Goal: Use online tool/utility: Utilize a website feature to perform a specific function

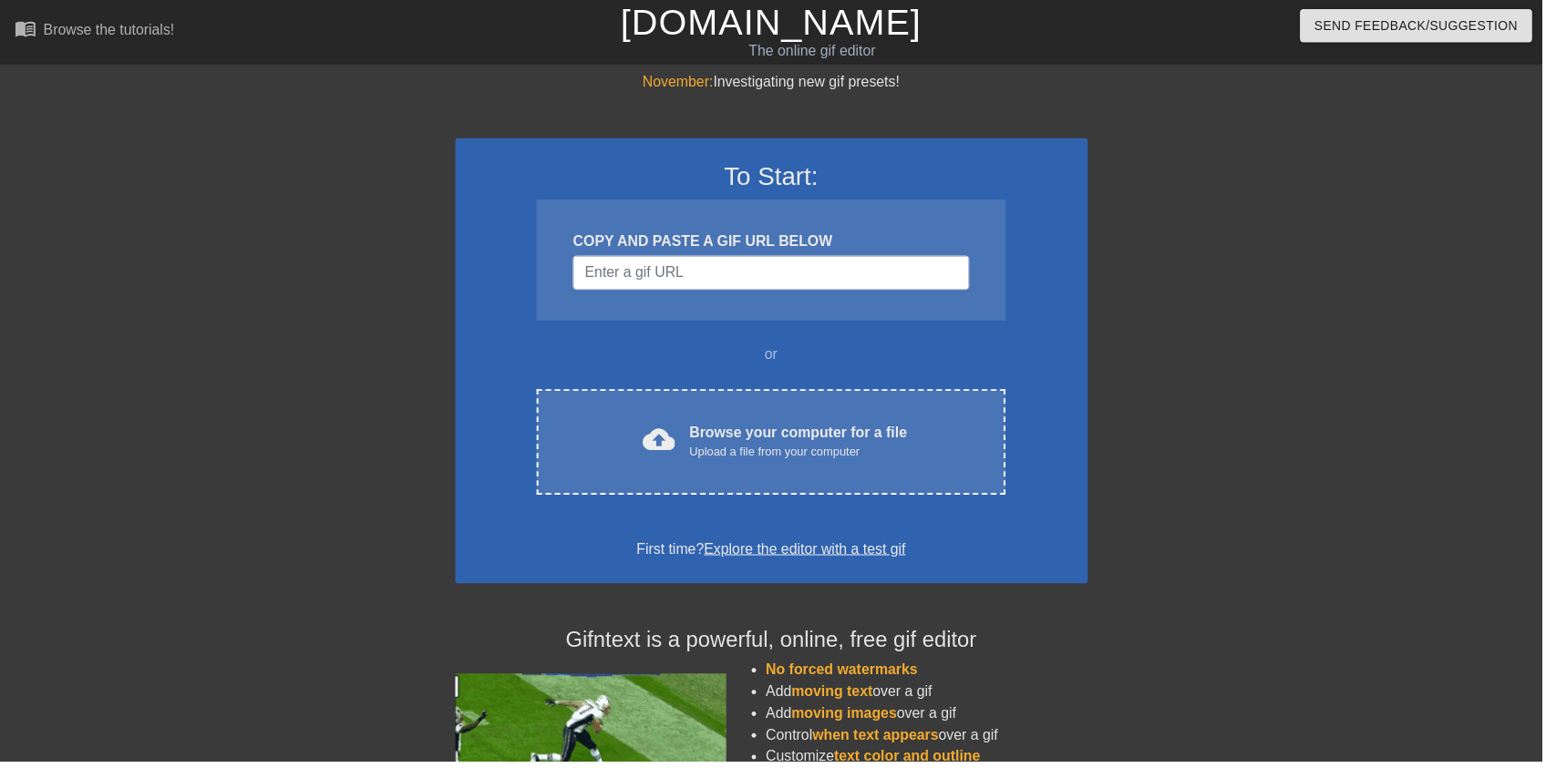
click at [785, 453] on div "Upload a file from your computer" at bounding box center [805, 457] width 220 height 18
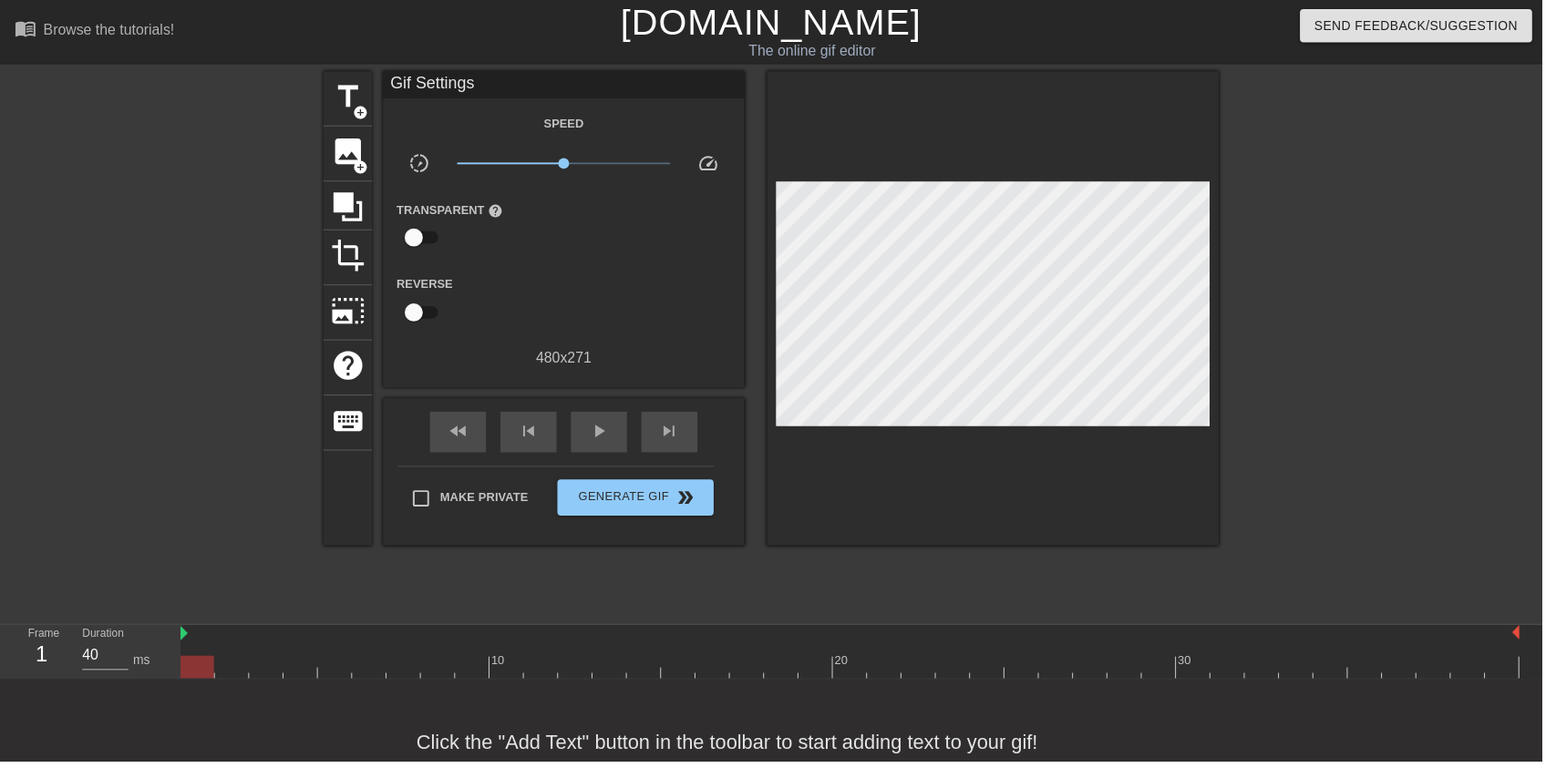
click at [349, 113] on span "title" at bounding box center [351, 97] width 35 height 35
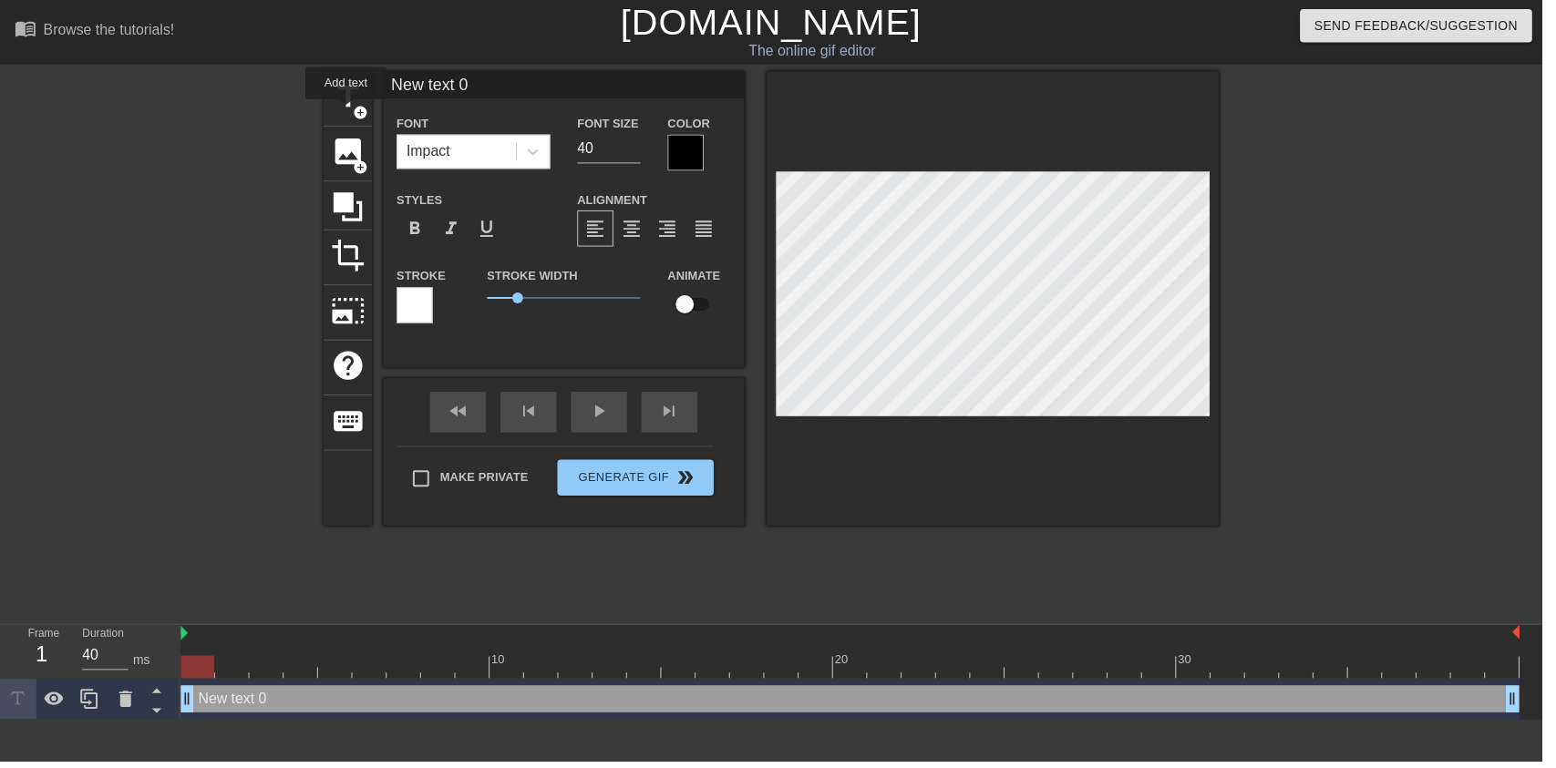
click at [128, 713] on icon at bounding box center [127, 706] width 22 height 22
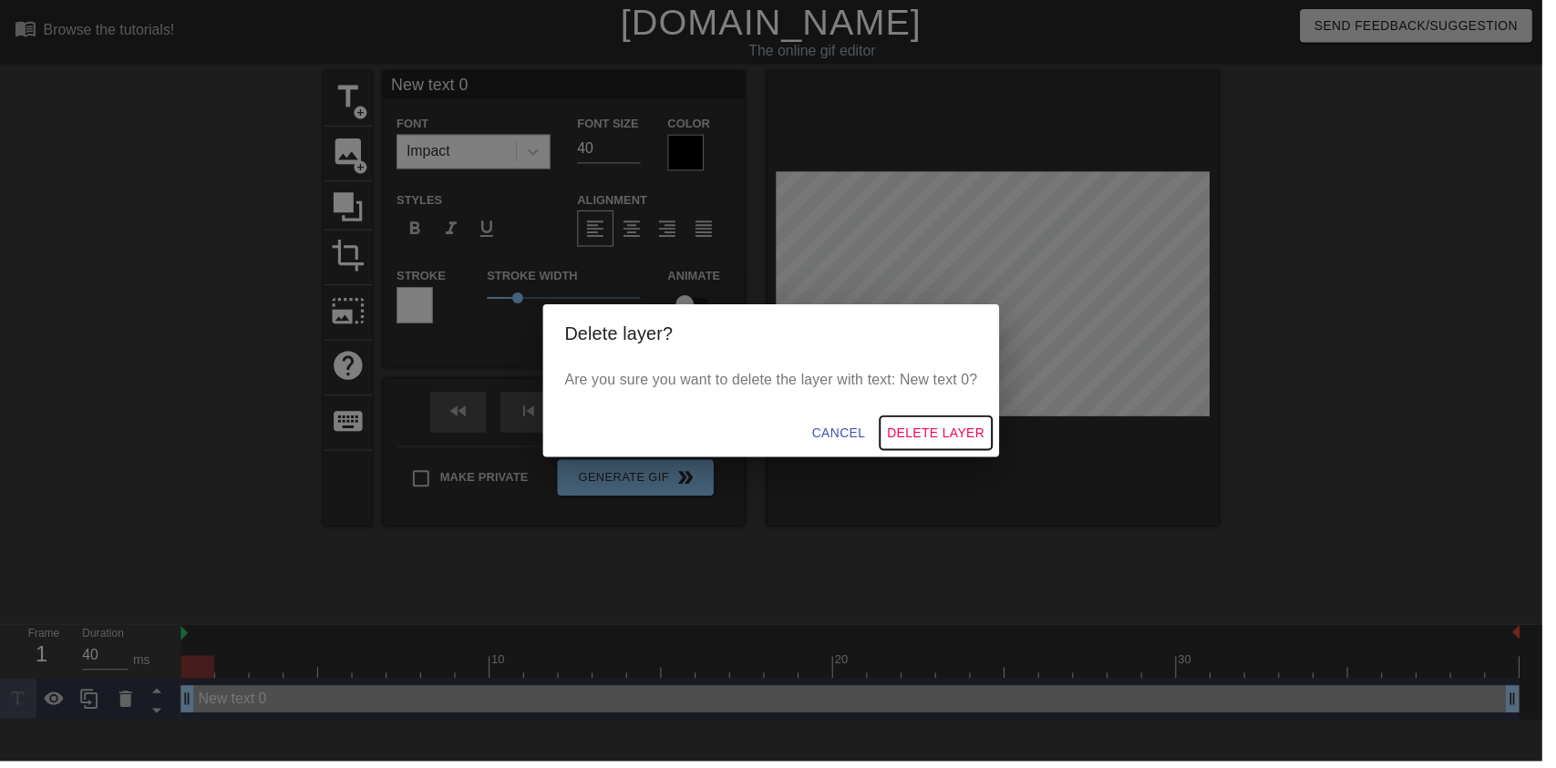
click at [963, 441] on span "Delete Layer" at bounding box center [944, 437] width 98 height 23
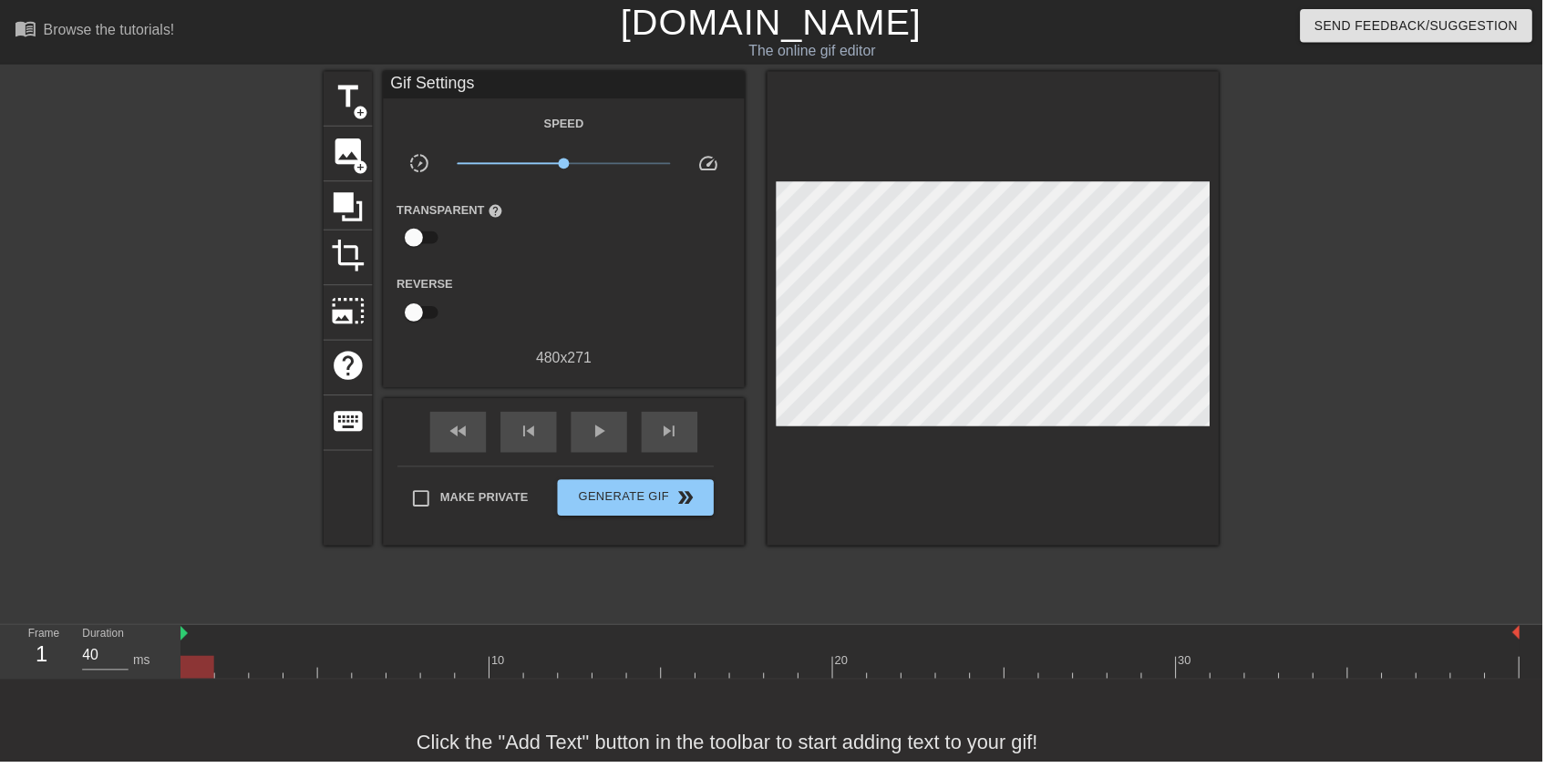
click at [367, 168] on span "add_circle" at bounding box center [363, 168] width 15 height 15
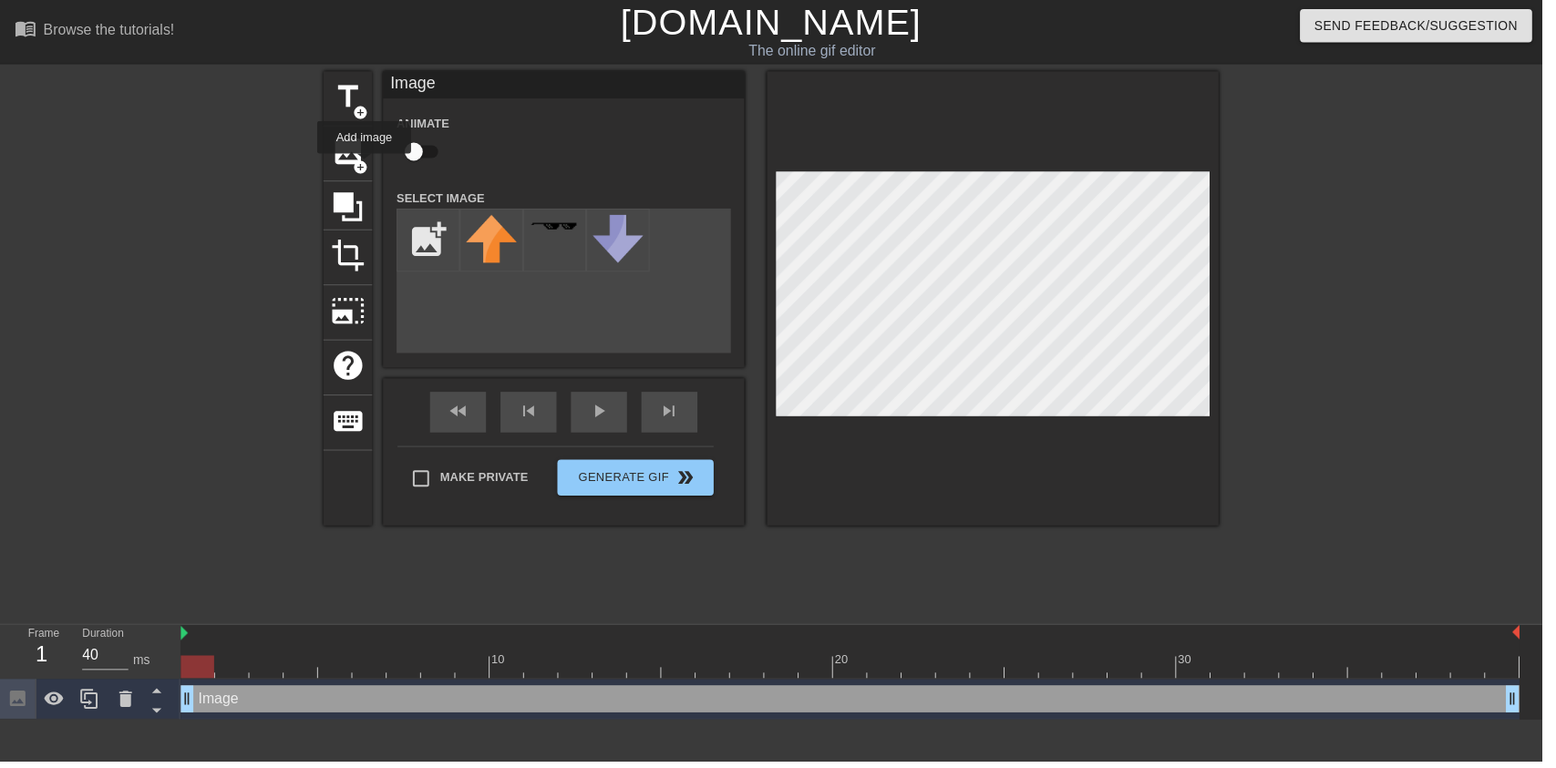
click at [124, 710] on icon at bounding box center [126, 705] width 13 height 16
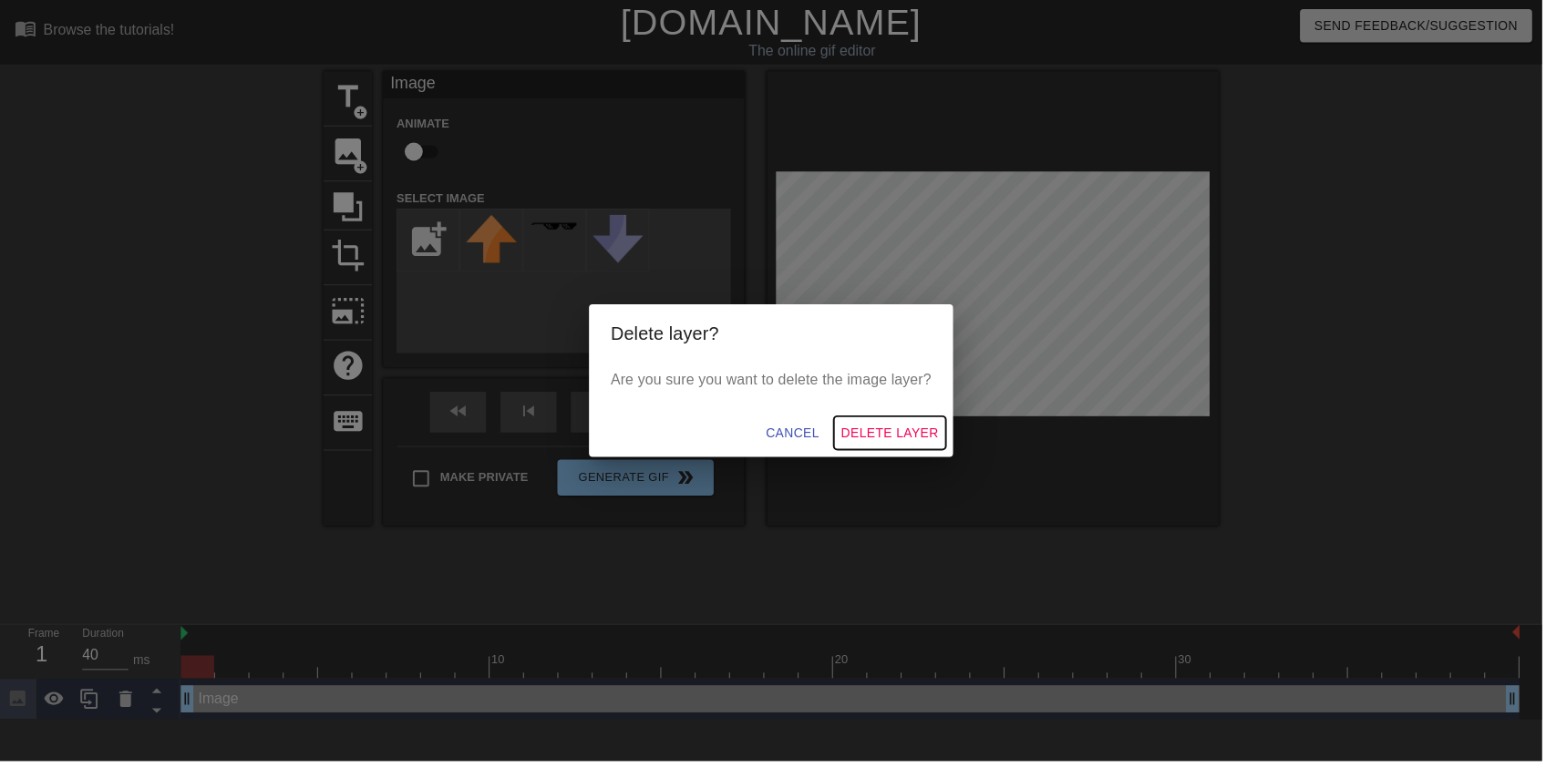
click at [919, 437] on span "Delete Layer" at bounding box center [898, 437] width 98 height 23
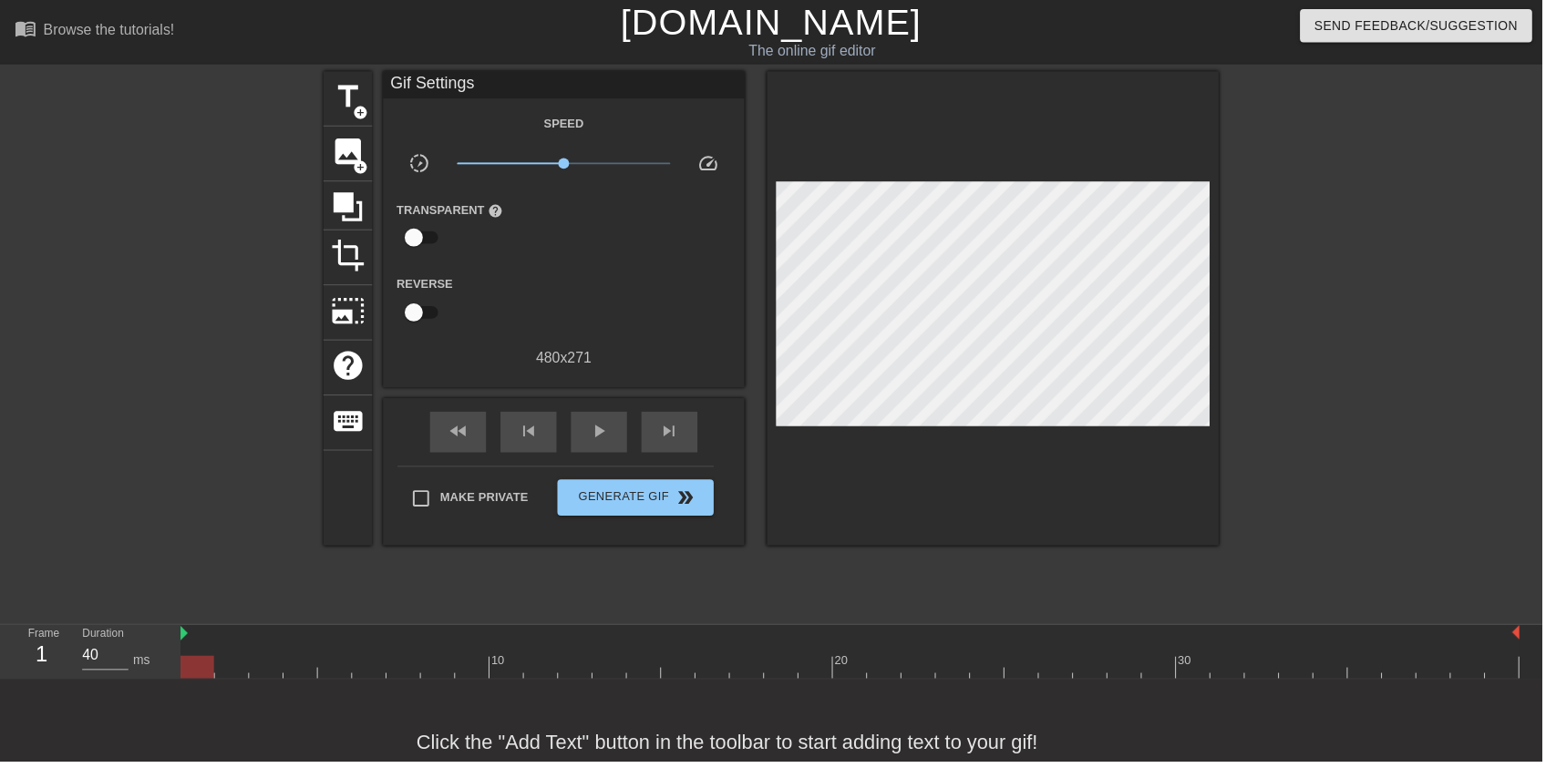
click at [345, 160] on span "image" at bounding box center [351, 153] width 35 height 35
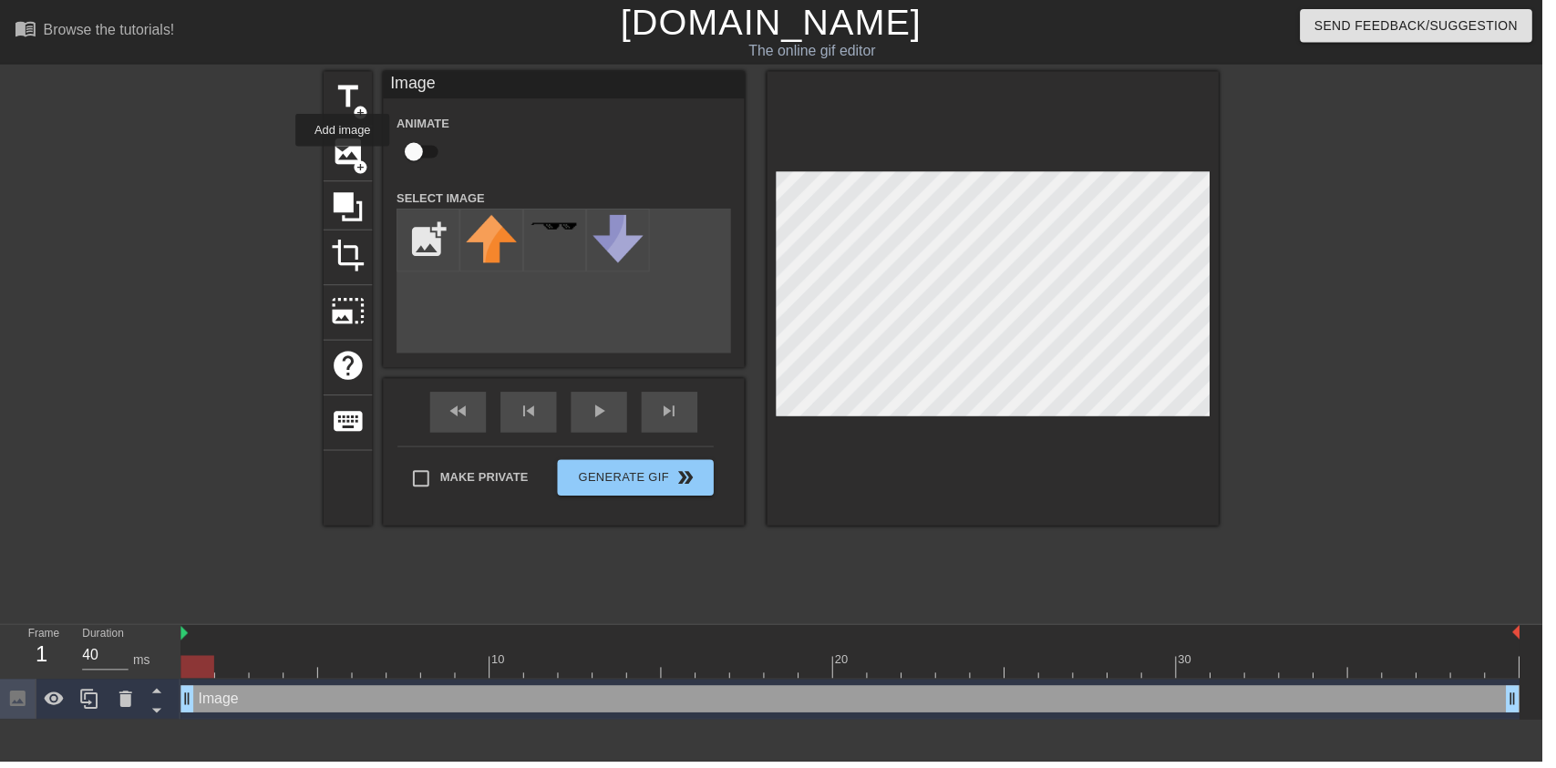
click at [416, 234] on input "file" at bounding box center [432, 242] width 62 height 62
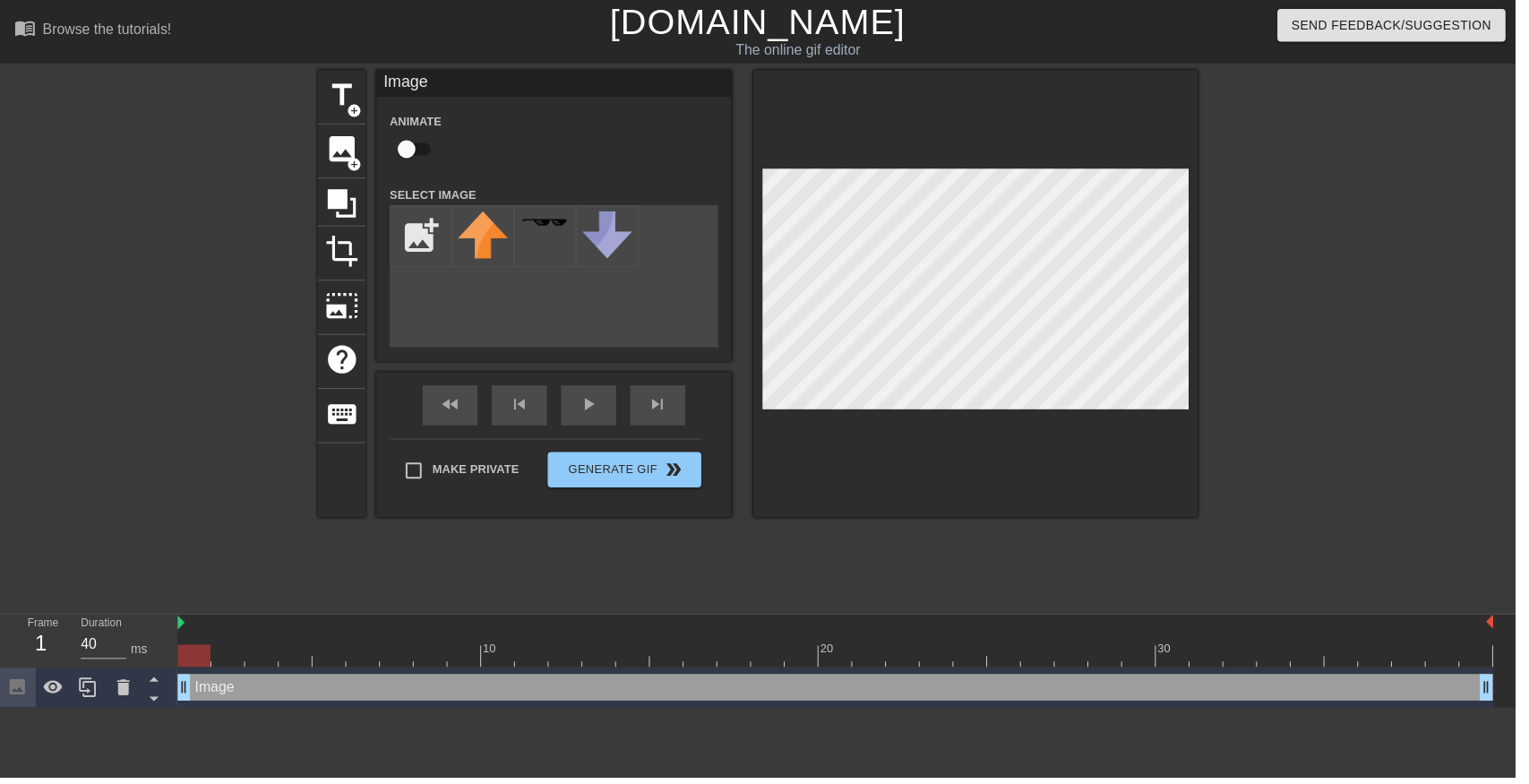
type input "C:\fakepath\octoling_cosplay_by_octolena_d9x0hsj-fullview.png"
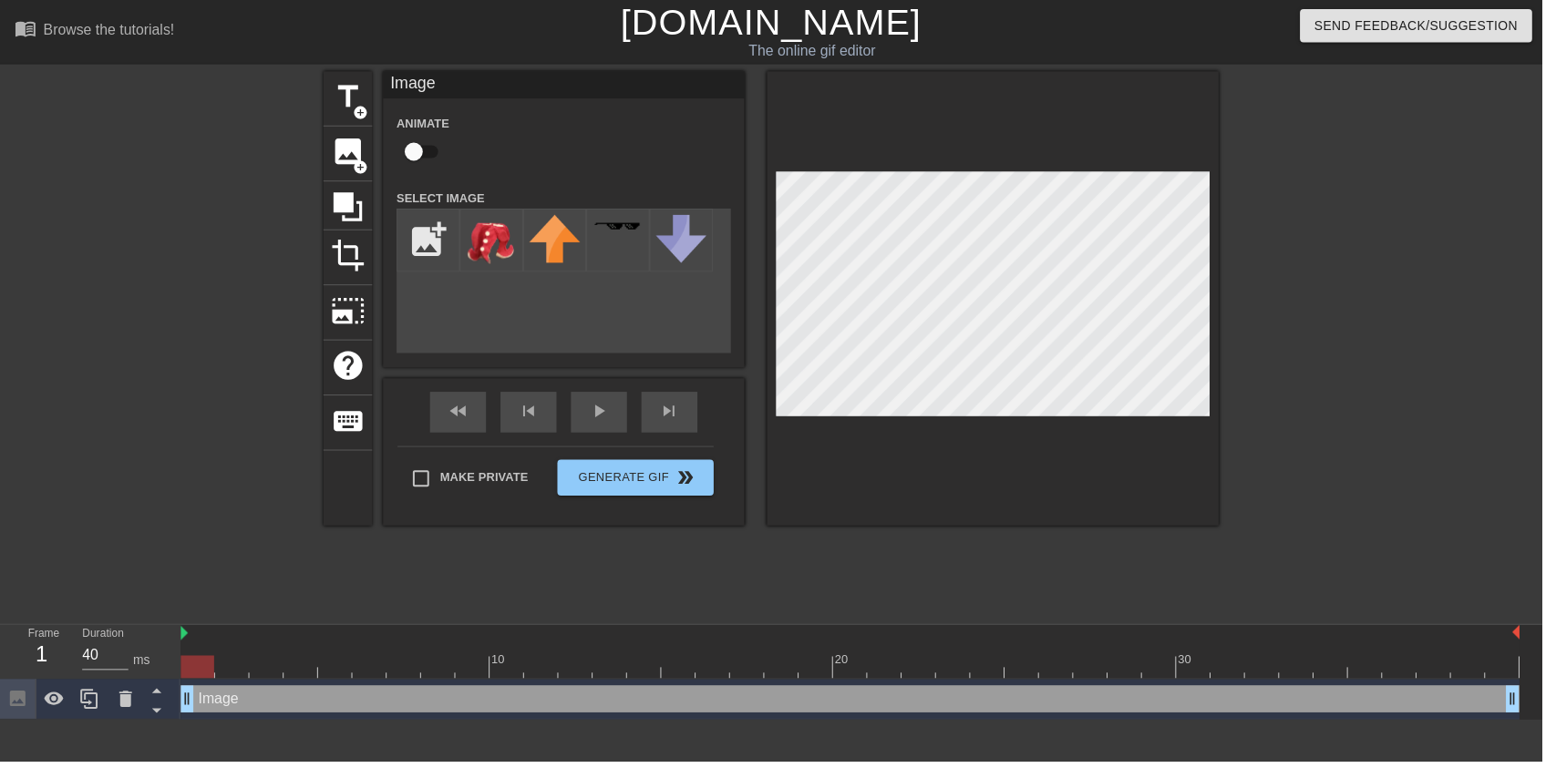
click at [494, 255] on img at bounding box center [495, 242] width 51 height 50
click at [423, 146] on input "checkbox" at bounding box center [418, 153] width 104 height 35
checkbox input "true"
click at [120, 705] on icon at bounding box center [127, 706] width 22 height 22
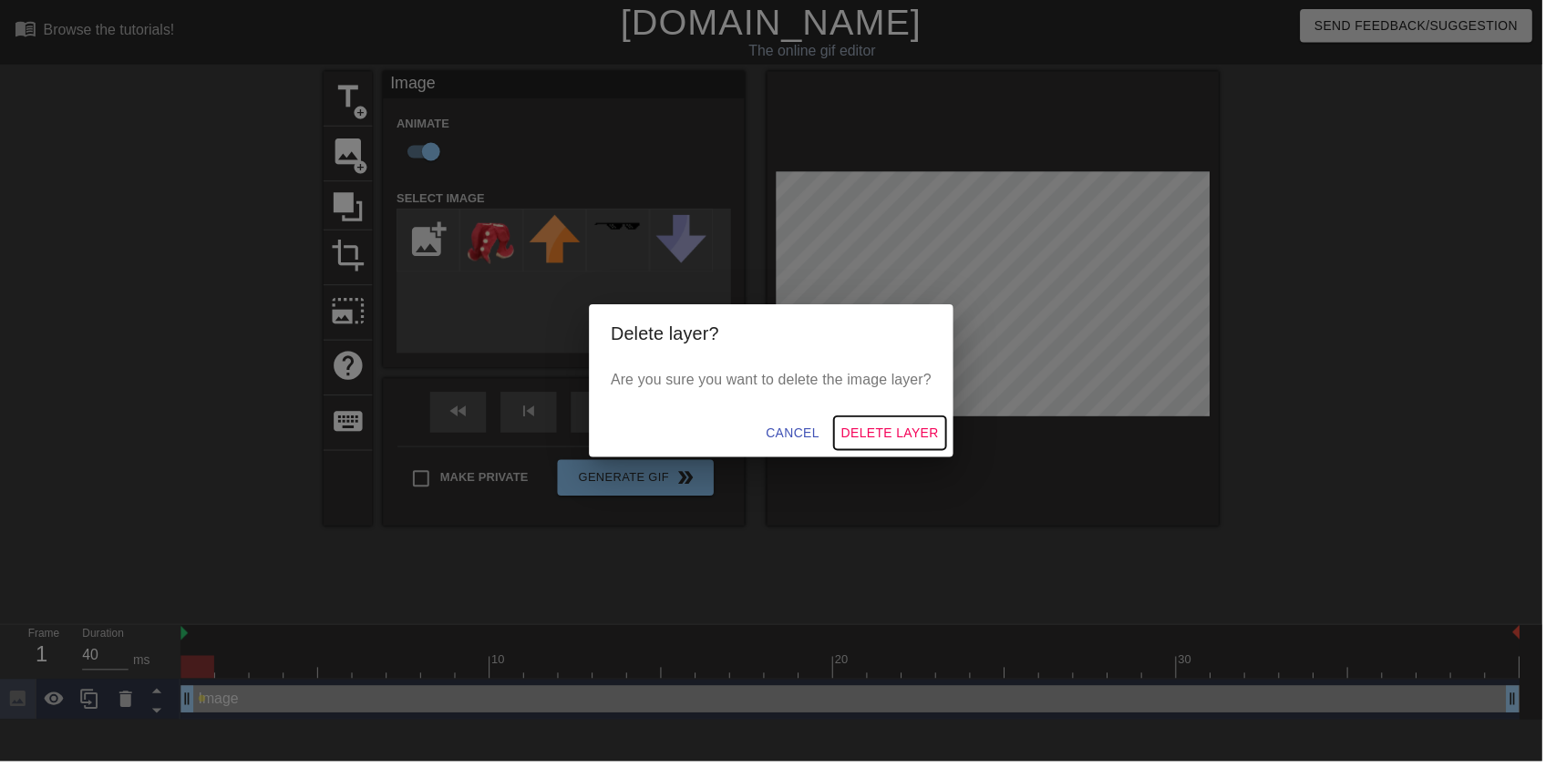
click at [924, 438] on span "Delete Layer" at bounding box center [898, 437] width 98 height 23
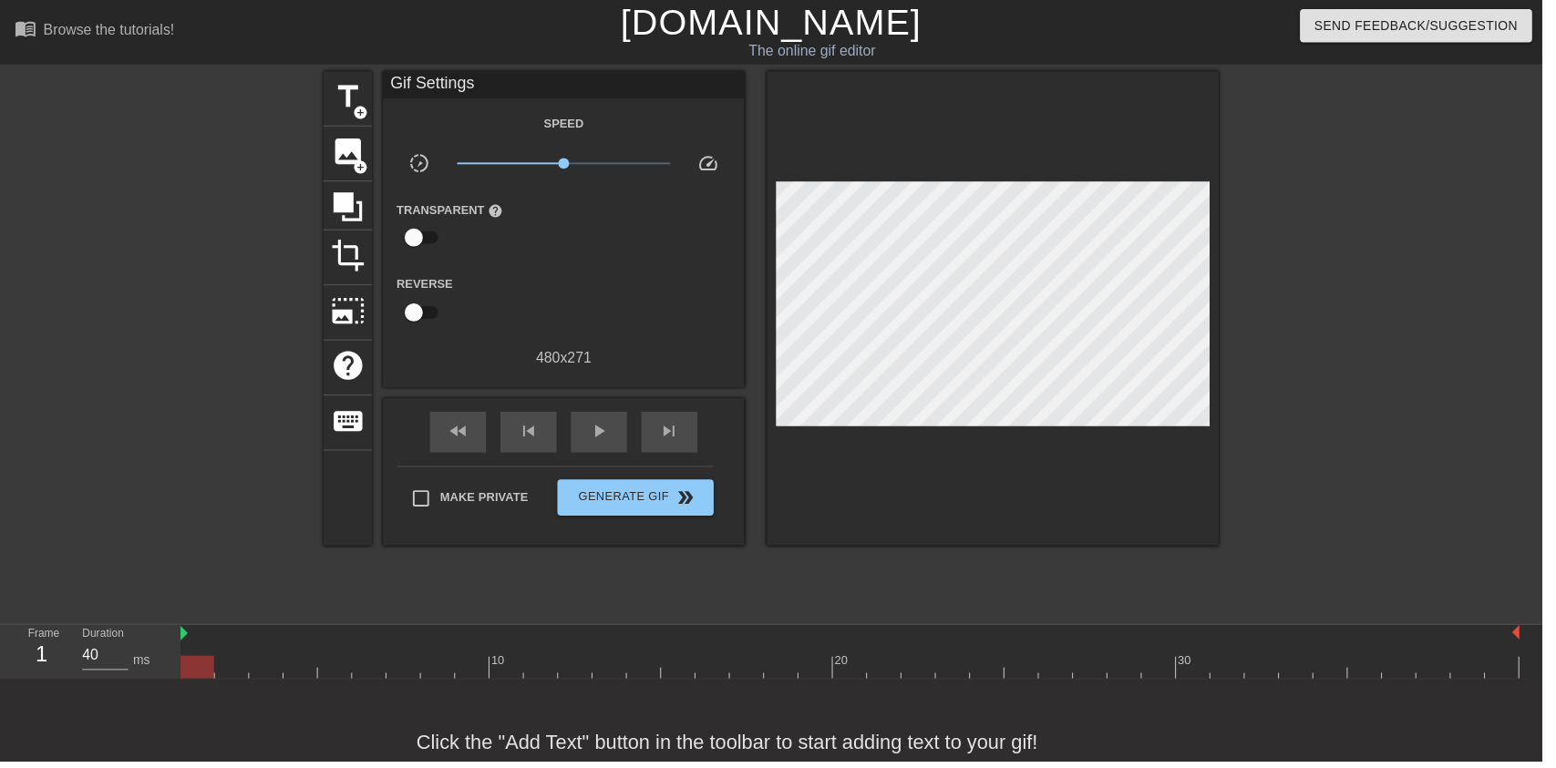
click at [357, 147] on span "image" at bounding box center [351, 153] width 35 height 35
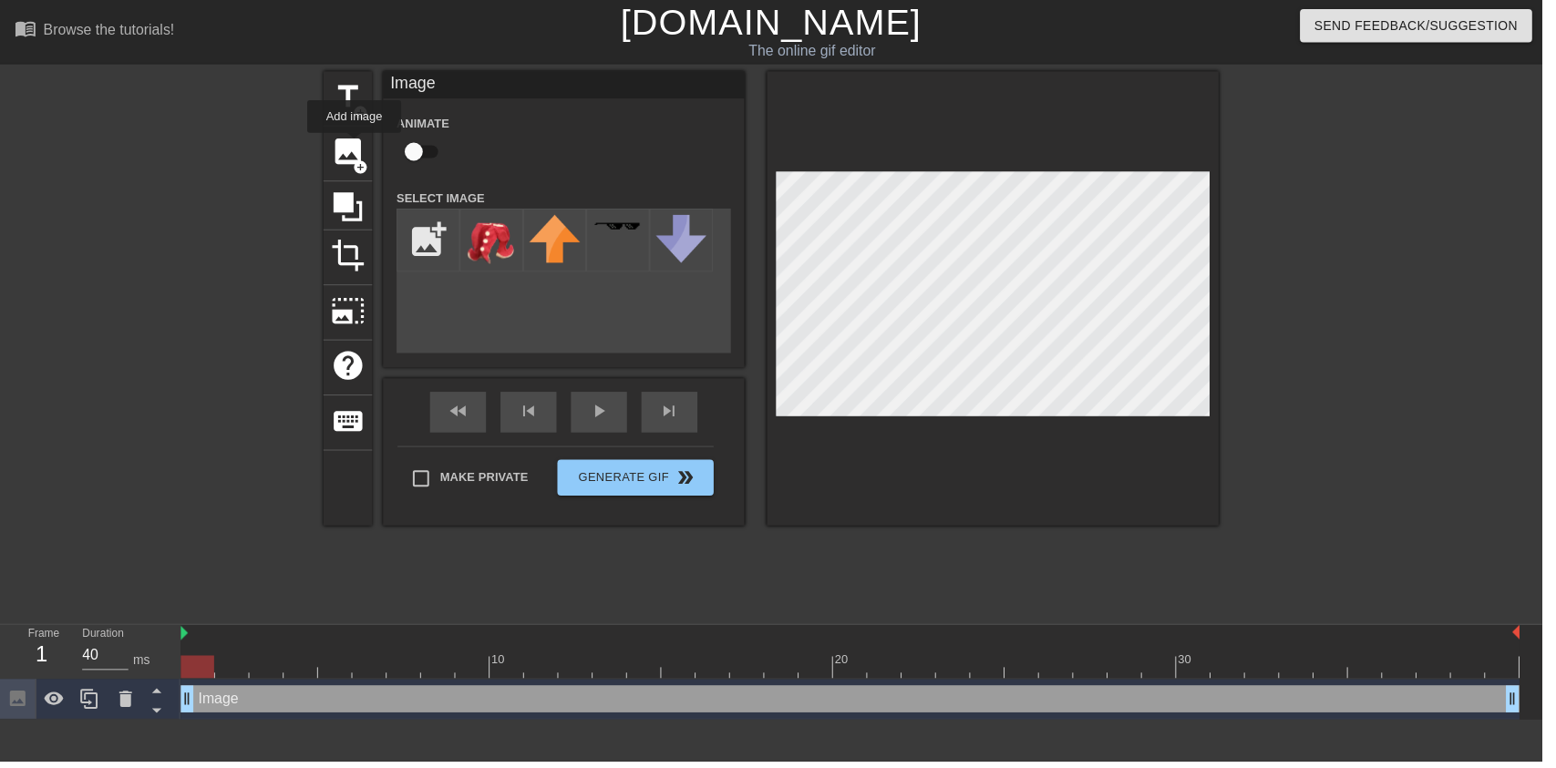
click at [436, 228] on input "file" at bounding box center [432, 242] width 62 height 62
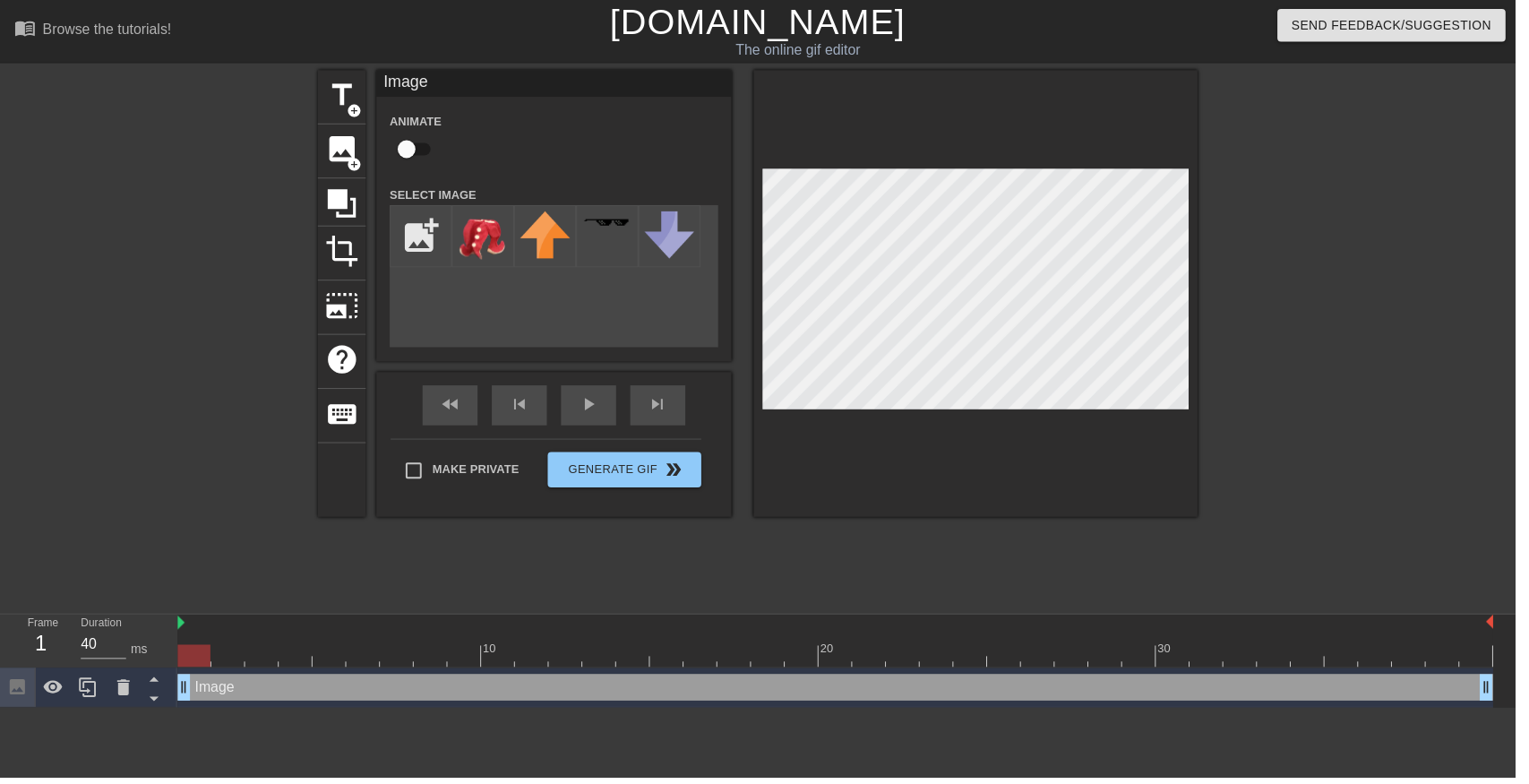
type input "C:\fakepath\octoling_cosplay_by_octolena_d9x0hsj-fullview (1).png"
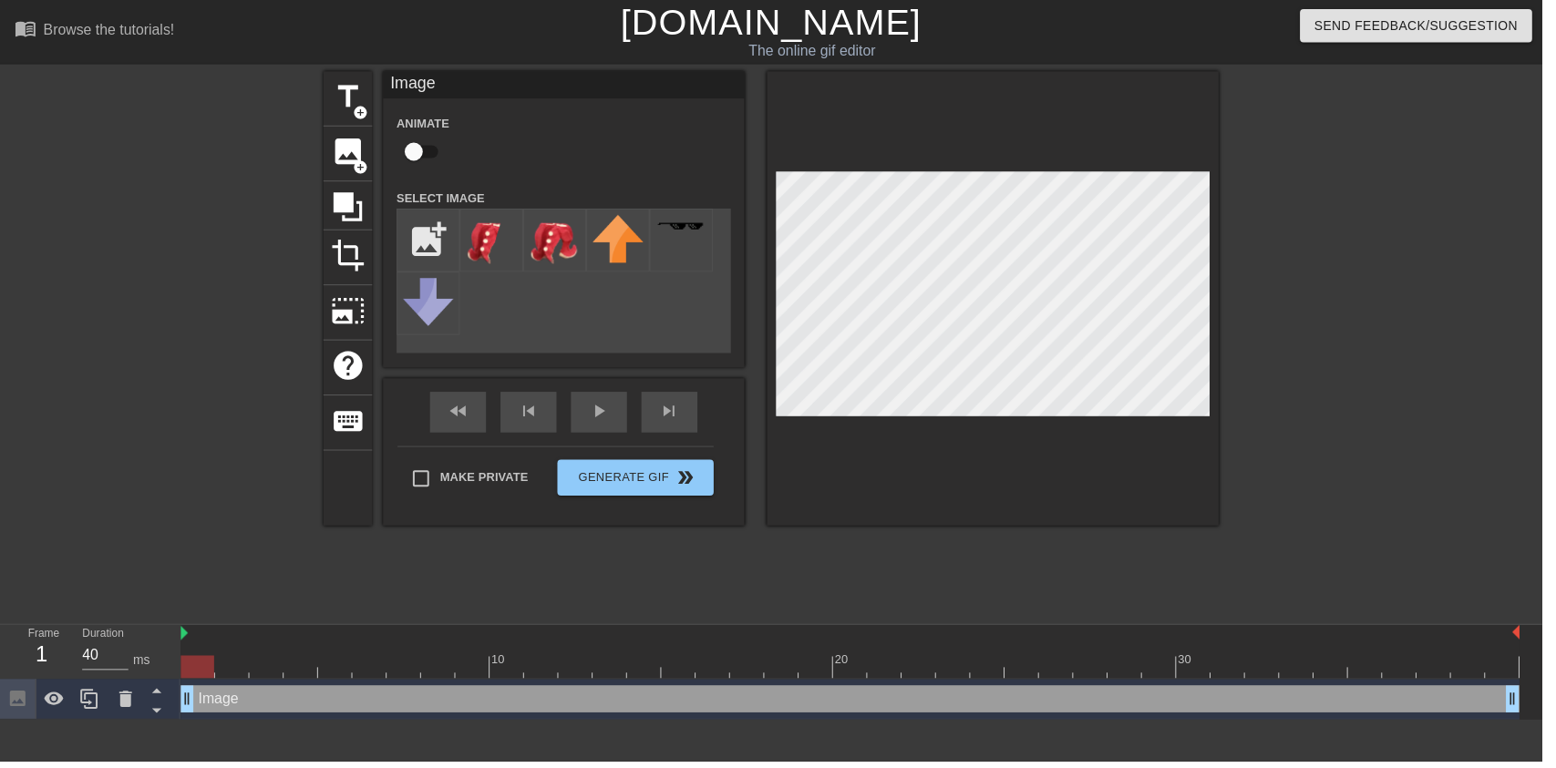
click at [485, 232] on img at bounding box center [495, 242] width 51 height 50
click at [425, 150] on input "checkbox" at bounding box center [418, 153] width 104 height 35
checkbox input "true"
click at [550, 241] on img at bounding box center [559, 242] width 51 height 50
click at [629, 424] on div "play_arrow" at bounding box center [604, 416] width 57 height 41
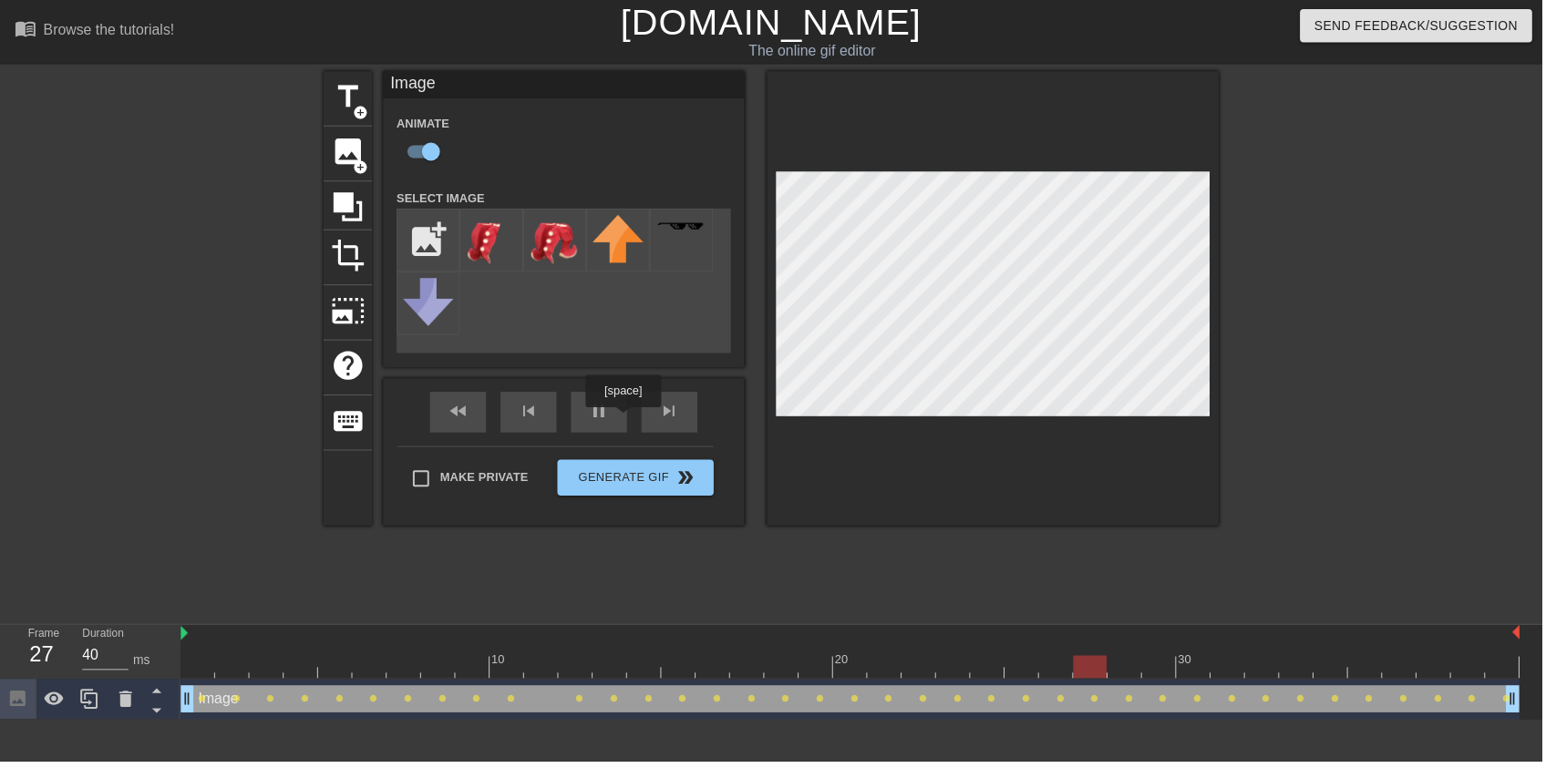
click at [632, 433] on div "pause" at bounding box center [604, 416] width 57 height 41
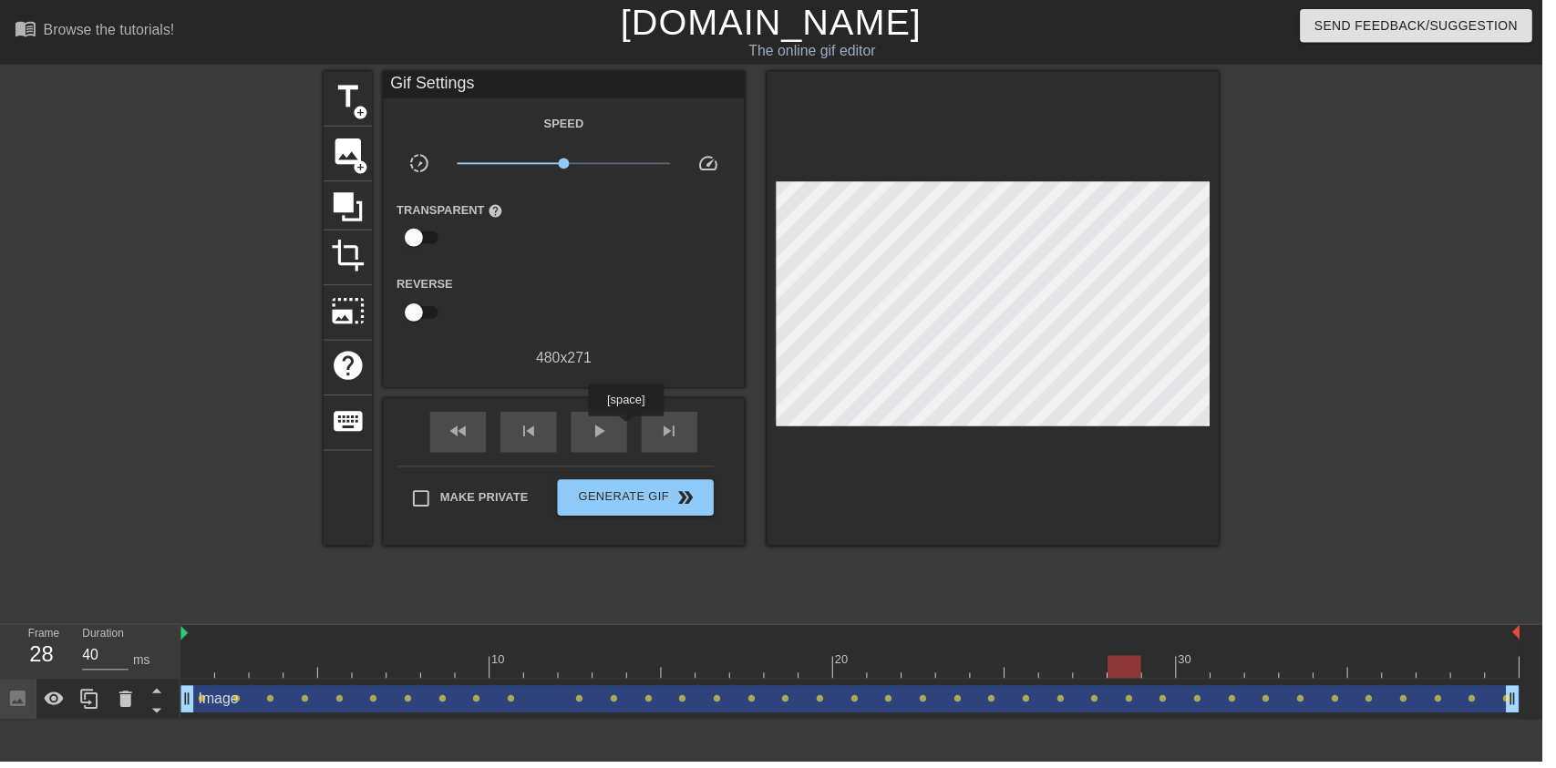
click at [591, 433] on div "play_arrow" at bounding box center [604, 436] width 57 height 41
click at [136, 695] on icon at bounding box center [127, 706] width 22 height 22
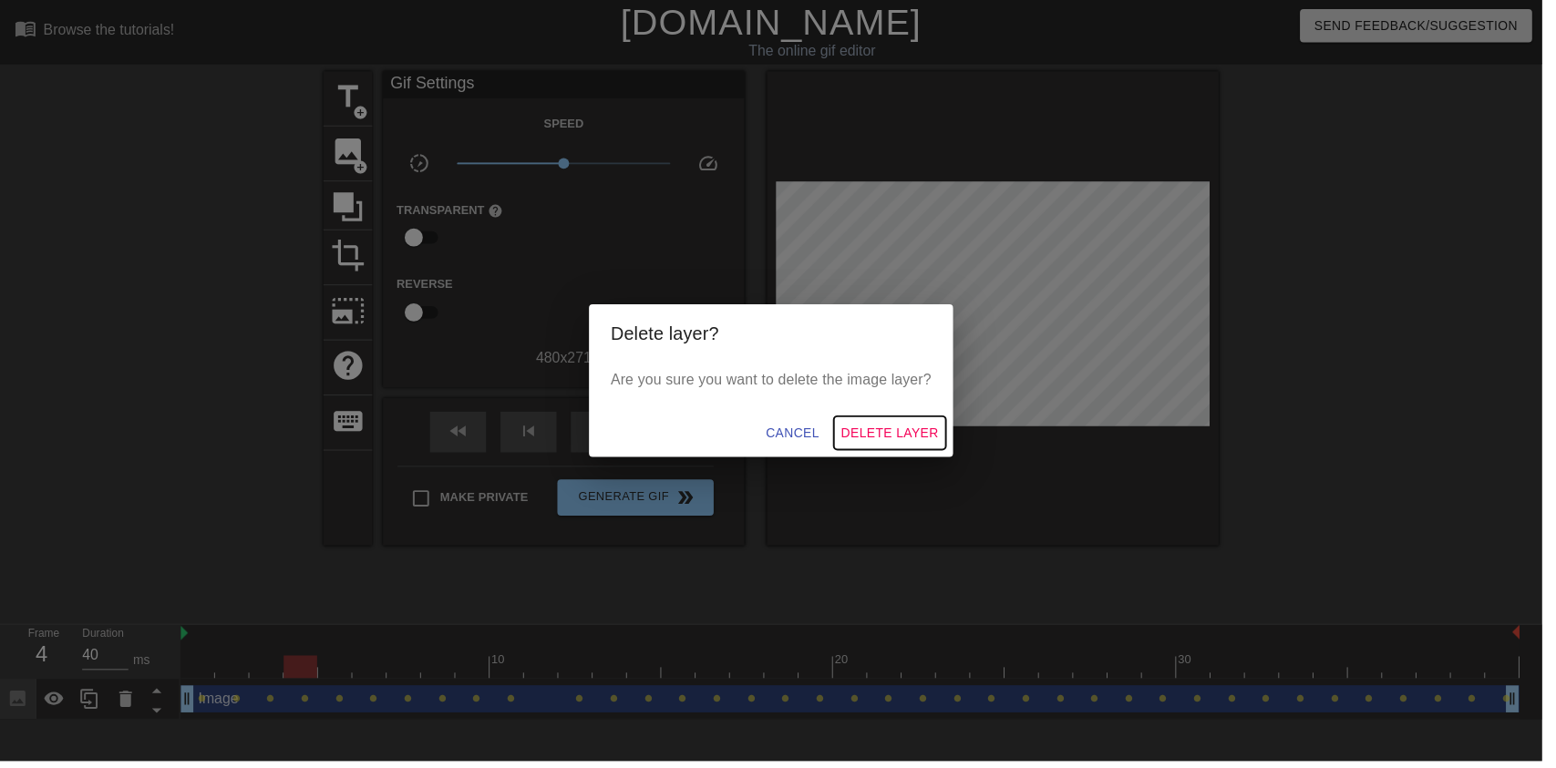
click at [916, 448] on span "Delete Layer" at bounding box center [898, 437] width 98 height 23
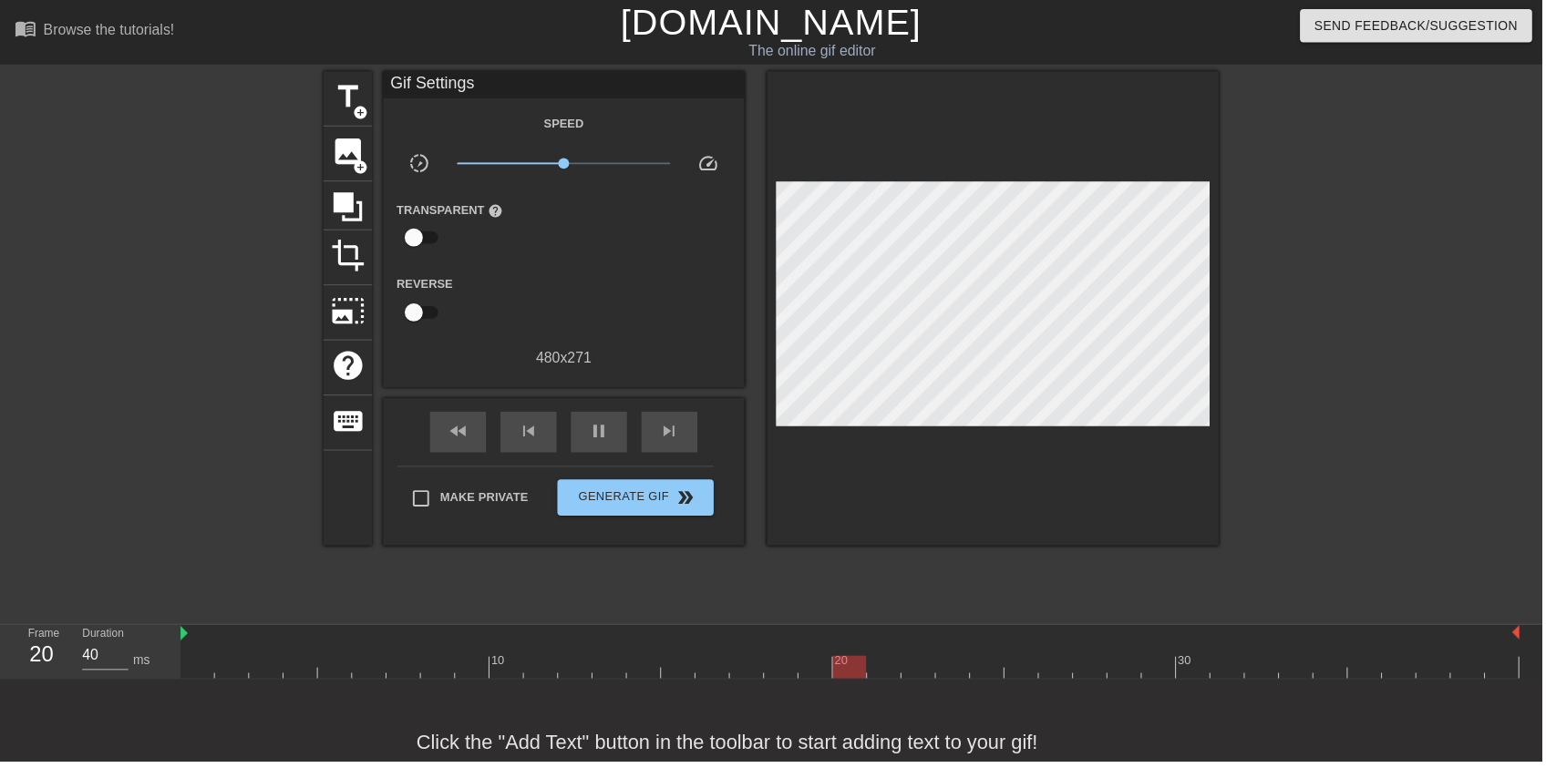
click at [625, 446] on div "pause" at bounding box center [604, 436] width 57 height 41
click at [349, 158] on span "image" at bounding box center [351, 153] width 35 height 35
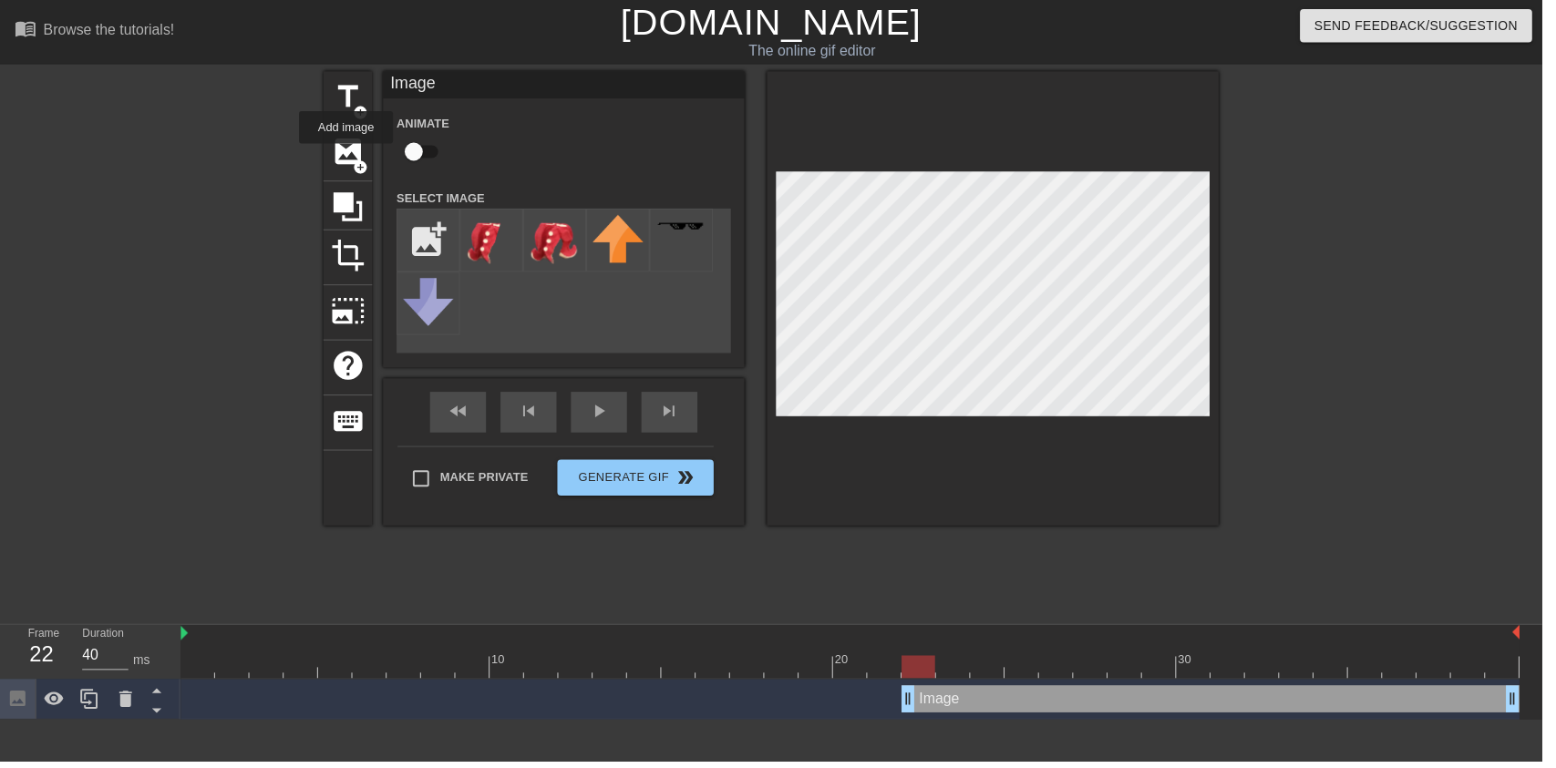
click at [431, 228] on input "file" at bounding box center [432, 242] width 62 height 62
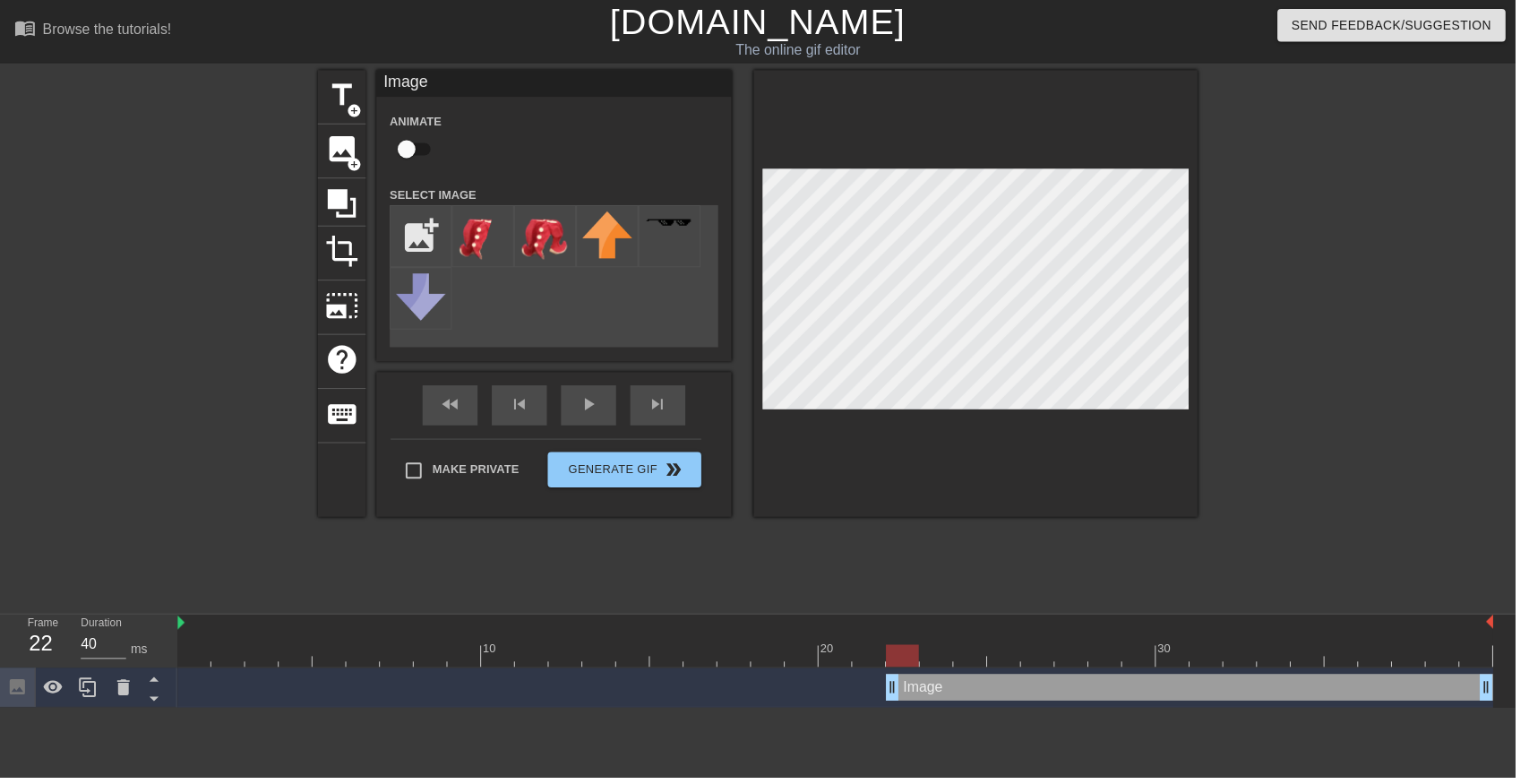
type input "C:\fakepath\vlc_20250812_205830 (1).png"
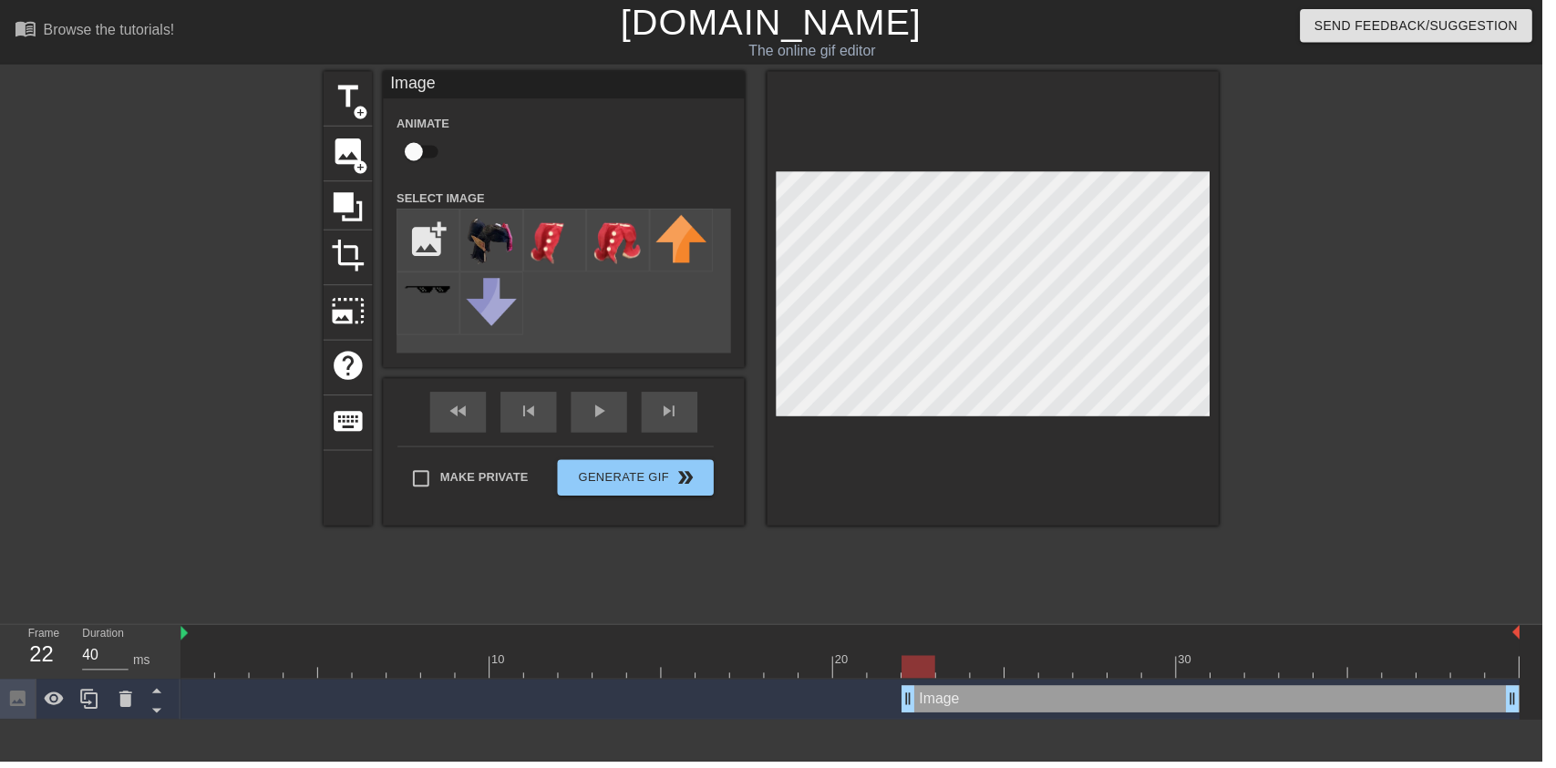
click at [489, 251] on img at bounding box center [495, 243] width 51 height 52
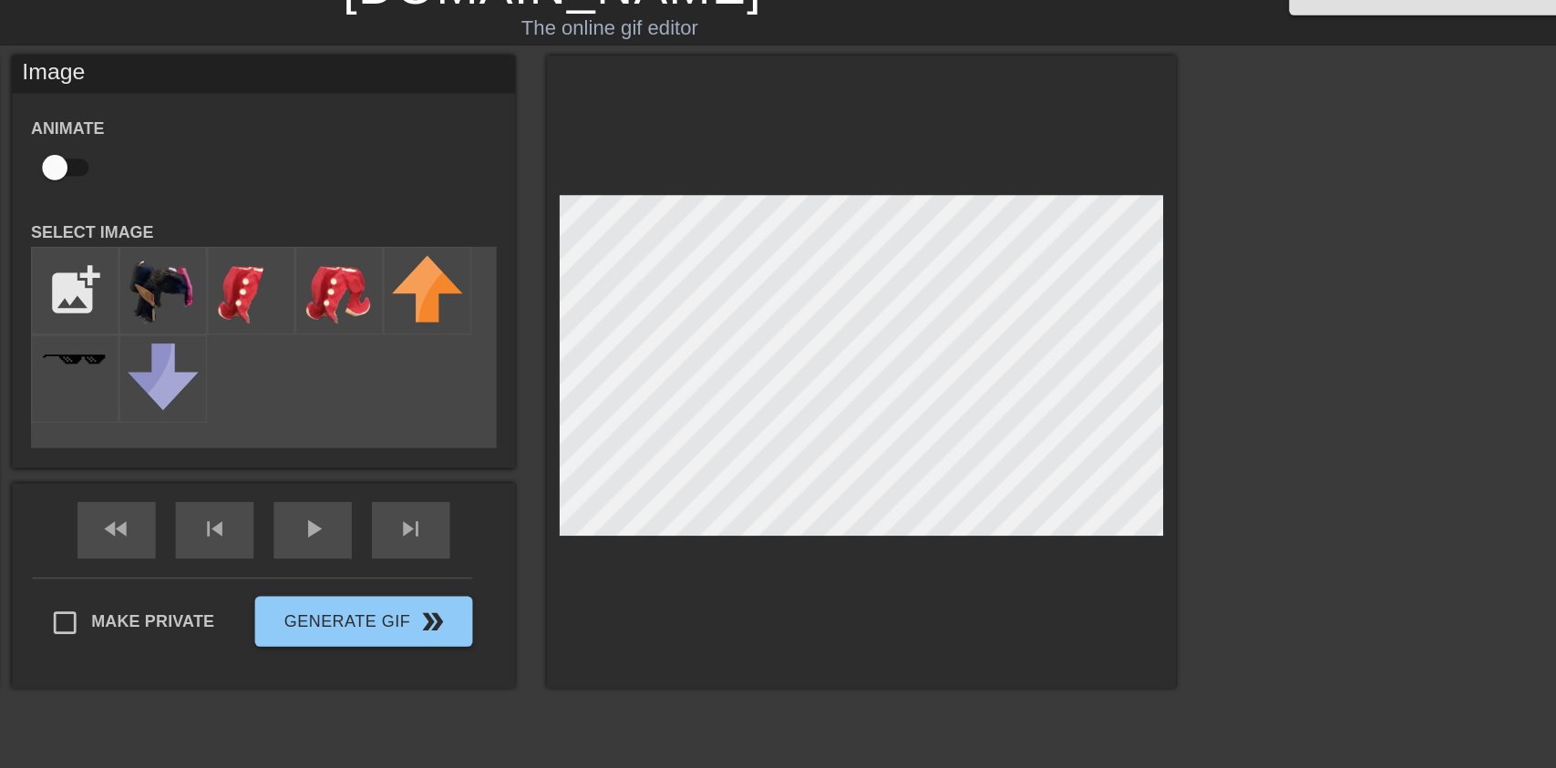
click at [412, 142] on input "checkbox" at bounding box center [418, 153] width 104 height 35
checkbox input "true"
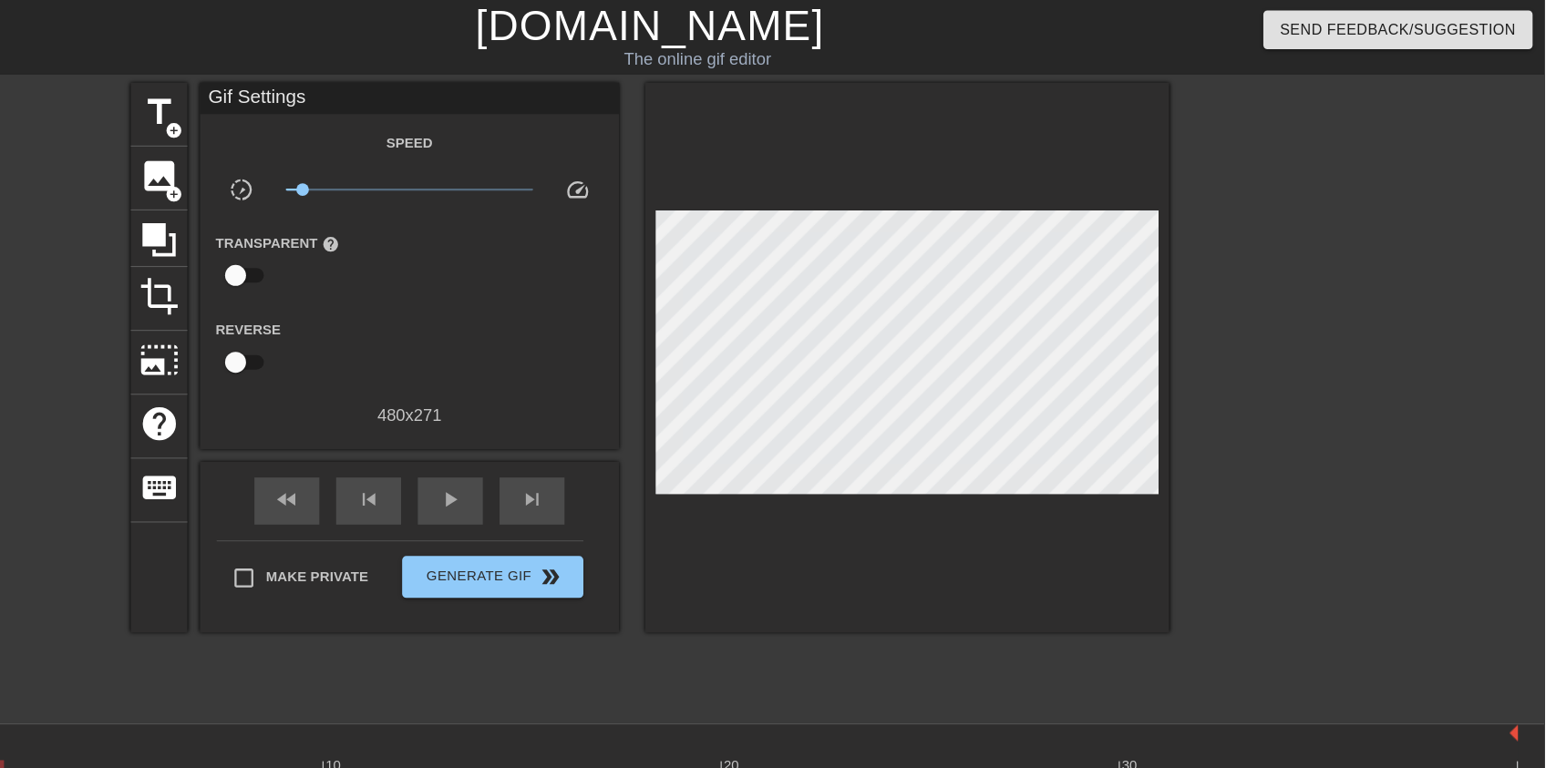
click at [621, 428] on div "play_arrow" at bounding box center [604, 436] width 57 height 41
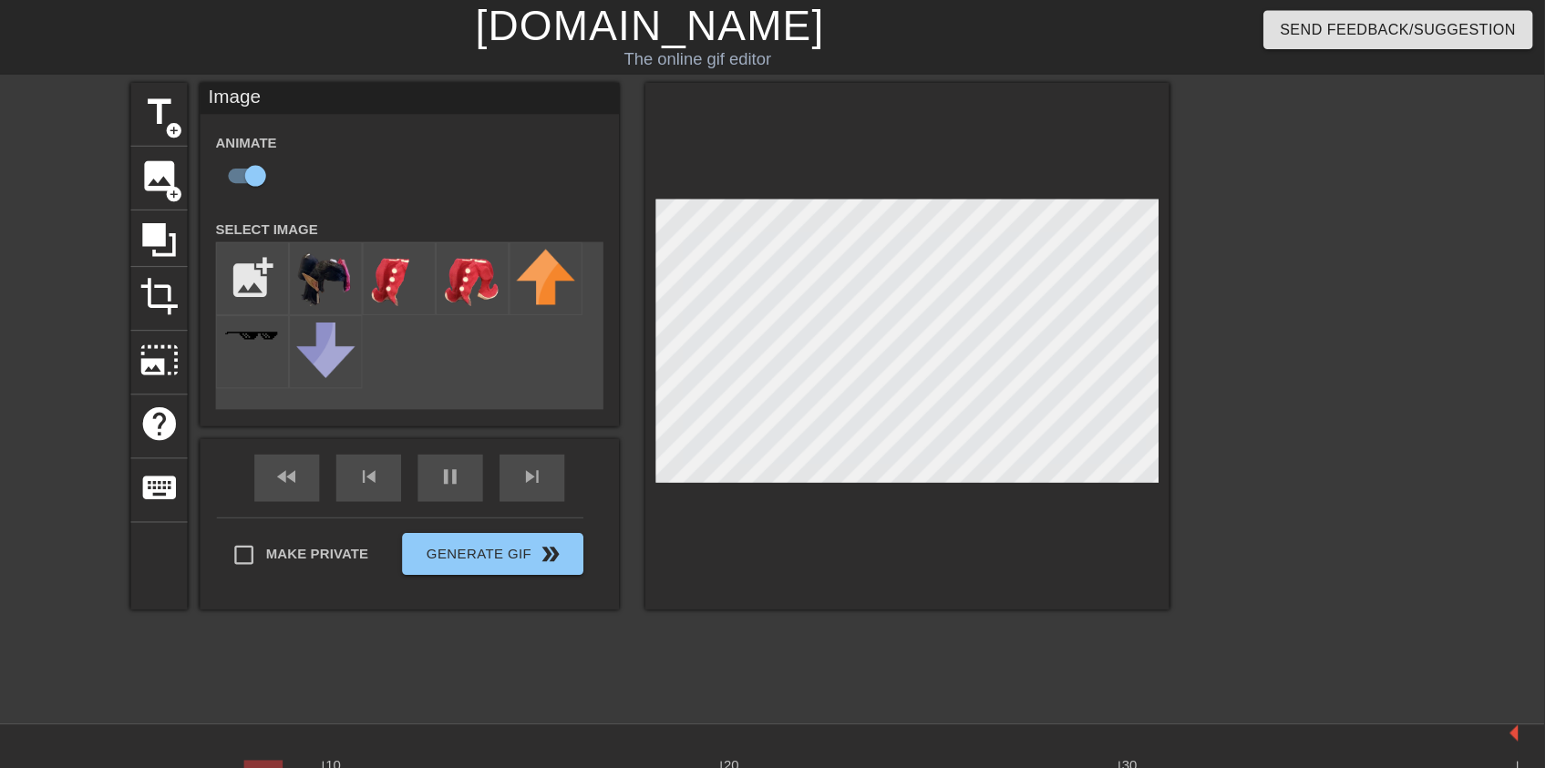
click at [603, 431] on div "pause" at bounding box center [604, 416] width 57 height 41
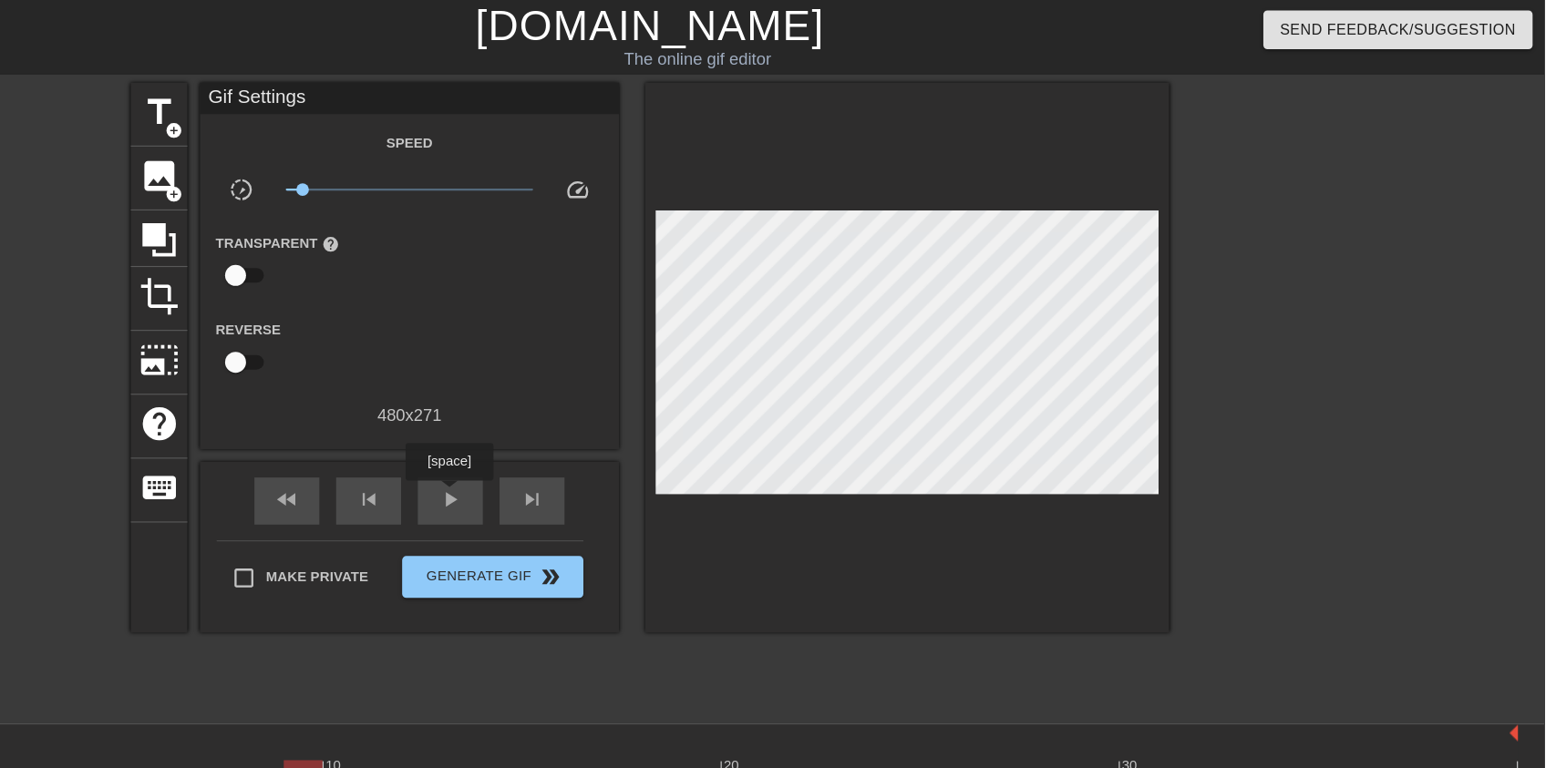
click at [626, 419] on div "play_arrow" at bounding box center [604, 436] width 57 height 41
click at [617, 431] on div "pause" at bounding box center [604, 436] width 57 height 41
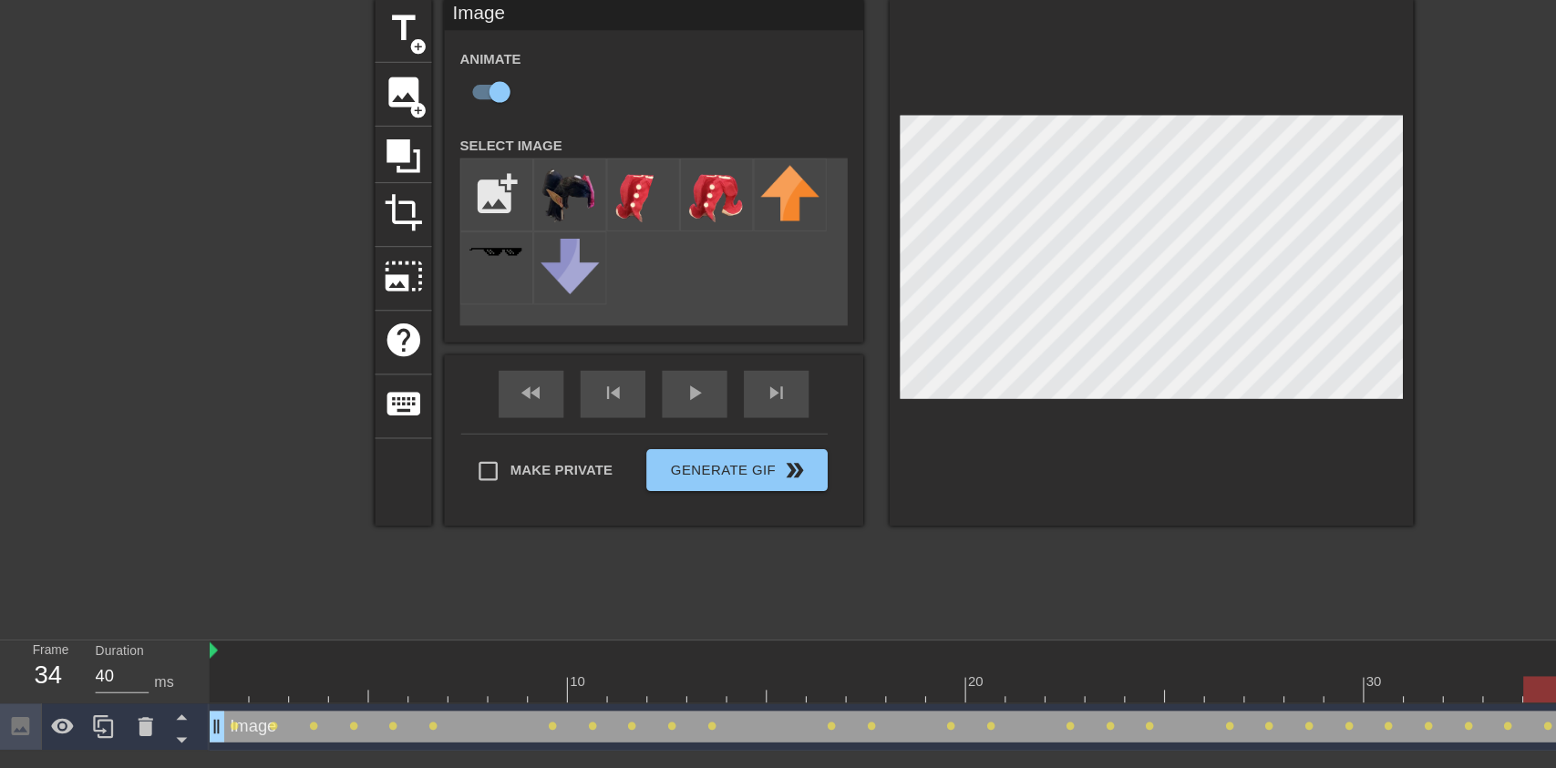
click at [131, 707] on icon at bounding box center [127, 706] width 22 height 22
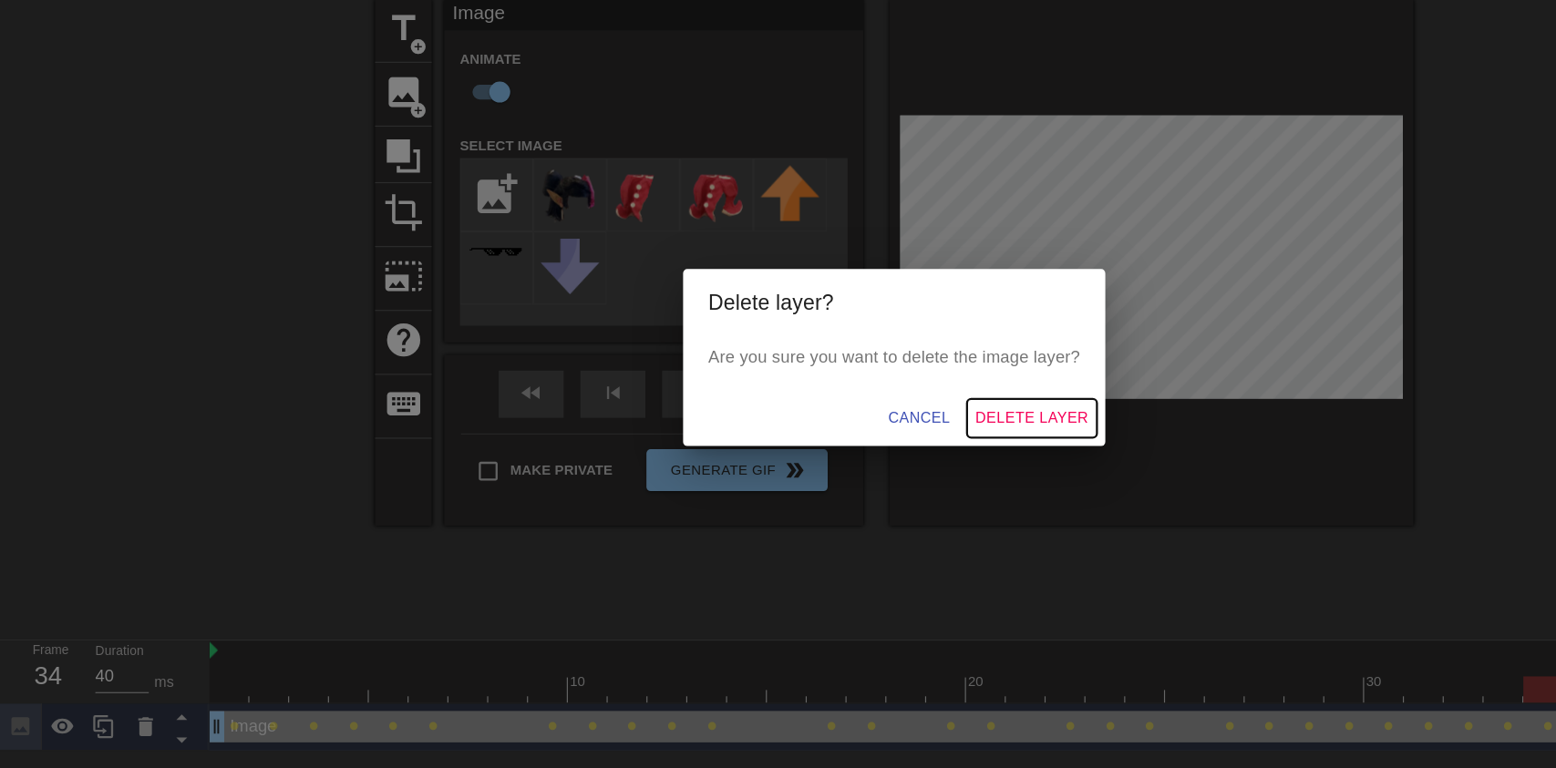
click at [922, 454] on button "Delete Layer" at bounding box center [897, 437] width 113 height 34
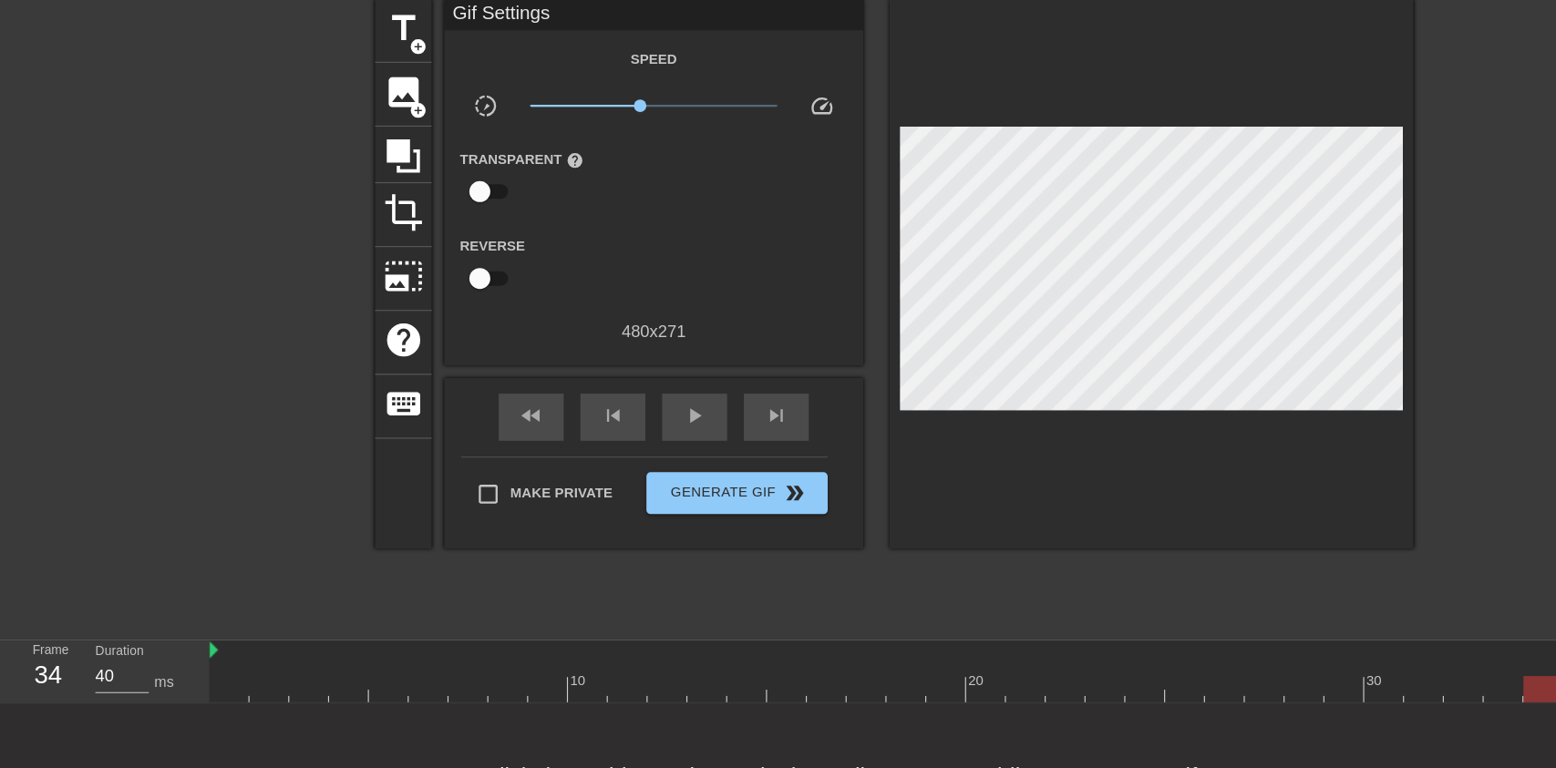
click at [360, 163] on span "add_circle" at bounding box center [363, 168] width 15 height 15
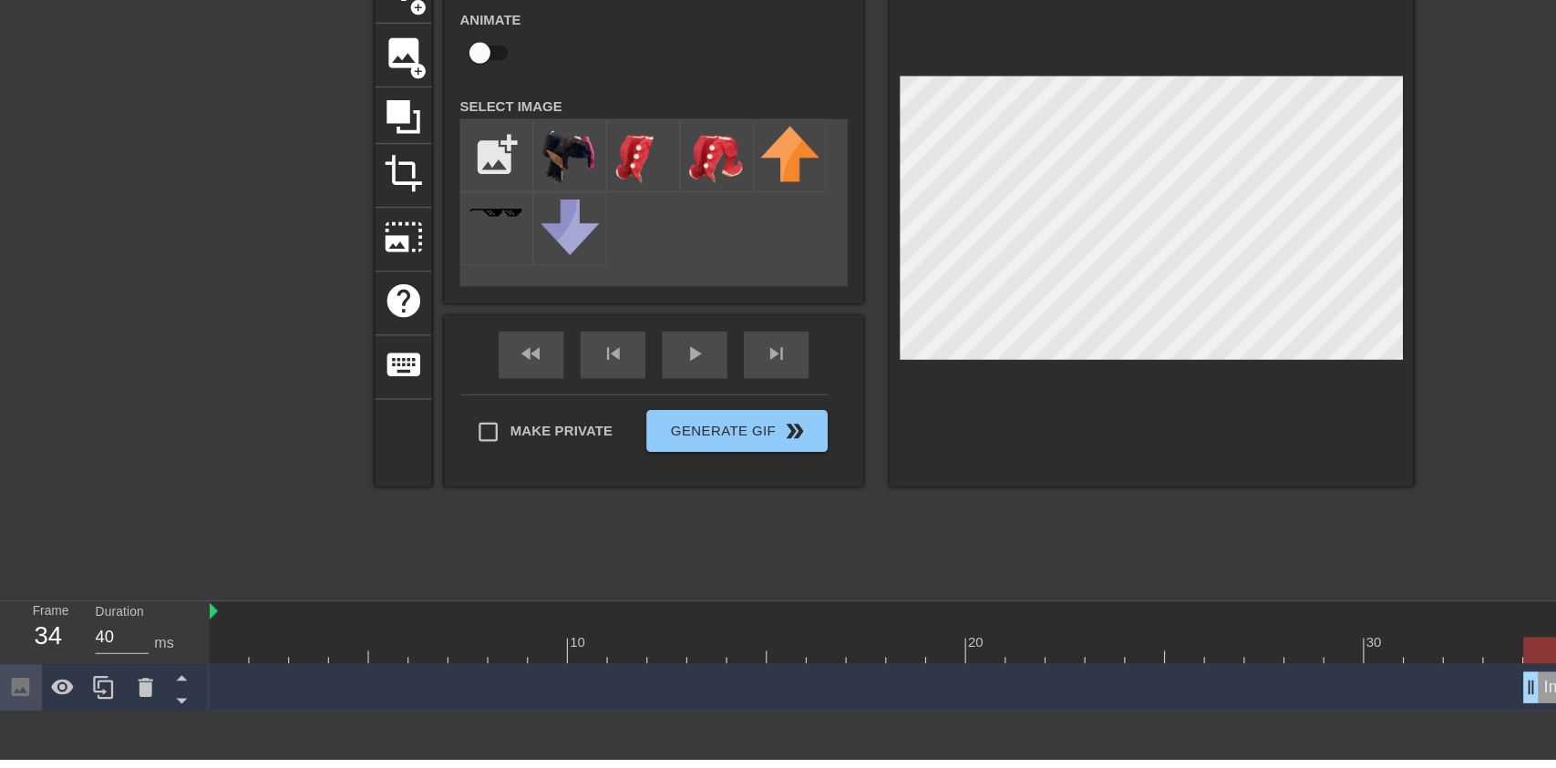
click at [633, 246] on img at bounding box center [623, 242] width 51 height 50
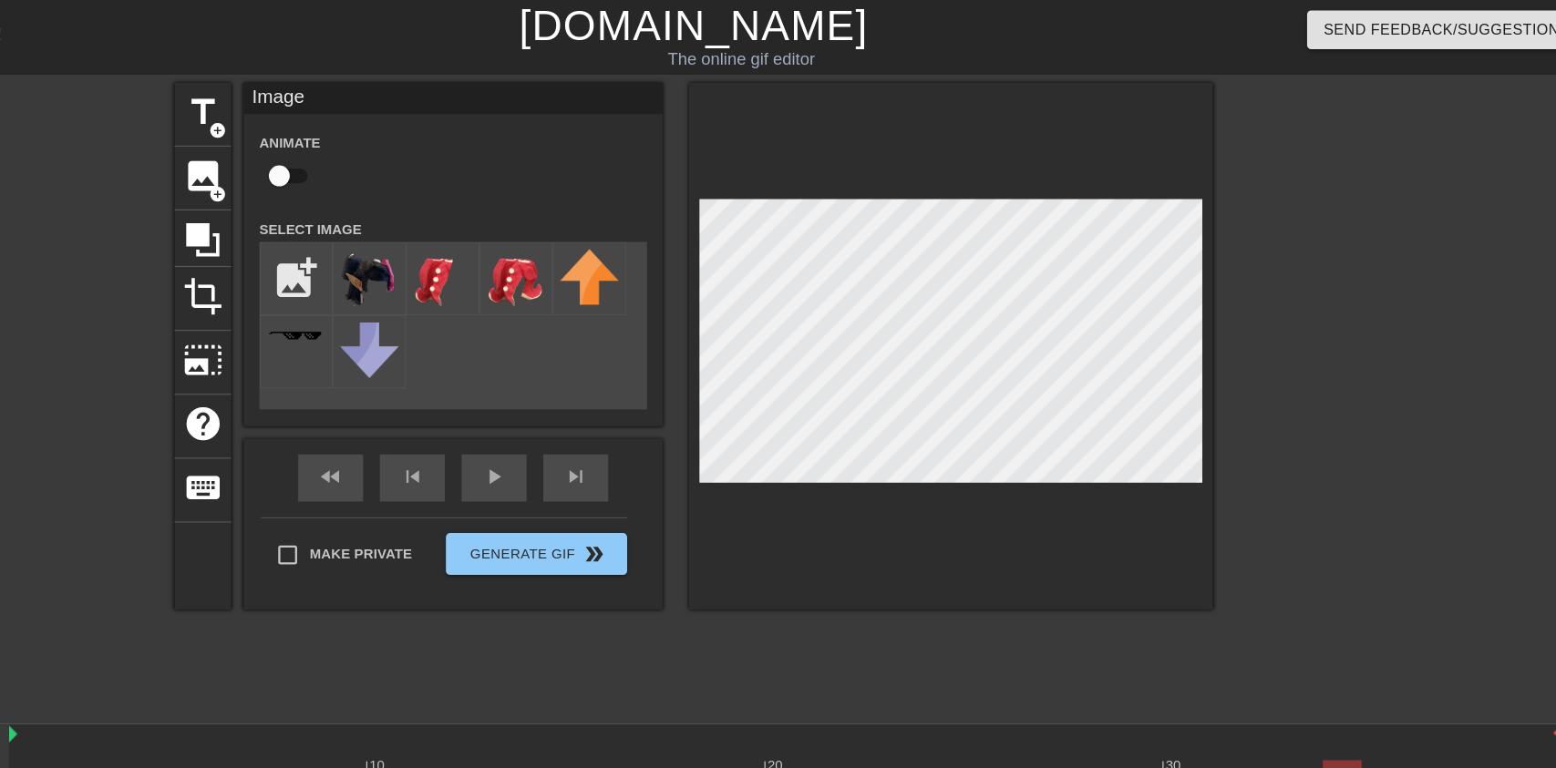
click at [427, 147] on input "checkbox" at bounding box center [418, 153] width 104 height 35
checkbox input "true"
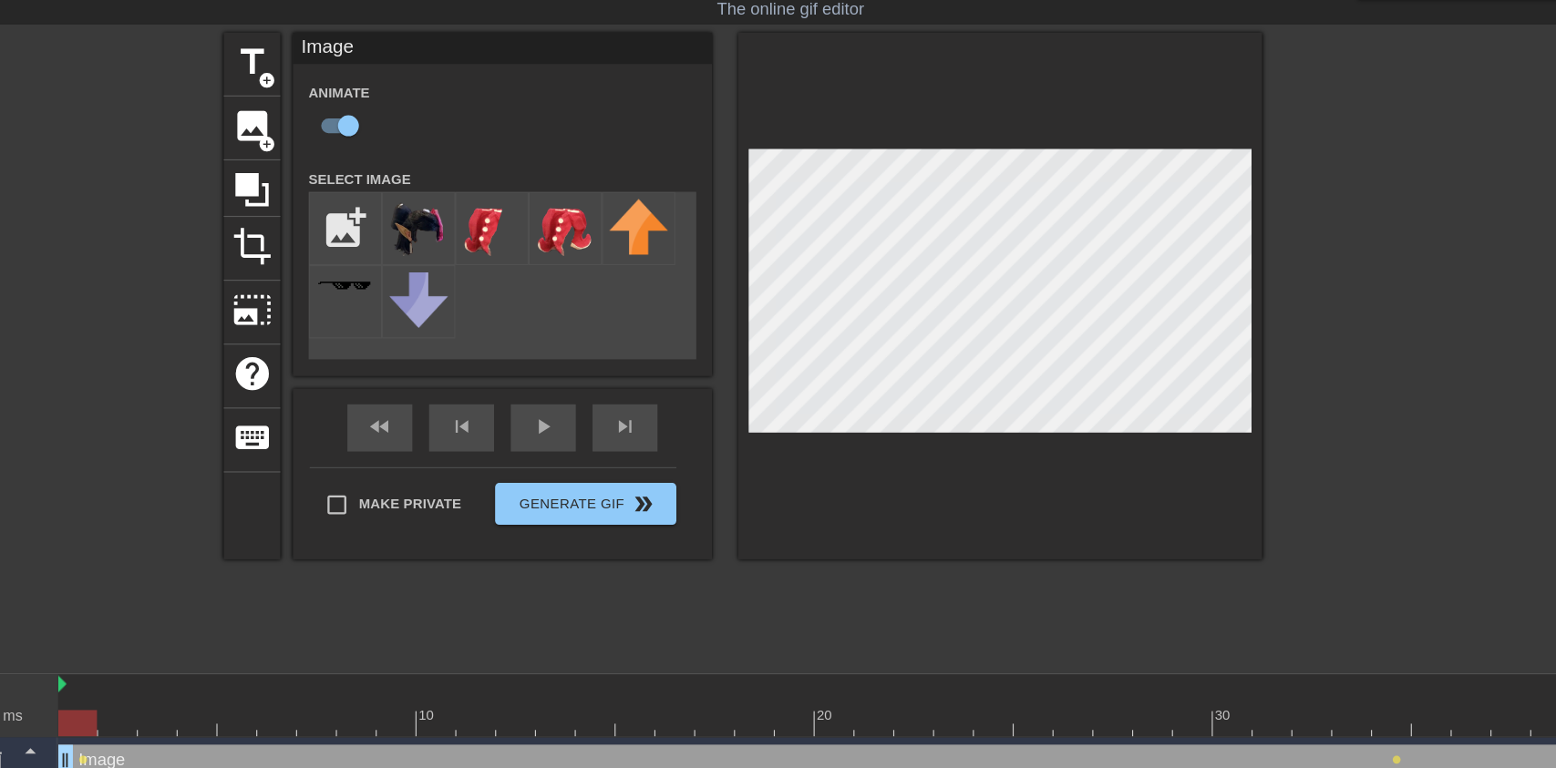
click at [604, 429] on div "play_arrow" at bounding box center [604, 416] width 57 height 41
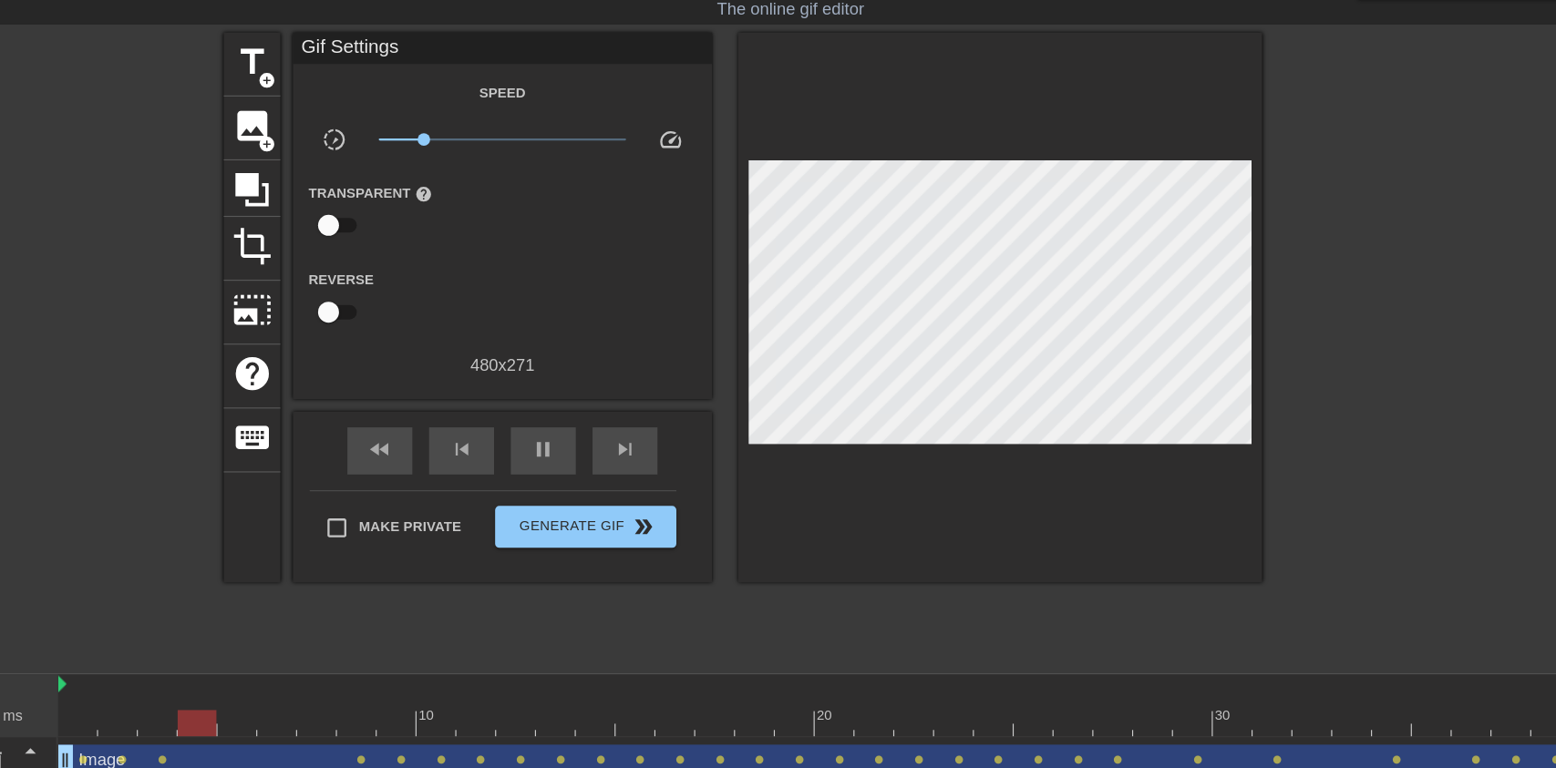
click at [604, 427] on span "pause" at bounding box center [604, 435] width 22 height 22
click at [614, 437] on span "play_arrow" at bounding box center [604, 435] width 22 height 22
click at [616, 446] on div "pause" at bounding box center [604, 436] width 57 height 41
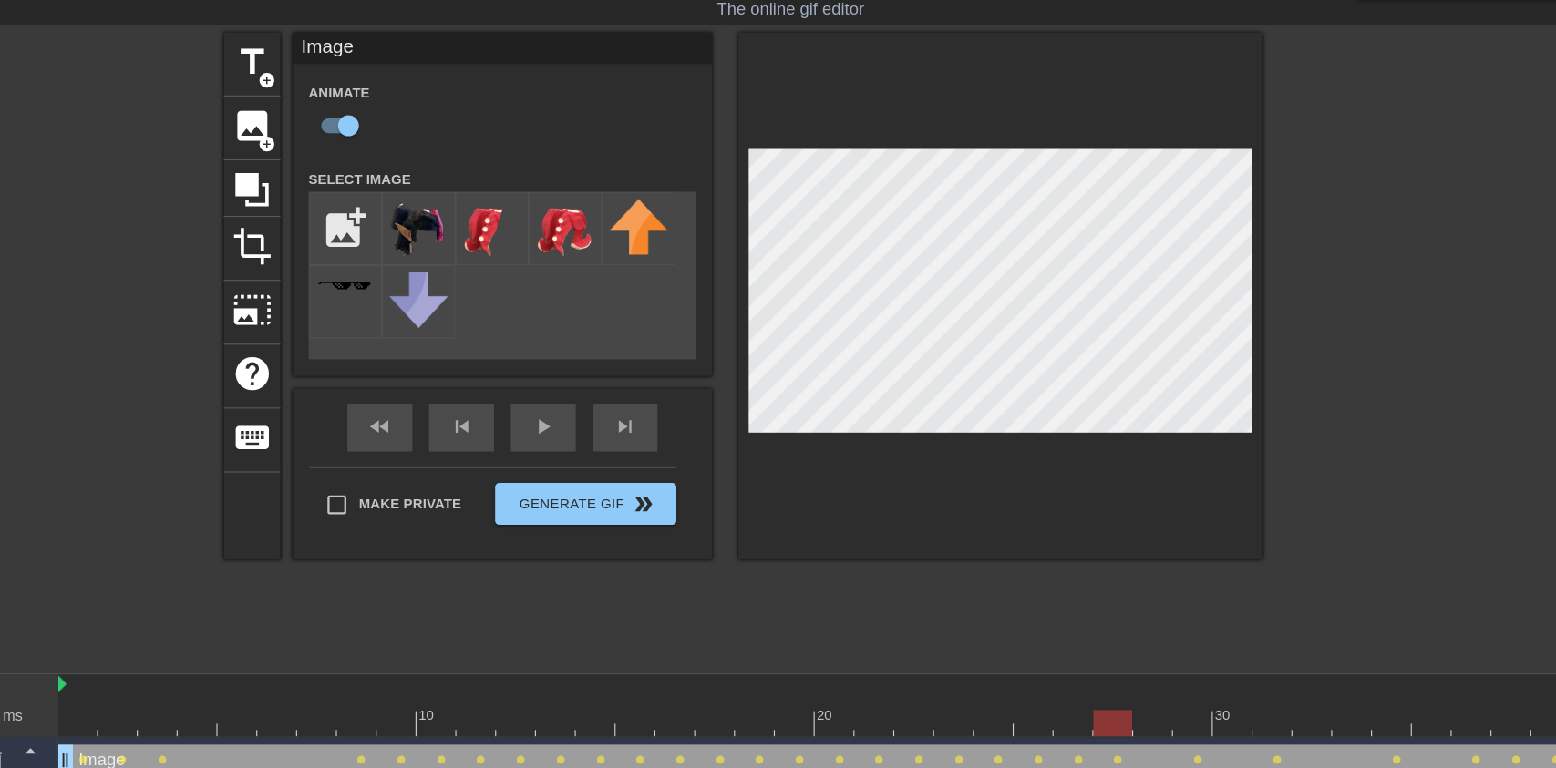
click at [587, 424] on div "play_arrow" at bounding box center [604, 416] width 57 height 41
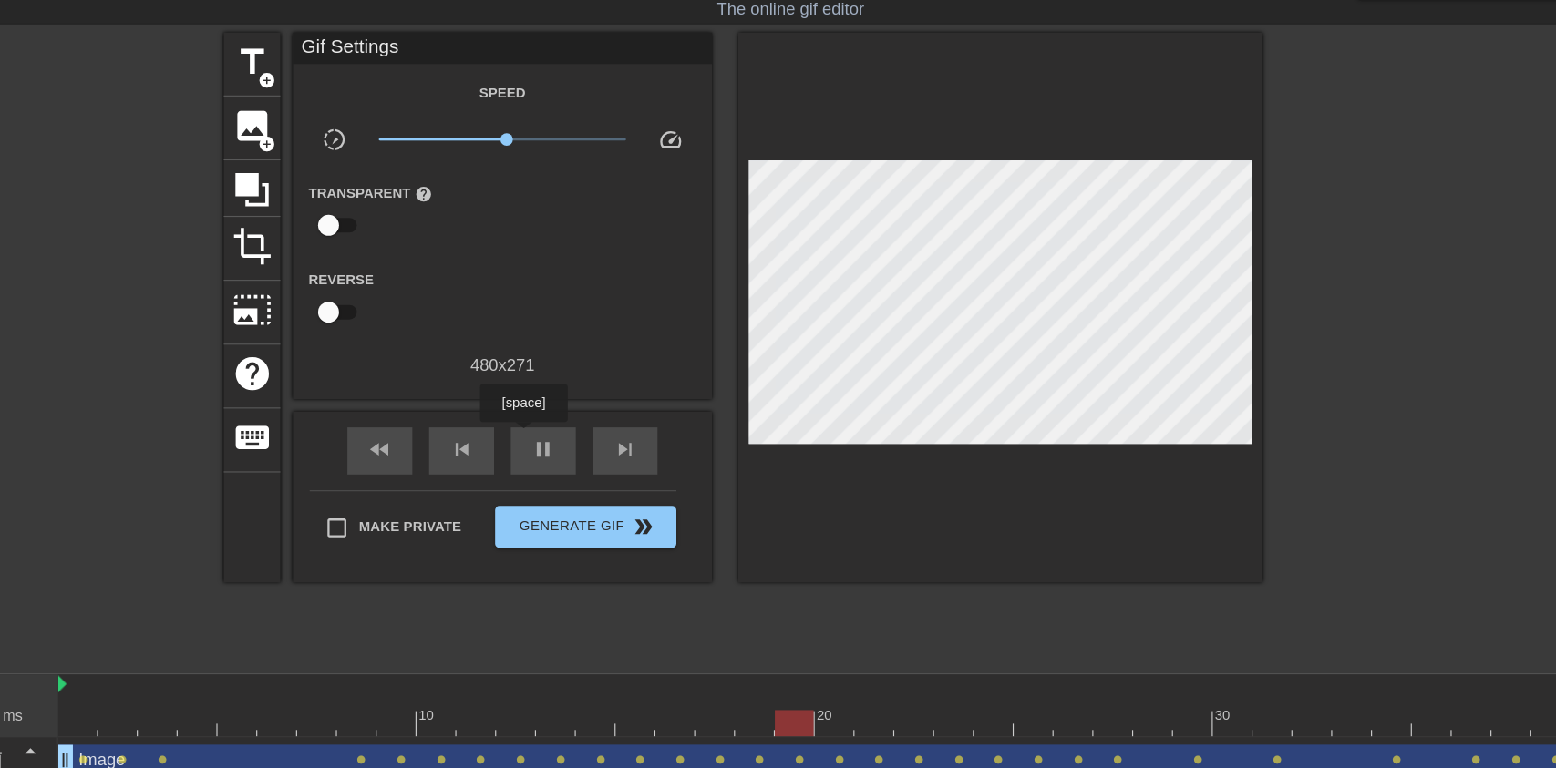
click at [618, 431] on div "pause" at bounding box center [604, 436] width 57 height 41
click at [627, 424] on div "play_arrow" at bounding box center [604, 436] width 57 height 41
click at [611, 438] on span "pause" at bounding box center [604, 435] width 22 height 22
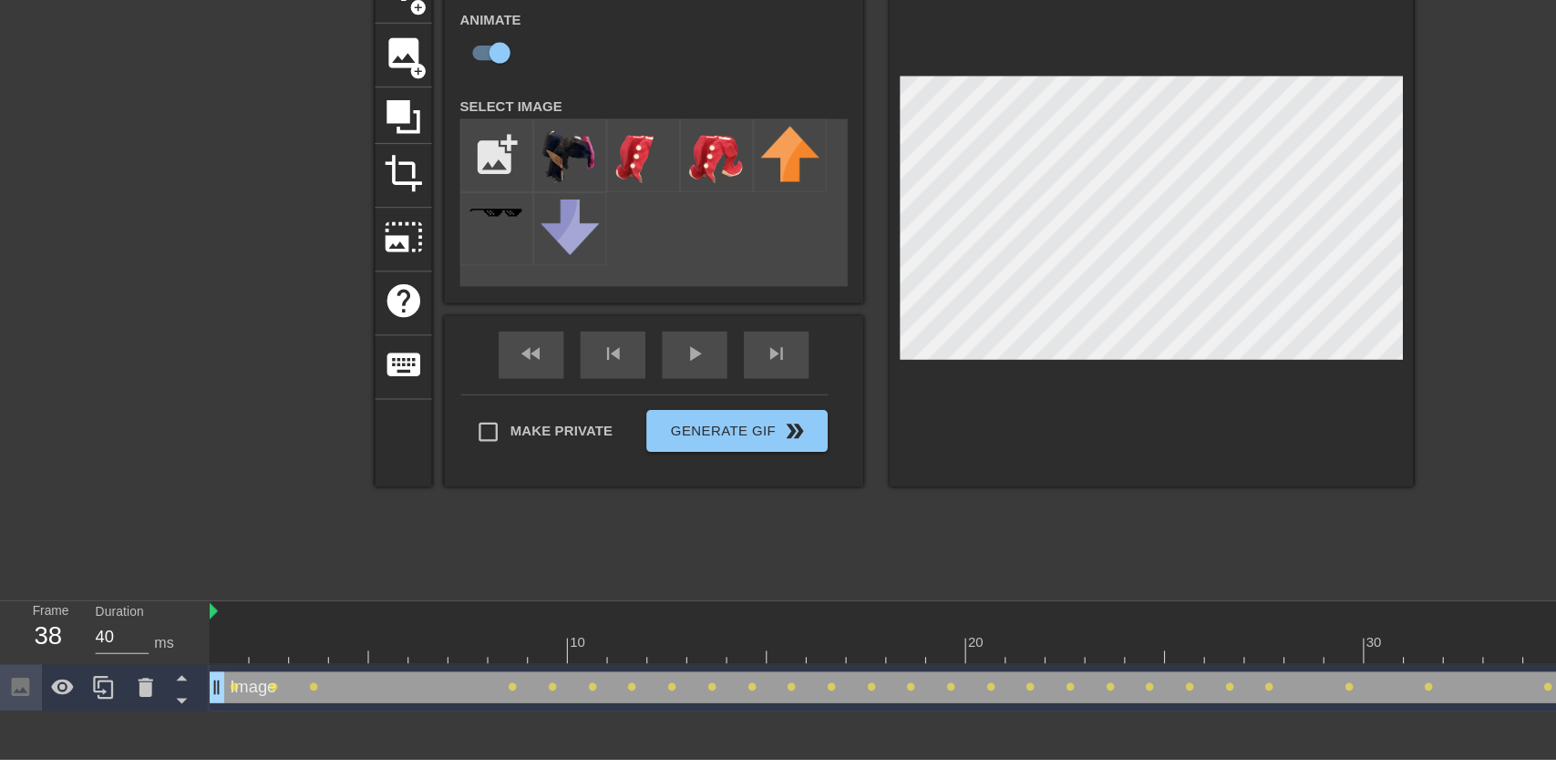
click at [127, 710] on icon at bounding box center [126, 705] width 13 height 16
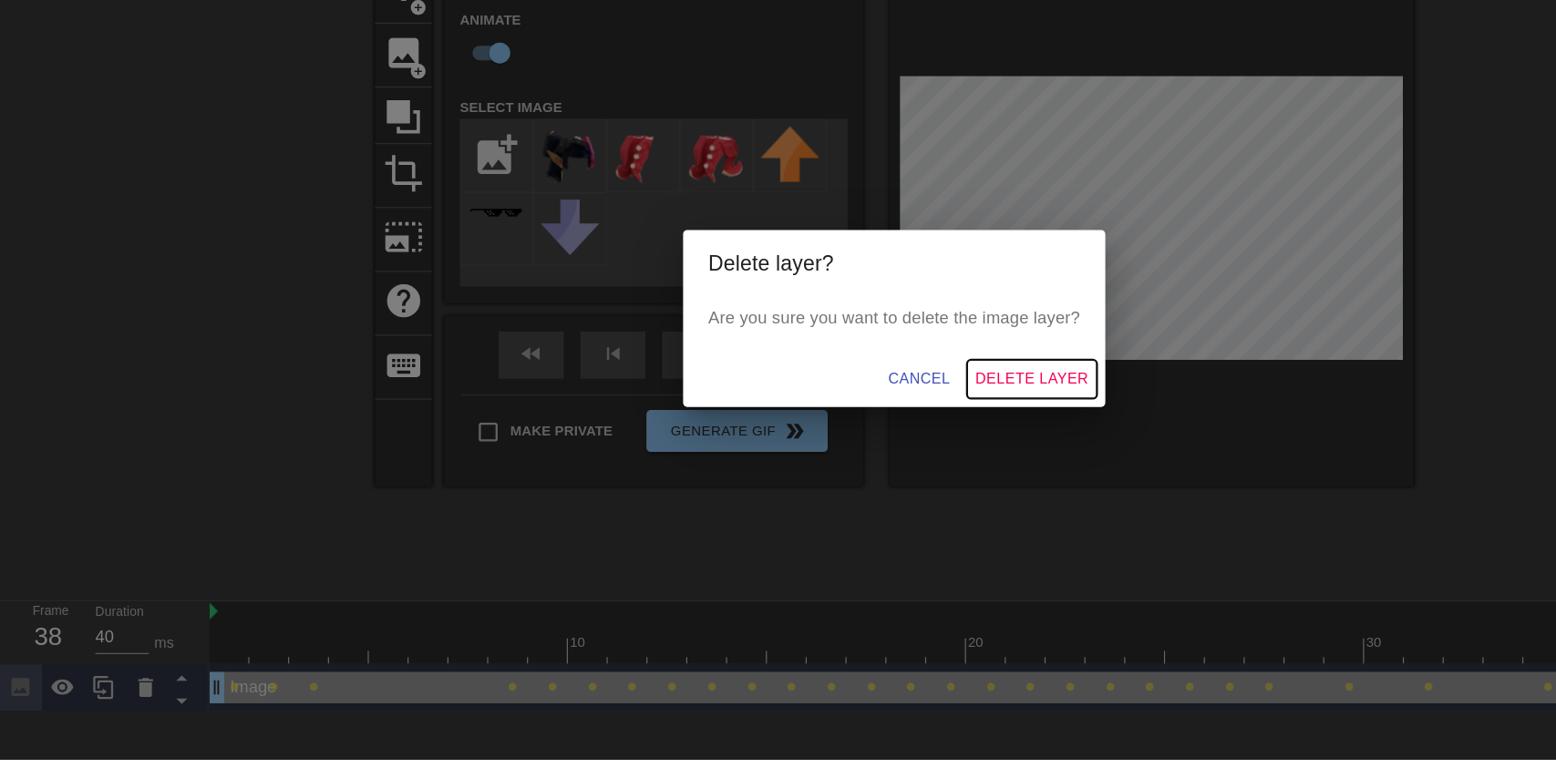
click at [895, 438] on span "Delete Layer" at bounding box center [898, 437] width 98 height 23
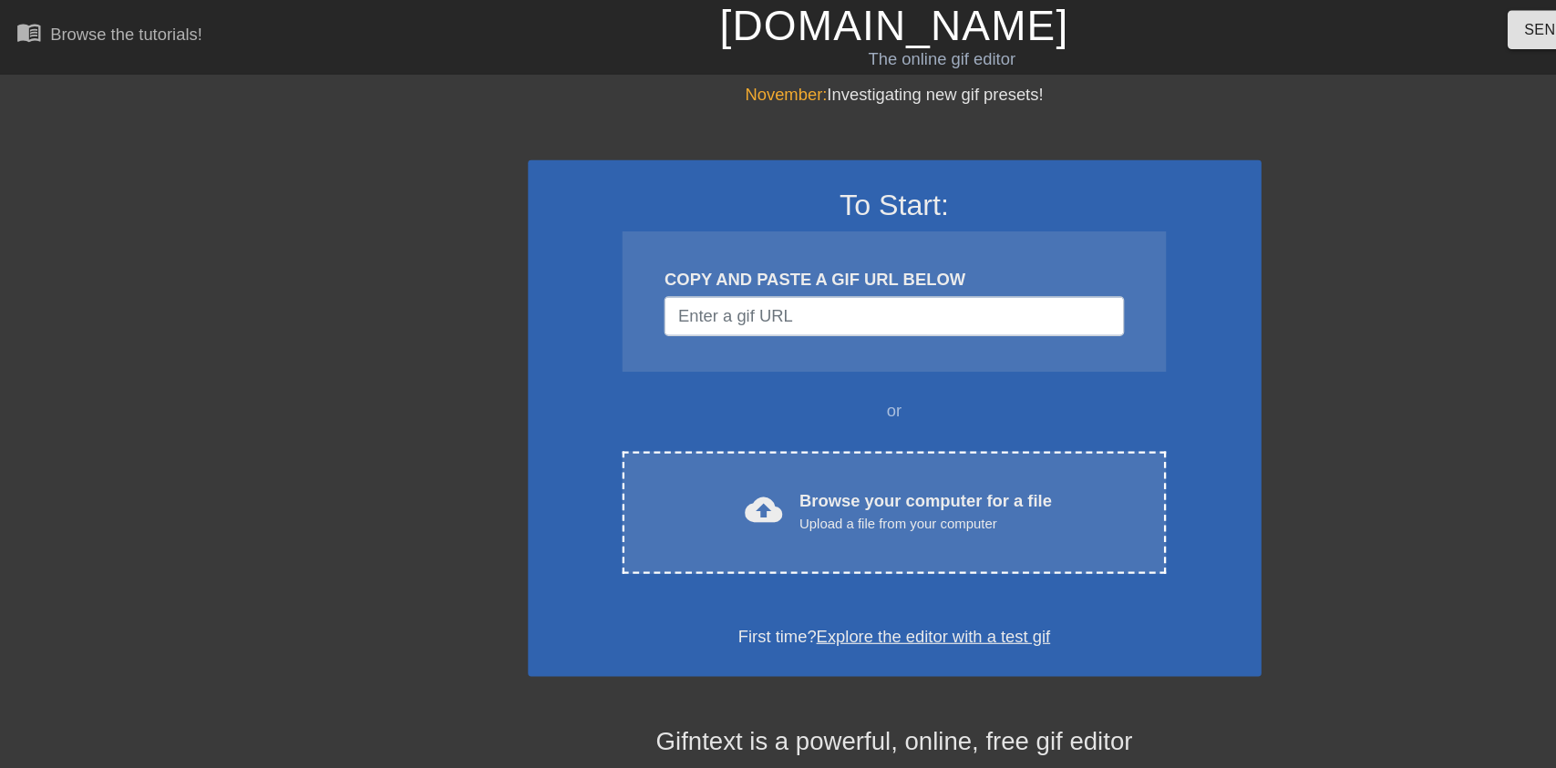
click at [736, 442] on div "Browse your computer for a file Upload a file from your computer" at bounding box center [805, 446] width 220 height 40
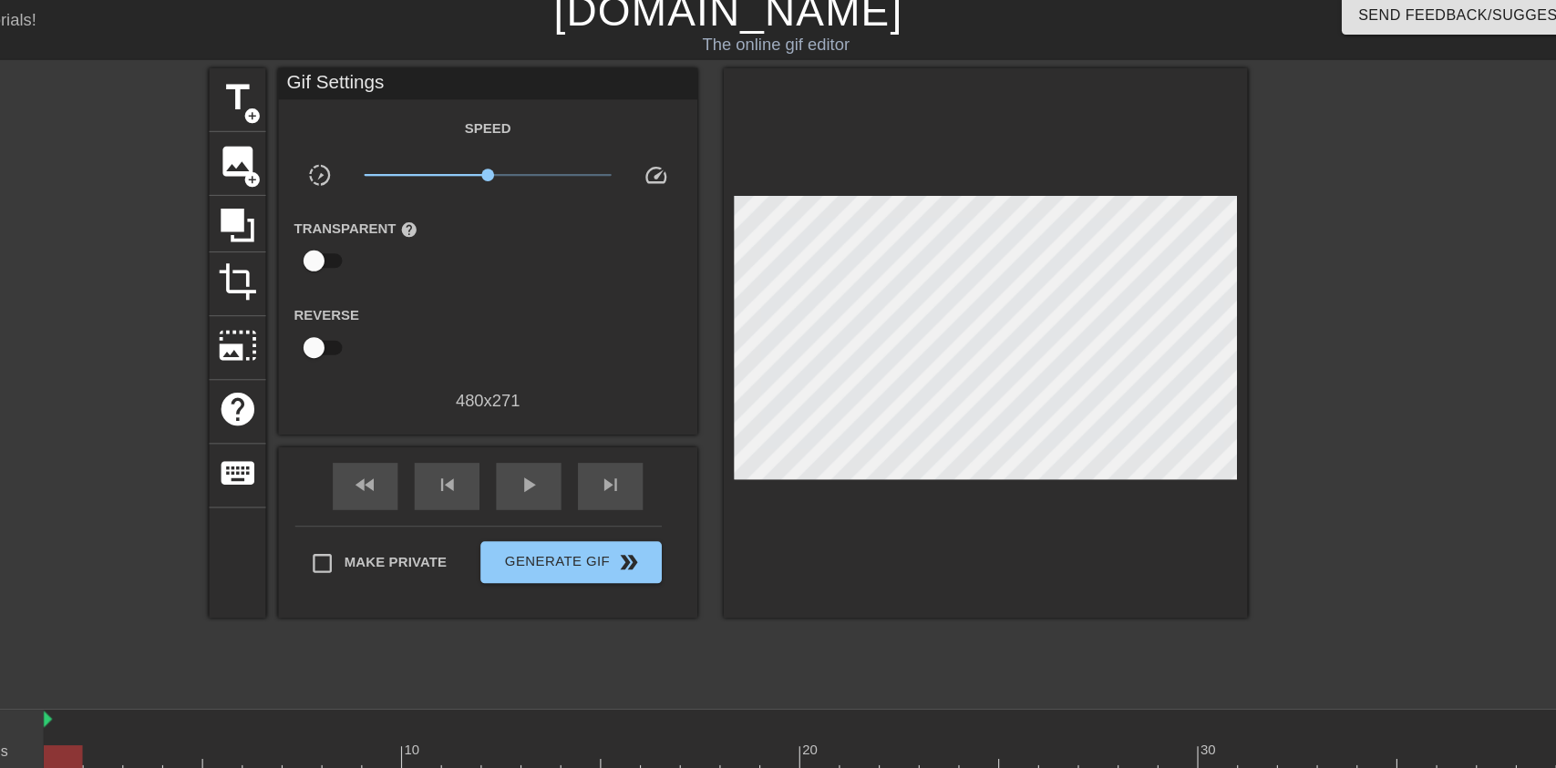
click at [353, 145] on span "image" at bounding box center [351, 153] width 35 height 35
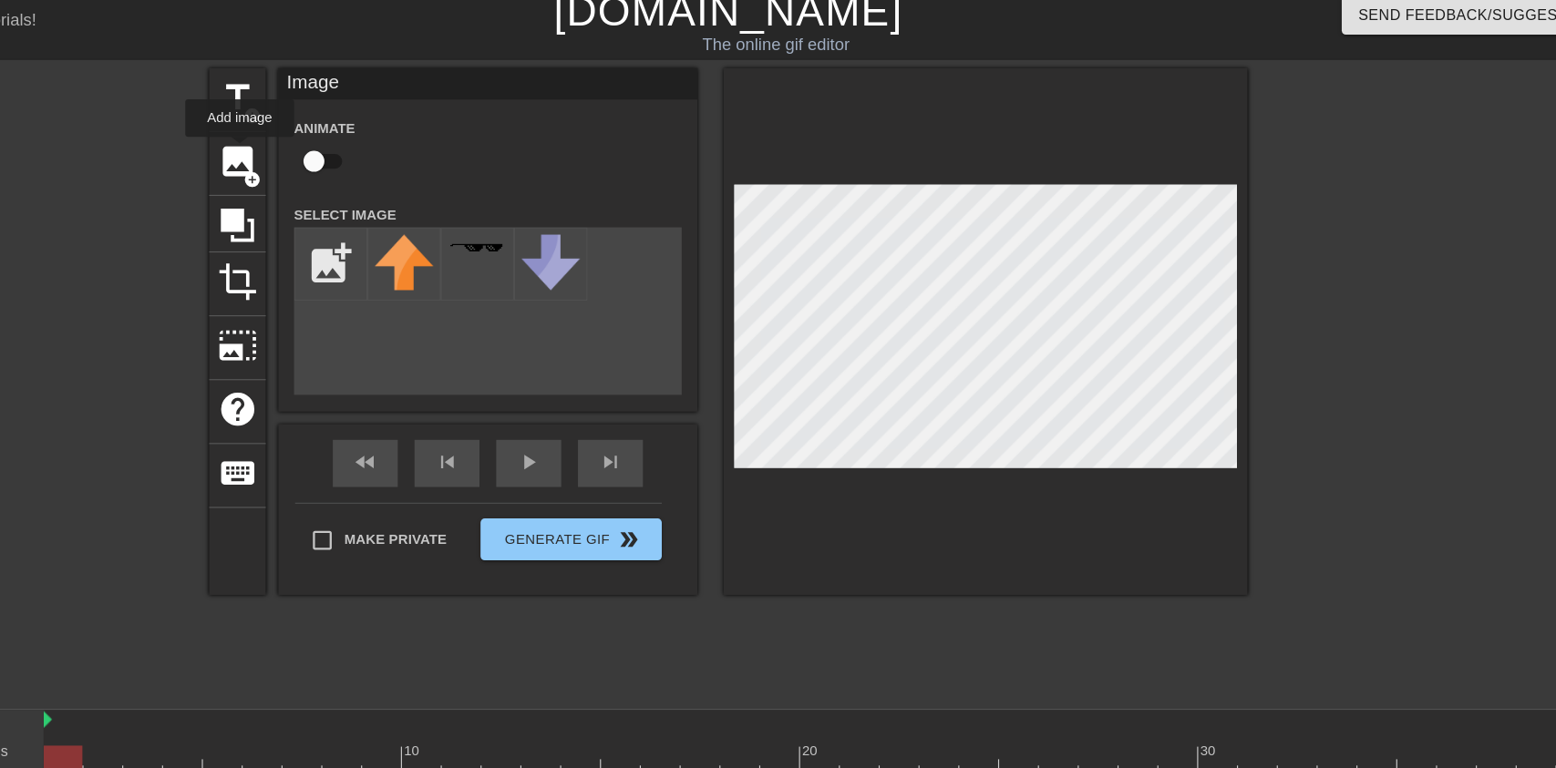
click at [427, 146] on input "checkbox" at bounding box center [418, 153] width 104 height 35
checkbox input "true"
click at [429, 231] on input "file" at bounding box center [432, 242] width 62 height 62
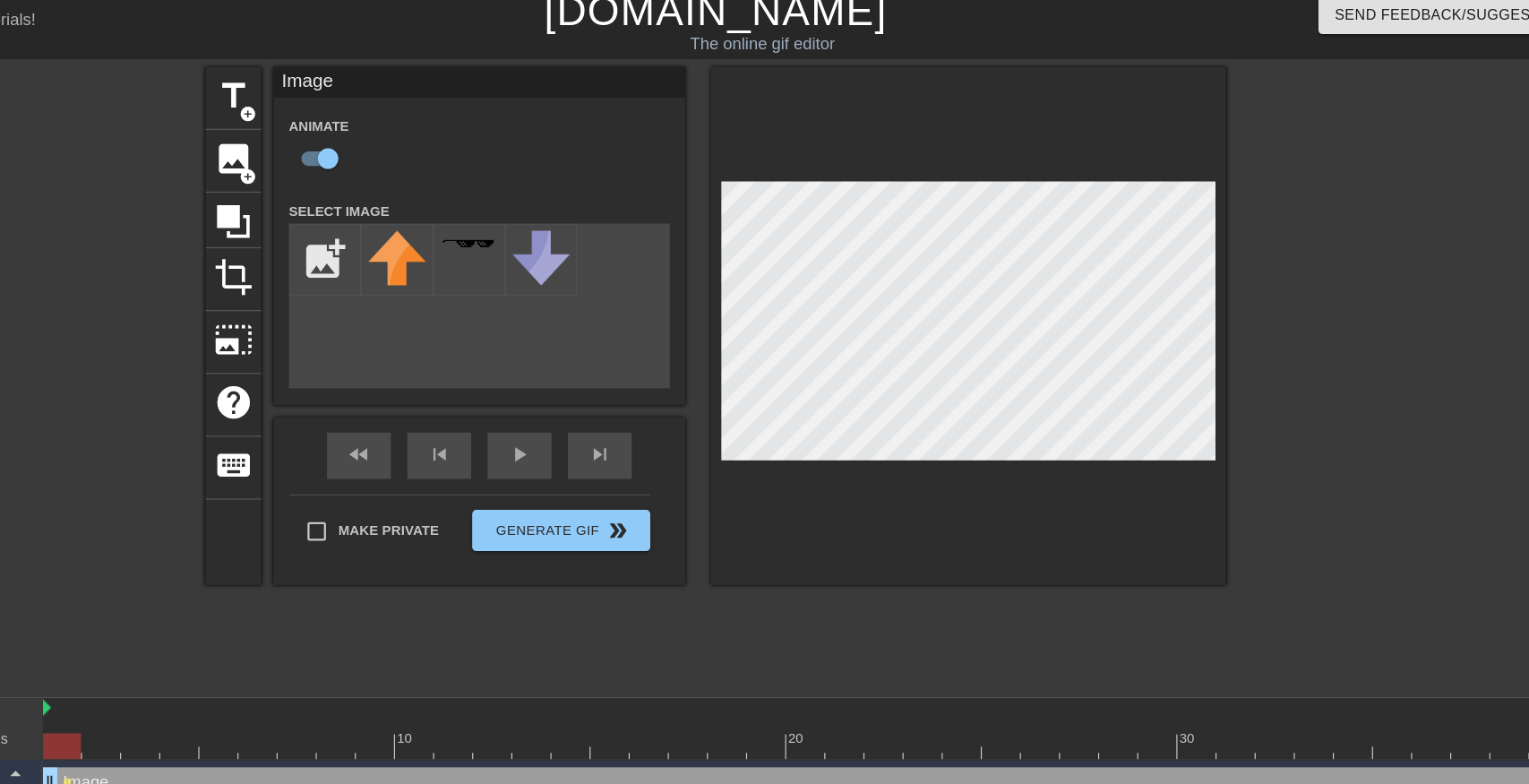
type input "C:\fakepath\octoling_cosplay_by_octolena_d9x0mqv-fullview.png"
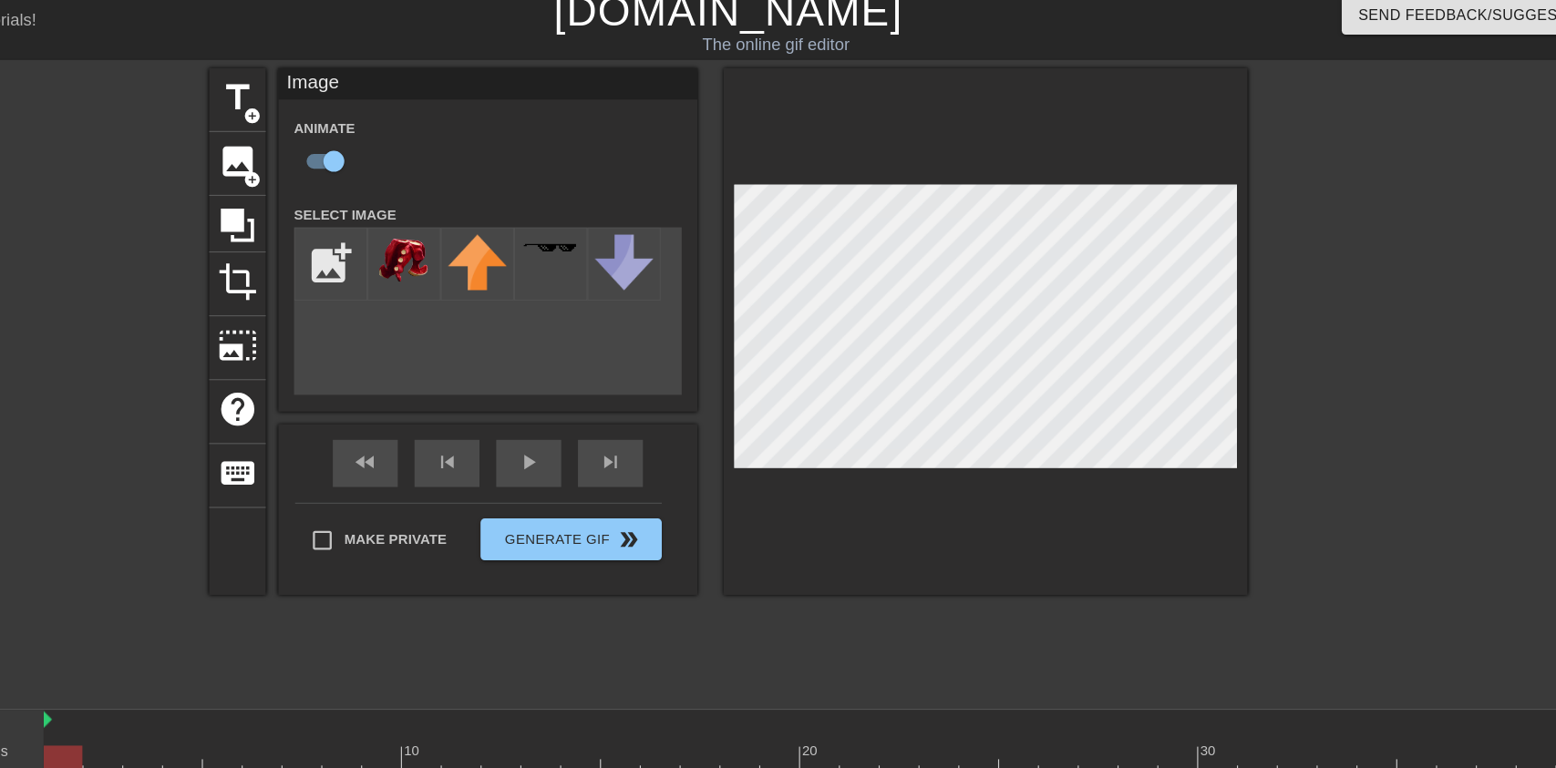
click at [487, 254] on img at bounding box center [495, 240] width 51 height 46
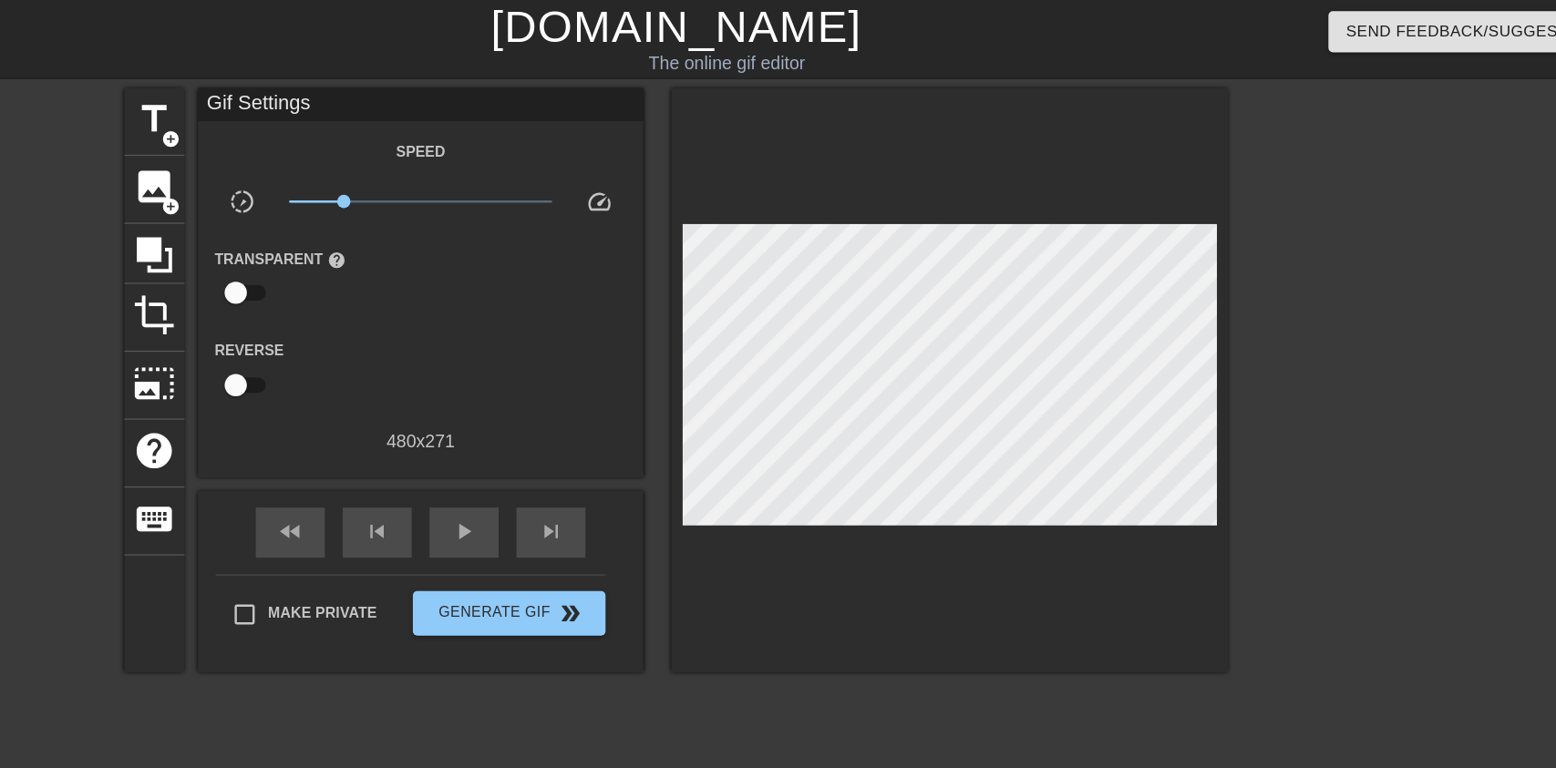
click at [650, 427] on div "skip_next" at bounding box center [675, 436] width 57 height 41
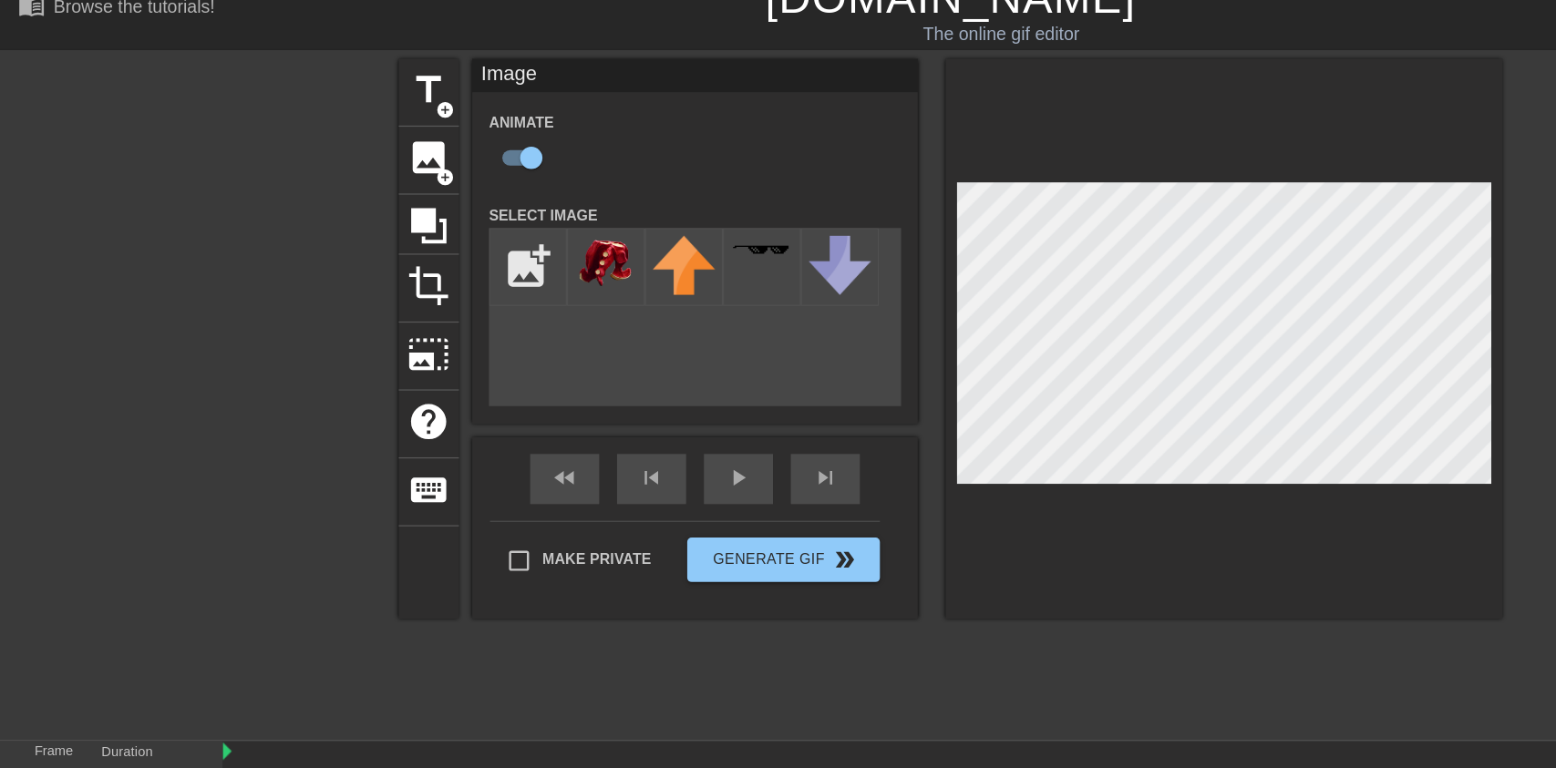
click at [614, 425] on span "play_arrow" at bounding box center [604, 415] width 22 height 22
click at [607, 425] on span "pause" at bounding box center [604, 415] width 22 height 22
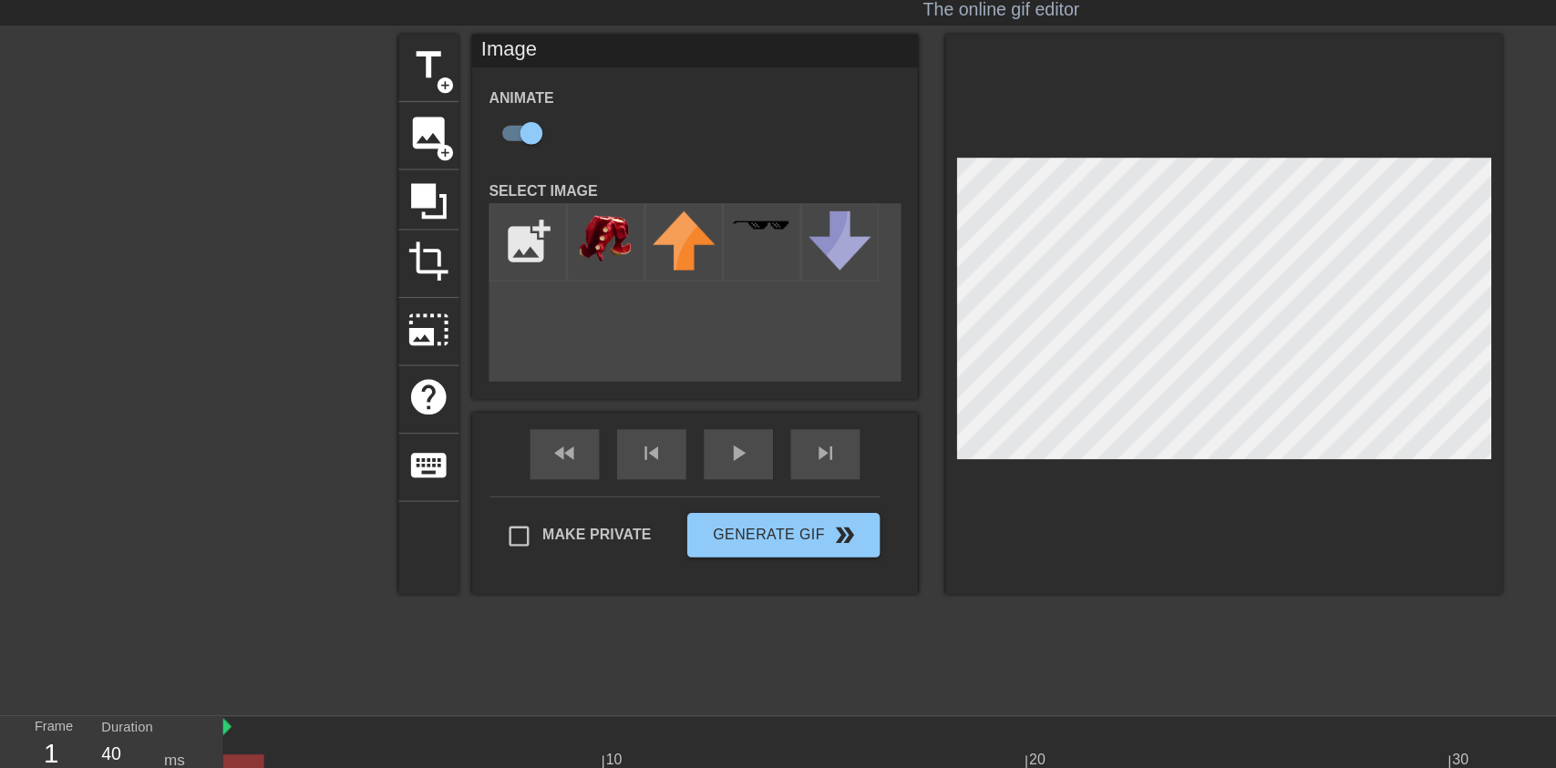
click at [129, 705] on icon at bounding box center [126, 705] width 13 height 16
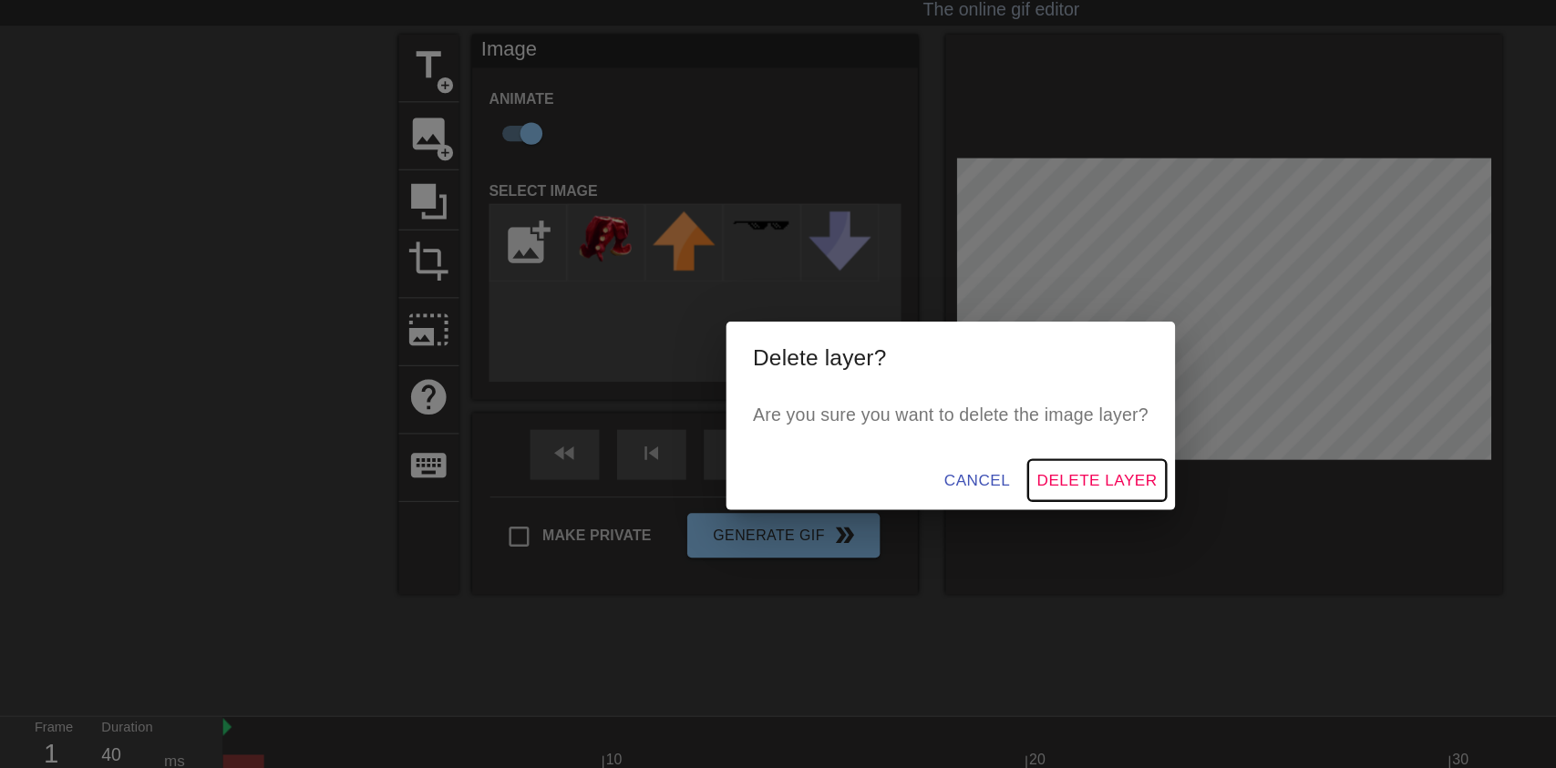
click at [922, 448] on span "Delete Layer" at bounding box center [898, 437] width 98 height 23
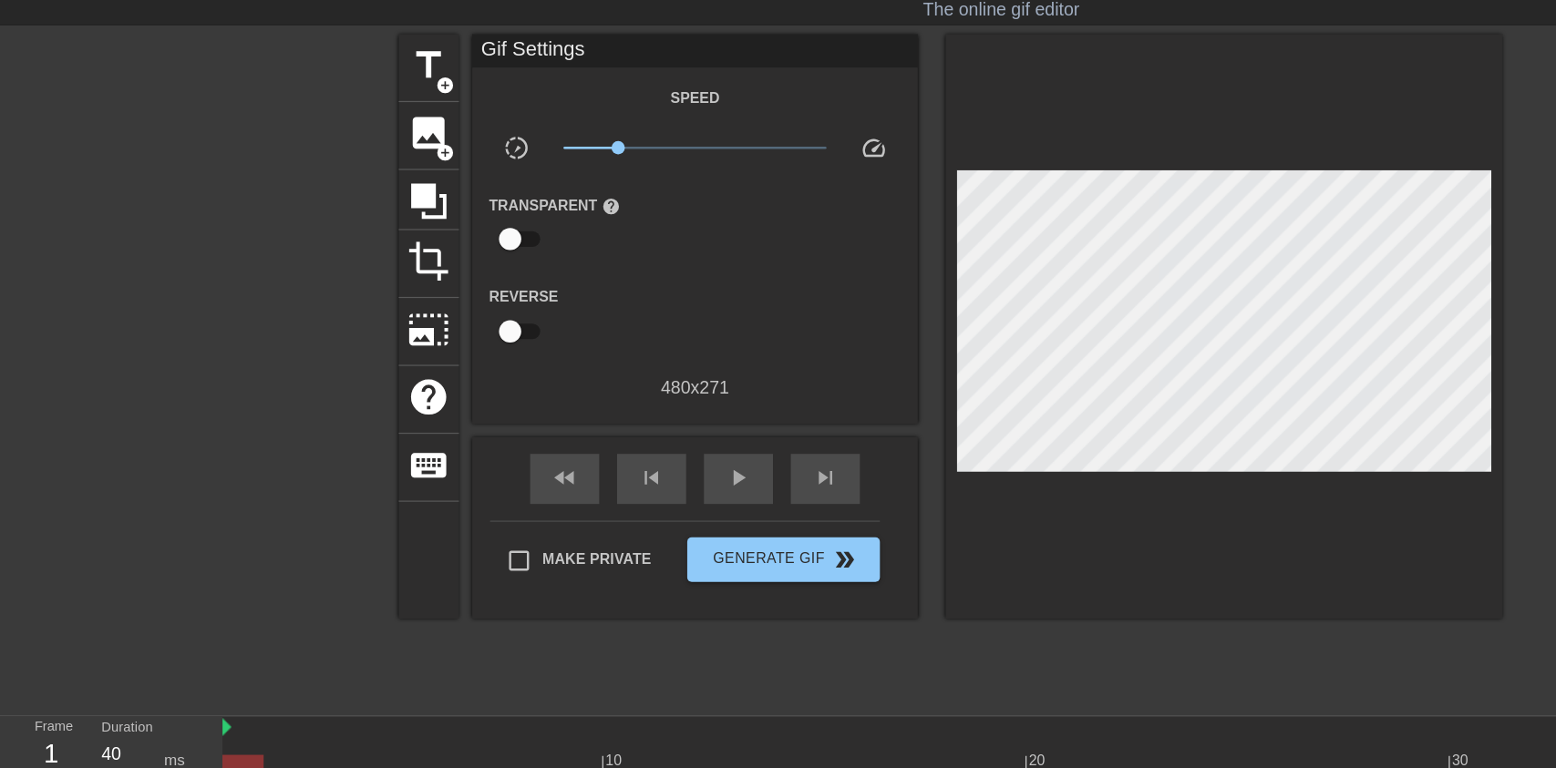
click at [336, 159] on span "image" at bounding box center [351, 153] width 35 height 35
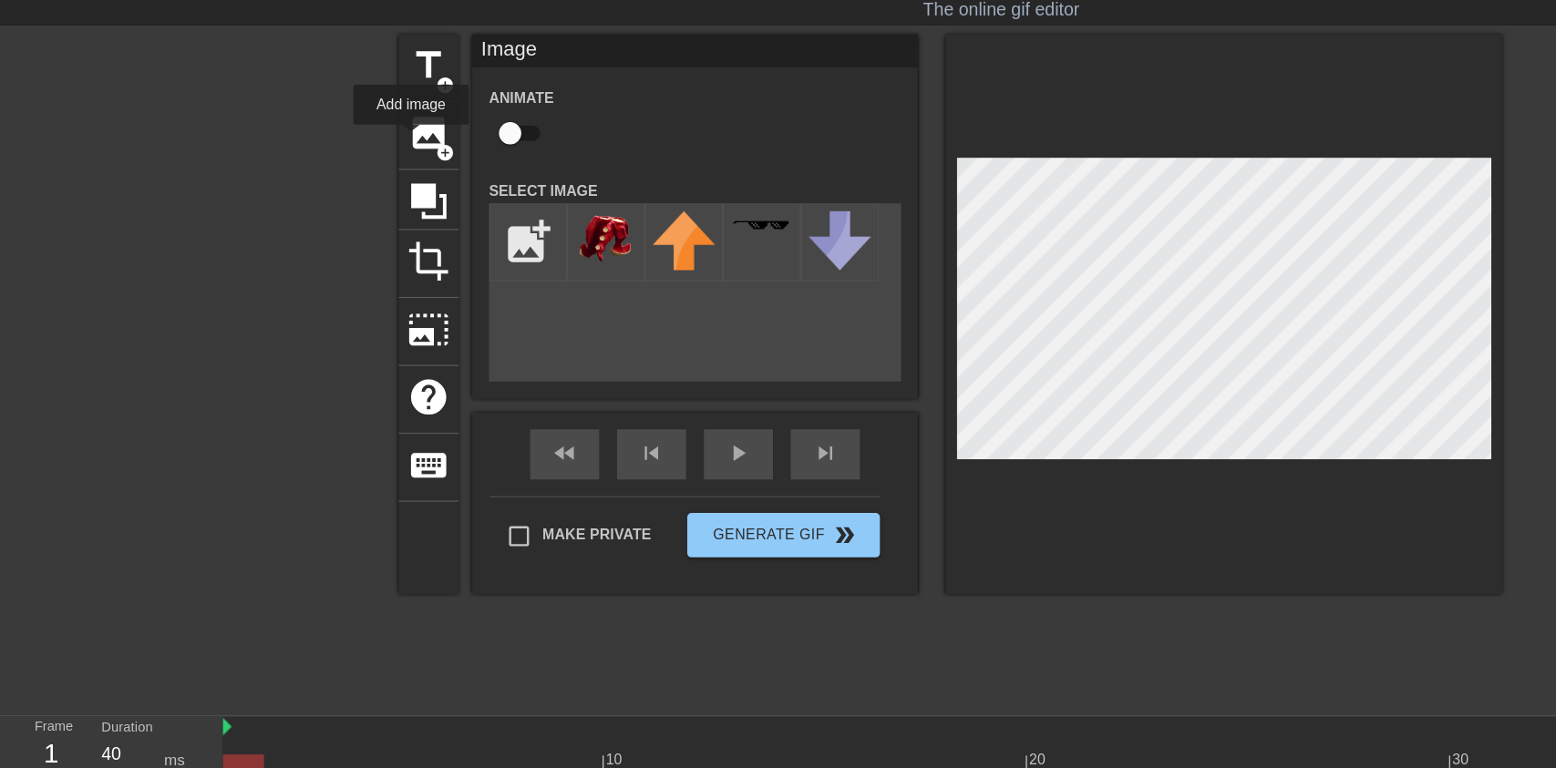
click at [502, 230] on img at bounding box center [495, 240] width 51 height 46
click at [426, 150] on input "checkbox" at bounding box center [418, 153] width 104 height 35
checkbox input "true"
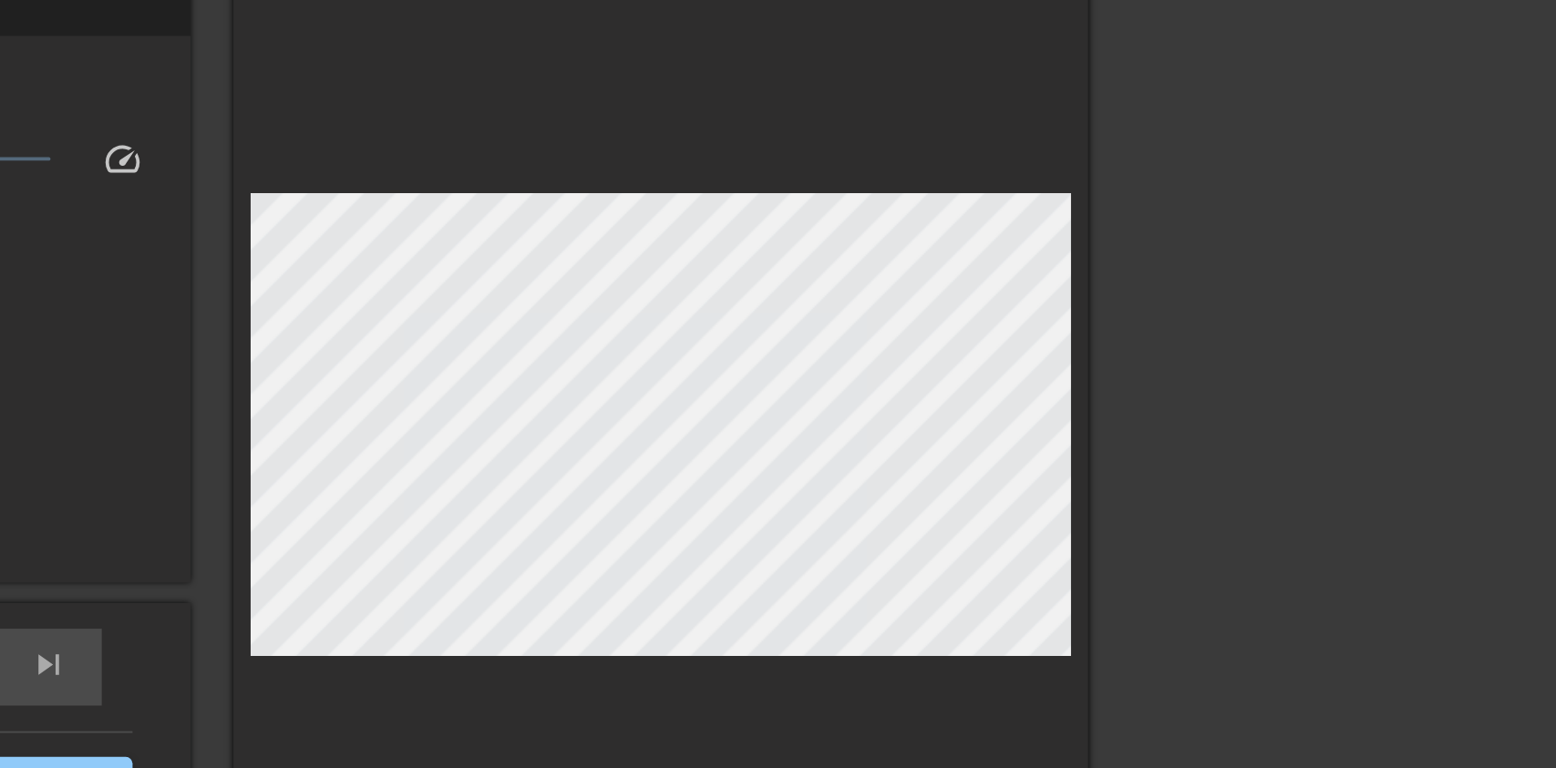
click at [1127, 182] on div at bounding box center [1002, 311] width 456 height 479
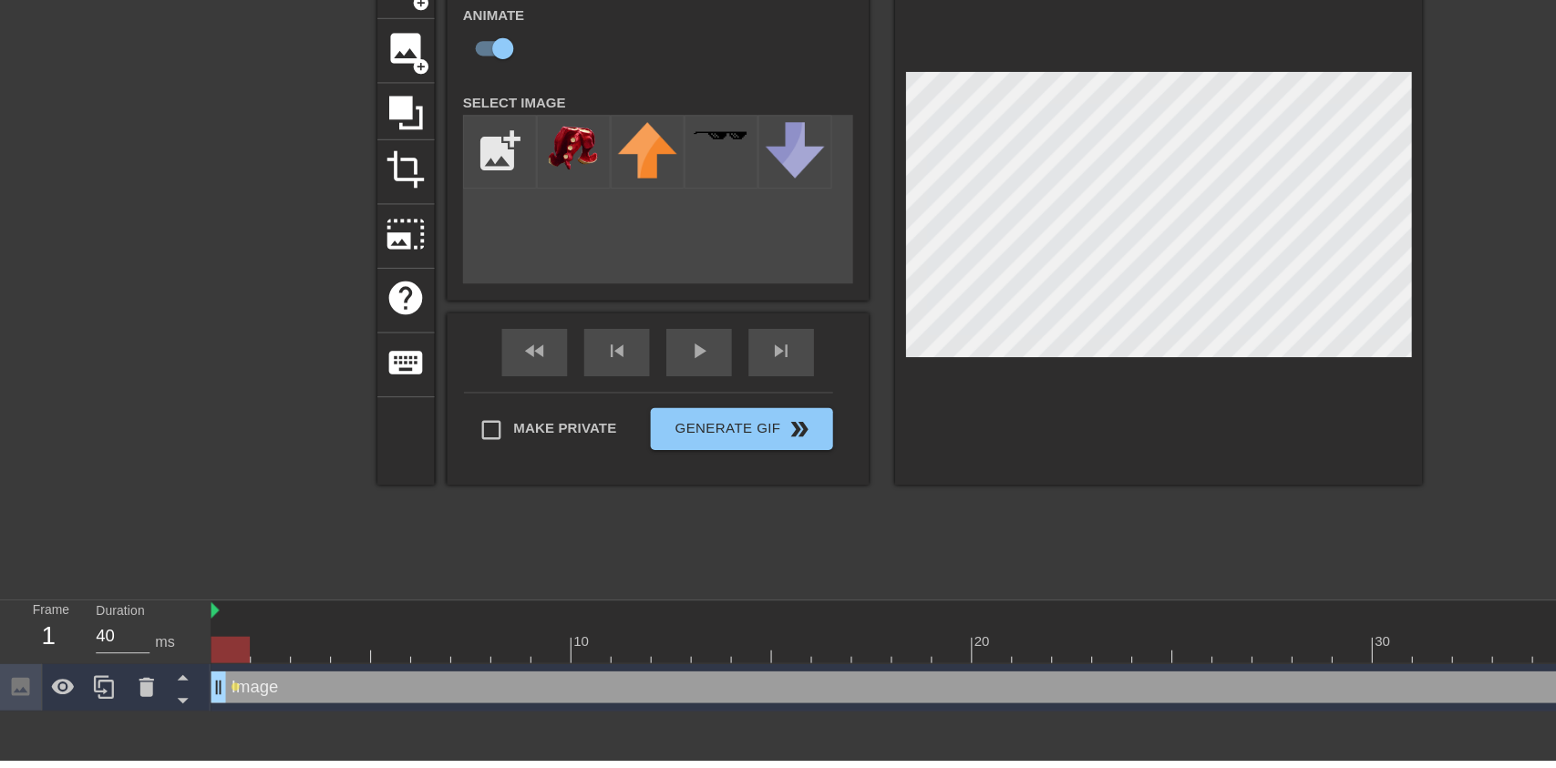
click at [126, 721] on div at bounding box center [126, 705] width 36 height 40
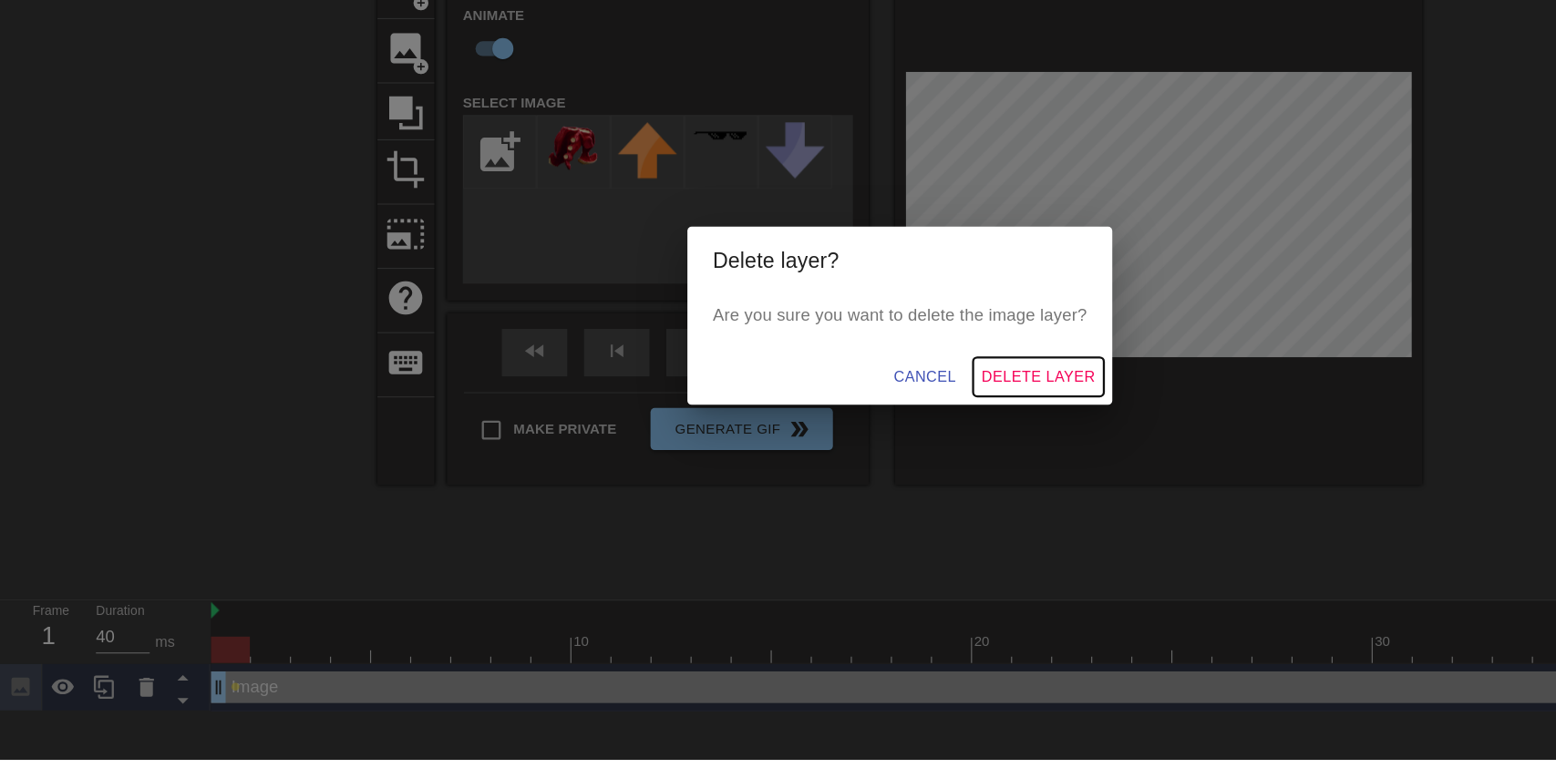
click at [917, 434] on span "Delete Layer" at bounding box center [898, 437] width 98 height 23
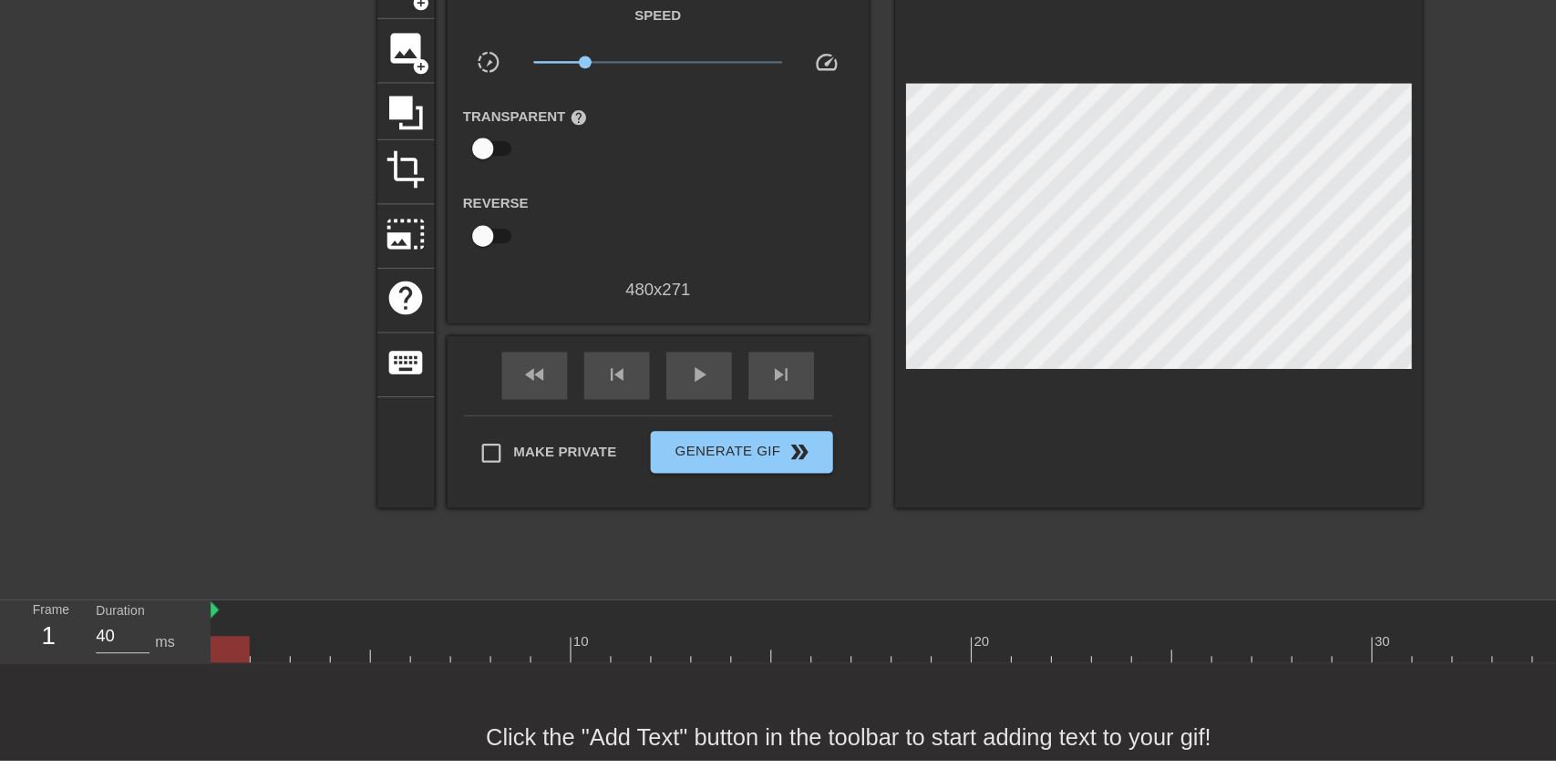
click at [351, 168] on span "image" at bounding box center [351, 153] width 35 height 35
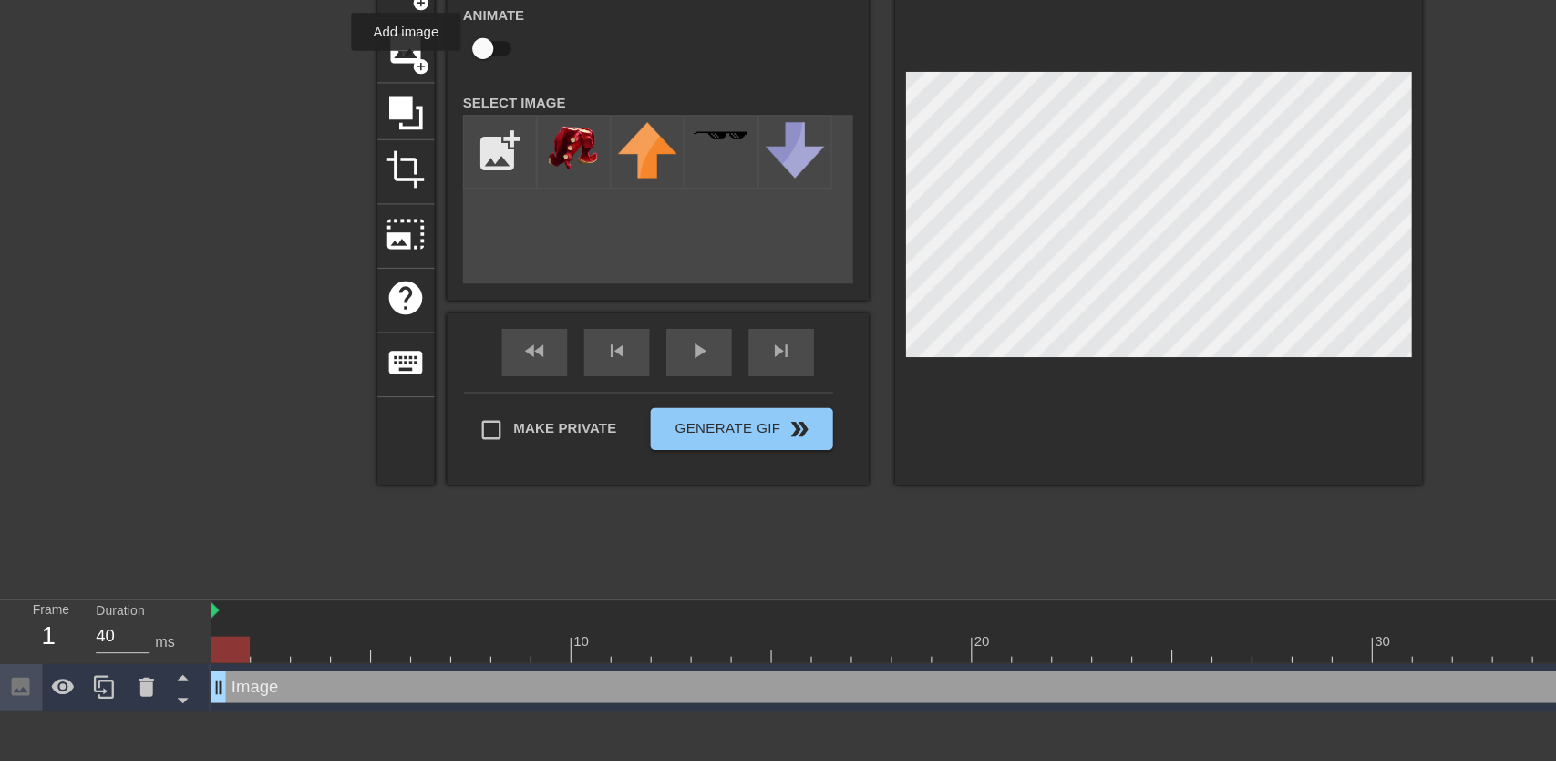
click at [424, 227] on input "file" at bounding box center [432, 242] width 62 height 62
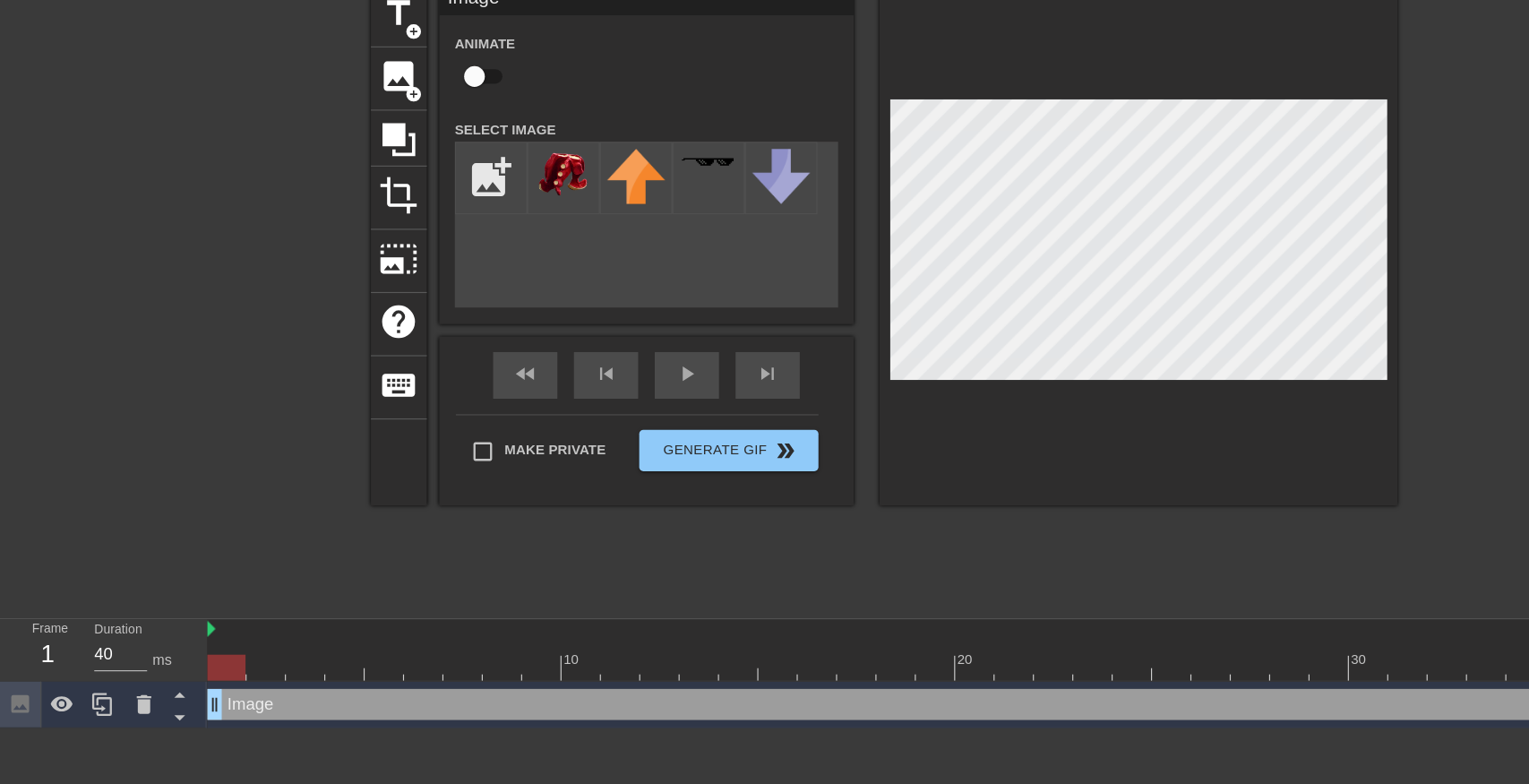
type input "C:\fakepath\octoling_cosplay_by_octolena_d9x0mqv-fullview (1).png"
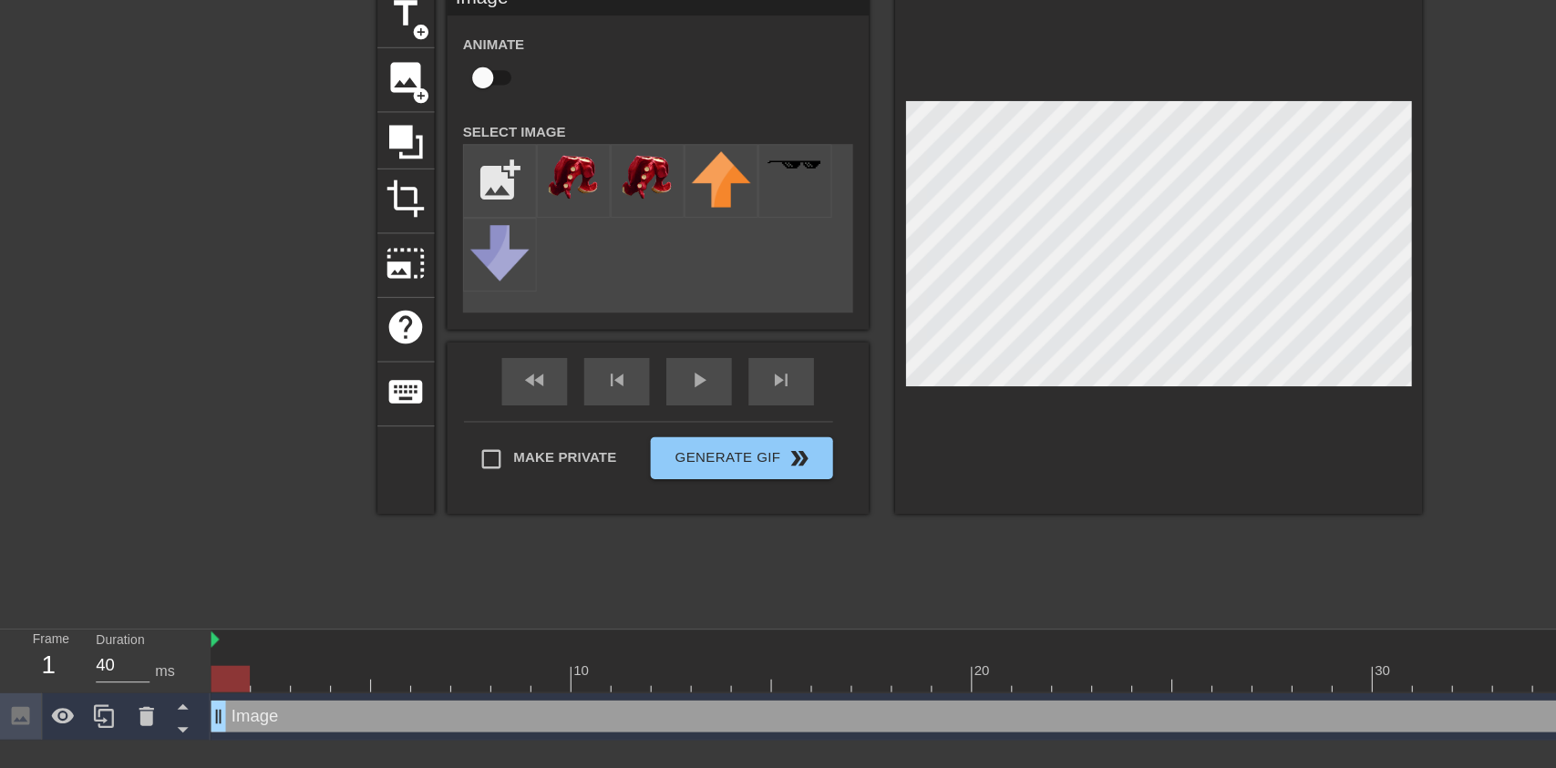
click at [497, 252] on img at bounding box center [495, 240] width 51 height 46
click at [417, 152] on input "checkbox" at bounding box center [418, 153] width 104 height 35
checkbox input "true"
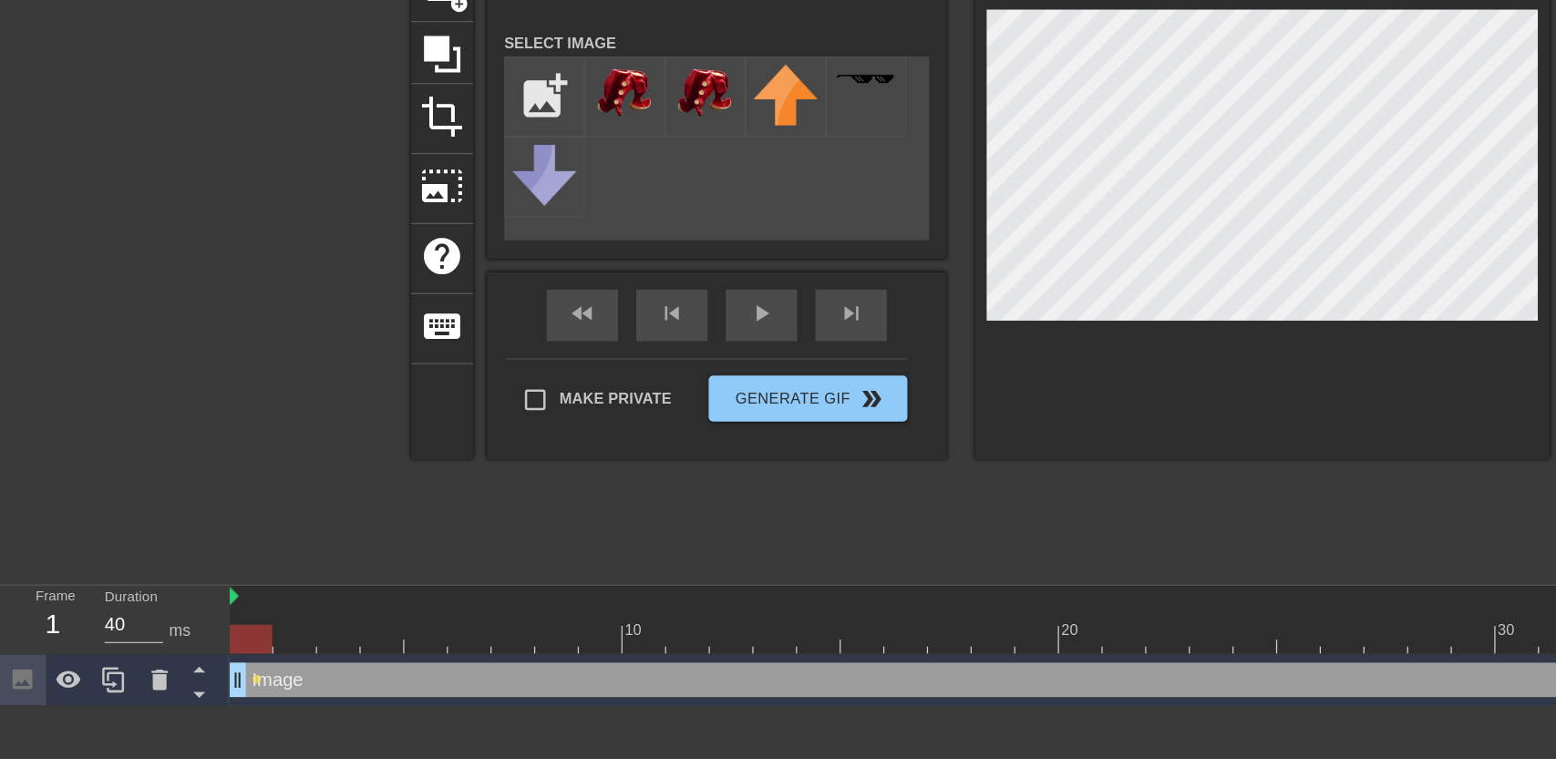
click at [123, 701] on icon at bounding box center [126, 705] width 13 height 16
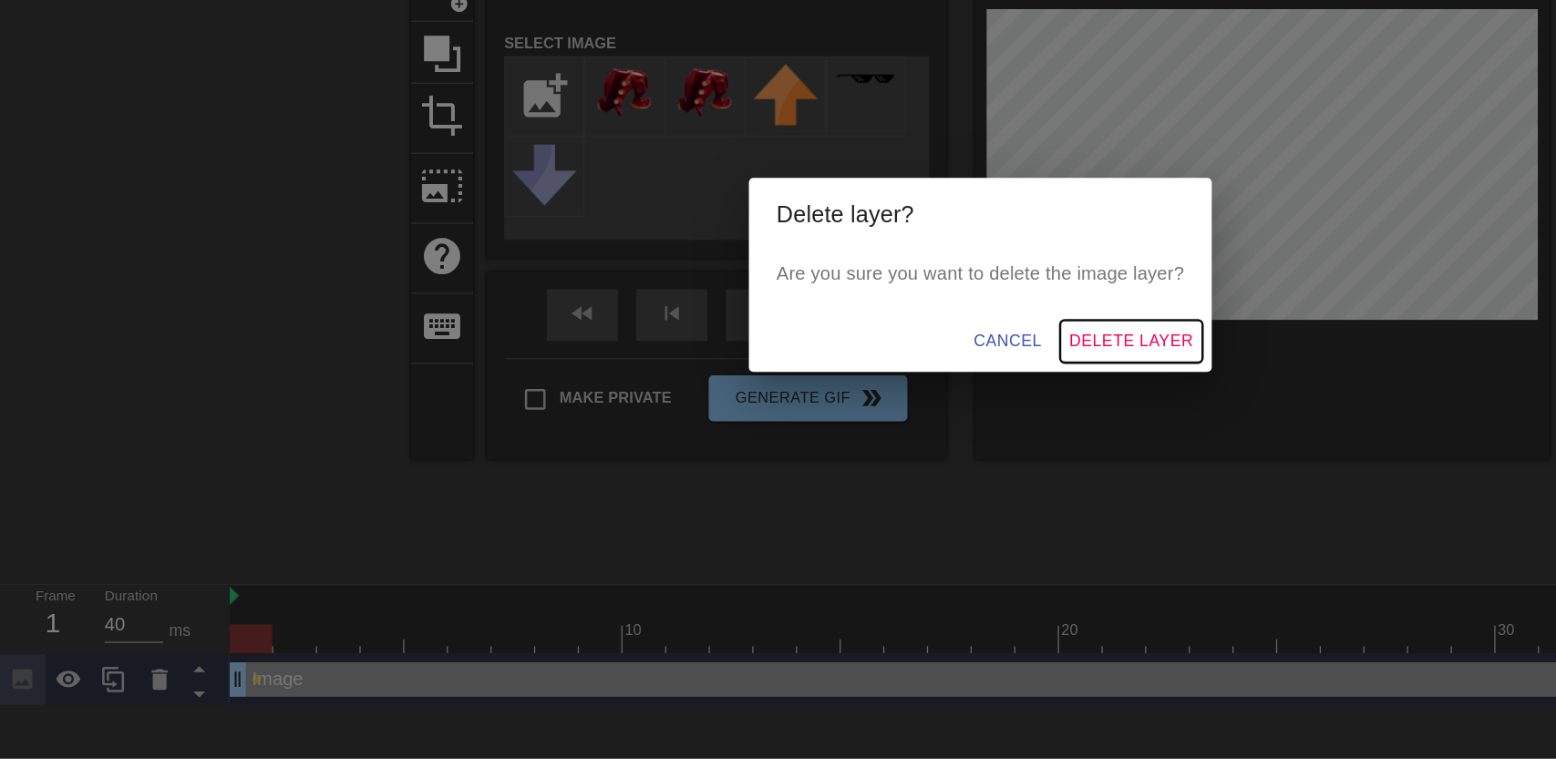
click at [891, 433] on span "Delete Layer" at bounding box center [898, 437] width 98 height 23
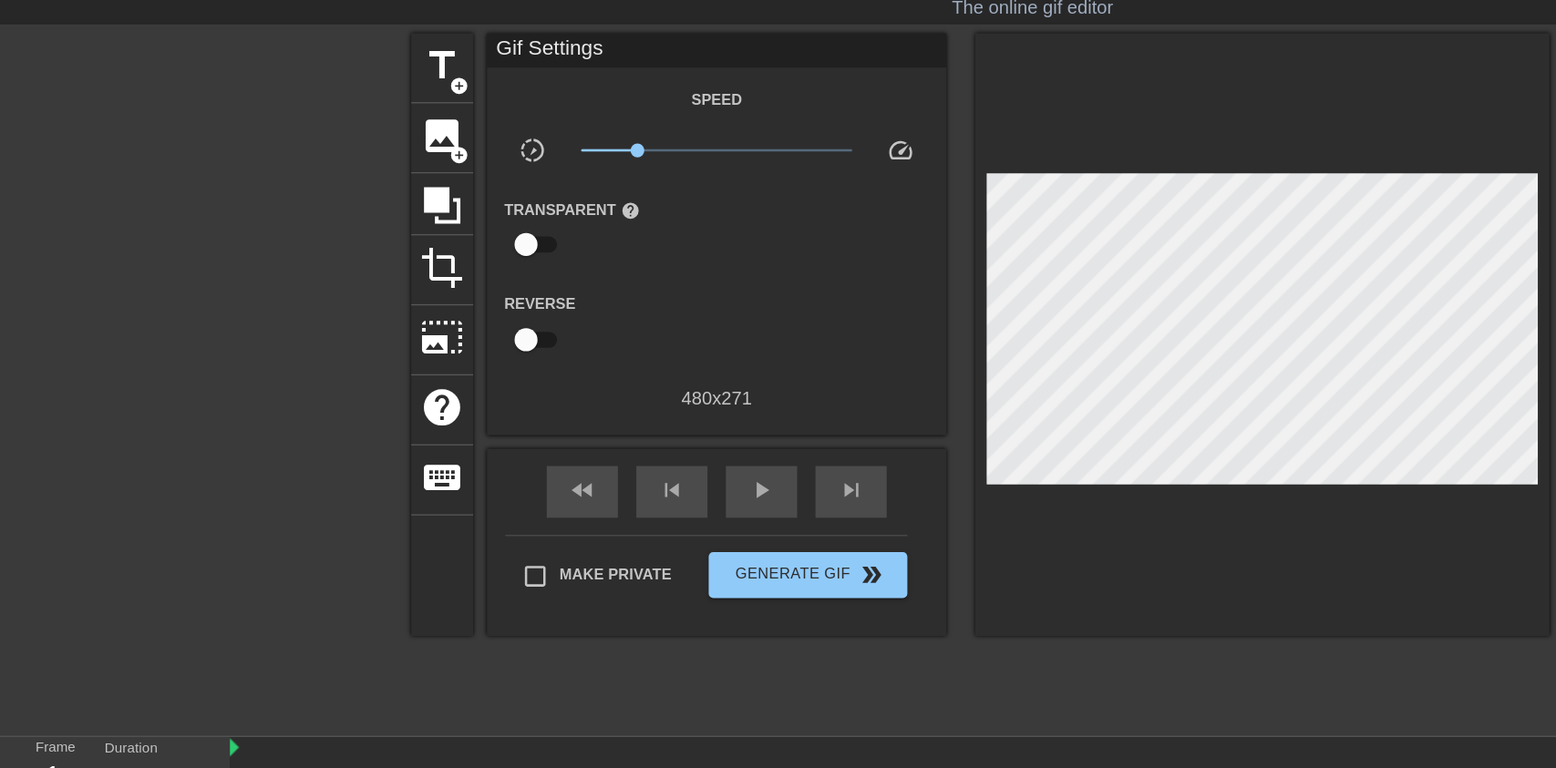
click at [352, 141] on span "image" at bounding box center [351, 153] width 35 height 35
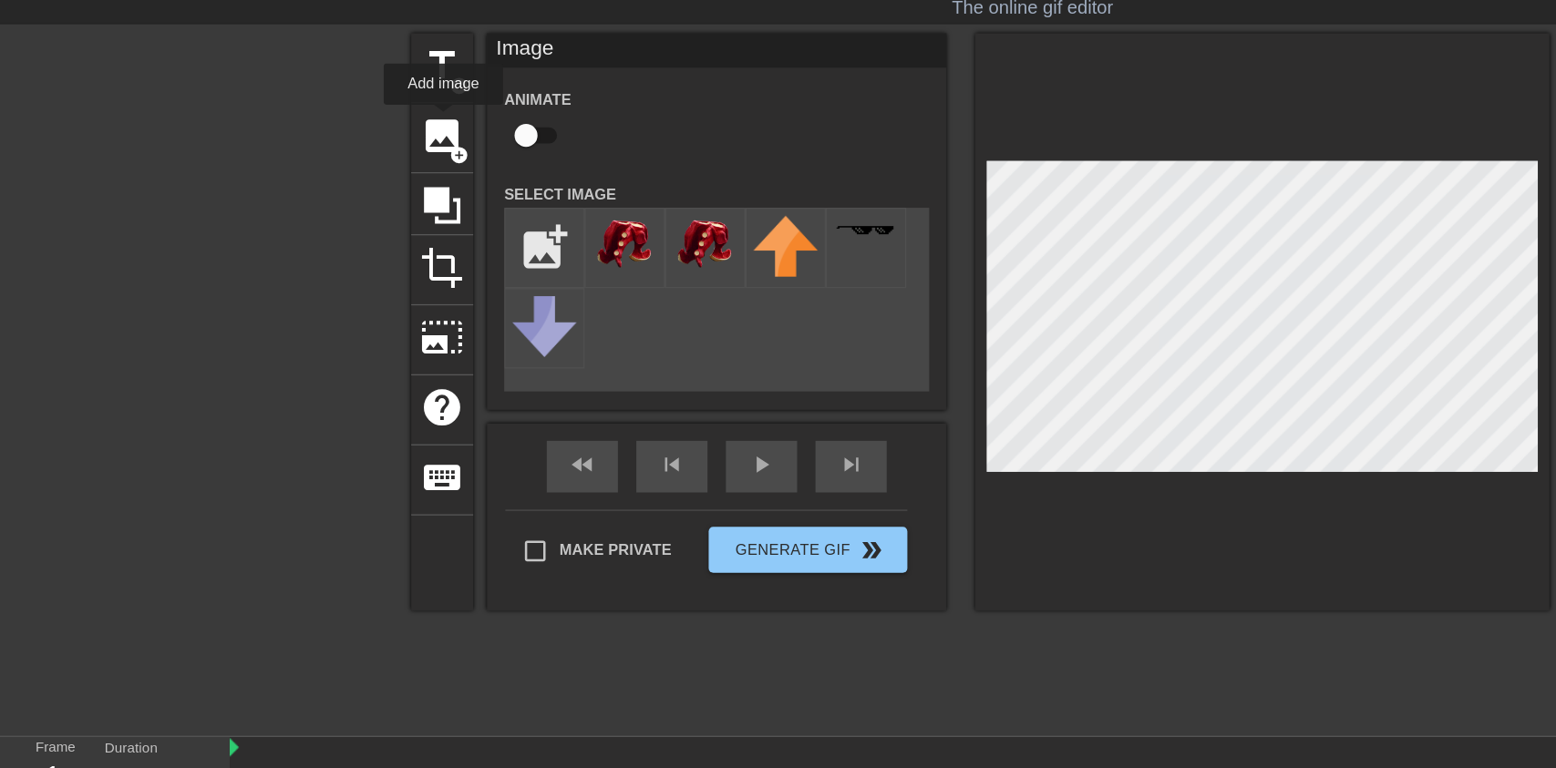
click at [442, 233] on input "file" at bounding box center [432, 242] width 62 height 62
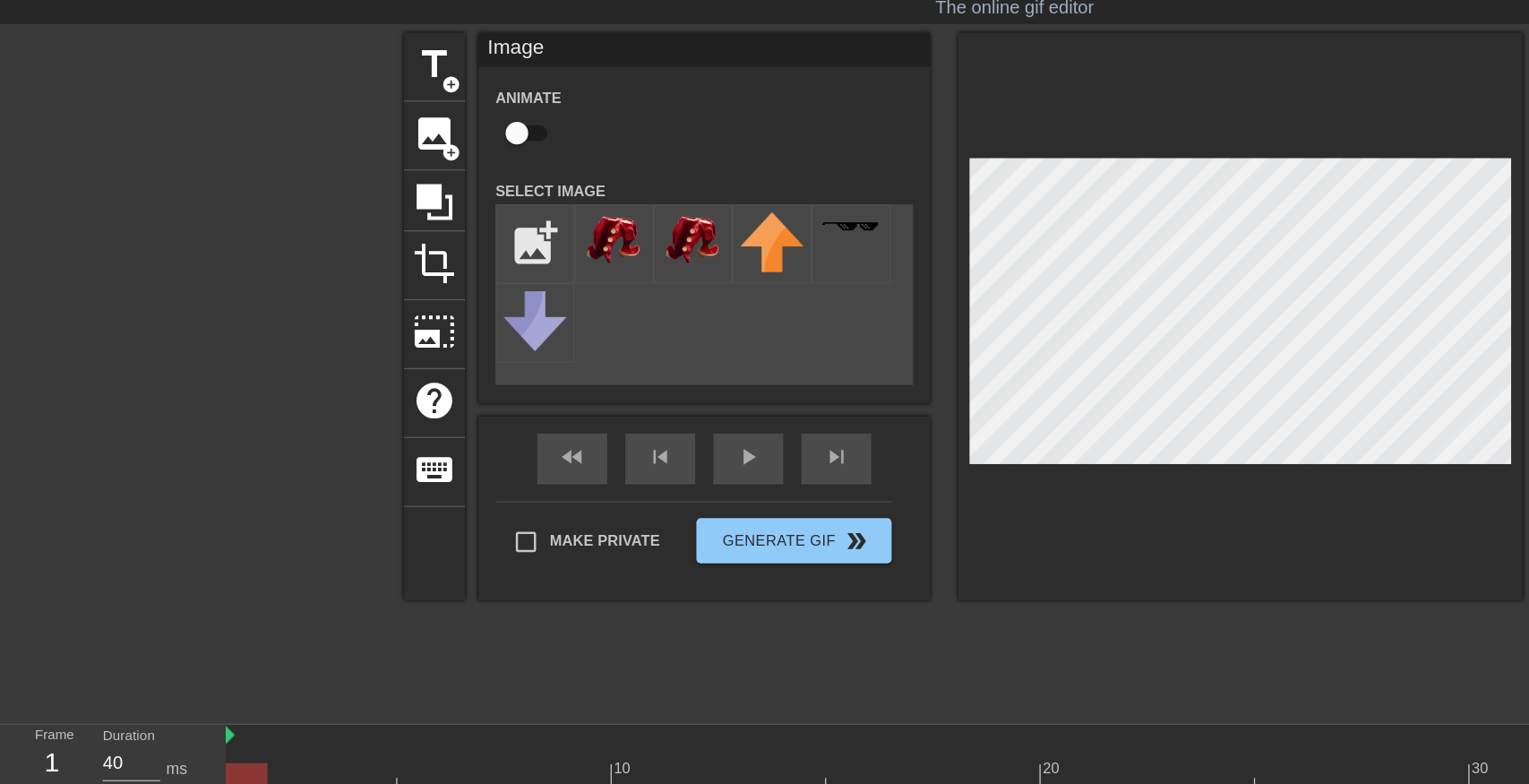
type input "C:\fakepath\octoling_cosplay_by_octolena_d9x0mqv-fullview (1) (1).png"
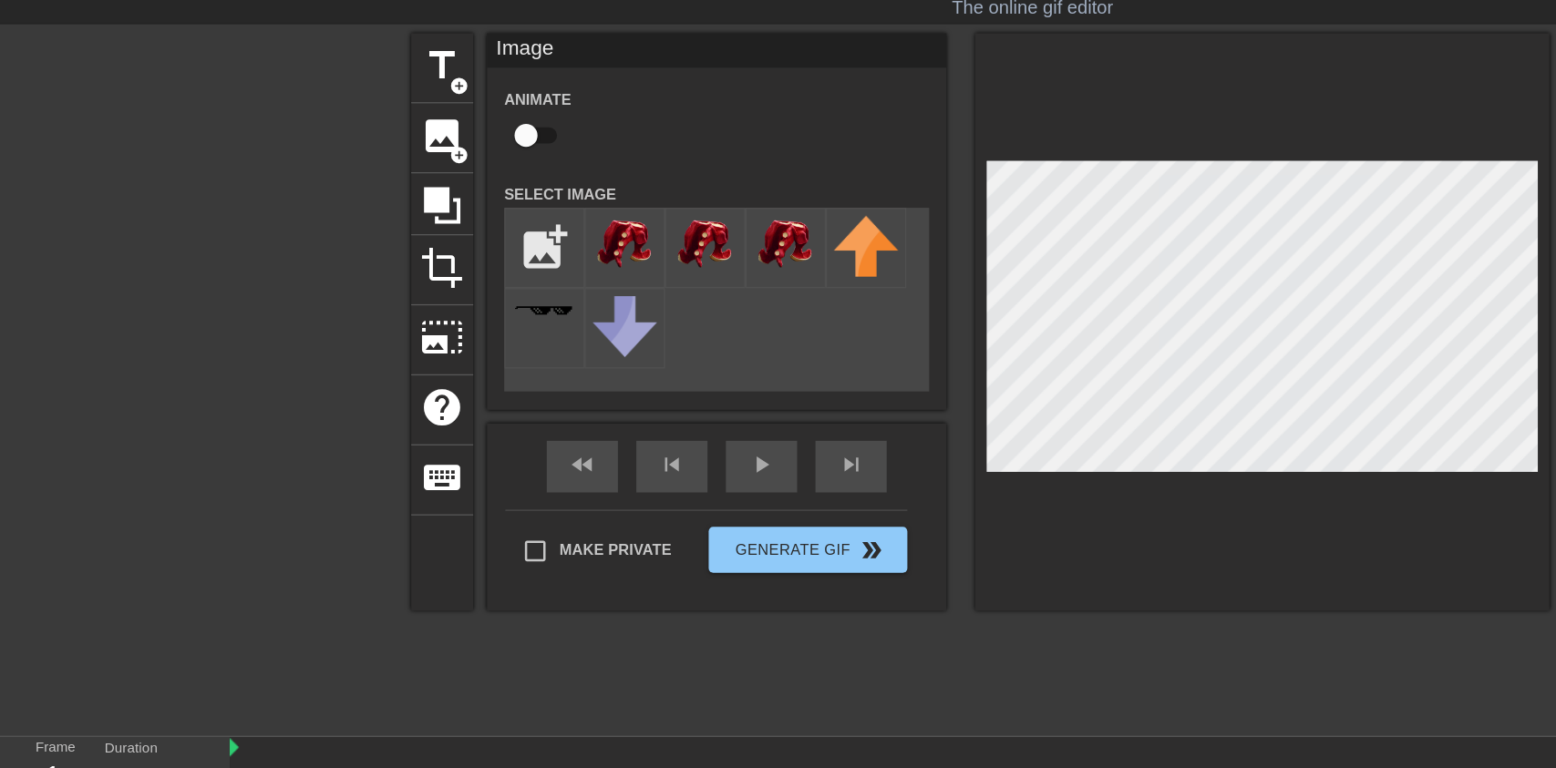
click at [517, 258] on img at bounding box center [495, 240] width 51 height 46
click at [416, 155] on input "checkbox" at bounding box center [418, 153] width 104 height 35
checkbox input "true"
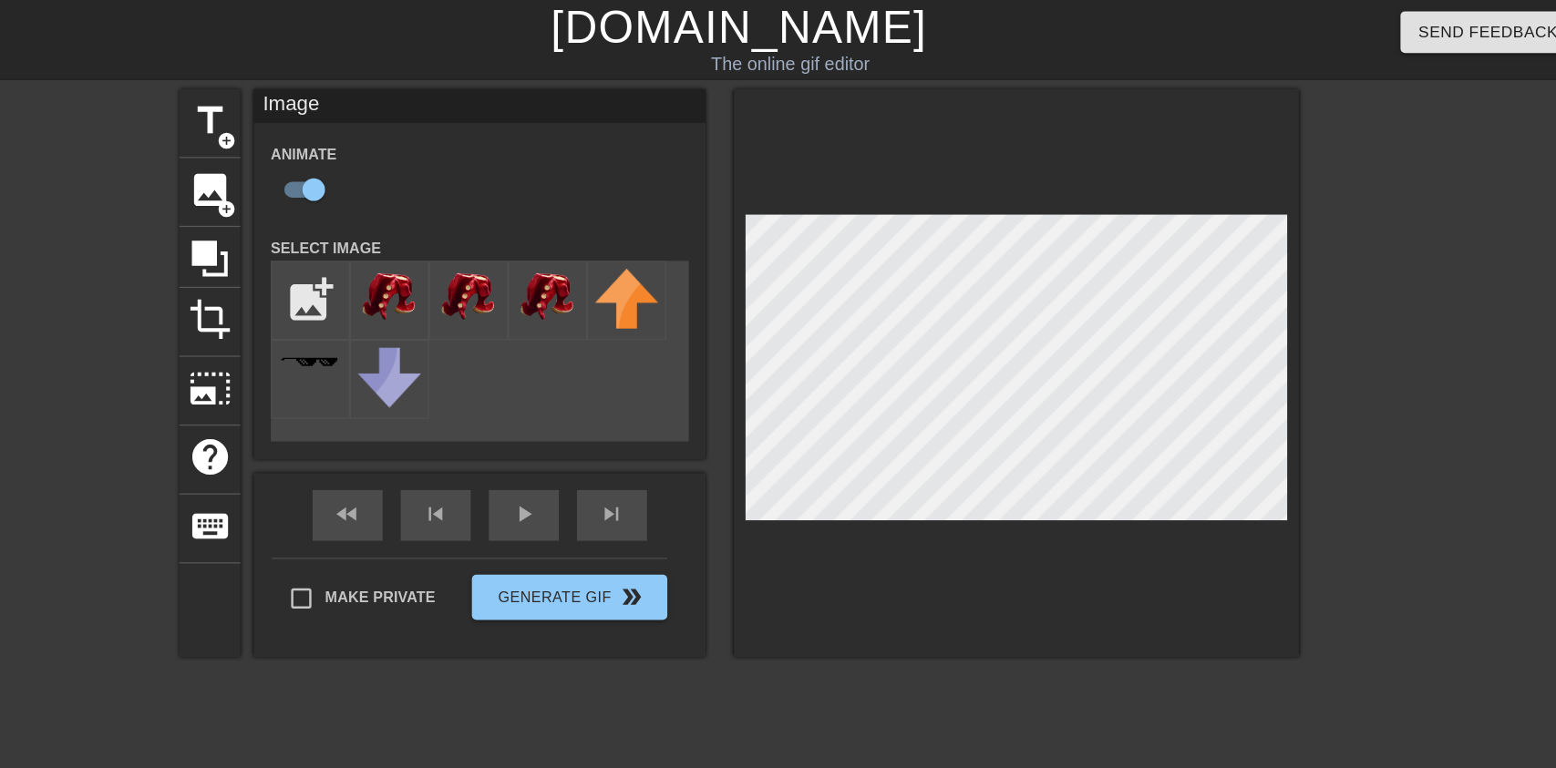
click at [623, 424] on div "play_arrow" at bounding box center [604, 416] width 57 height 41
click at [599, 436] on div "pause" at bounding box center [604, 416] width 57 height 41
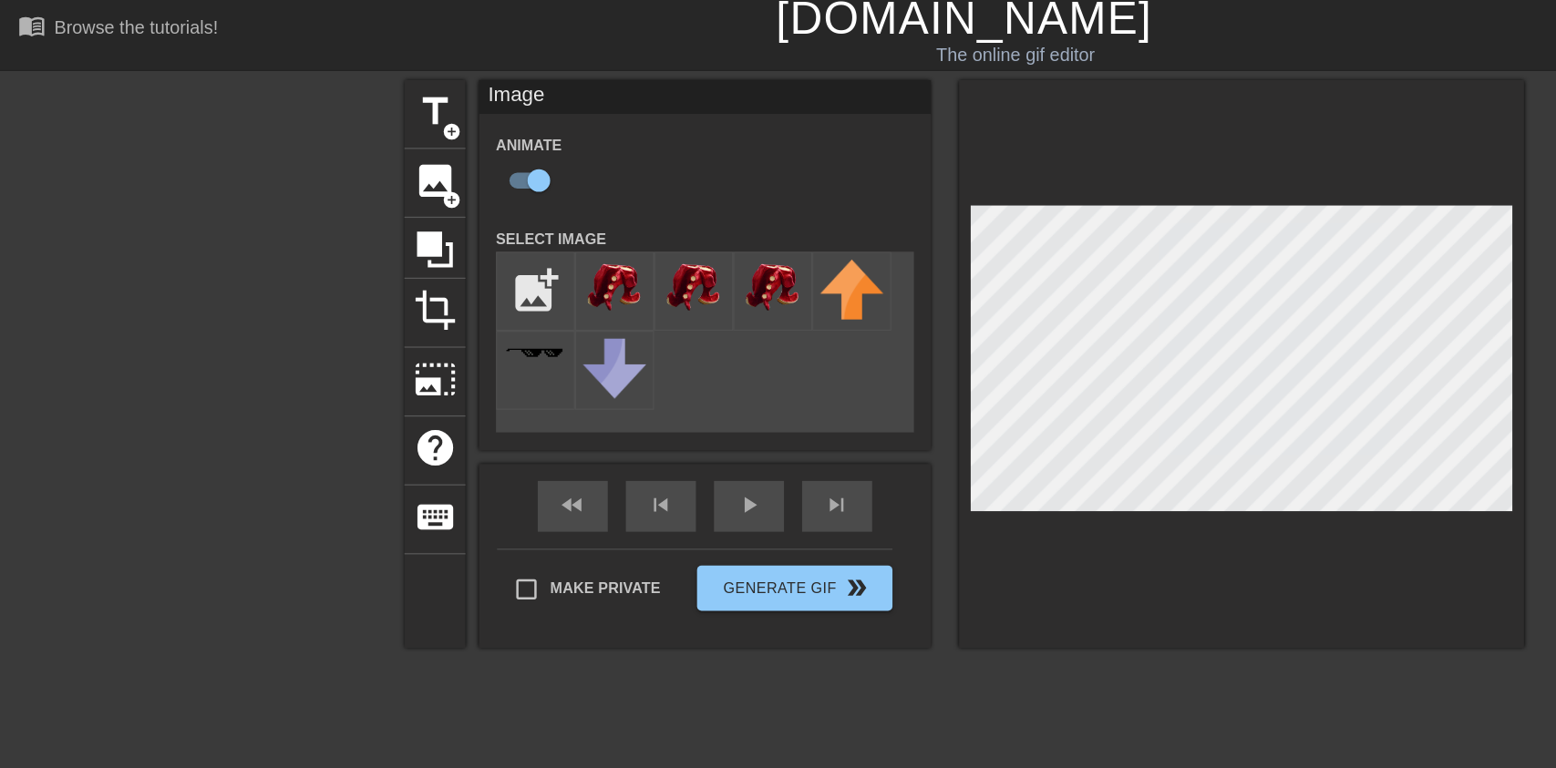
click at [603, 422] on div "play_arrow" at bounding box center [604, 416] width 57 height 41
click at [604, 423] on div "pause" at bounding box center [604, 416] width 57 height 41
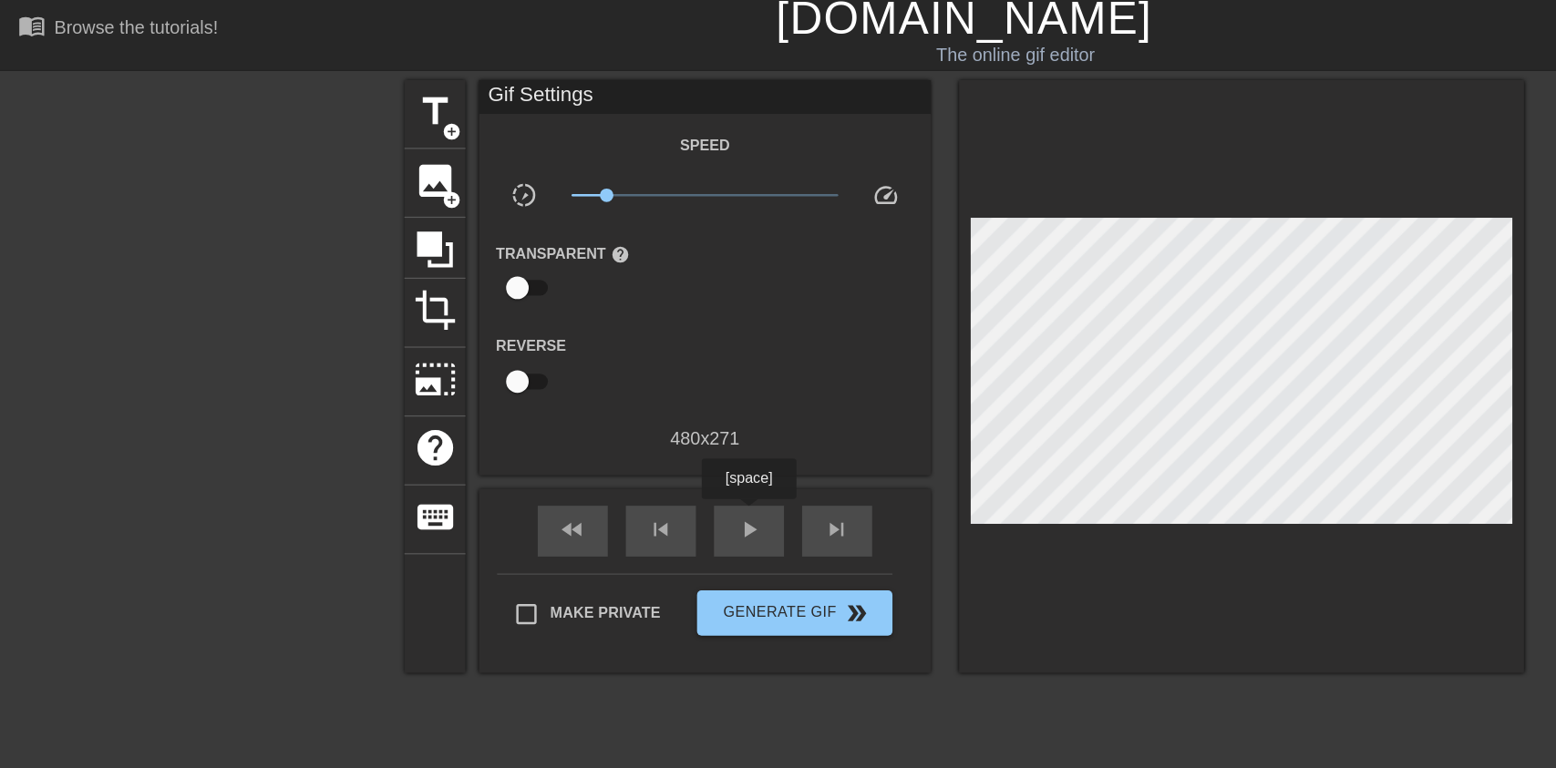
click at [604, 424] on div "play_arrow" at bounding box center [604, 436] width 57 height 41
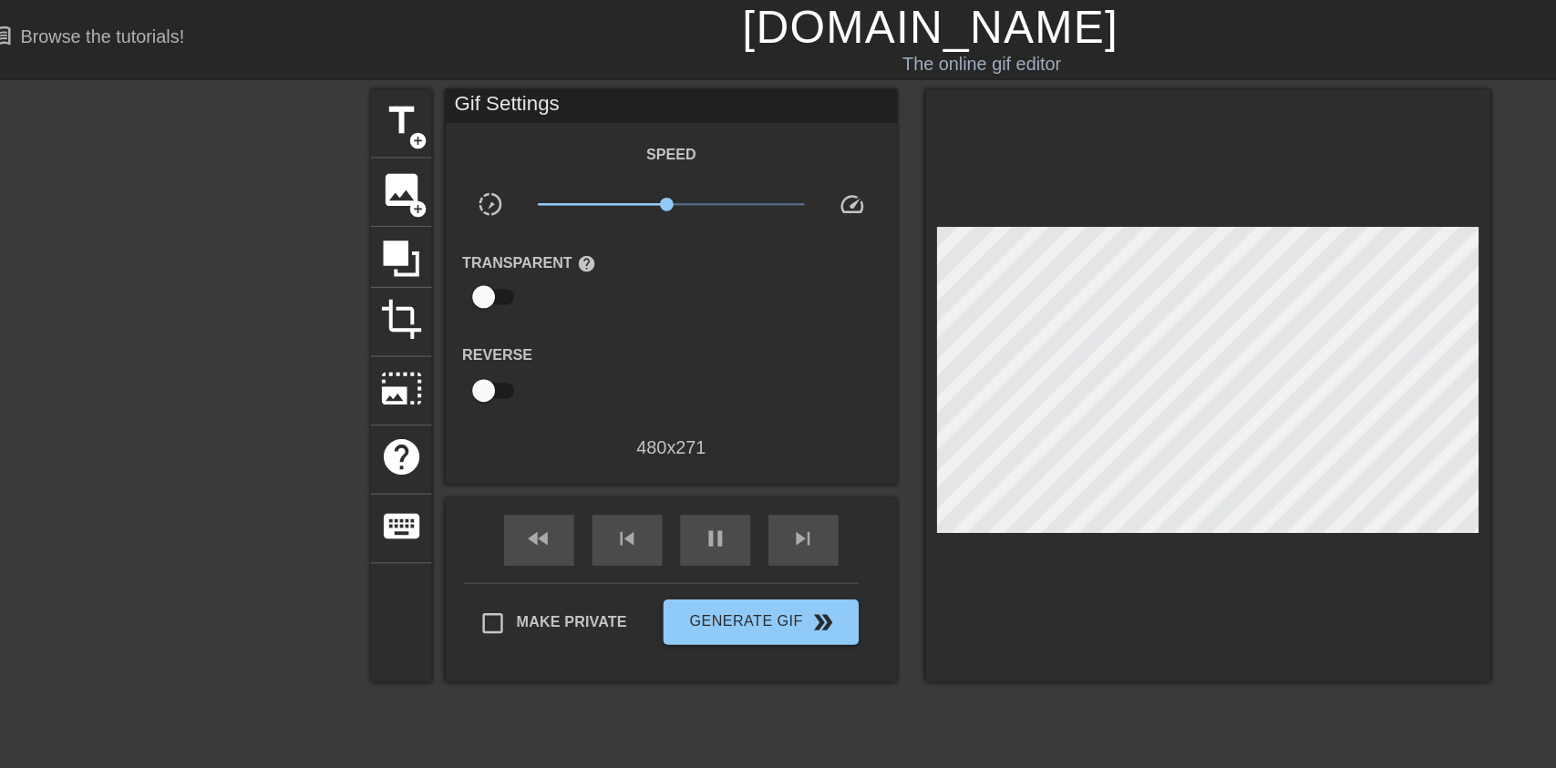
click at [625, 452] on div "pause" at bounding box center [604, 436] width 57 height 41
click at [514, 701] on span "lens" at bounding box center [515, 705] width 8 height 8
click at [124, 709] on div at bounding box center [778, 384] width 1556 height 768
click at [119, 701] on icon at bounding box center [127, 706] width 22 height 22
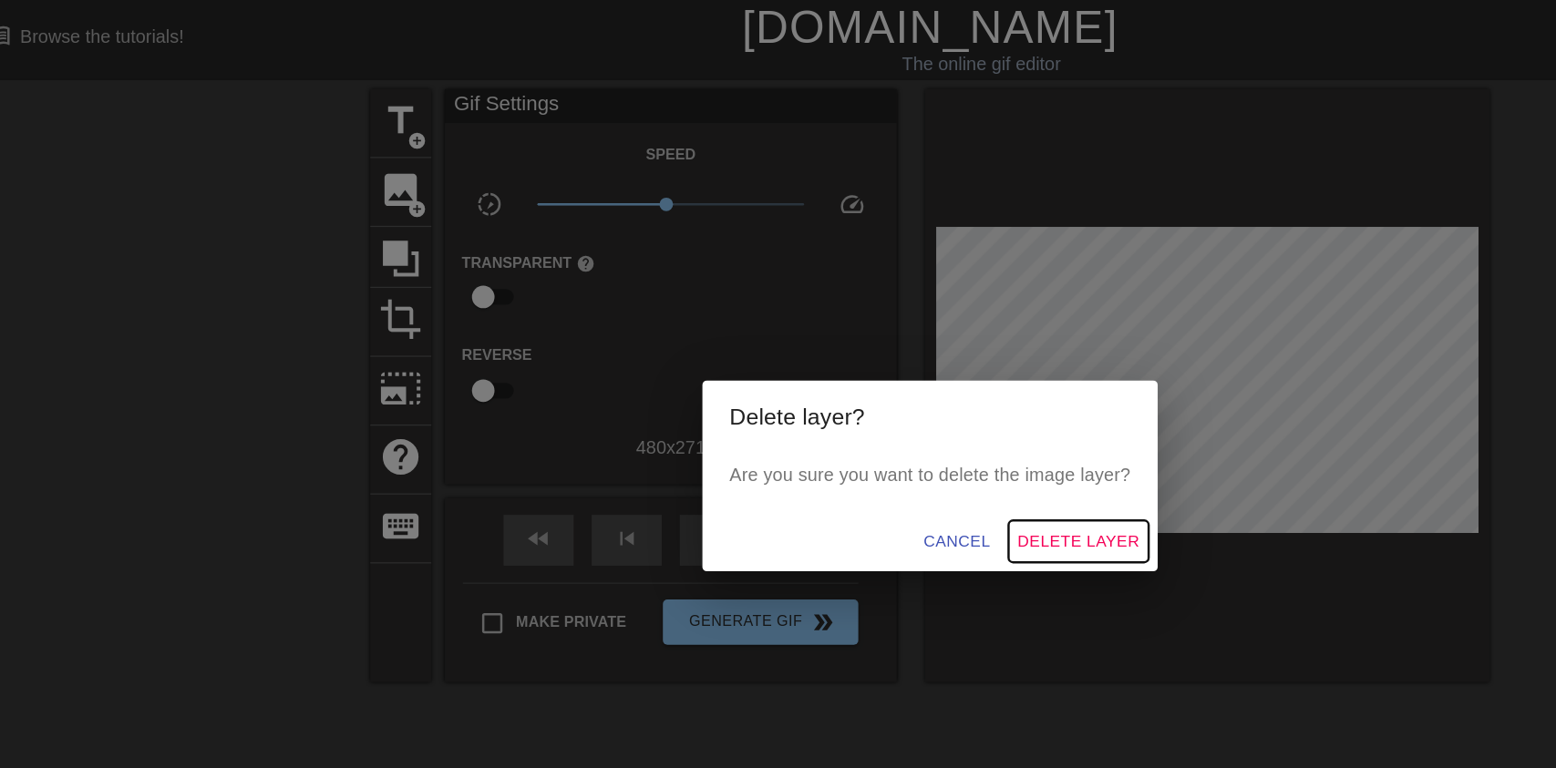
click at [902, 448] on span "Delete Layer" at bounding box center [898, 437] width 98 height 23
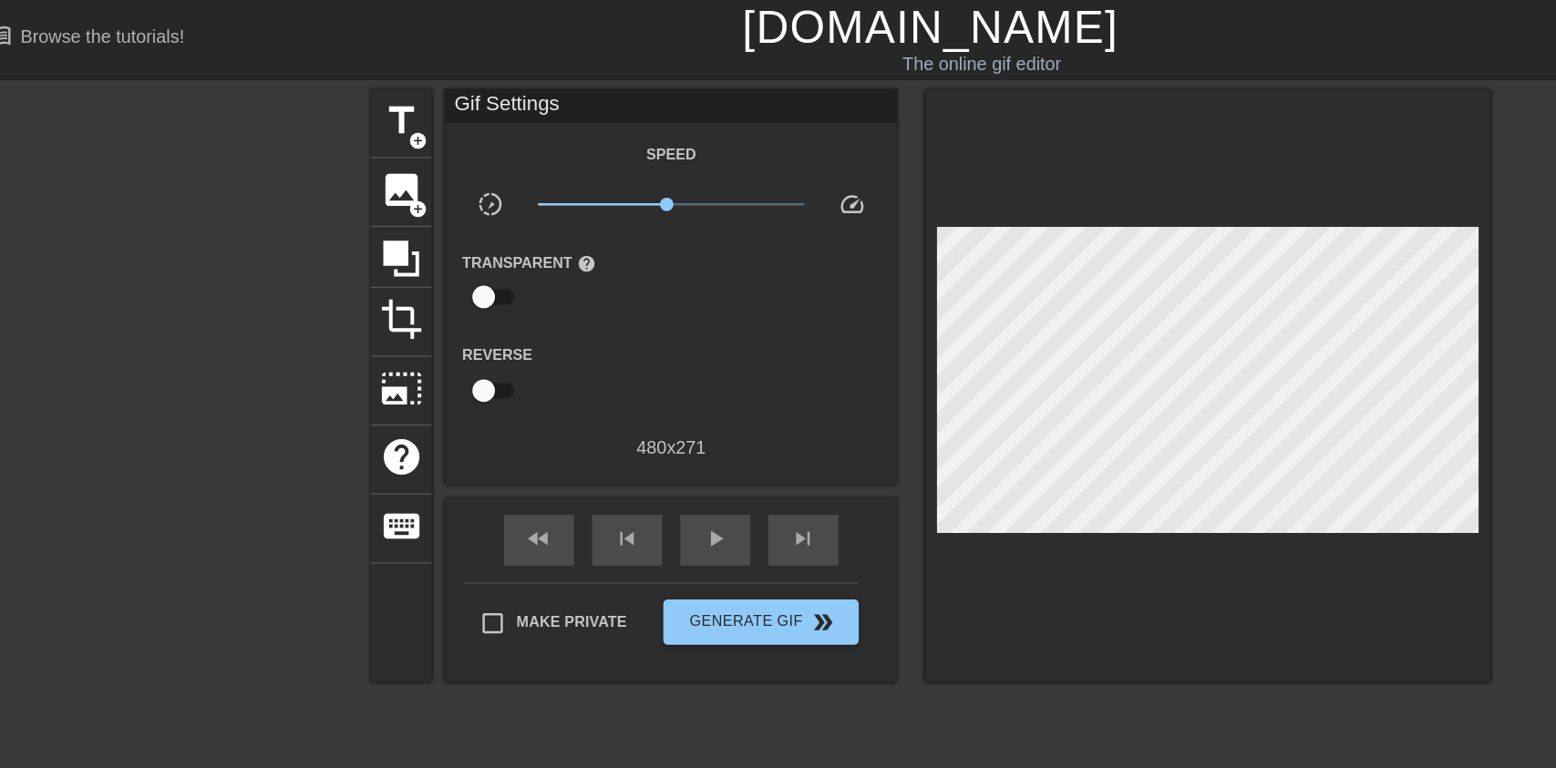
click at [349, 153] on span "image" at bounding box center [351, 153] width 35 height 35
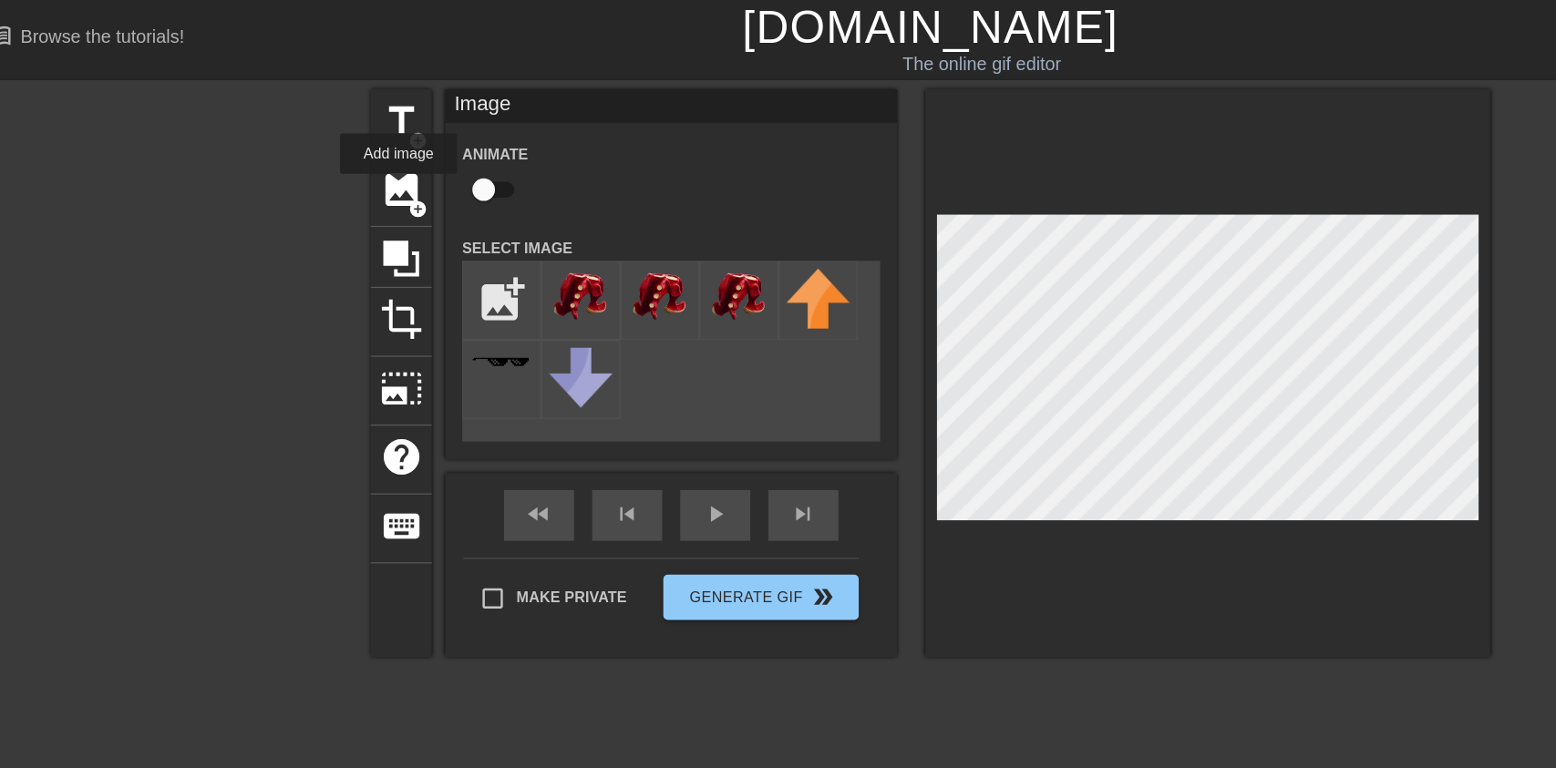
click at [428, 229] on input "file" at bounding box center [432, 242] width 62 height 62
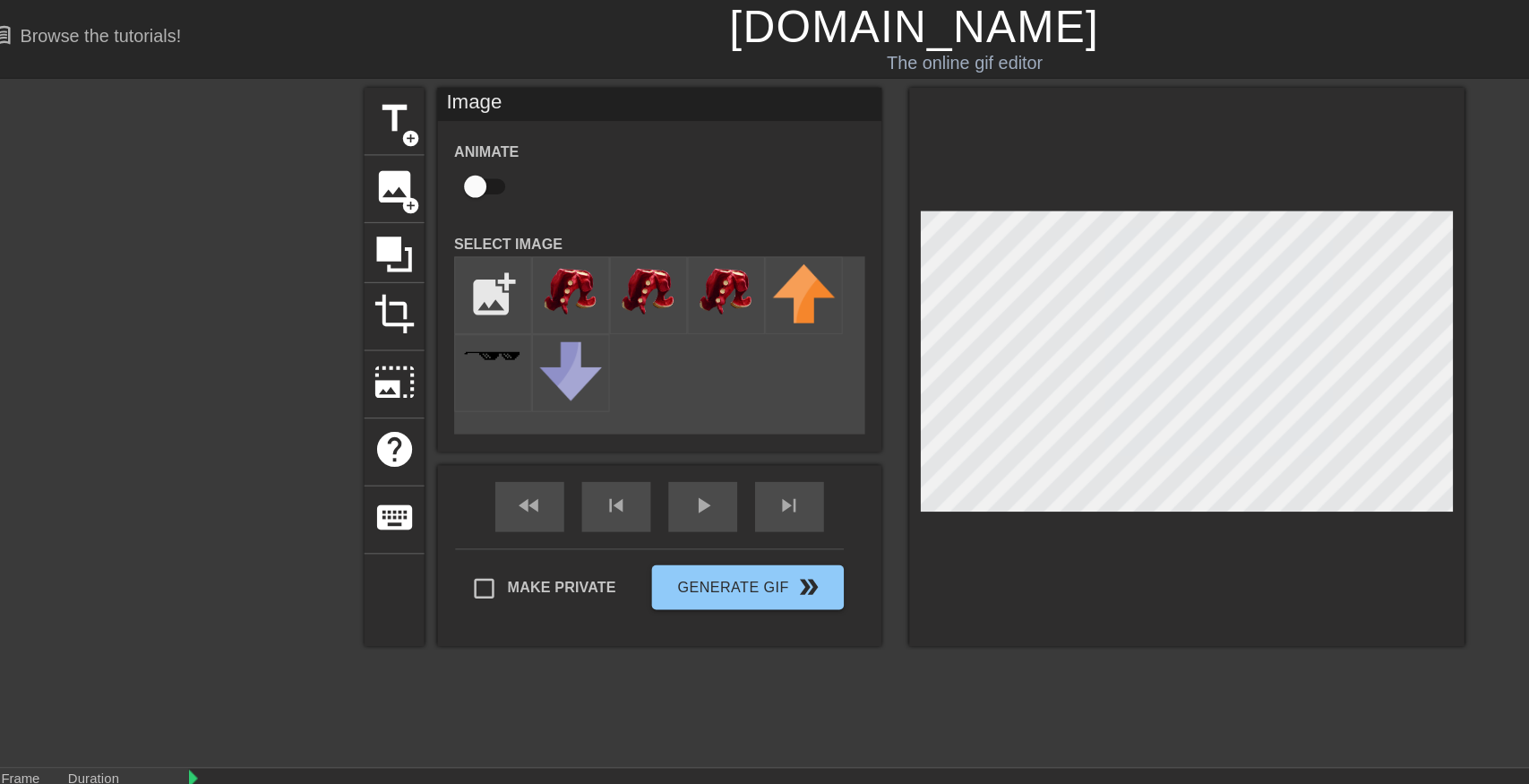
type input "C:\fakepath\octoling_cosplay_by_octolena_d9x0mqv-fullview (1) (1).png"
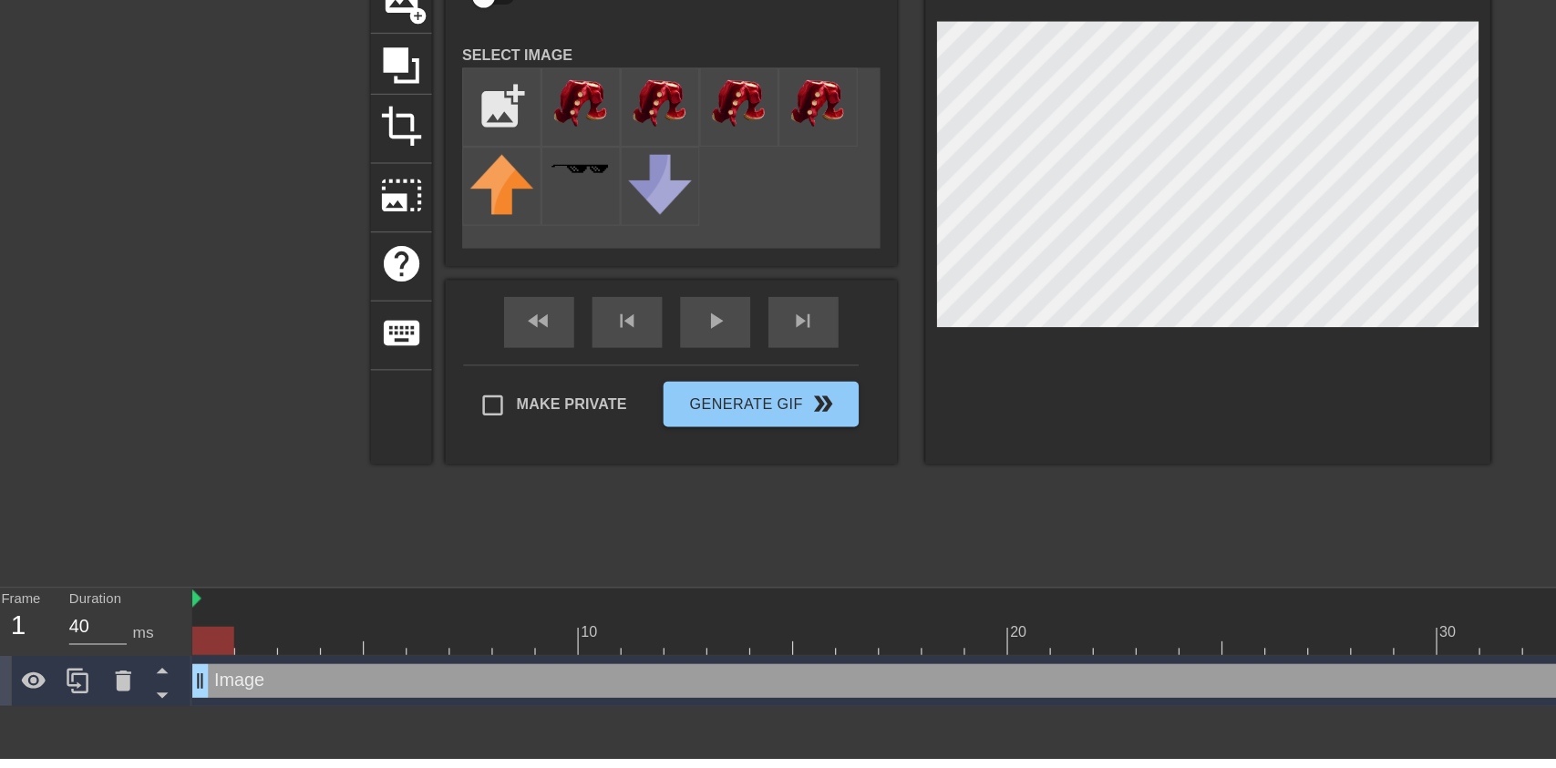
click at [496, 241] on img at bounding box center [495, 240] width 51 height 46
click at [113, 704] on div at bounding box center [126, 705] width 36 height 40
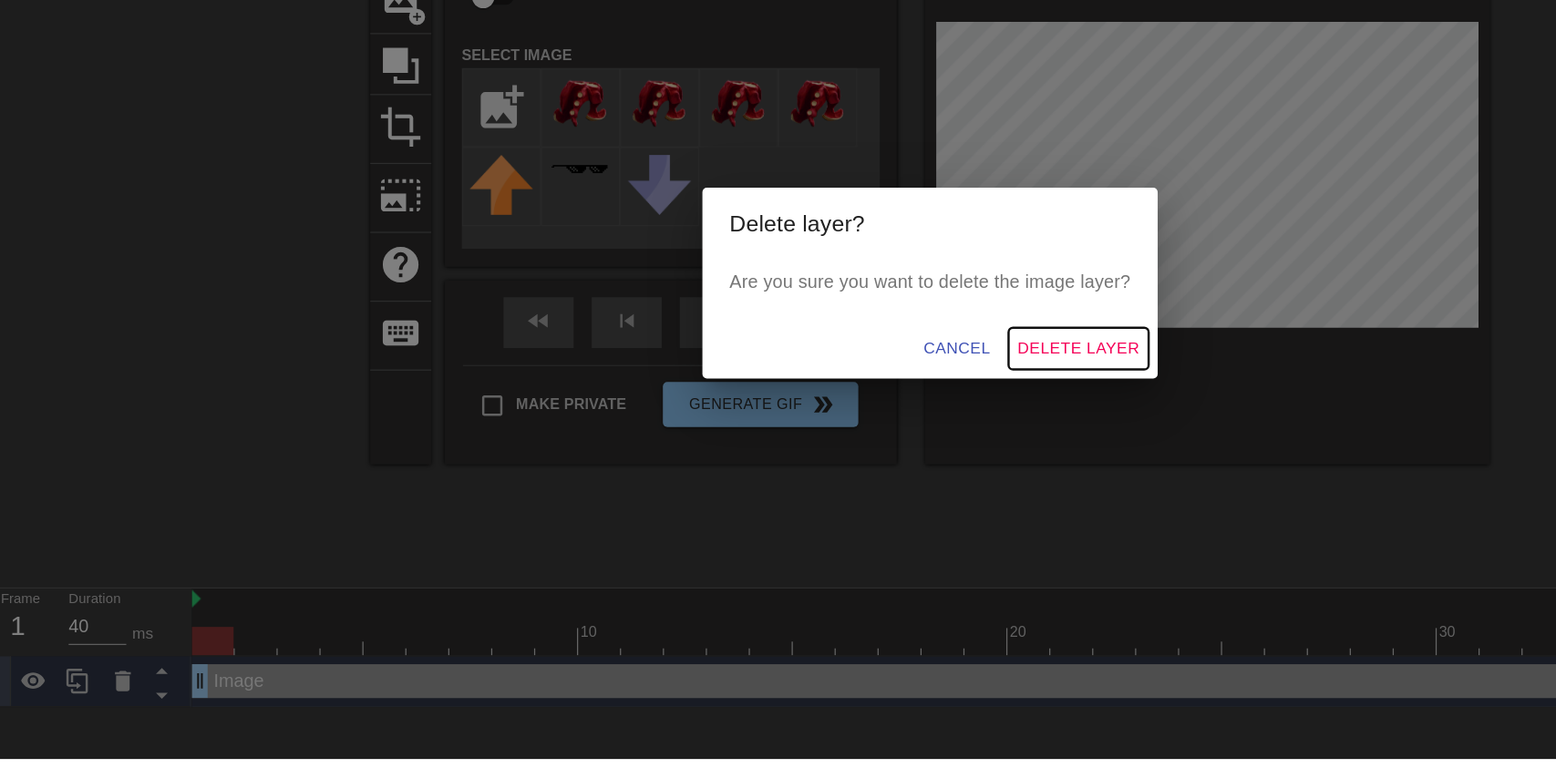
click at [922, 438] on span "Delete Layer" at bounding box center [898, 437] width 98 height 23
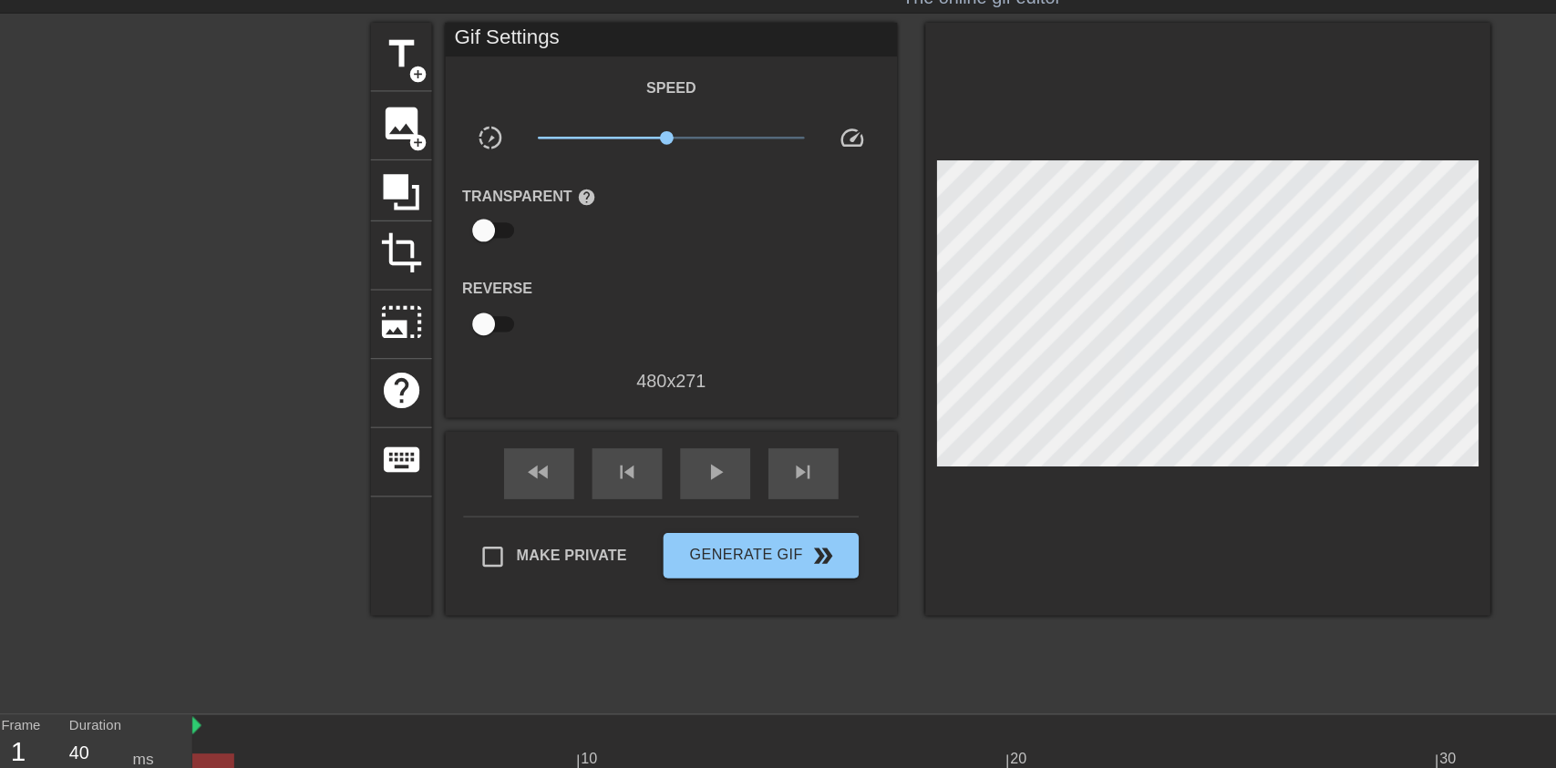
click at [351, 149] on span "image" at bounding box center [351, 153] width 35 height 35
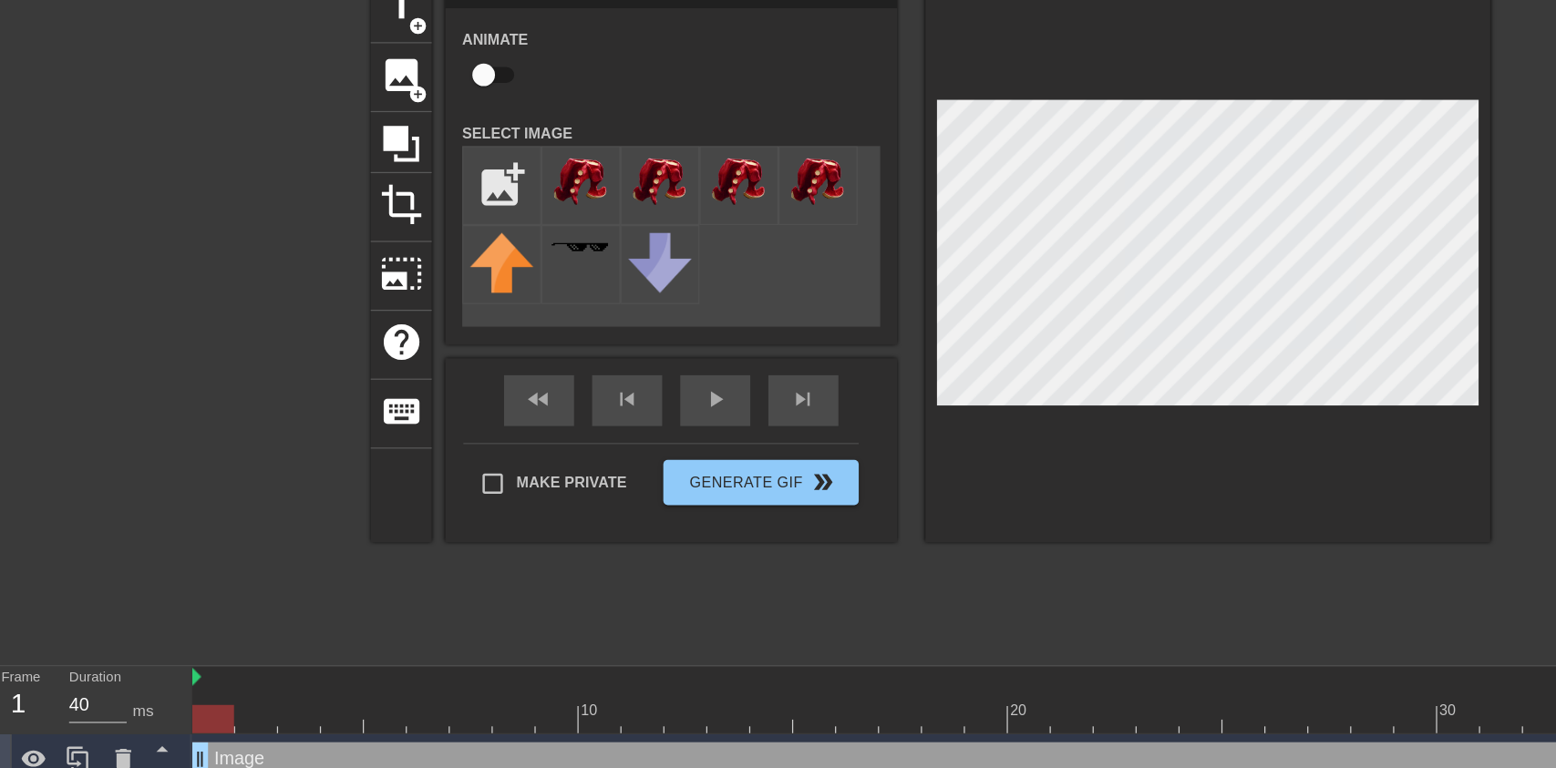
click at [120, 709] on icon at bounding box center [127, 706] width 22 height 22
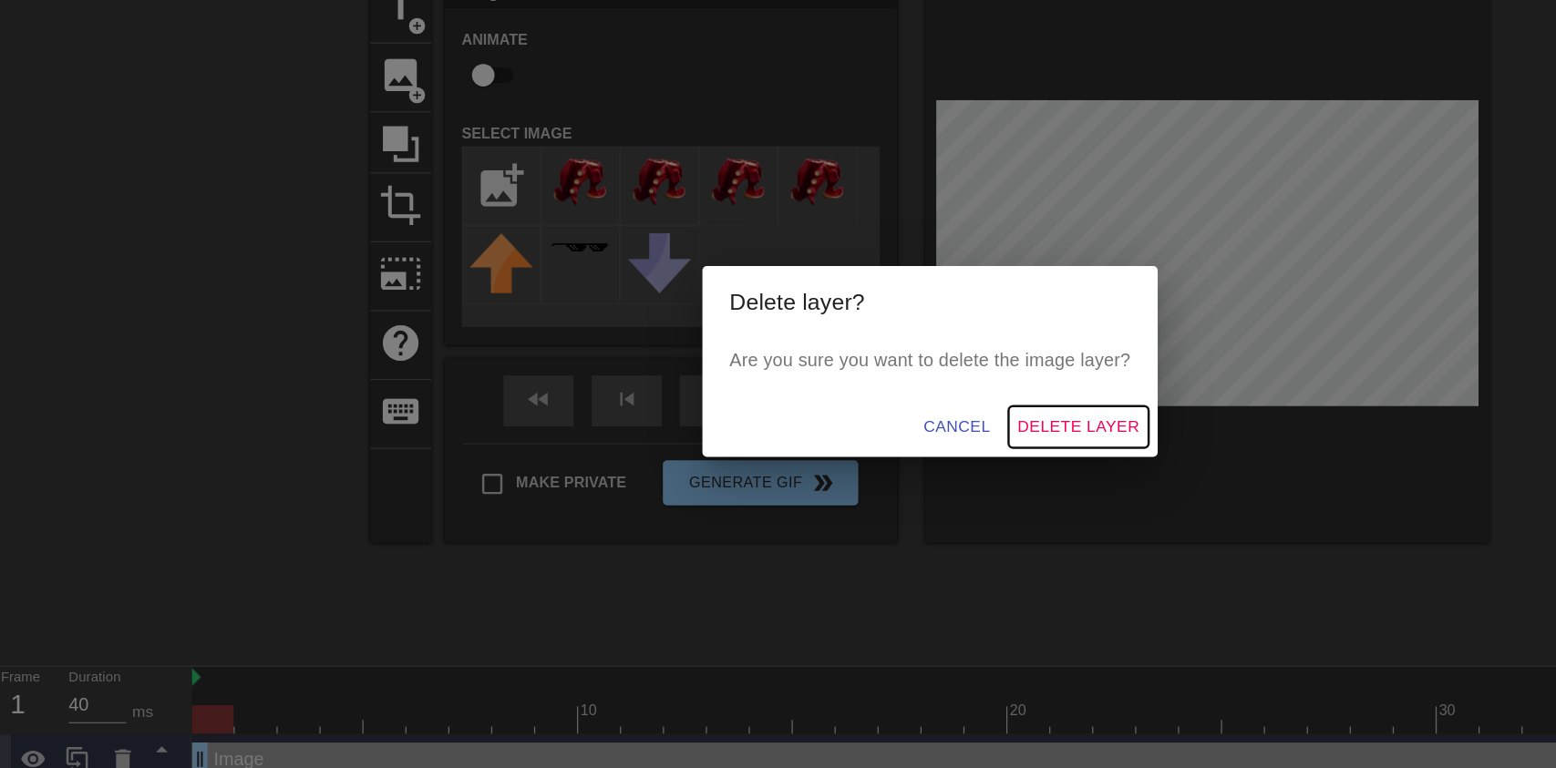
click at [912, 454] on button "Delete Layer" at bounding box center [897, 437] width 113 height 34
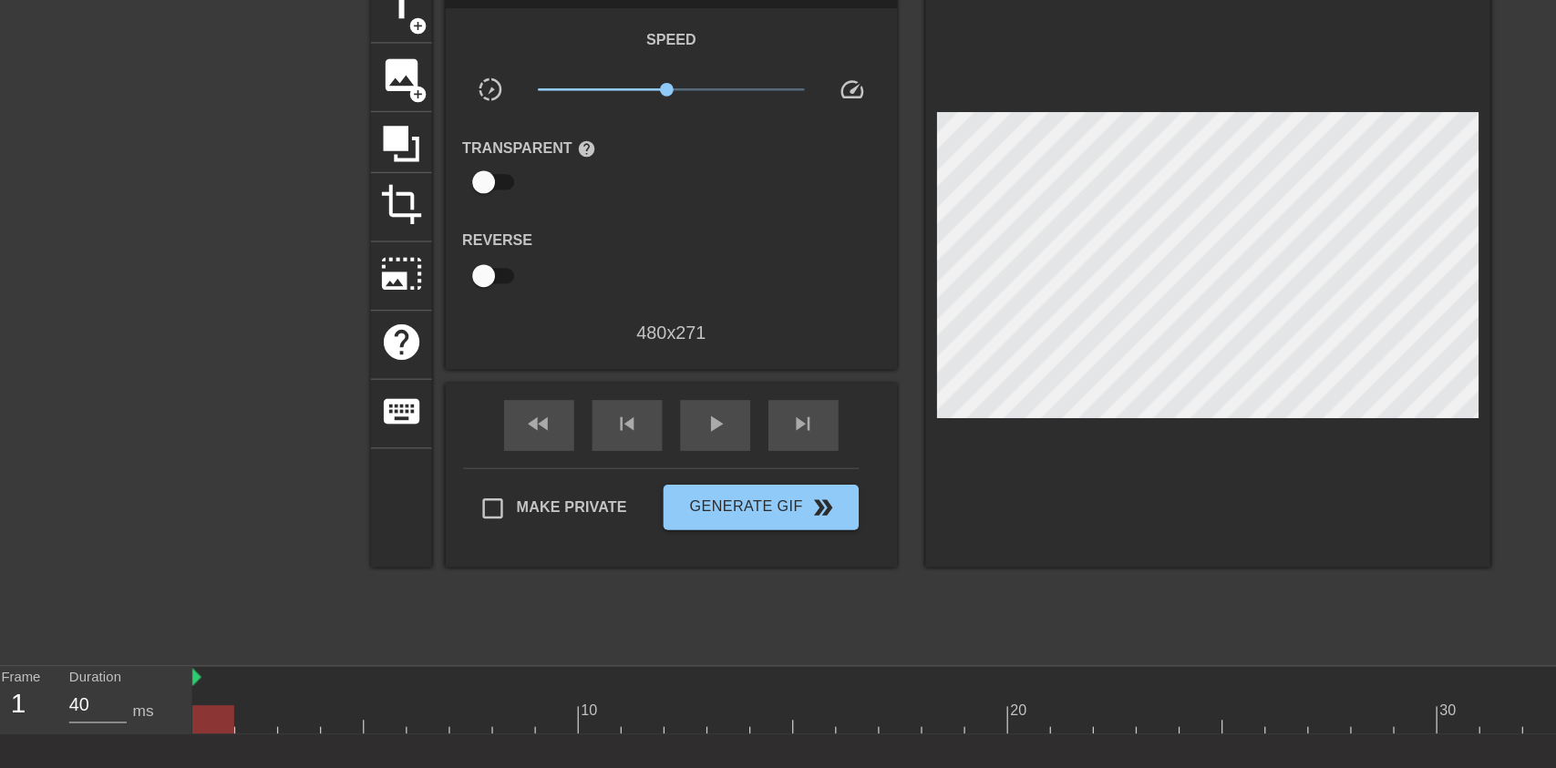
click at [349, 146] on span "image" at bounding box center [351, 153] width 35 height 35
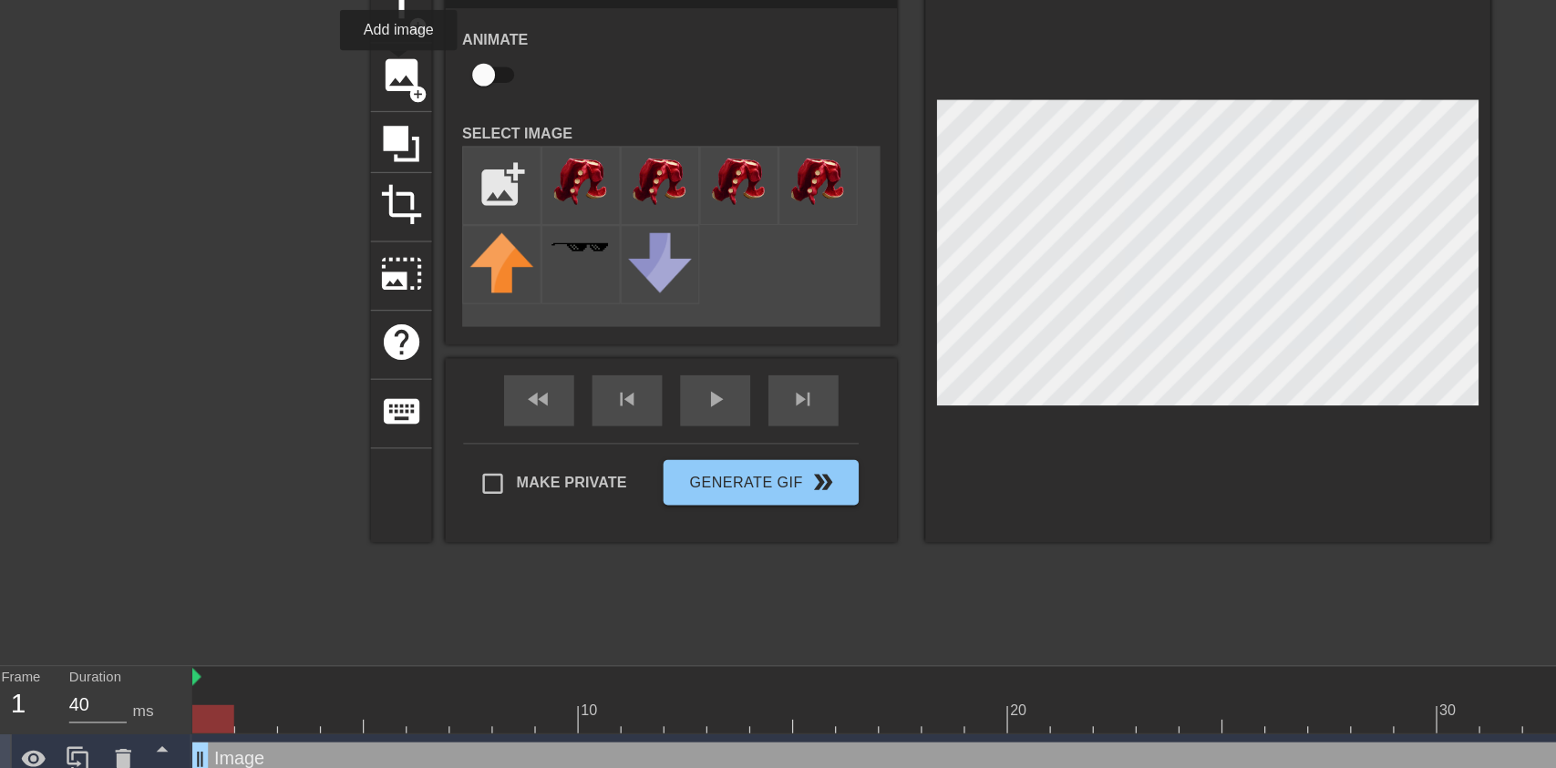
click at [496, 242] on img at bounding box center [495, 240] width 51 height 46
click at [427, 167] on input "checkbox" at bounding box center [418, 153] width 104 height 35
click at [423, 147] on input "checkbox" at bounding box center [435, 153] width 104 height 35
checkbox input "false"
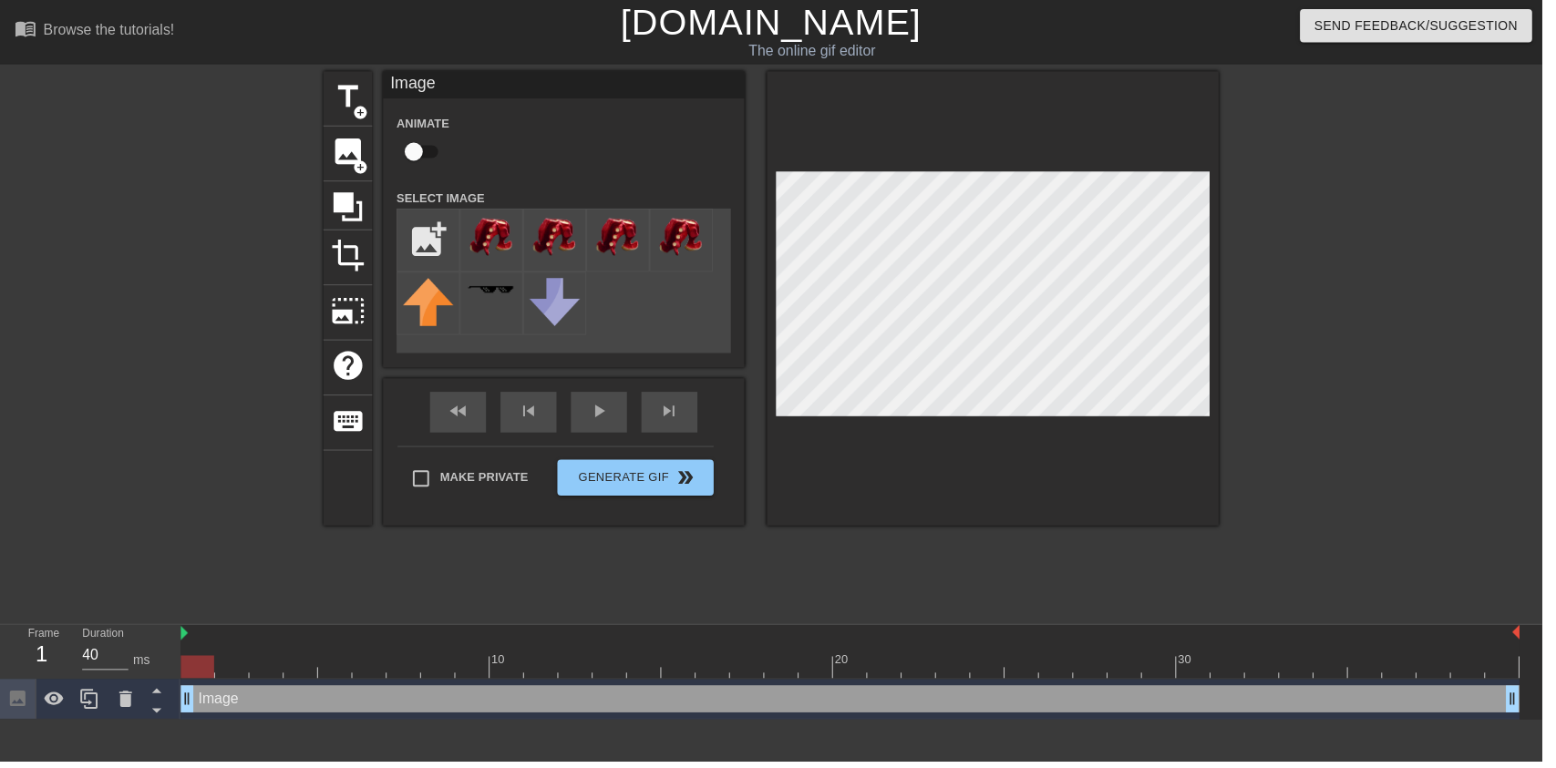
click at [122, 709] on icon at bounding box center [126, 705] width 13 height 16
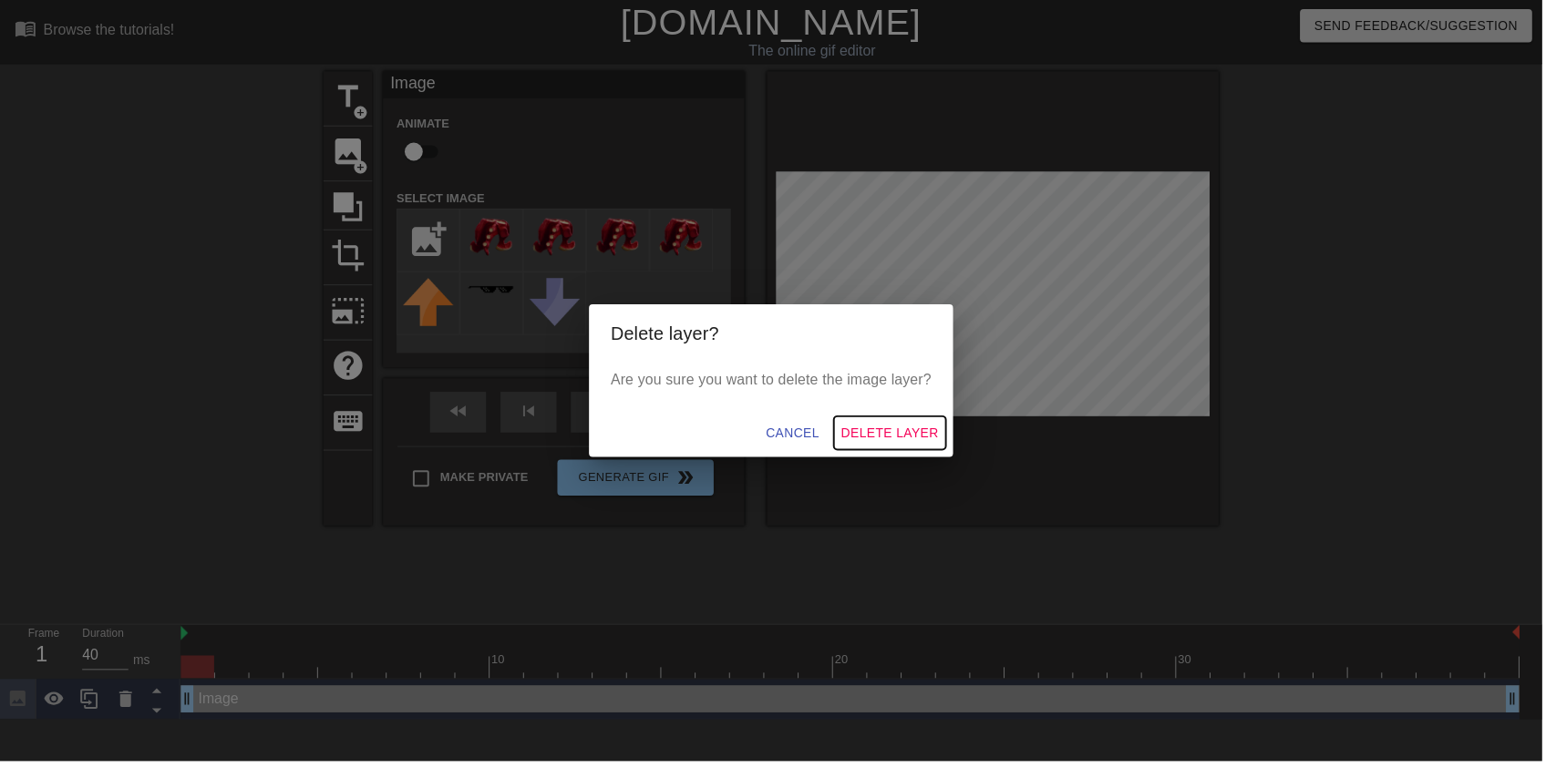
click at [929, 448] on span "Delete Layer" at bounding box center [898, 437] width 98 height 23
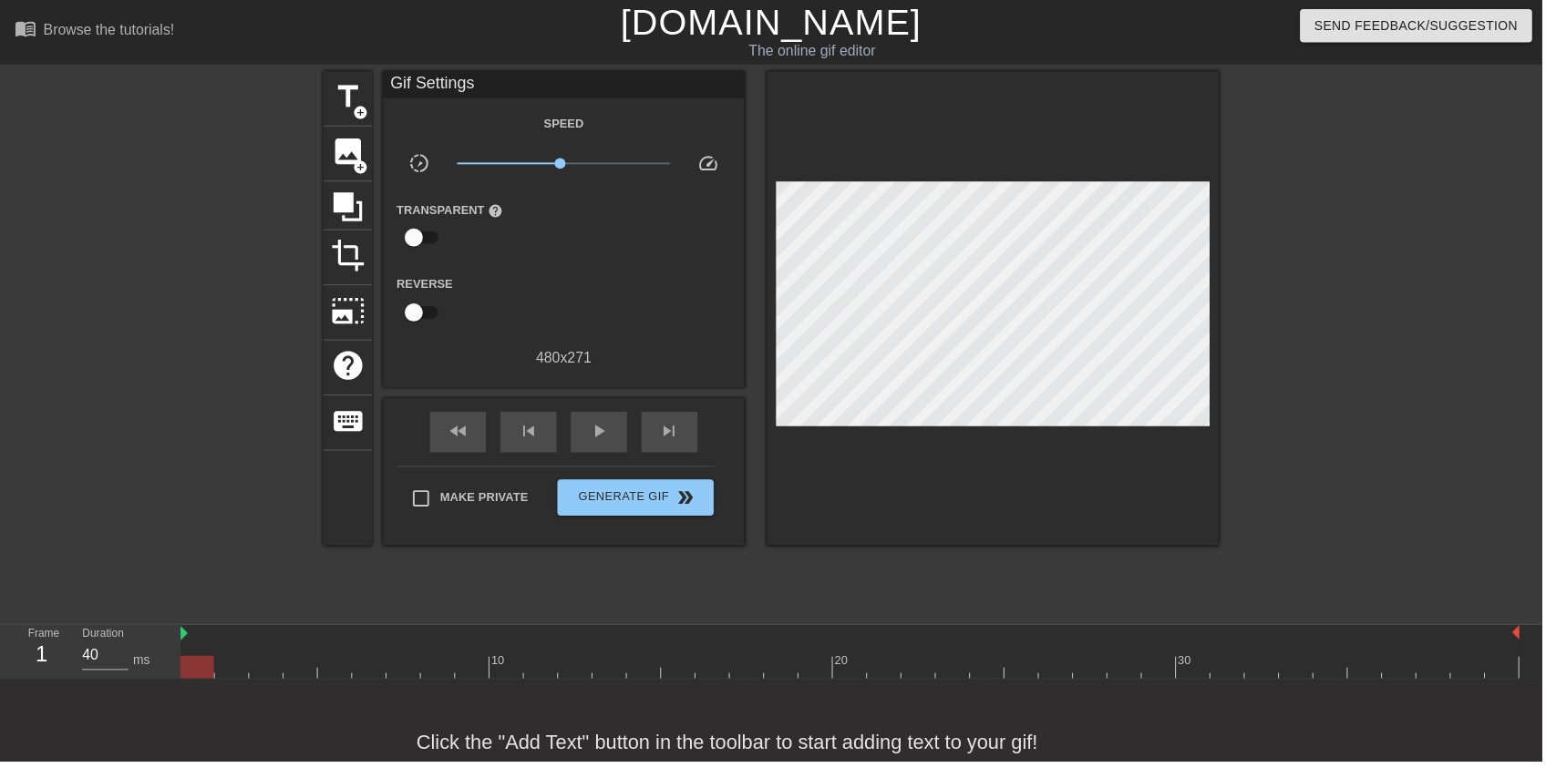
click at [355, 146] on span "image" at bounding box center [351, 153] width 35 height 35
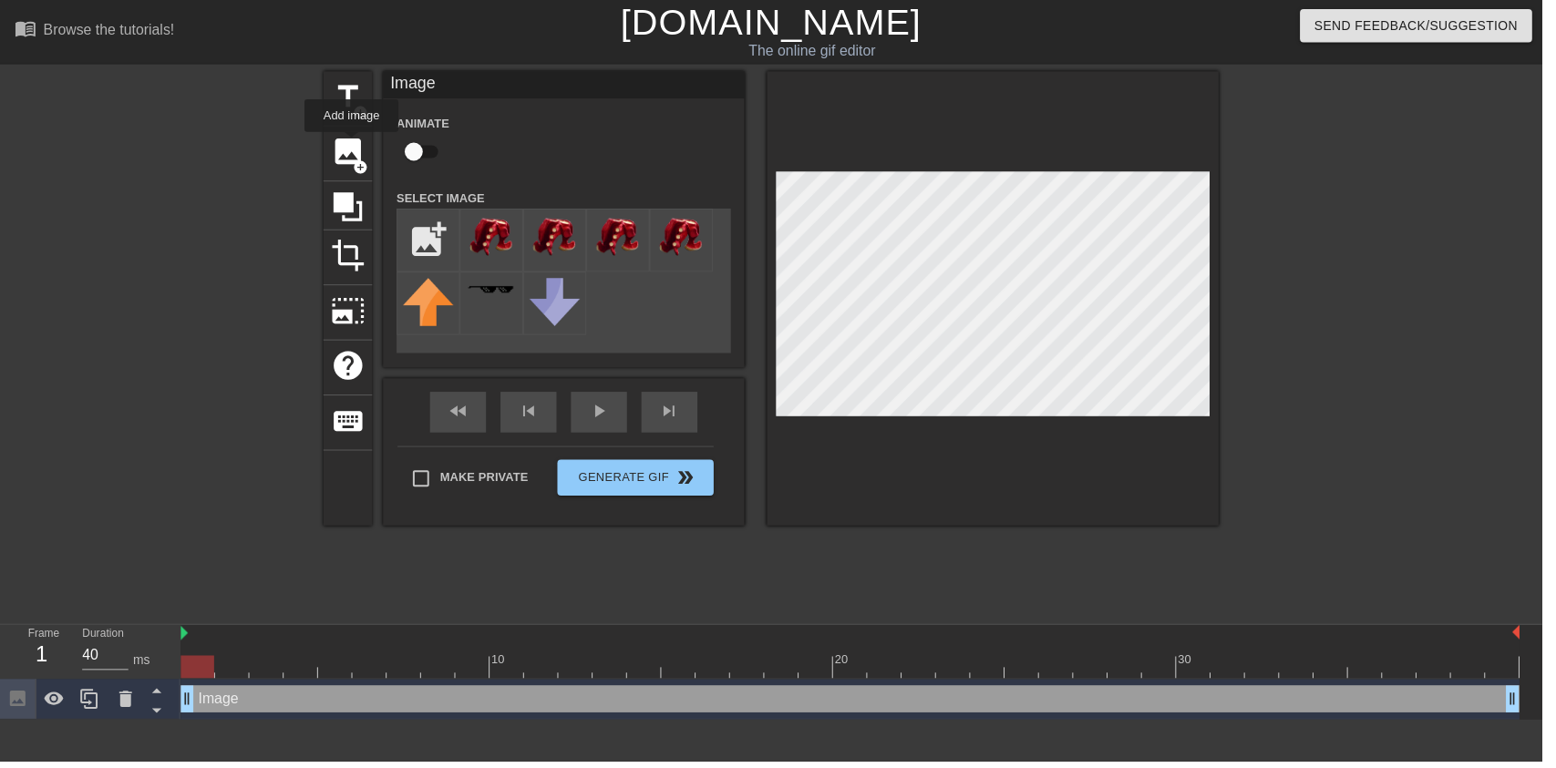
click at [418, 233] on input "file" at bounding box center [432, 242] width 62 height 62
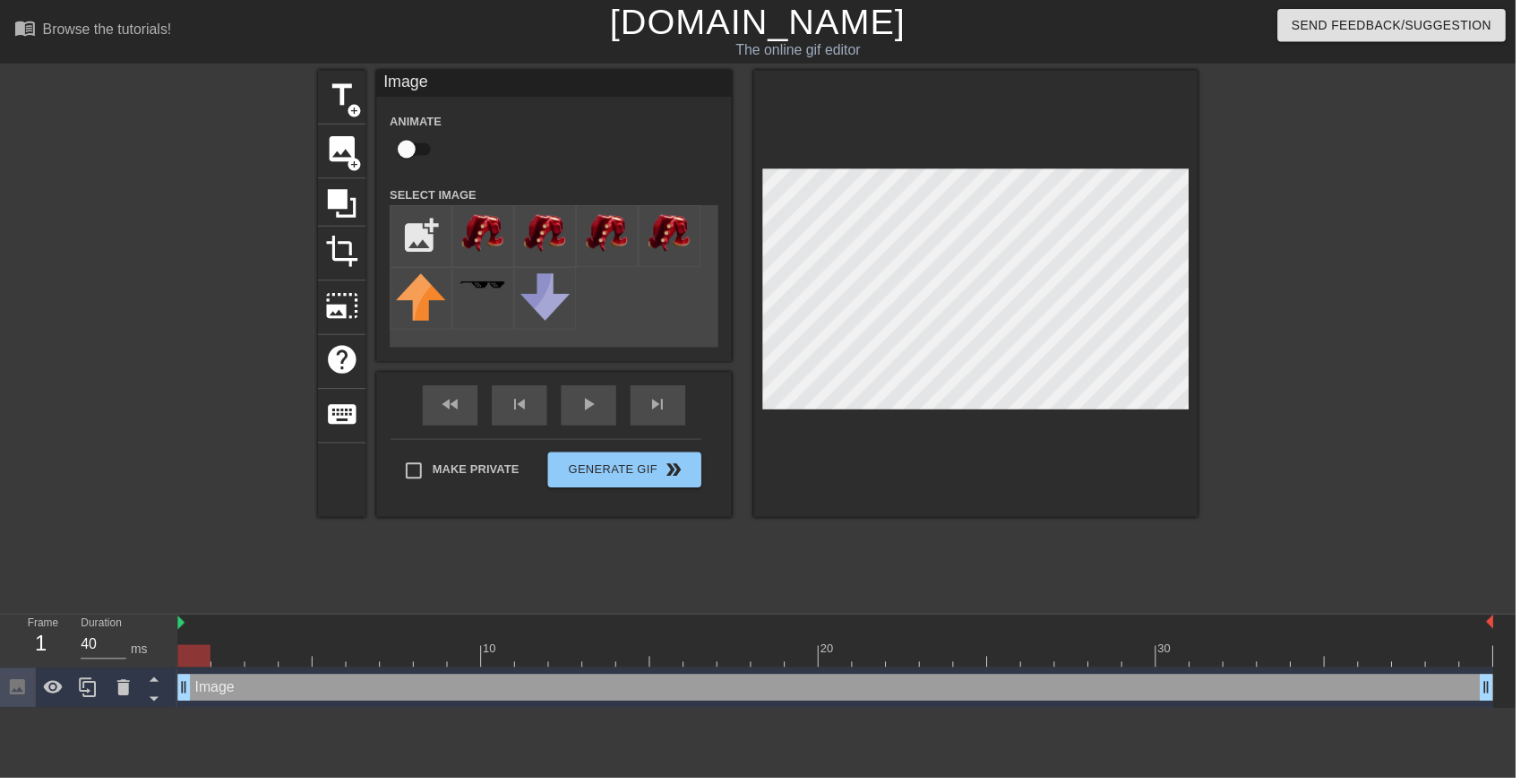
type input "C:\fakepath\octoling_cosplay_by_octolena_d9x0mqv-fullview (1) (1).png"
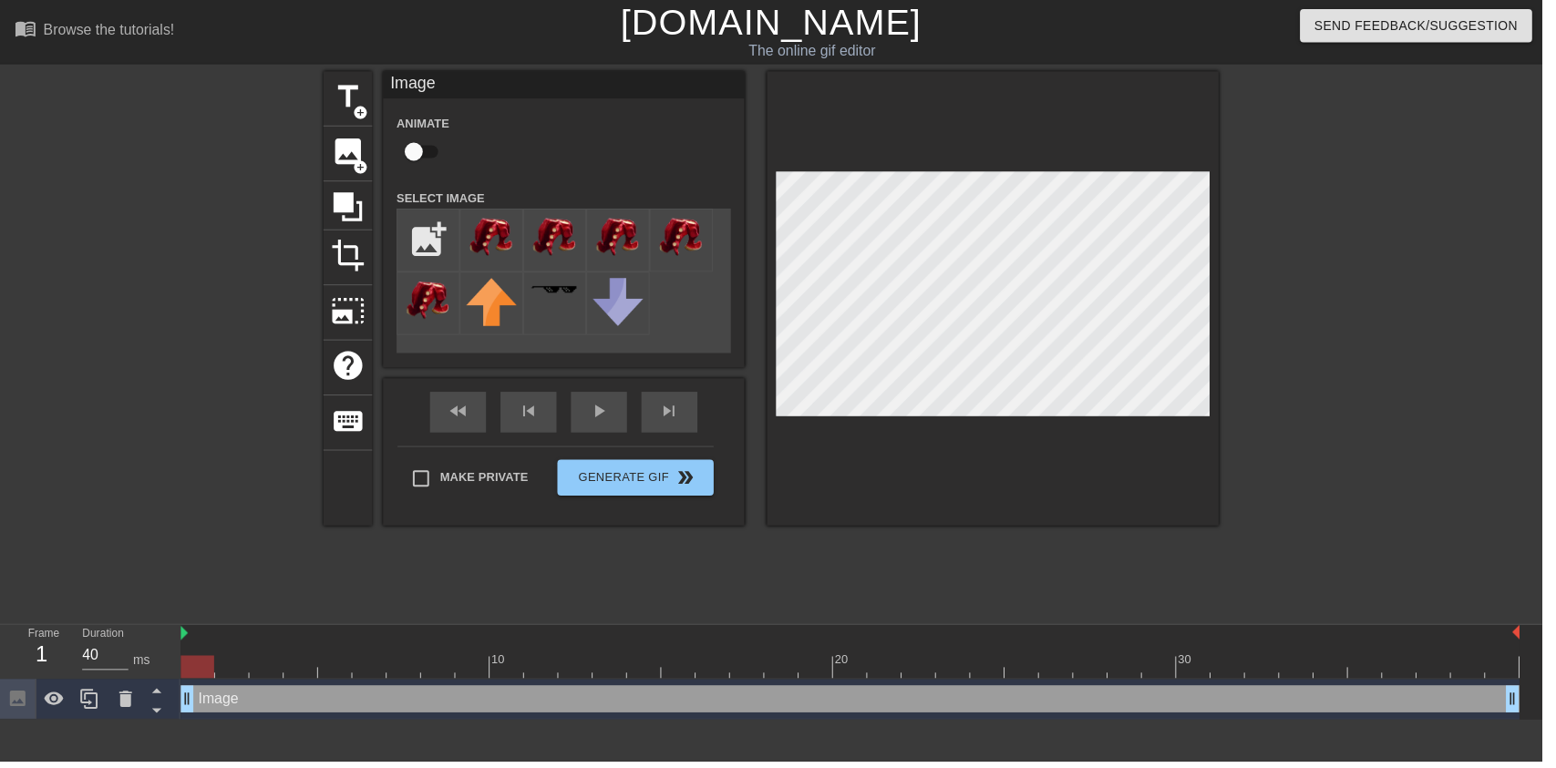
click at [520, 228] on img at bounding box center [495, 240] width 51 height 46
click at [424, 147] on input "checkbox" at bounding box center [418, 153] width 104 height 35
checkbox input "true"
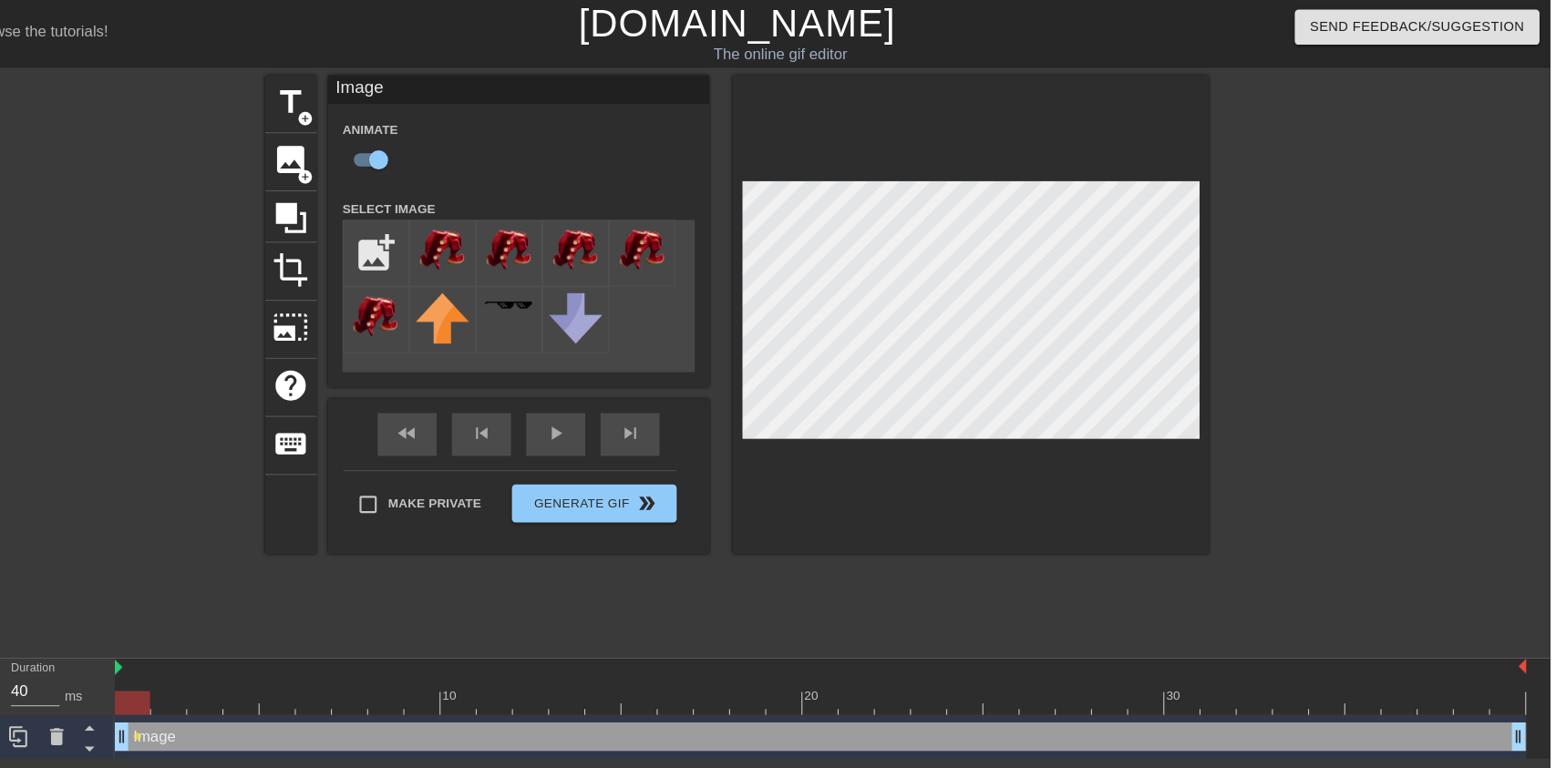
click at [126, 704] on icon at bounding box center [126, 705] width 13 height 16
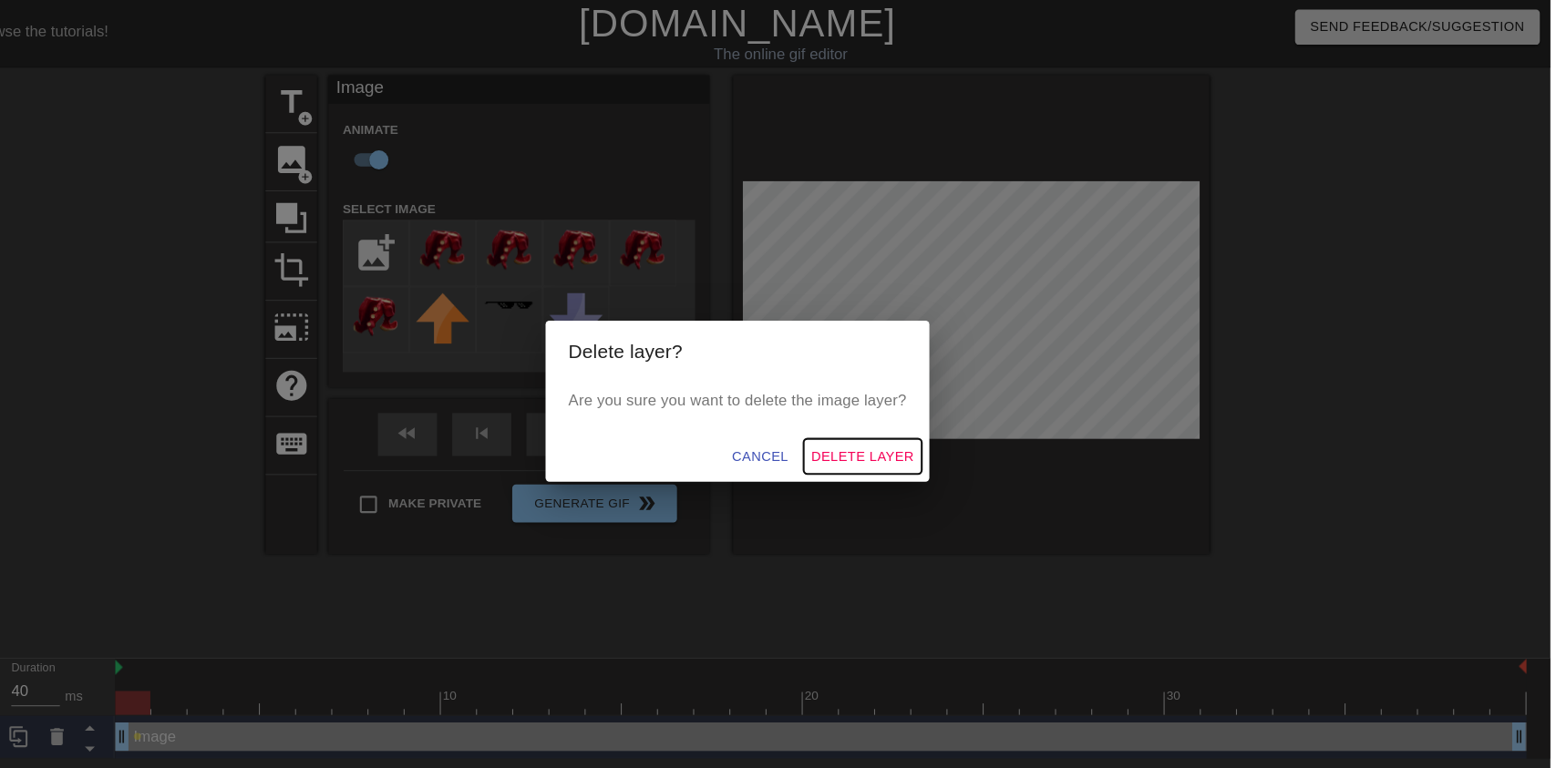
click at [928, 454] on button "Delete Layer" at bounding box center [897, 437] width 113 height 34
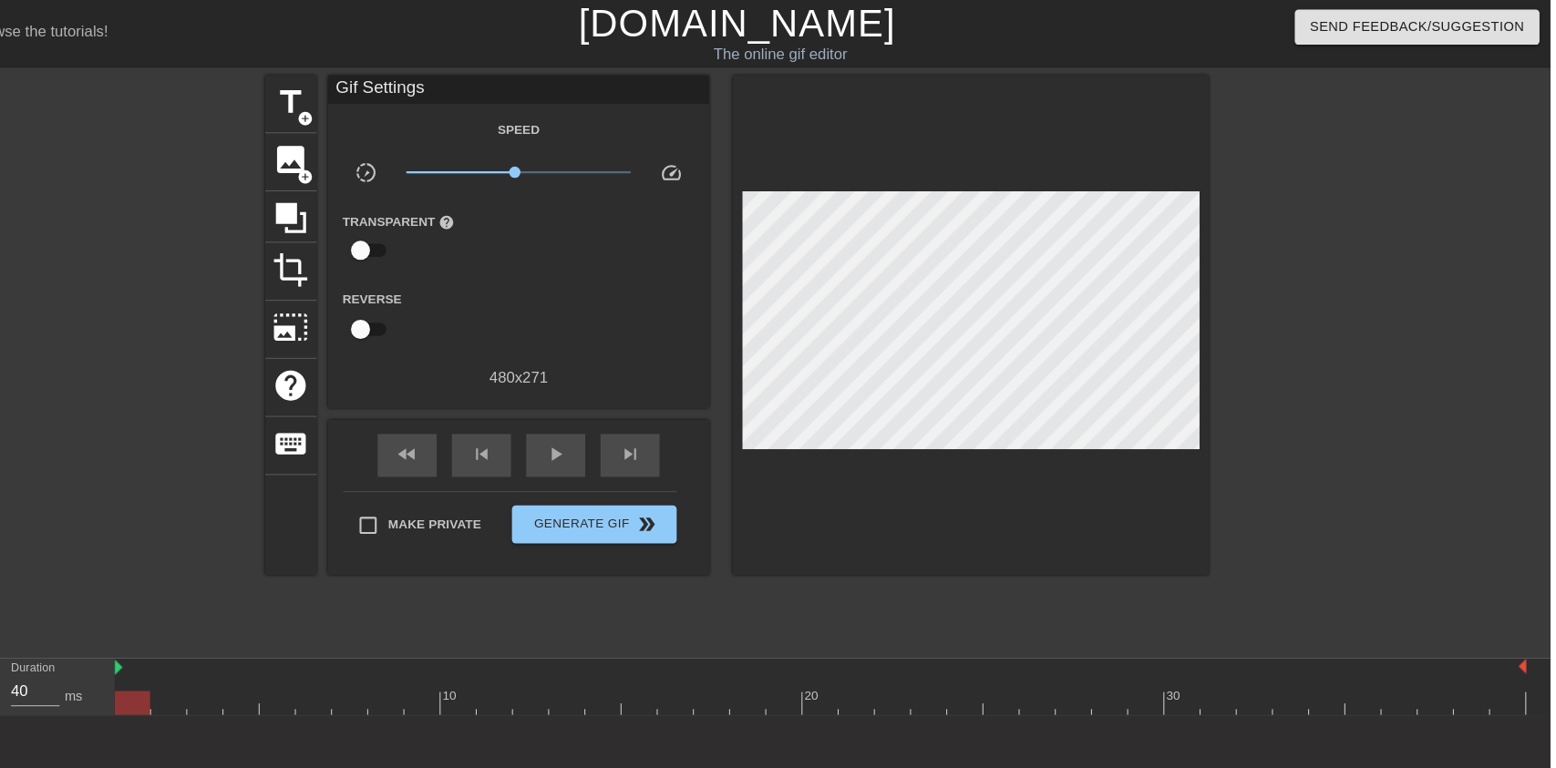
click at [352, 160] on span "image" at bounding box center [351, 153] width 35 height 35
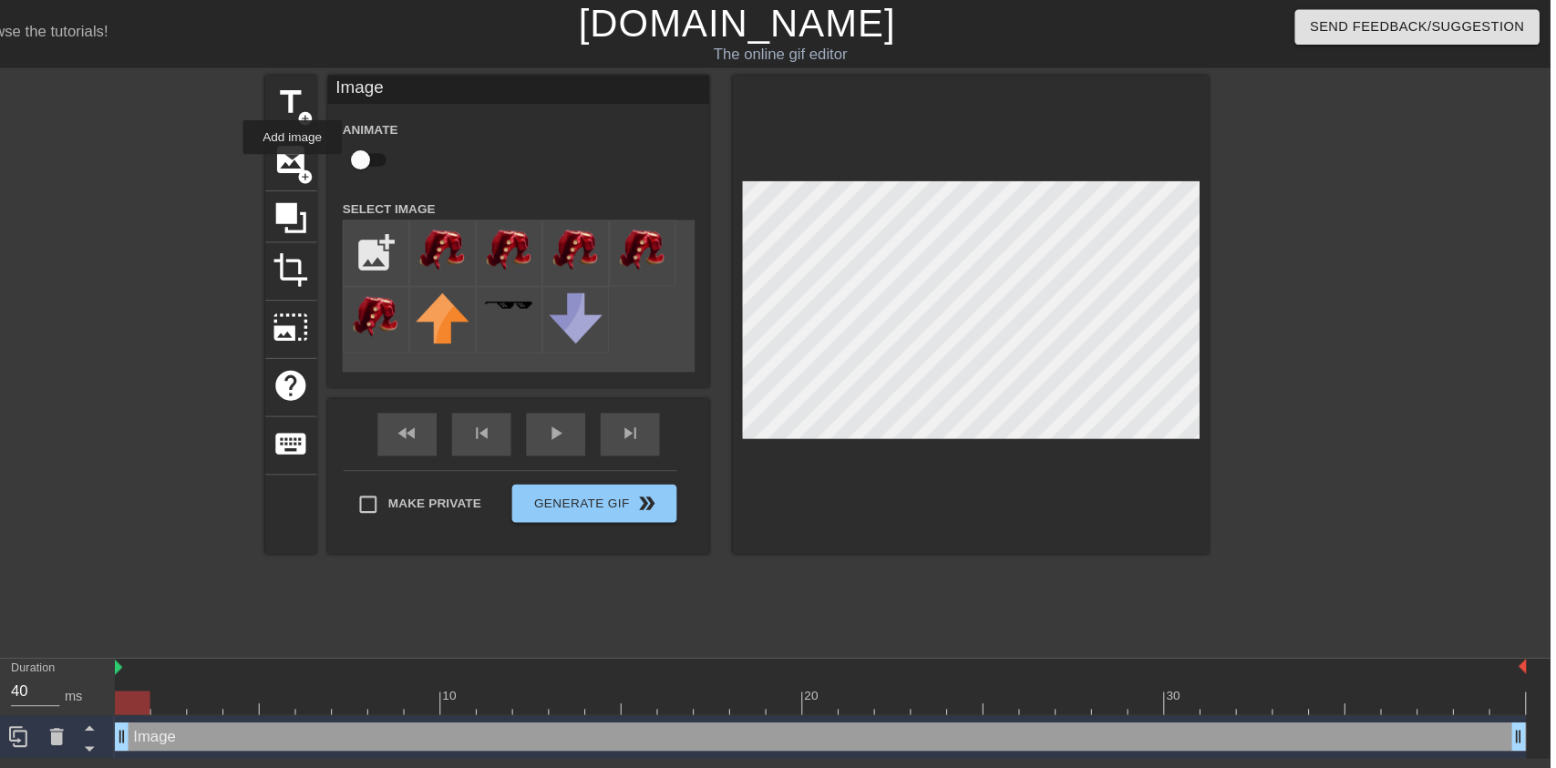
click at [421, 238] on input "file" at bounding box center [432, 242] width 62 height 62
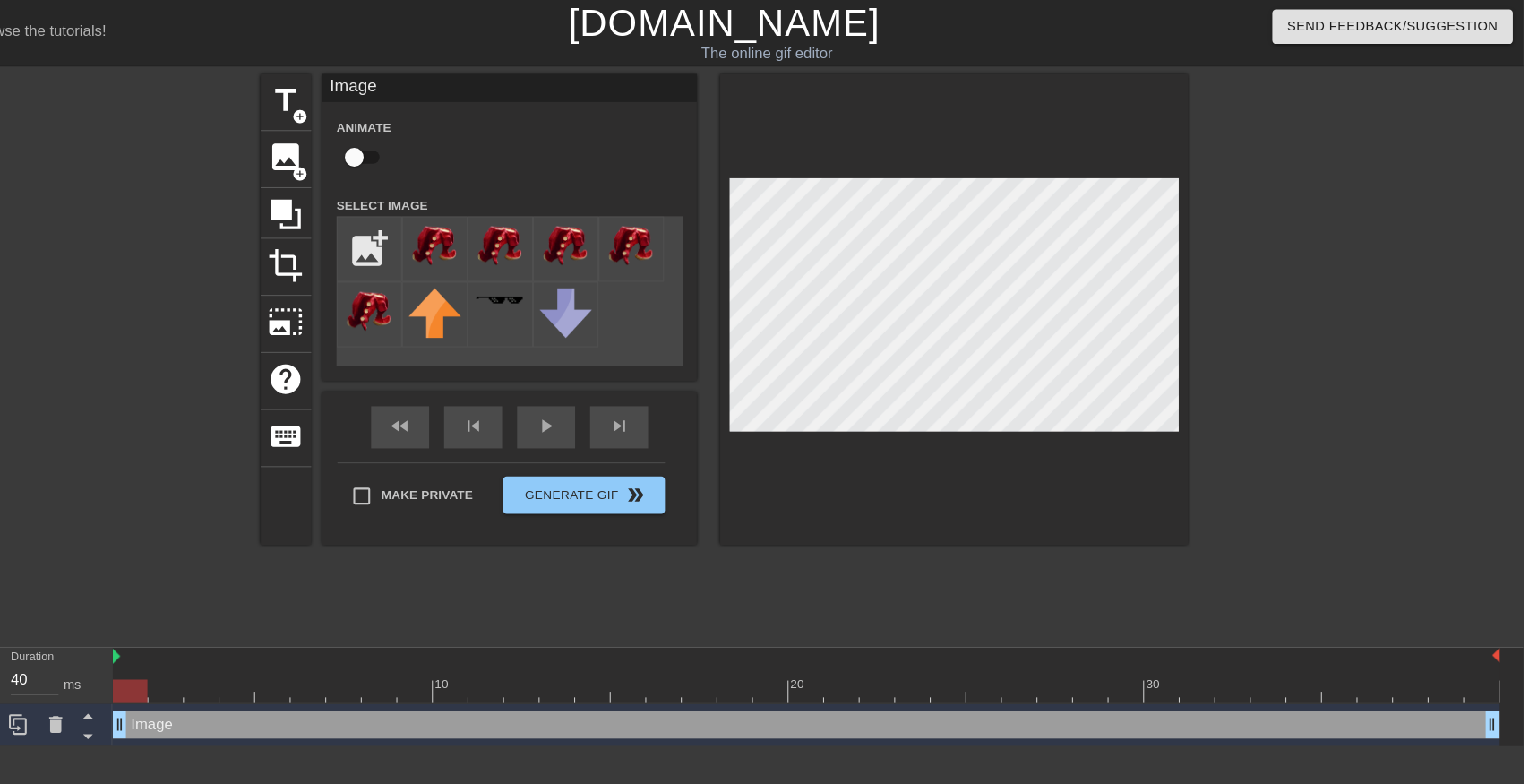
type input "C:\fakepath\octoling_cosplay_by_octolena_d9x0mqv-fullview (1) (1) (1).png"
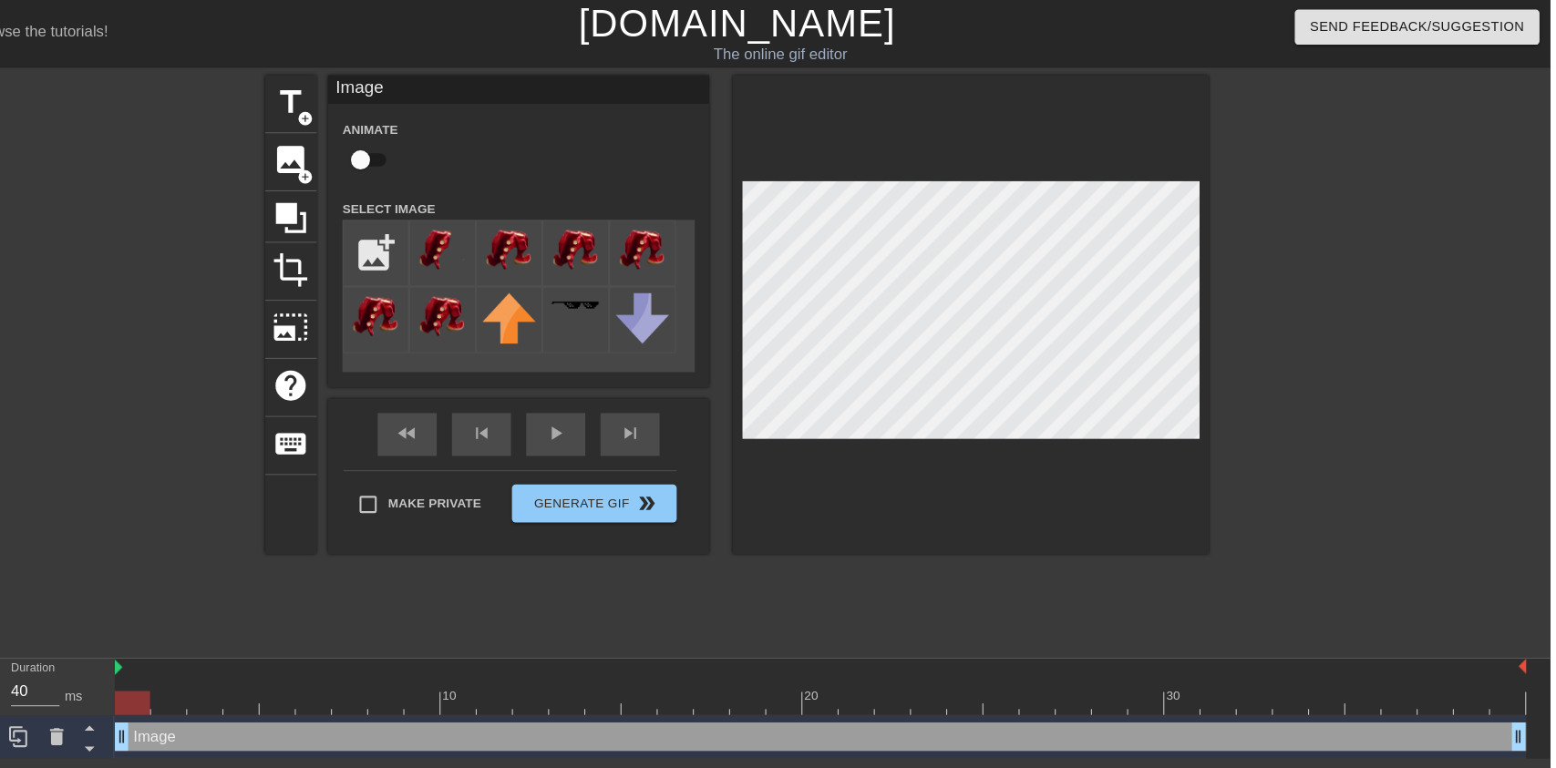
click at [506, 241] on img at bounding box center [495, 240] width 51 height 46
click at [424, 155] on input "checkbox" at bounding box center [418, 153] width 104 height 35
checkbox input "true"
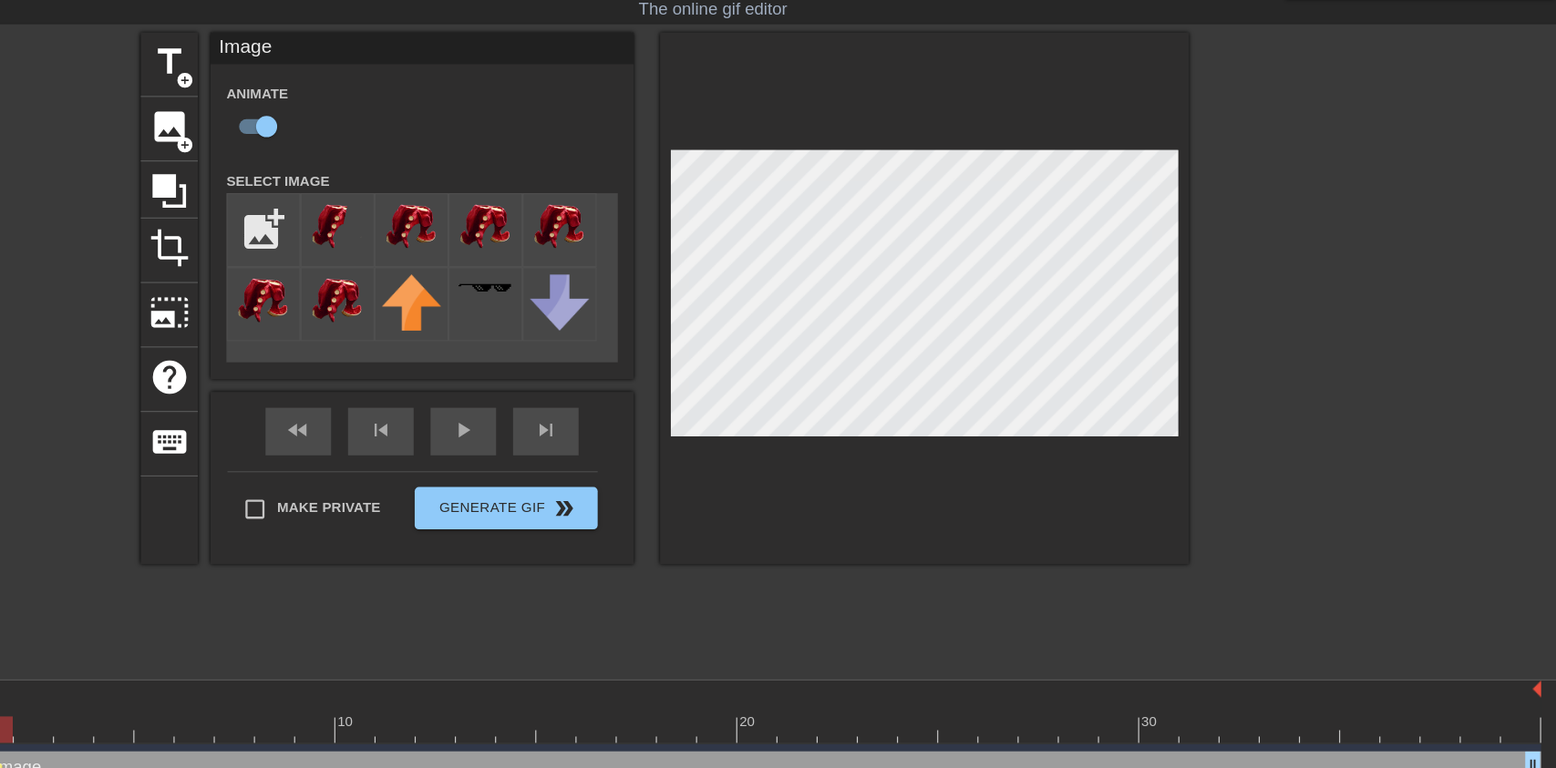
click at [1354, 229] on div at bounding box center [1387, 345] width 273 height 547
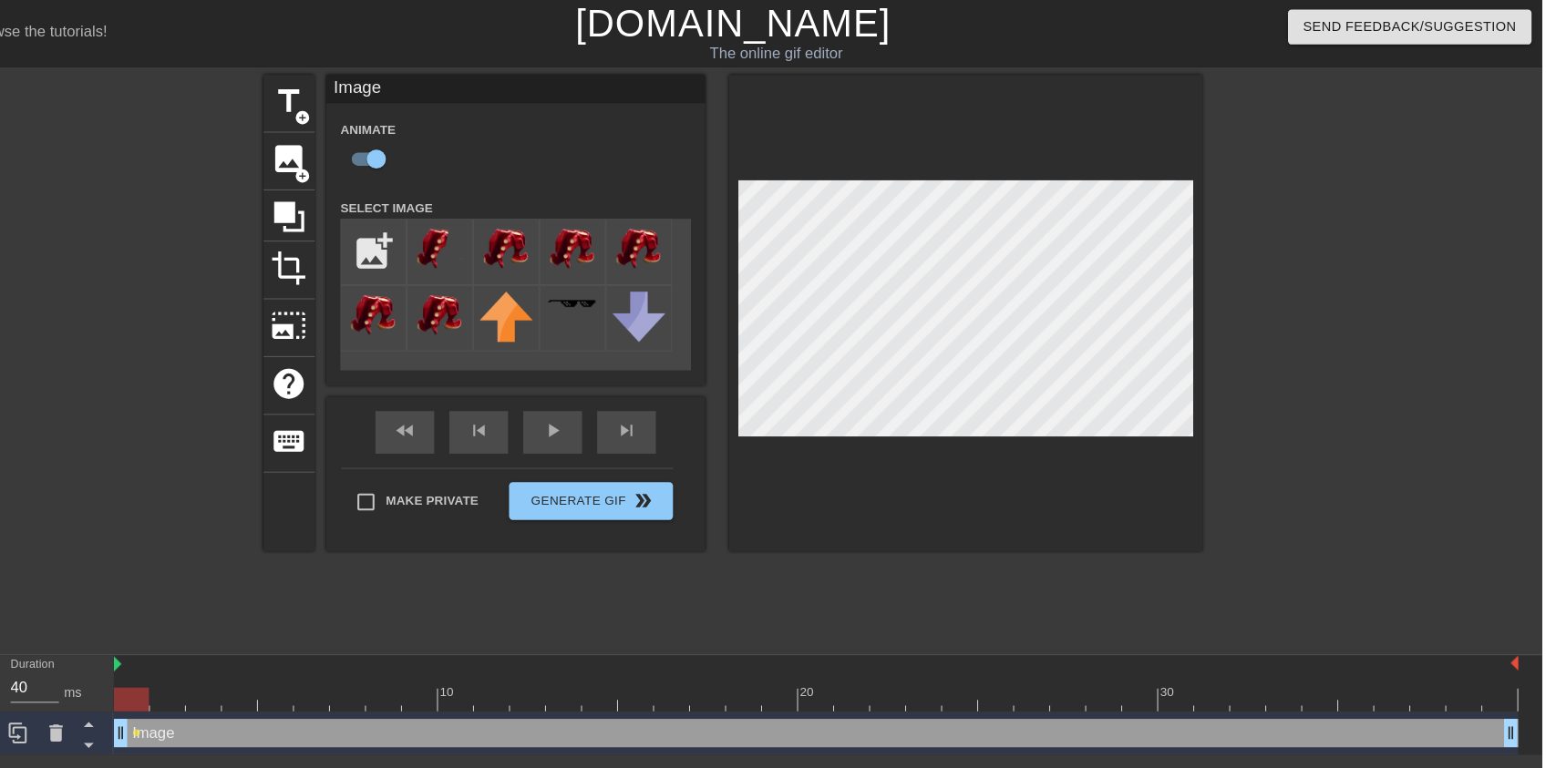
click at [571, 239] on img at bounding box center [559, 240] width 51 height 46
click at [488, 226] on img at bounding box center [495, 240] width 51 height 46
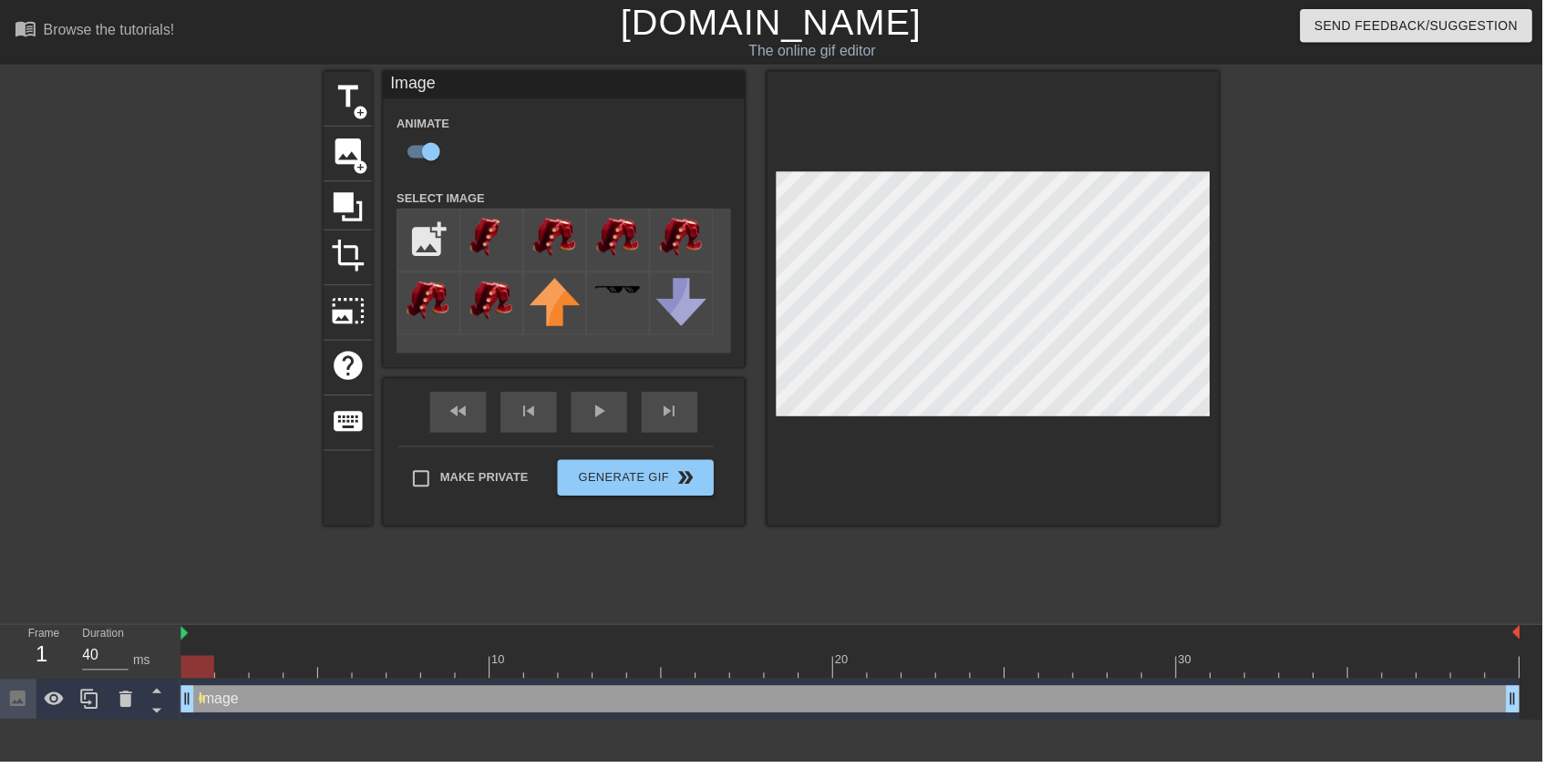
click at [439, 233] on input "file" at bounding box center [432, 242] width 62 height 62
click at [439, 237] on input "file" at bounding box center [432, 242] width 62 height 62
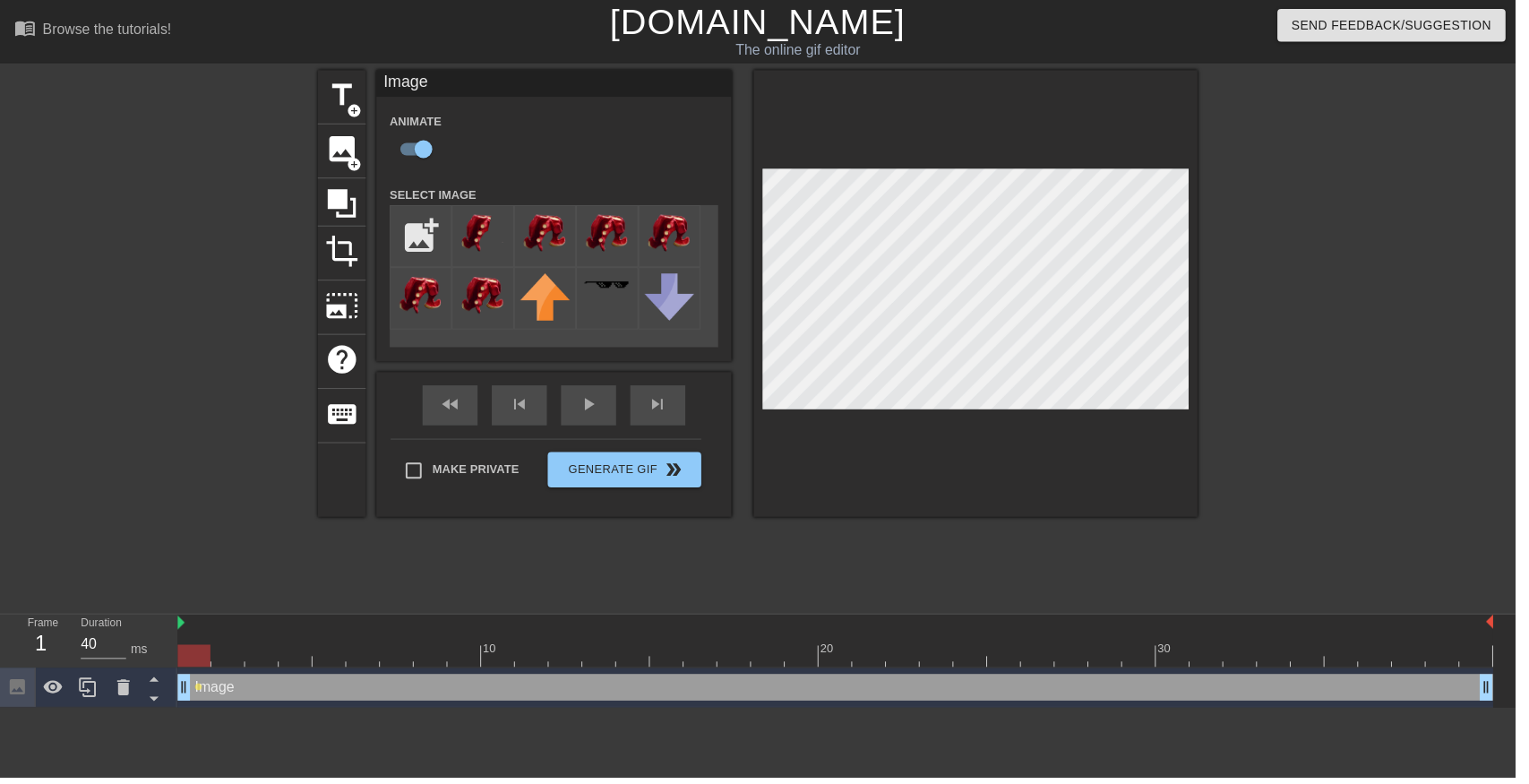
type input "C:\fakepath\octoling_cosplay_by_octolena_d9x0mqv-fullview (1) (1) (2).png"
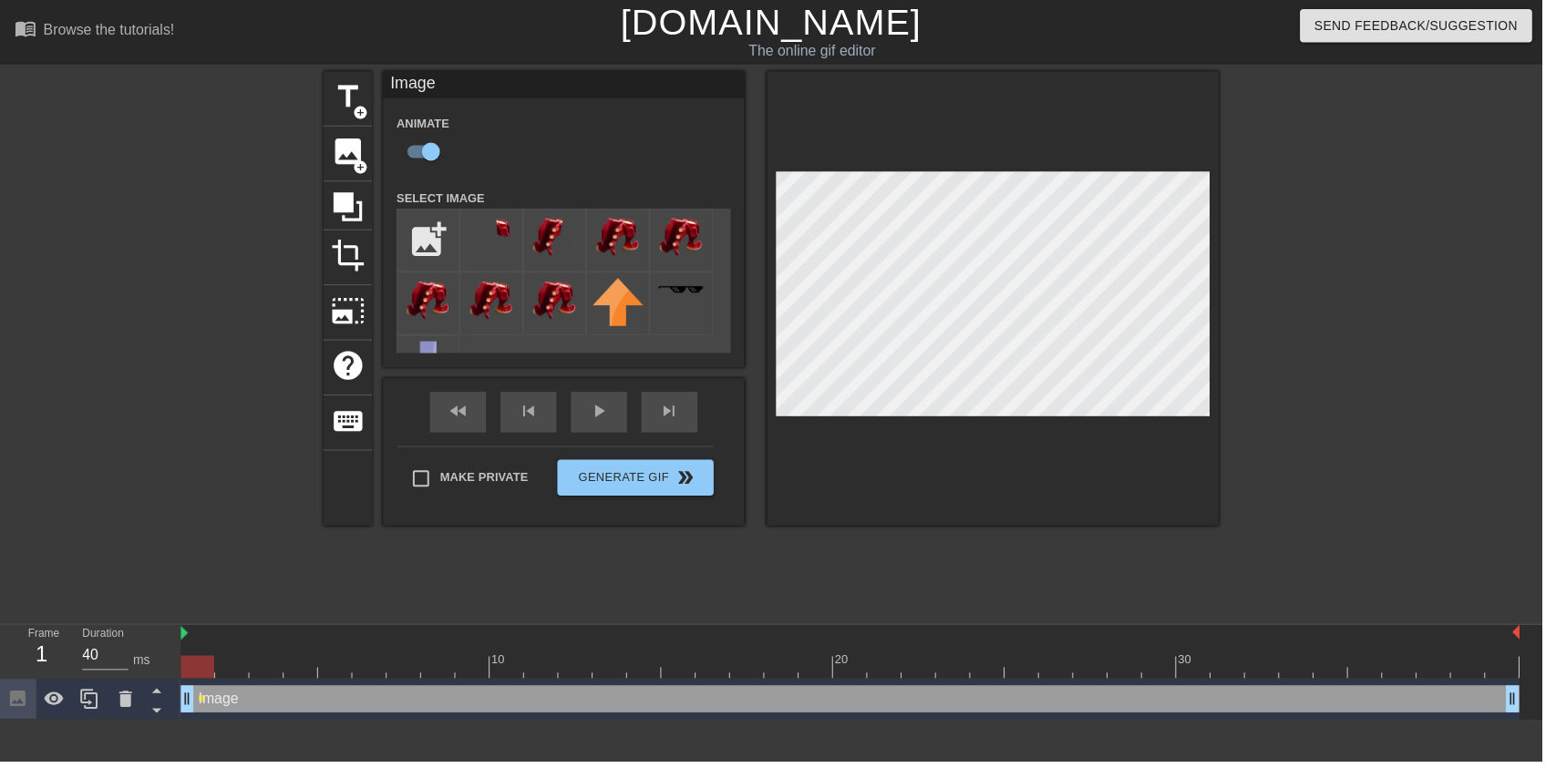
click at [525, 232] on div at bounding box center [496, 243] width 64 height 64
click at [543, 248] on img at bounding box center [559, 240] width 51 height 46
click at [534, 662] on div at bounding box center [857, 673] width 1351 height 23
click at [499, 256] on img at bounding box center [495, 240] width 51 height 46
click at [573, 226] on img at bounding box center [559, 240] width 51 height 46
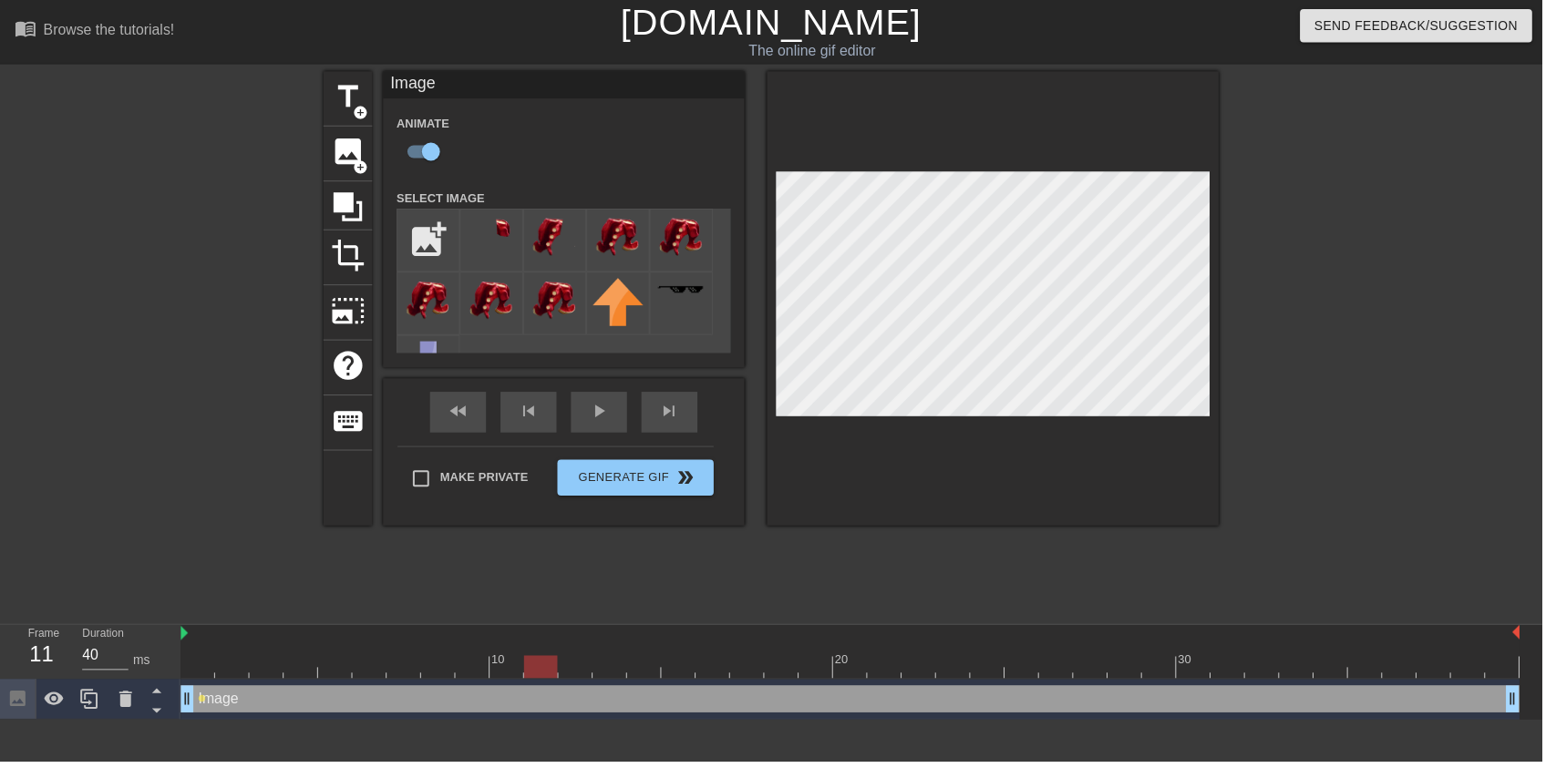
click at [1050, 539] on div "title add_circle image add_circle crop photo_size_select_large help keyboard Im…" at bounding box center [777, 345] width 903 height 547
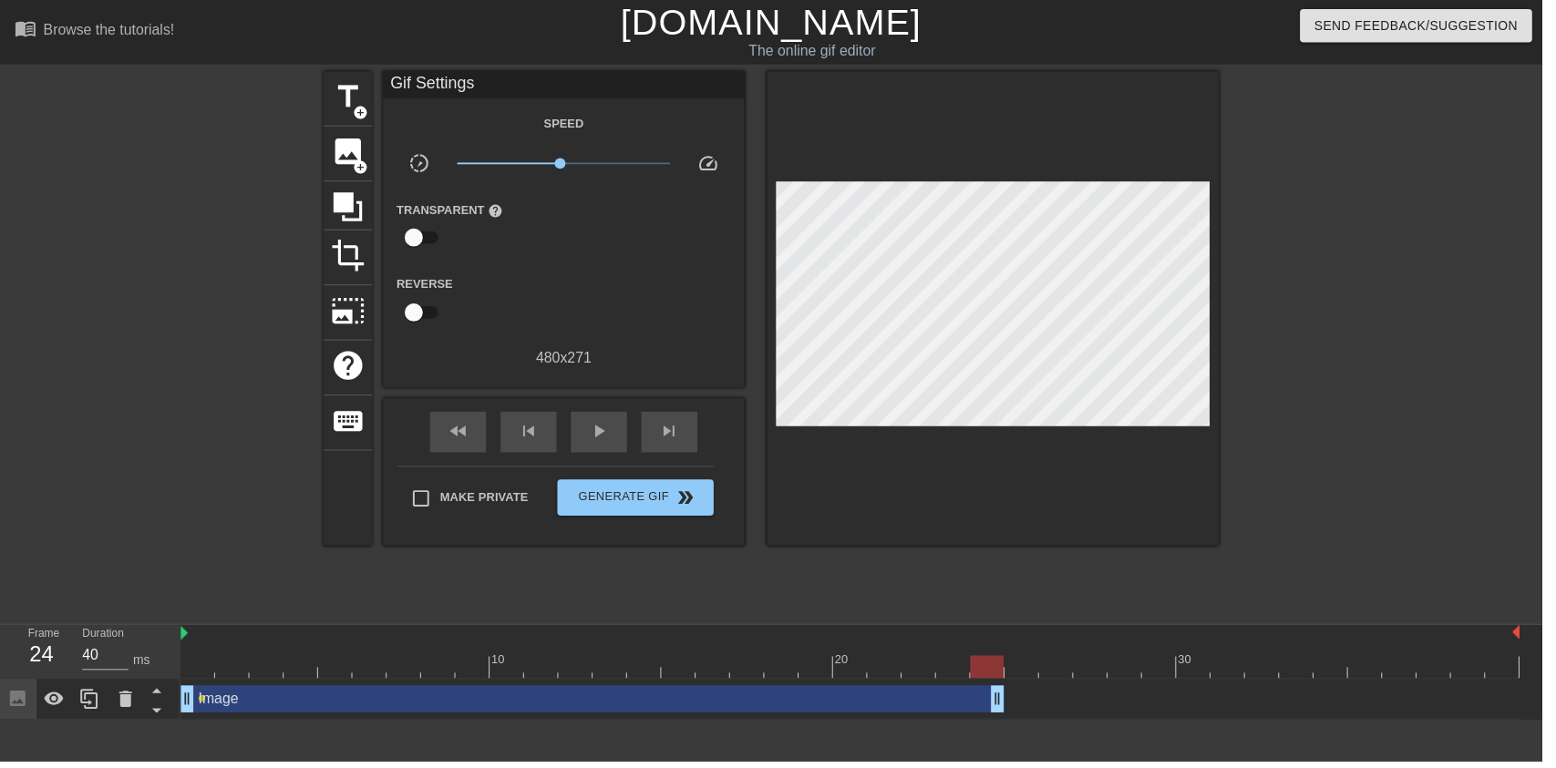
click at [349, 149] on span "image" at bounding box center [351, 153] width 35 height 35
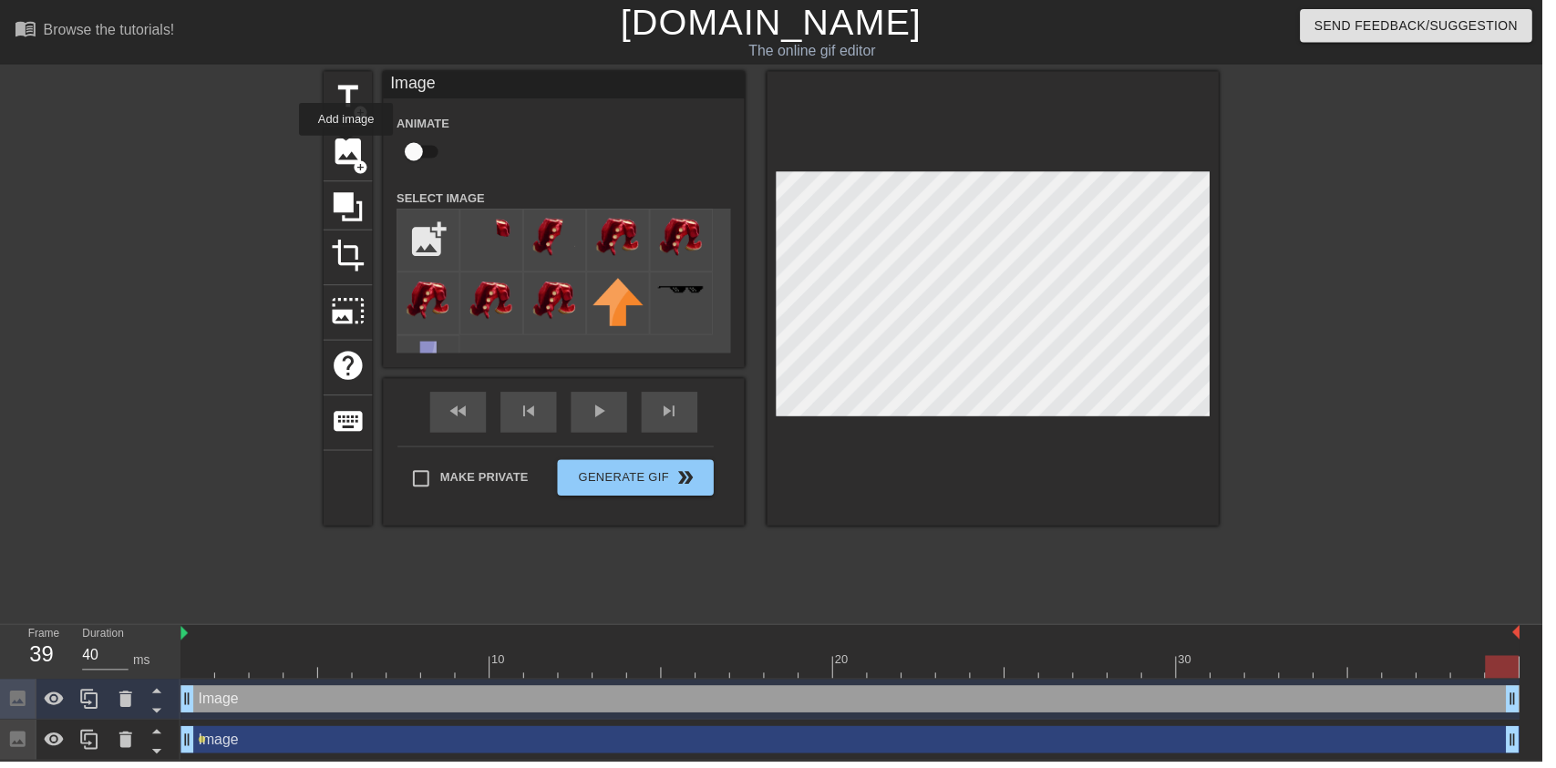
click at [520, 233] on img at bounding box center [495, 240] width 51 height 46
click at [123, 709] on icon at bounding box center [126, 705] width 13 height 16
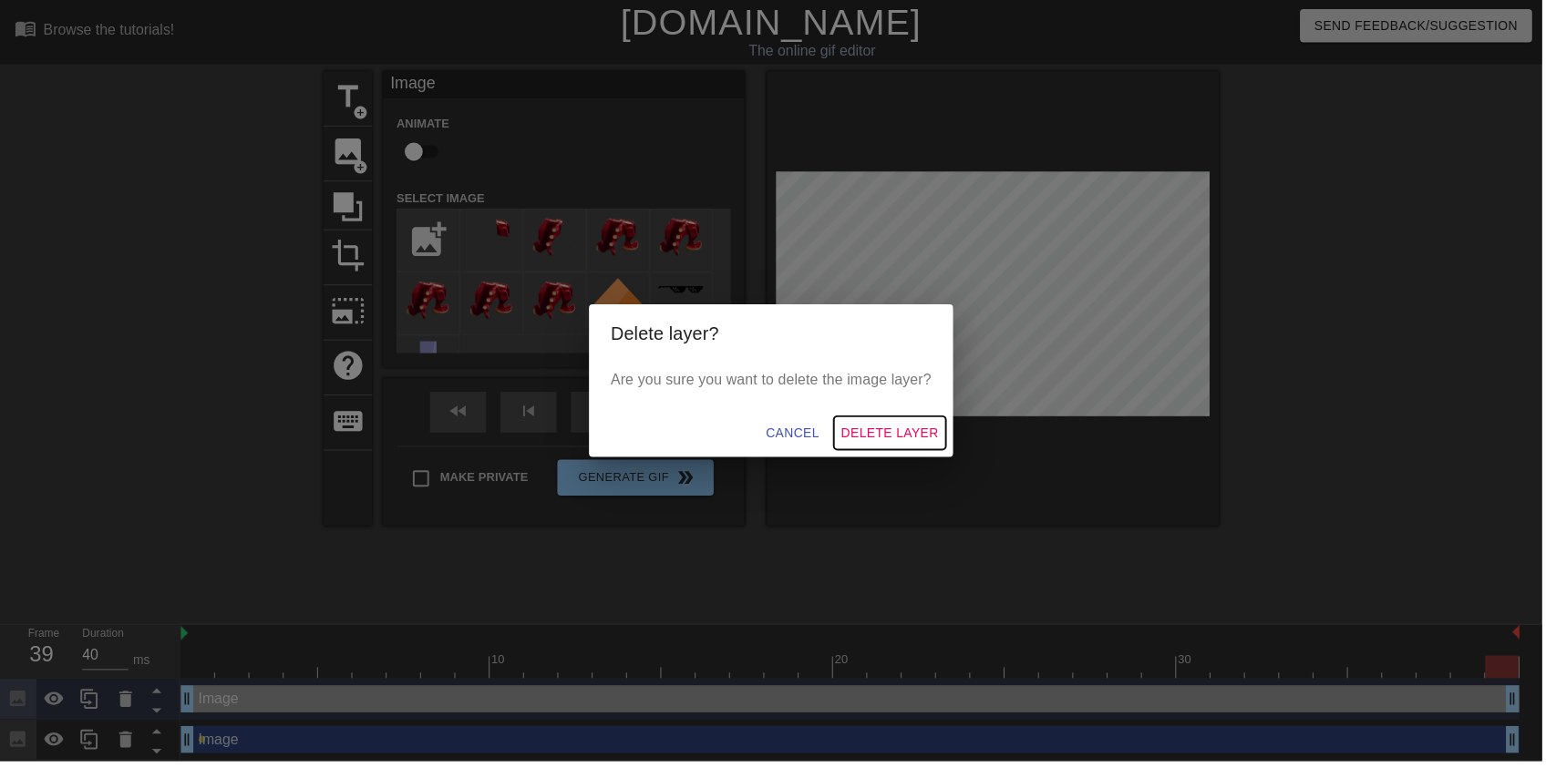
click at [927, 435] on span "Delete Layer" at bounding box center [898, 437] width 98 height 23
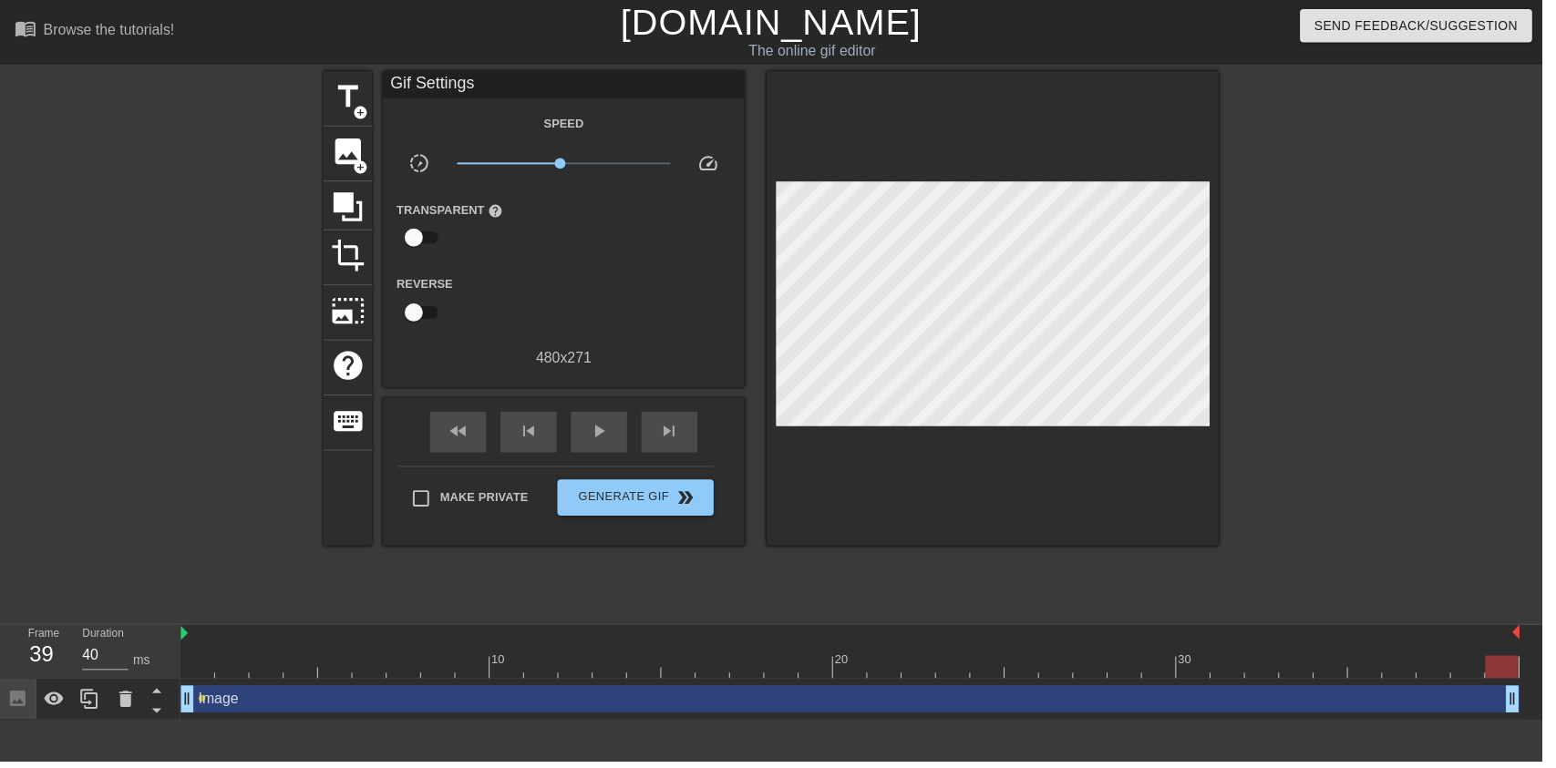
click at [908, 452] on div at bounding box center [1002, 311] width 456 height 479
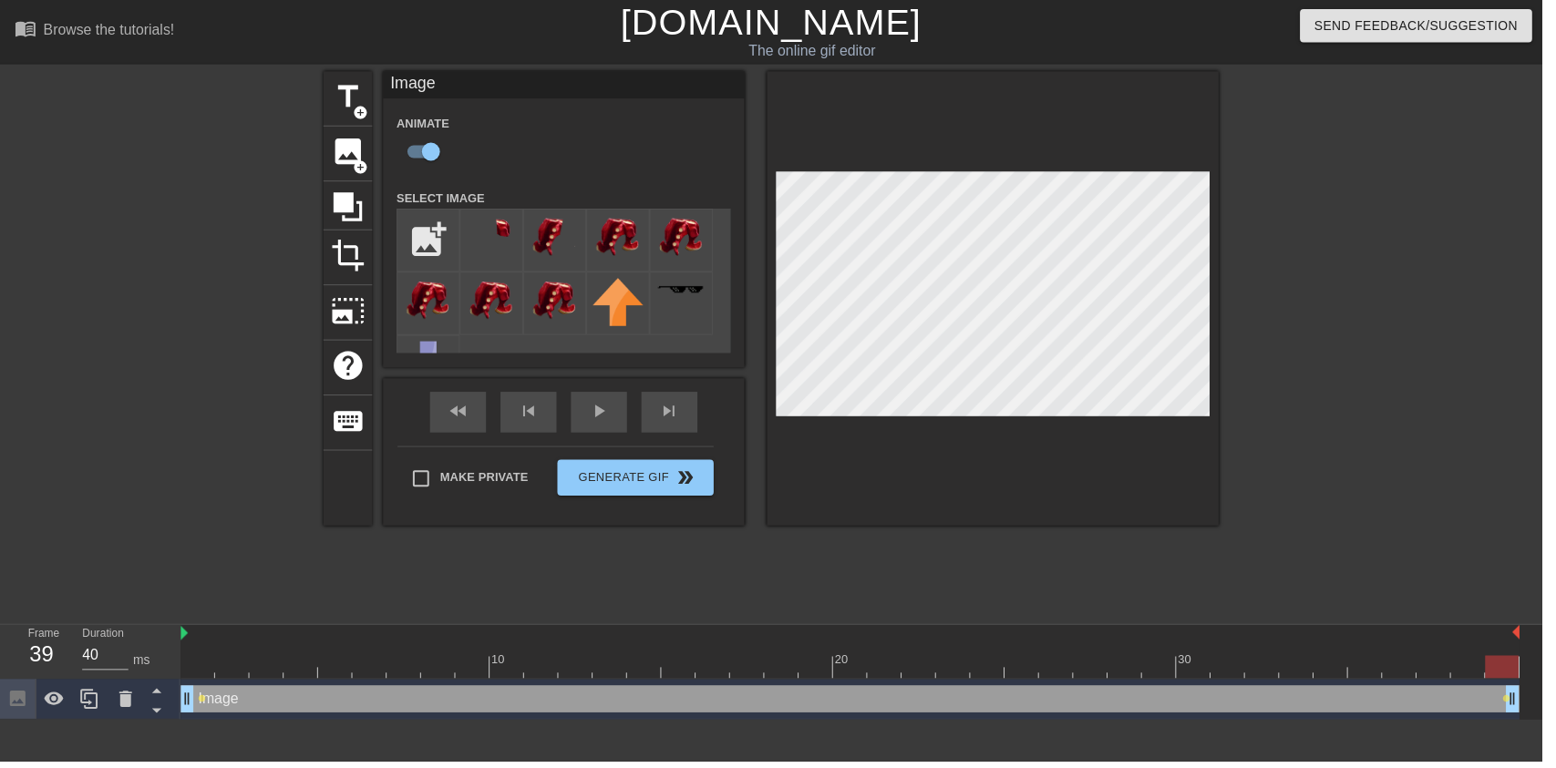
click at [622, 219] on img at bounding box center [623, 240] width 51 height 46
click at [614, 430] on div "play_arrow" at bounding box center [604, 416] width 57 height 41
click at [621, 436] on div "pause" at bounding box center [604, 416] width 57 height 41
click at [538, 670] on div at bounding box center [857, 673] width 1351 height 23
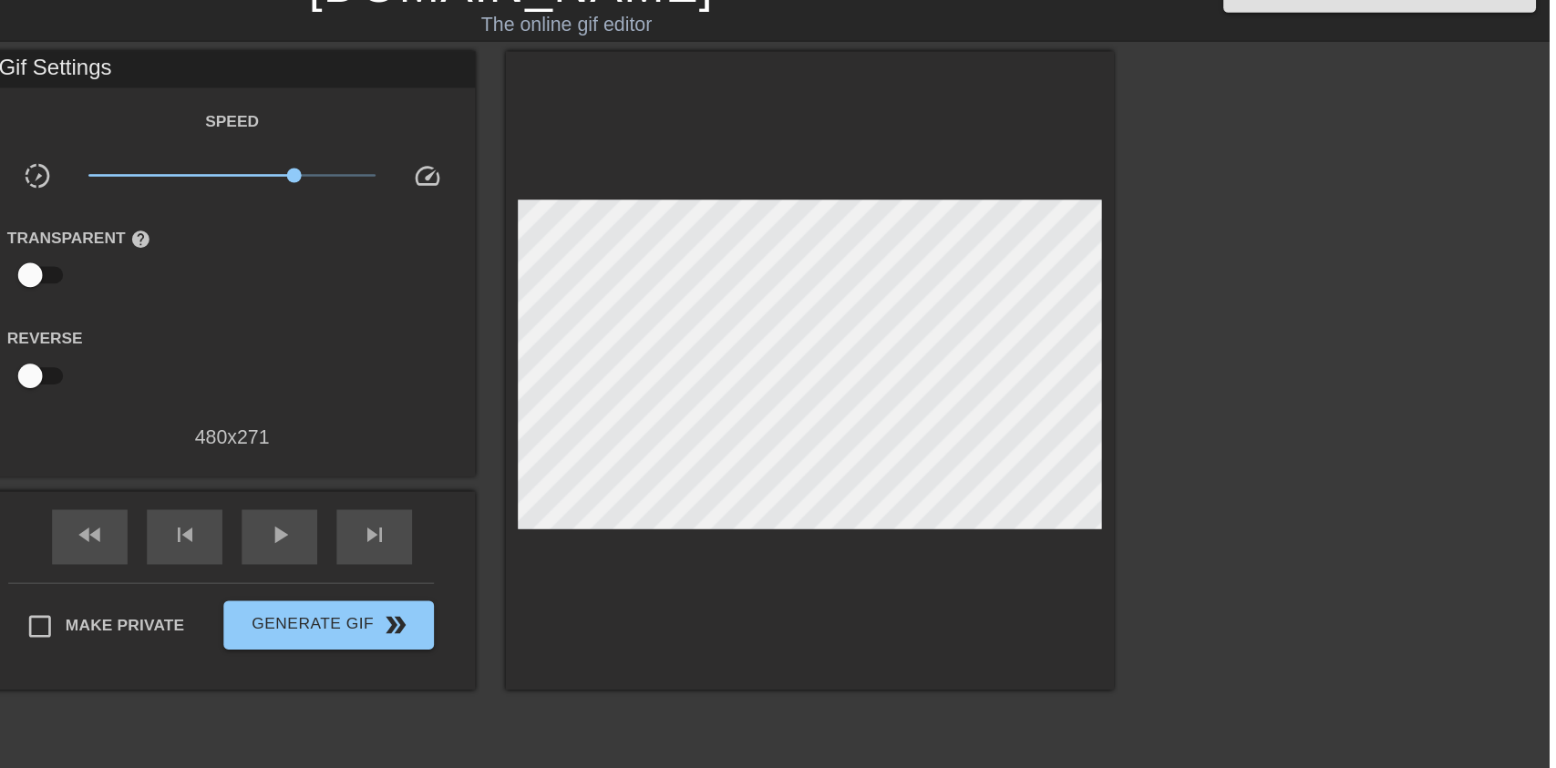
click at [628, 449] on div "play_arrow" at bounding box center [604, 436] width 57 height 41
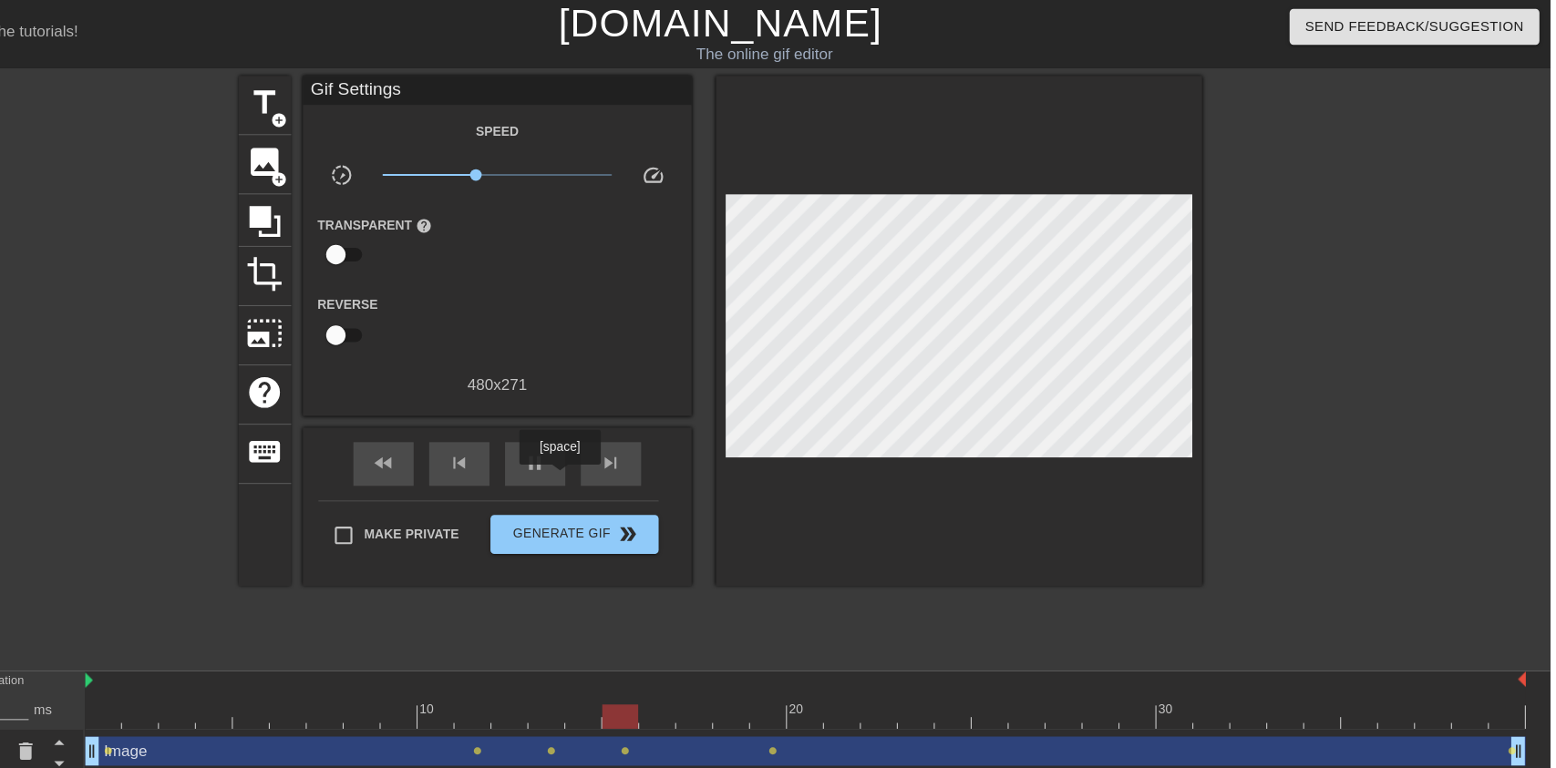
click at [622, 439] on div "pause" at bounding box center [604, 436] width 57 height 41
click at [605, 445] on span "play_arrow" at bounding box center [604, 435] width 22 height 22
click at [592, 444] on div "pause" at bounding box center [604, 436] width 57 height 41
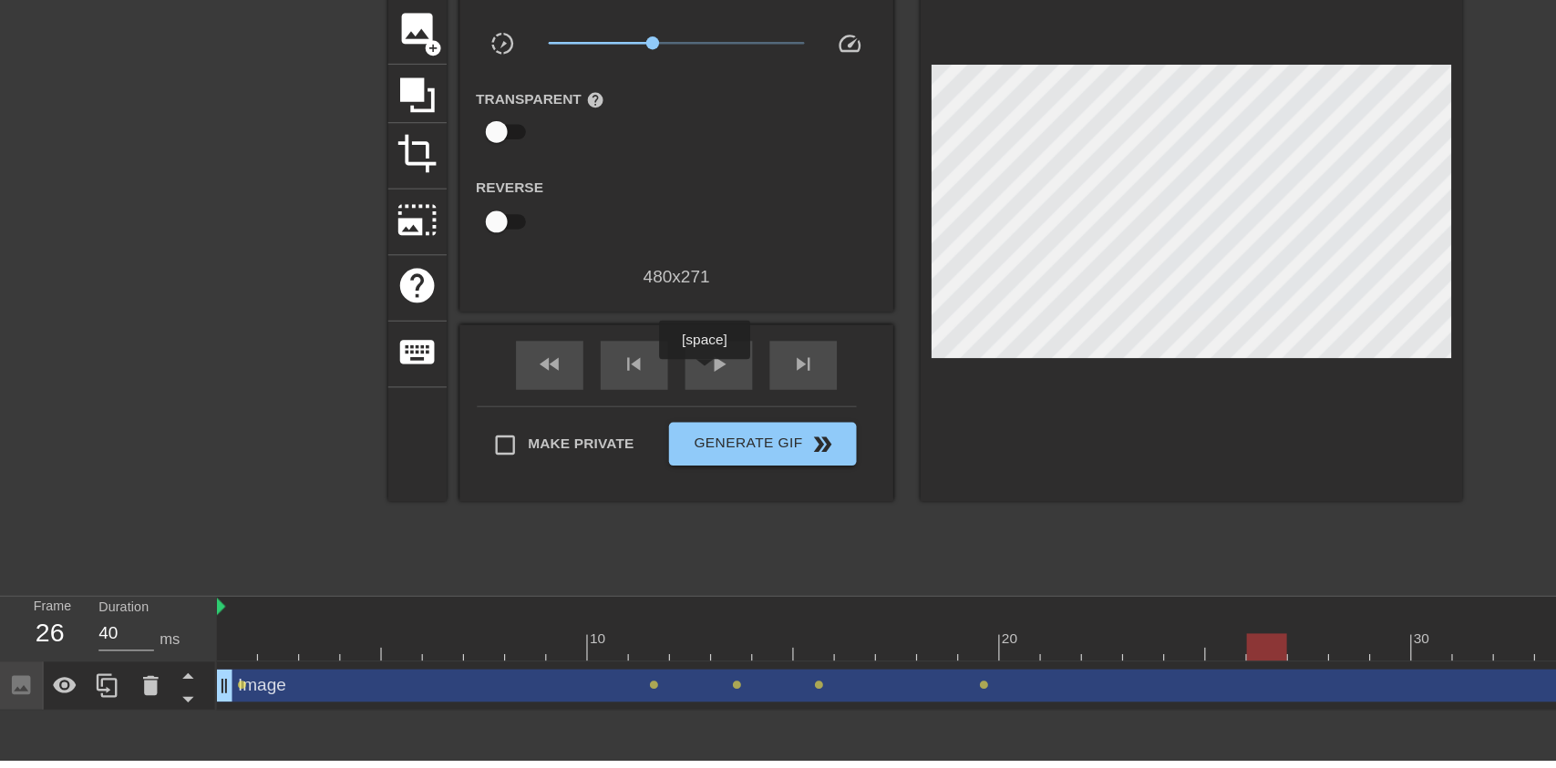
click at [605, 436] on span "play_arrow" at bounding box center [604, 435] width 22 height 22
click at [602, 444] on span "pause" at bounding box center [604, 435] width 22 height 22
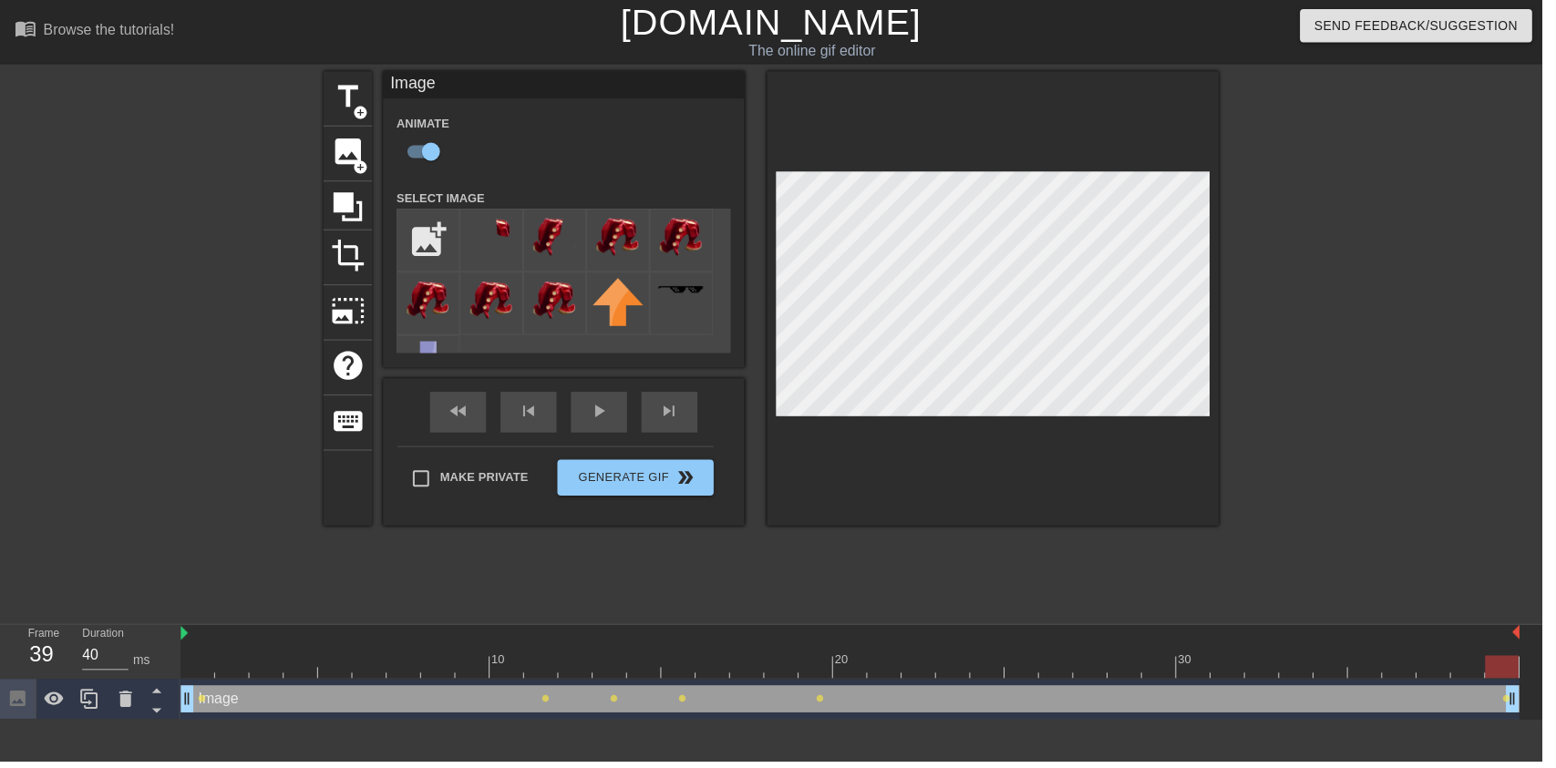
click at [616, 422] on div "play_arrow" at bounding box center [604, 416] width 57 height 41
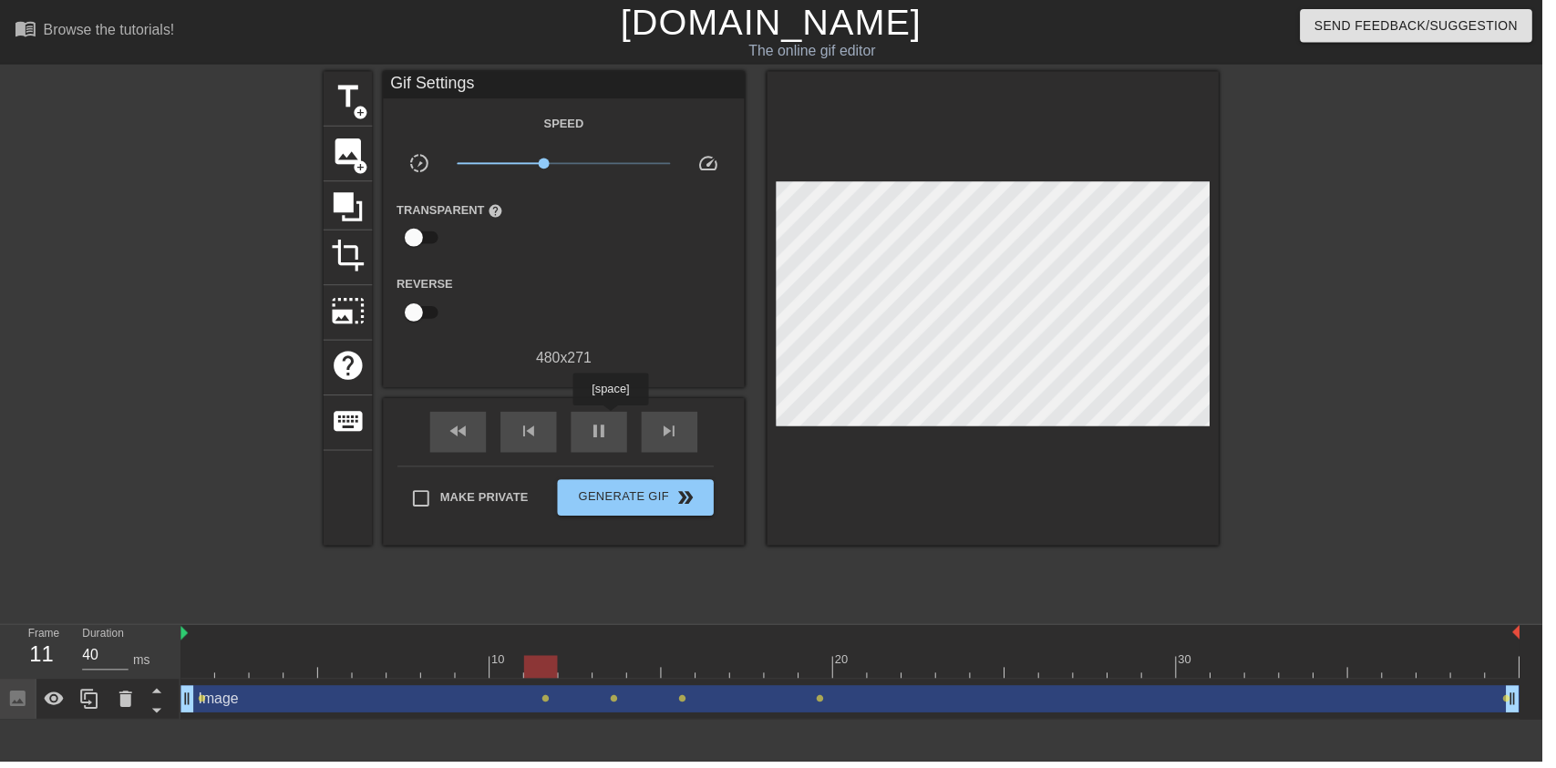
click at [592, 430] on div "pause" at bounding box center [604, 436] width 57 height 41
click at [623, 425] on div "play_arrow" at bounding box center [604, 436] width 57 height 41
click at [575, 168] on span "x0.902" at bounding box center [569, 165] width 216 height 22
click at [620, 445] on div "pause" at bounding box center [604, 436] width 57 height 41
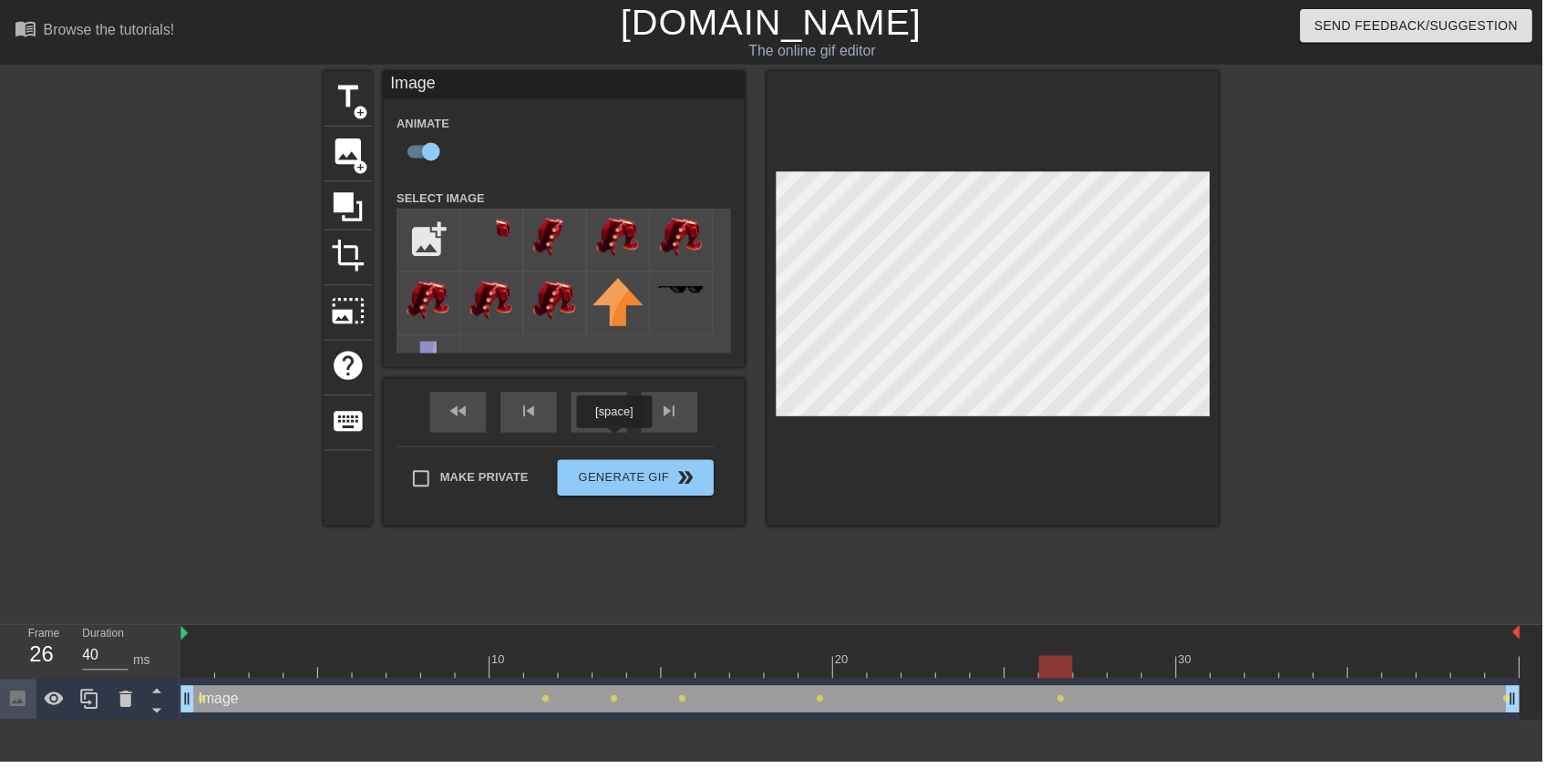
click at [616, 421] on div "play_arrow" at bounding box center [604, 416] width 57 height 41
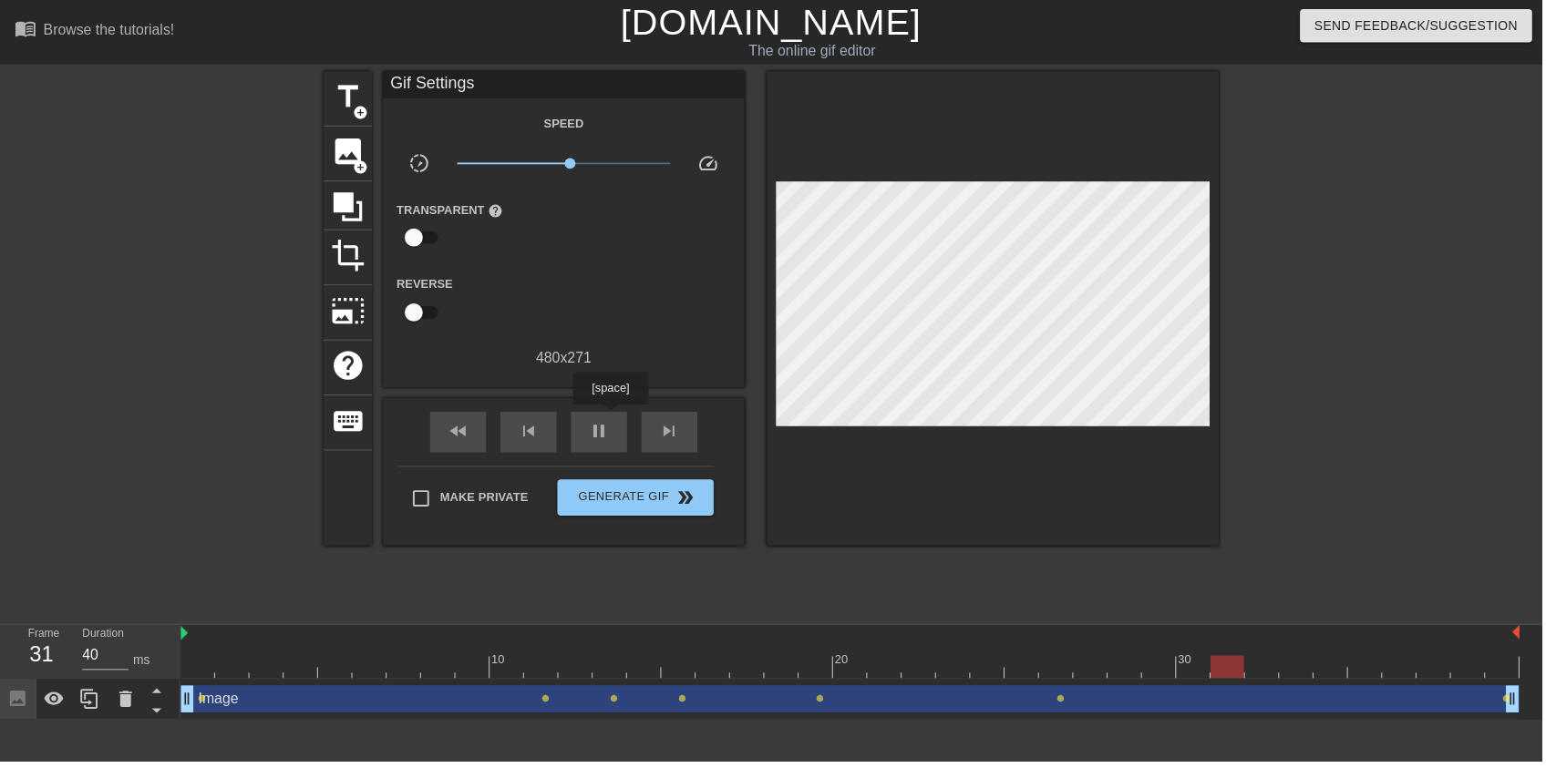
click at [626, 438] on div "pause" at bounding box center [604, 436] width 57 height 41
click at [622, 446] on div "play_arrow" at bounding box center [604, 436] width 57 height 41
click at [622, 441] on div "pause" at bounding box center [604, 436] width 57 height 41
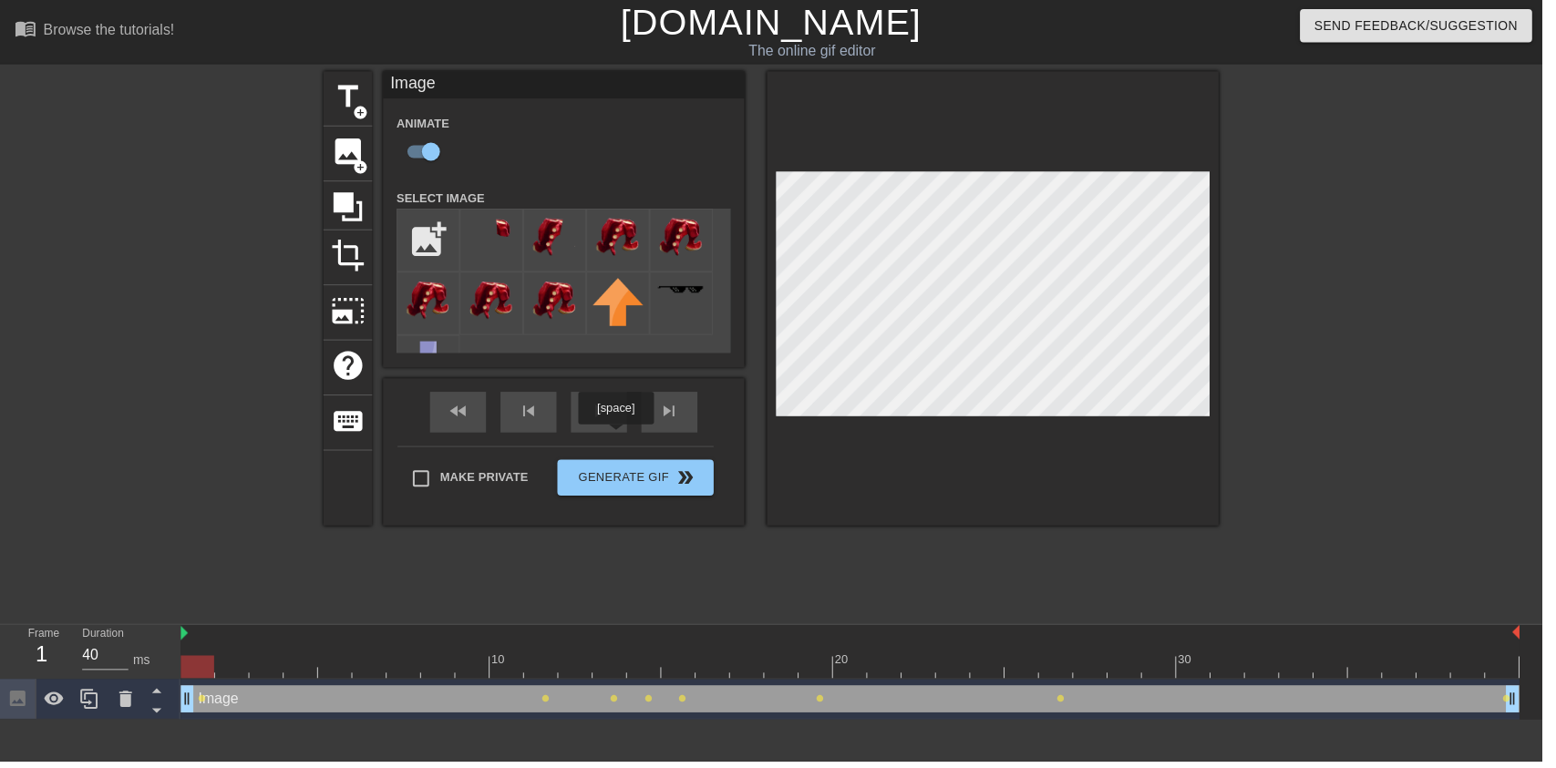
click at [596, 414] on div "fast_rewind skip_previous play_arrow skip_next" at bounding box center [568, 416] width 297 height 68
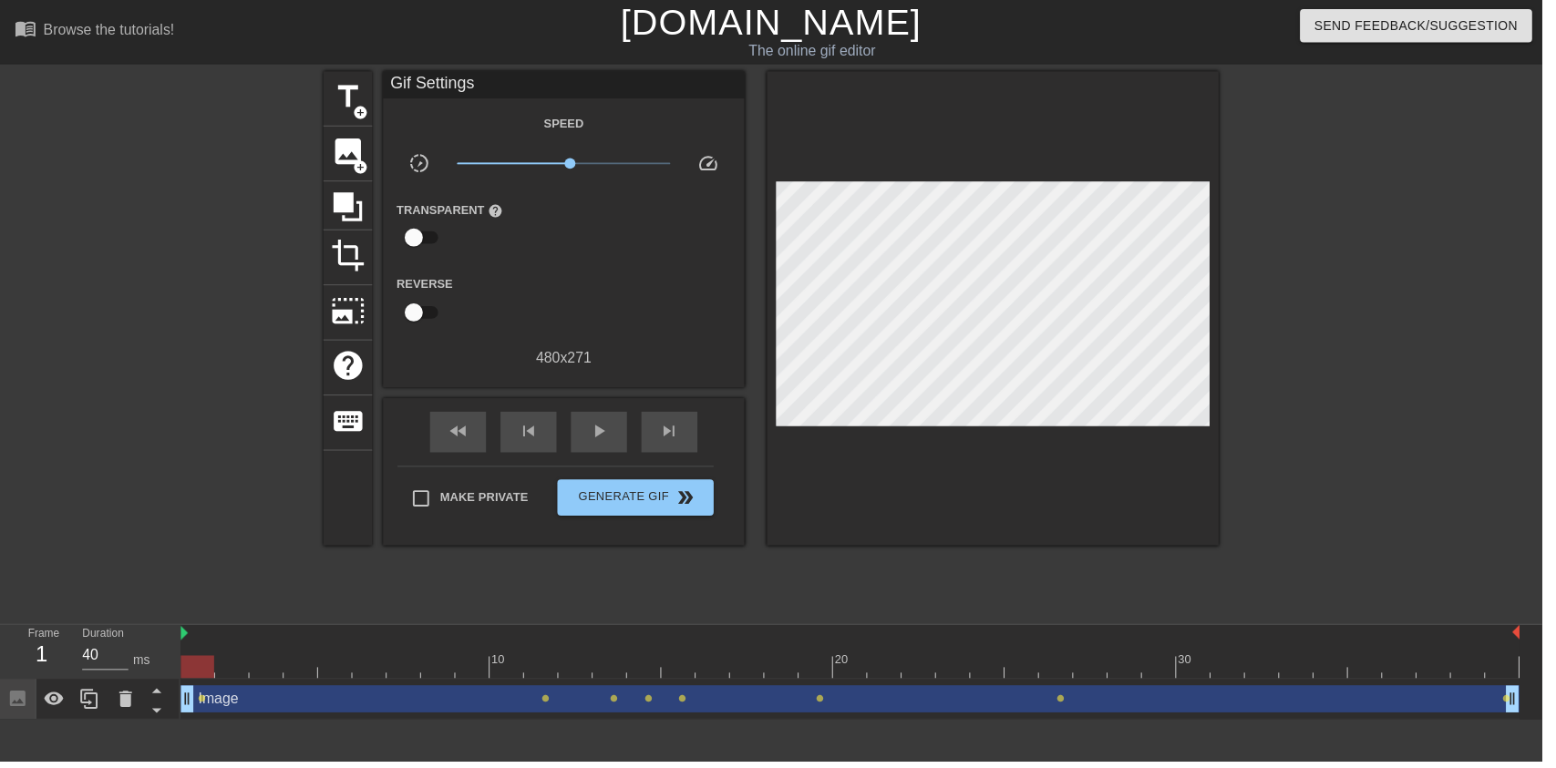
click at [599, 444] on span "play_arrow" at bounding box center [604, 435] width 22 height 22
click at [601, 456] on div "pause" at bounding box center [604, 436] width 57 height 41
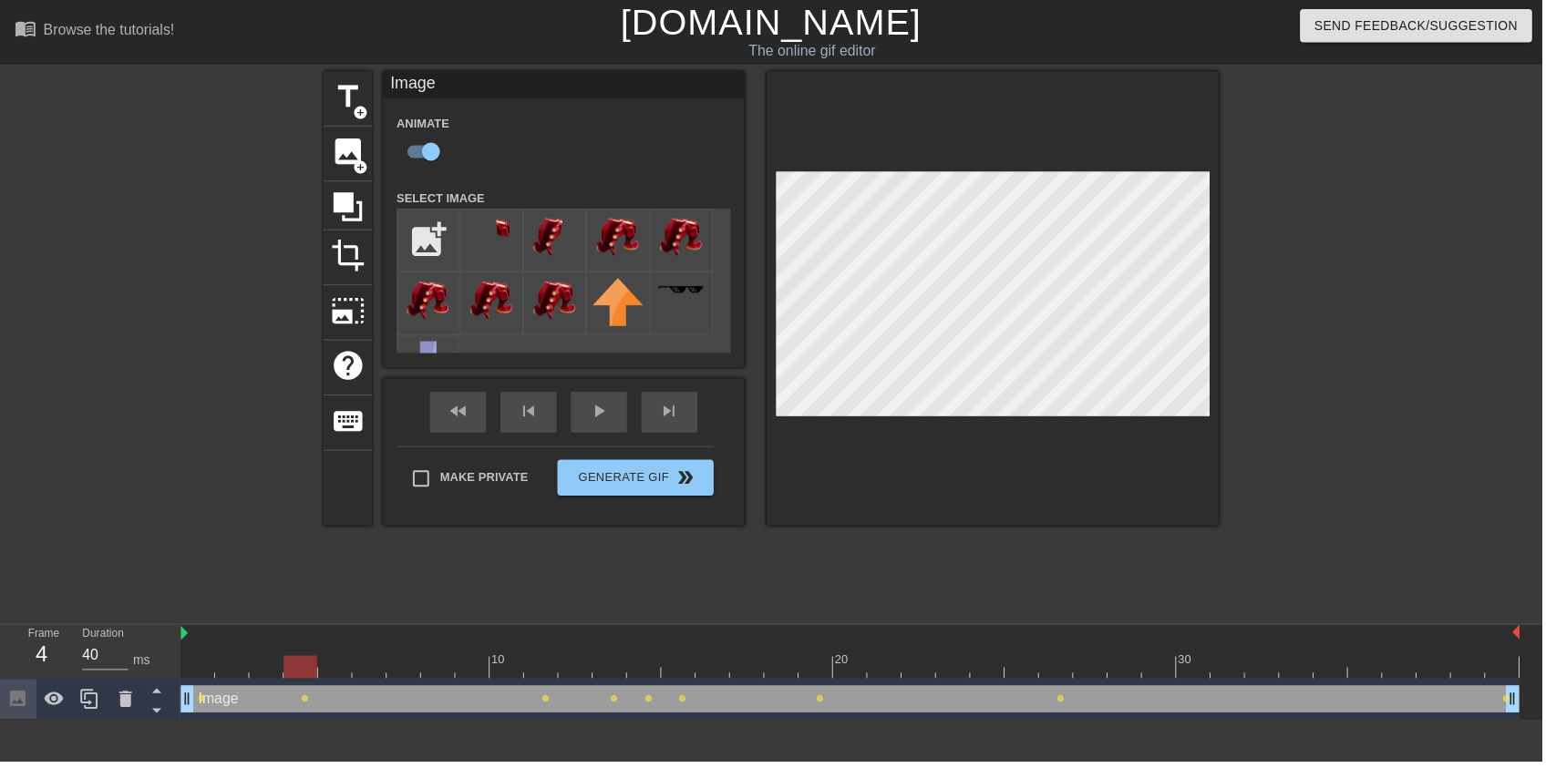
click at [591, 431] on div "play_arrow" at bounding box center [604, 416] width 57 height 41
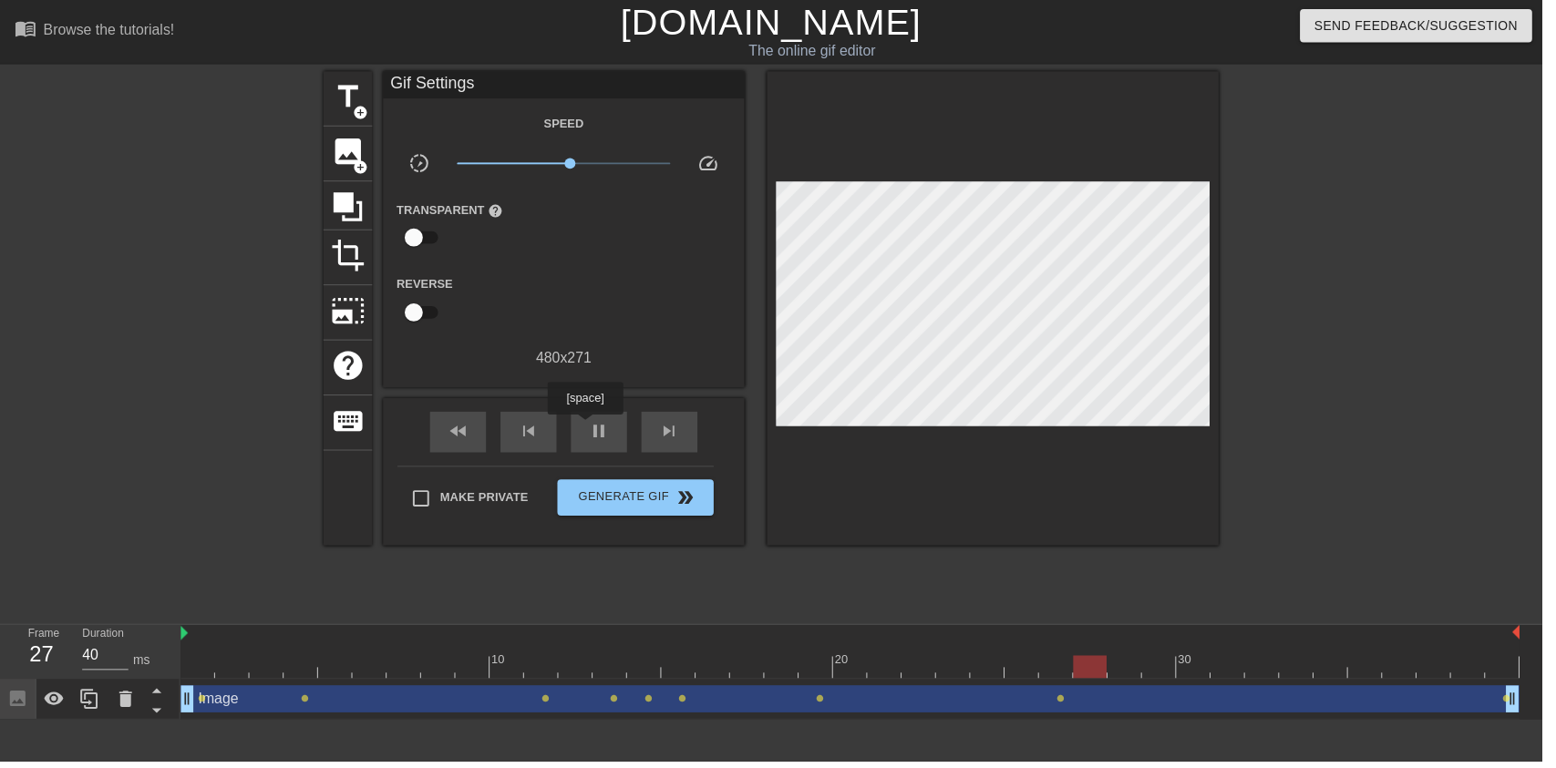
click at [601, 452] on div "pause" at bounding box center [604, 436] width 57 height 41
click at [609, 445] on span "play_arrow" at bounding box center [604, 435] width 22 height 22
click at [591, 448] on div "pause" at bounding box center [604, 436] width 57 height 41
click at [622, 453] on div "play_arrow" at bounding box center [604, 436] width 57 height 41
click at [607, 448] on div "pause" at bounding box center [604, 436] width 57 height 41
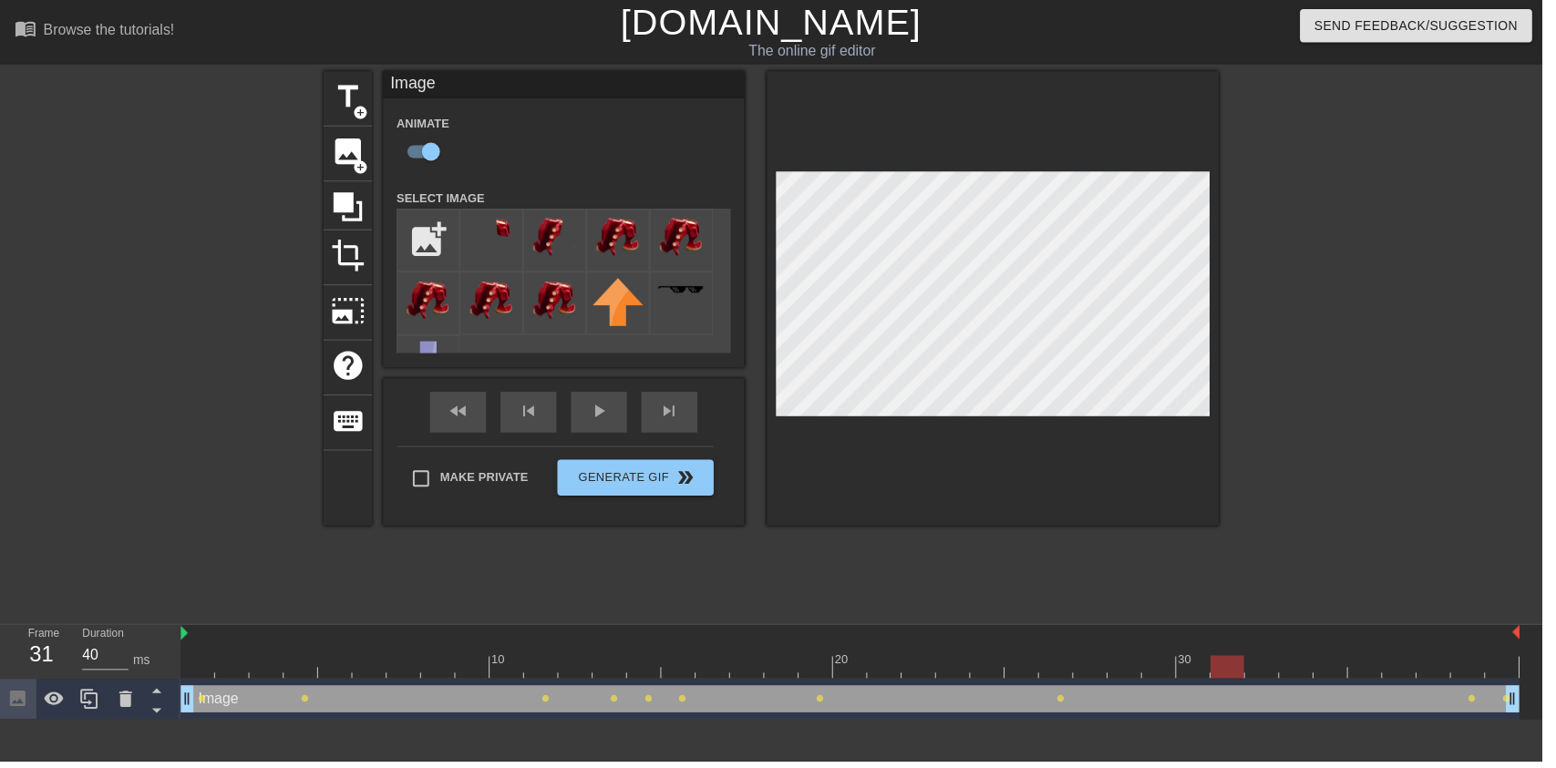
click at [605, 427] on div "play_arrow" at bounding box center [604, 416] width 57 height 41
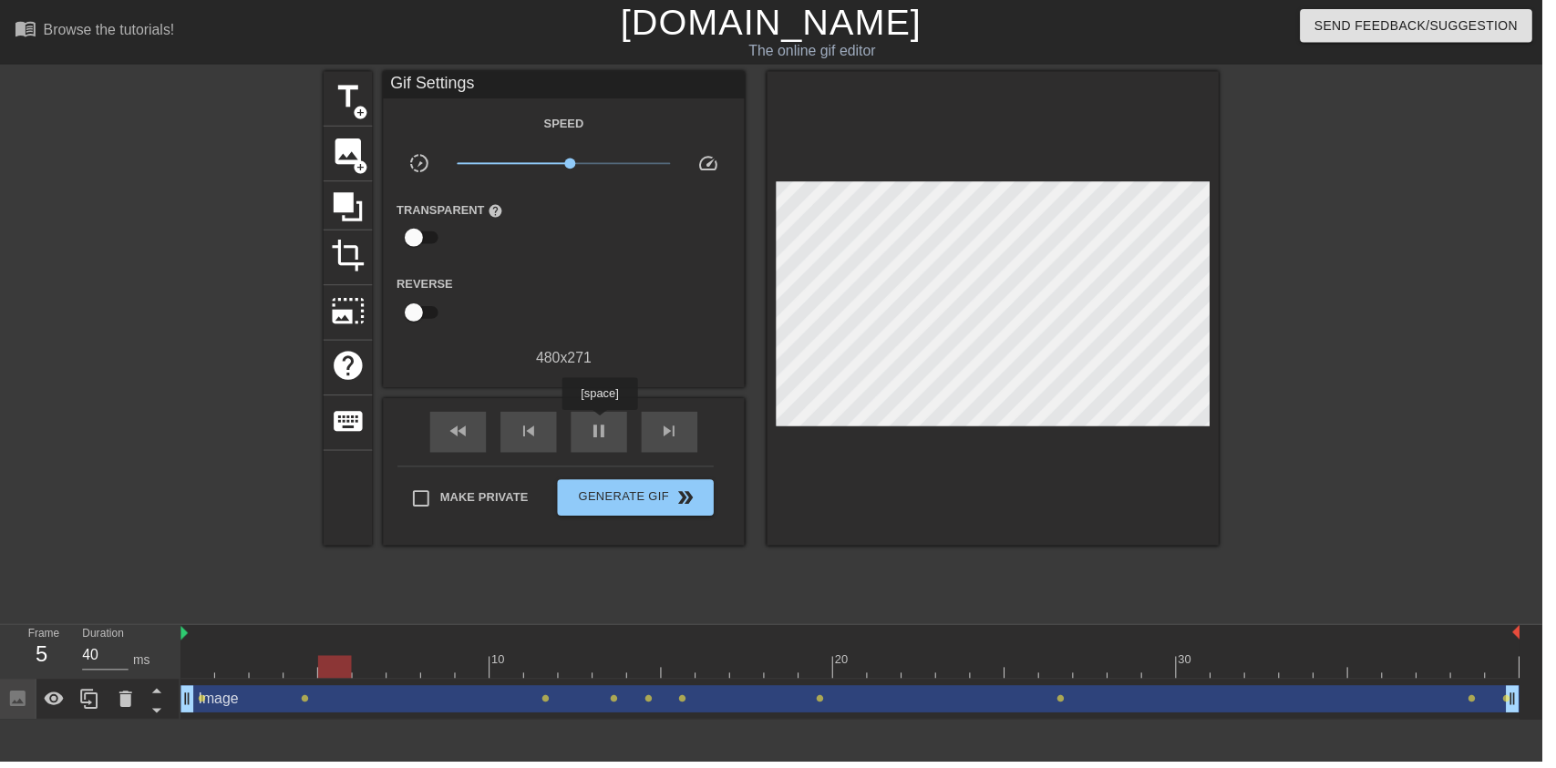
click at [626, 443] on div "pause" at bounding box center [604, 436] width 57 height 41
click at [622, 424] on div "play_arrow" at bounding box center [604, 436] width 57 height 41
click at [608, 429] on span "pause" at bounding box center [604, 435] width 22 height 22
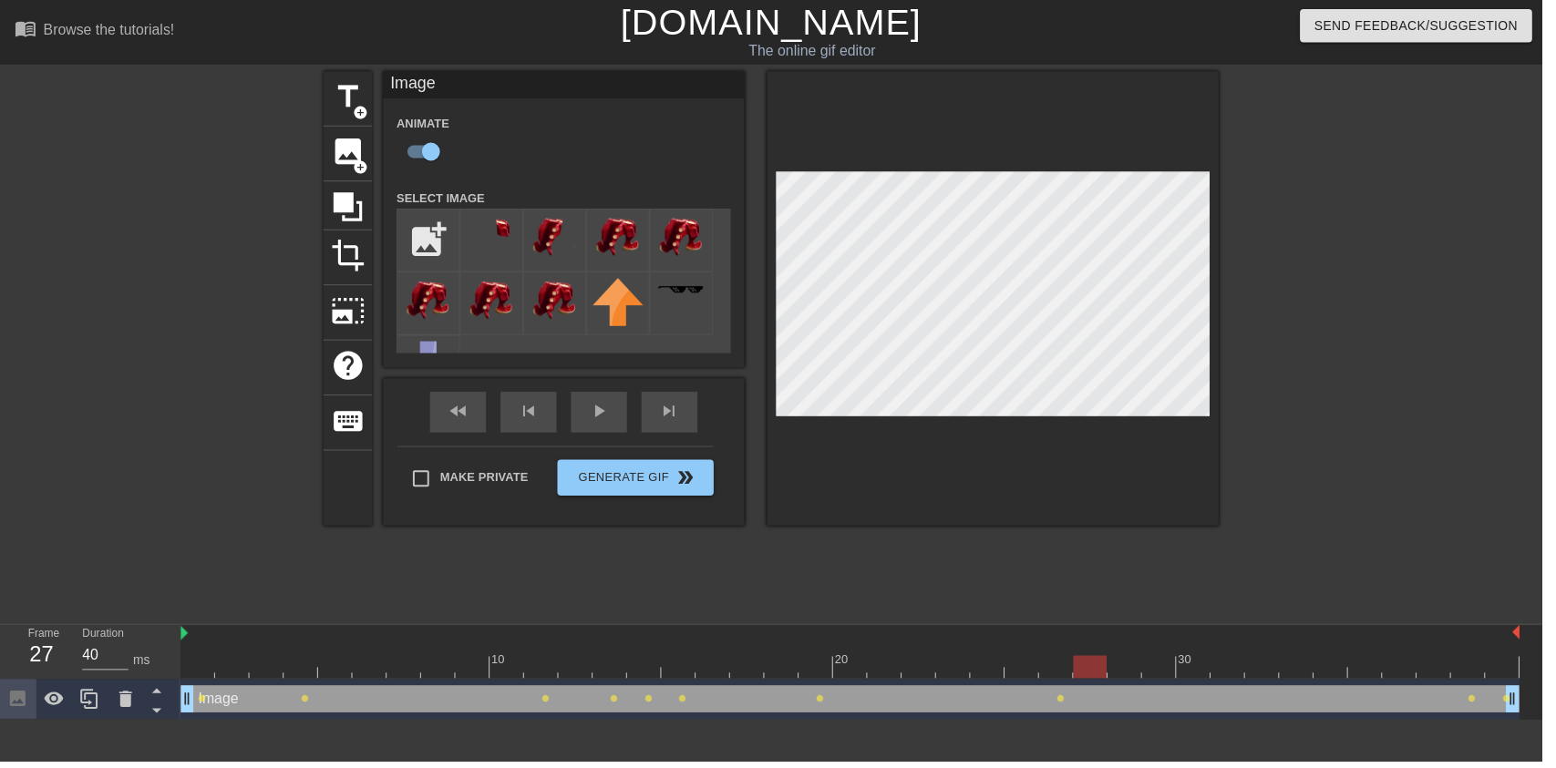
click at [596, 423] on div "play_arrow" at bounding box center [604, 416] width 57 height 41
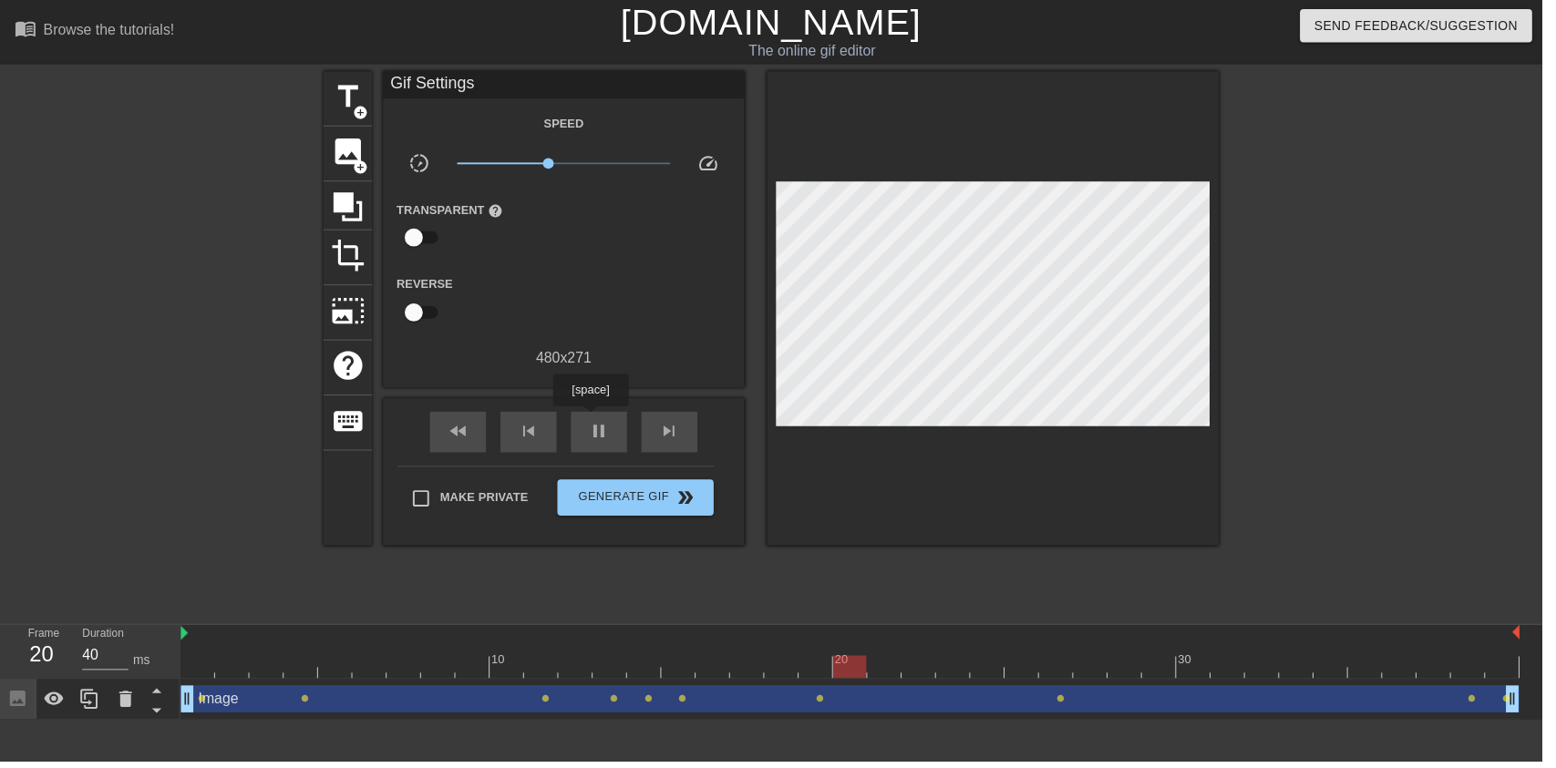
click at [608, 453] on div "pause" at bounding box center [604, 436] width 57 height 41
click at [621, 439] on div "play_arrow" at bounding box center [604, 436] width 57 height 41
click at [662, 511] on span "Generate Gif double_arrow" at bounding box center [641, 502] width 143 height 22
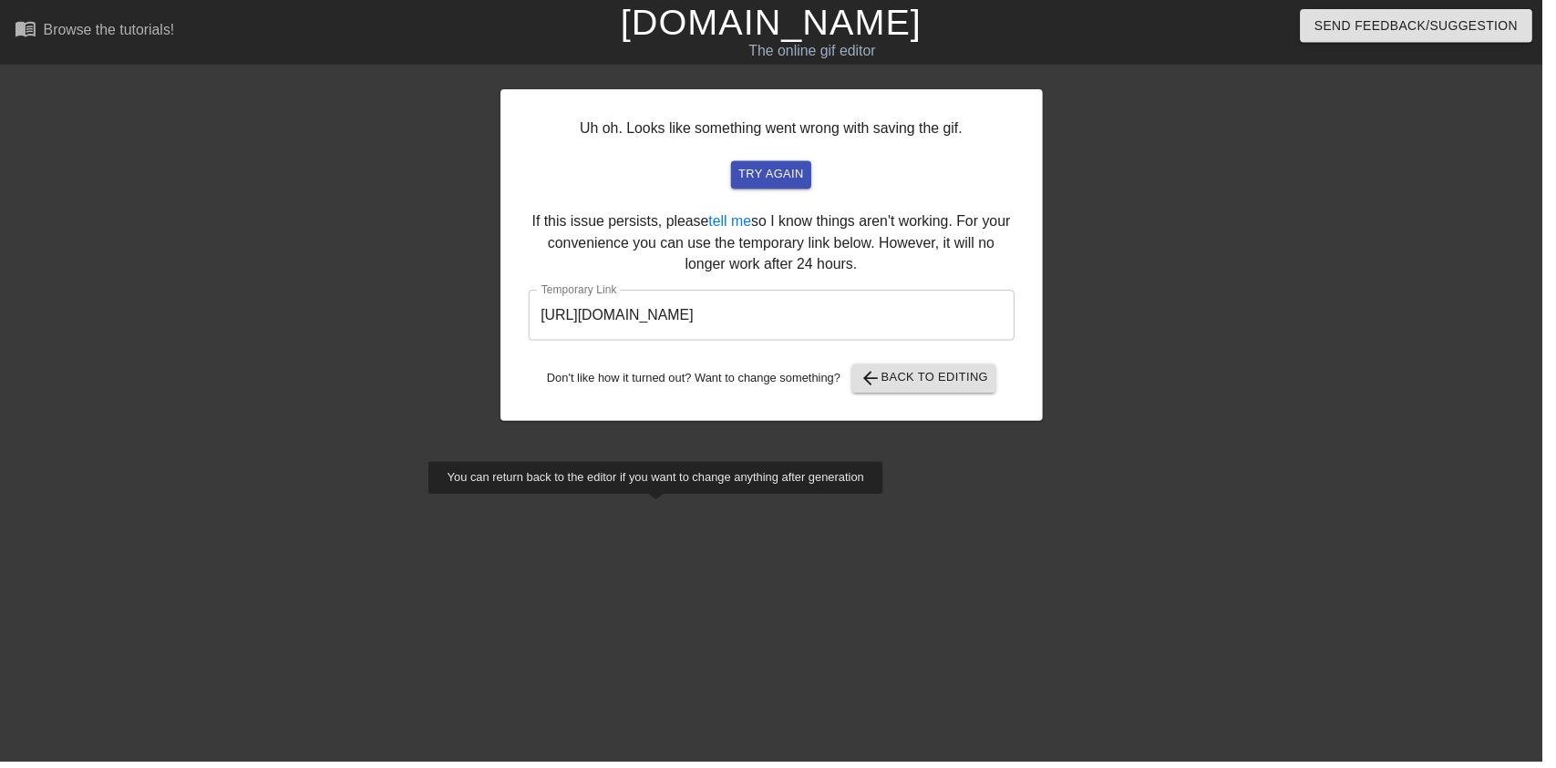
click at [847, 343] on input "https://www.gifntext.com/temp_generations/Vl4Wf5Op.gif" at bounding box center [778, 318] width 490 height 51
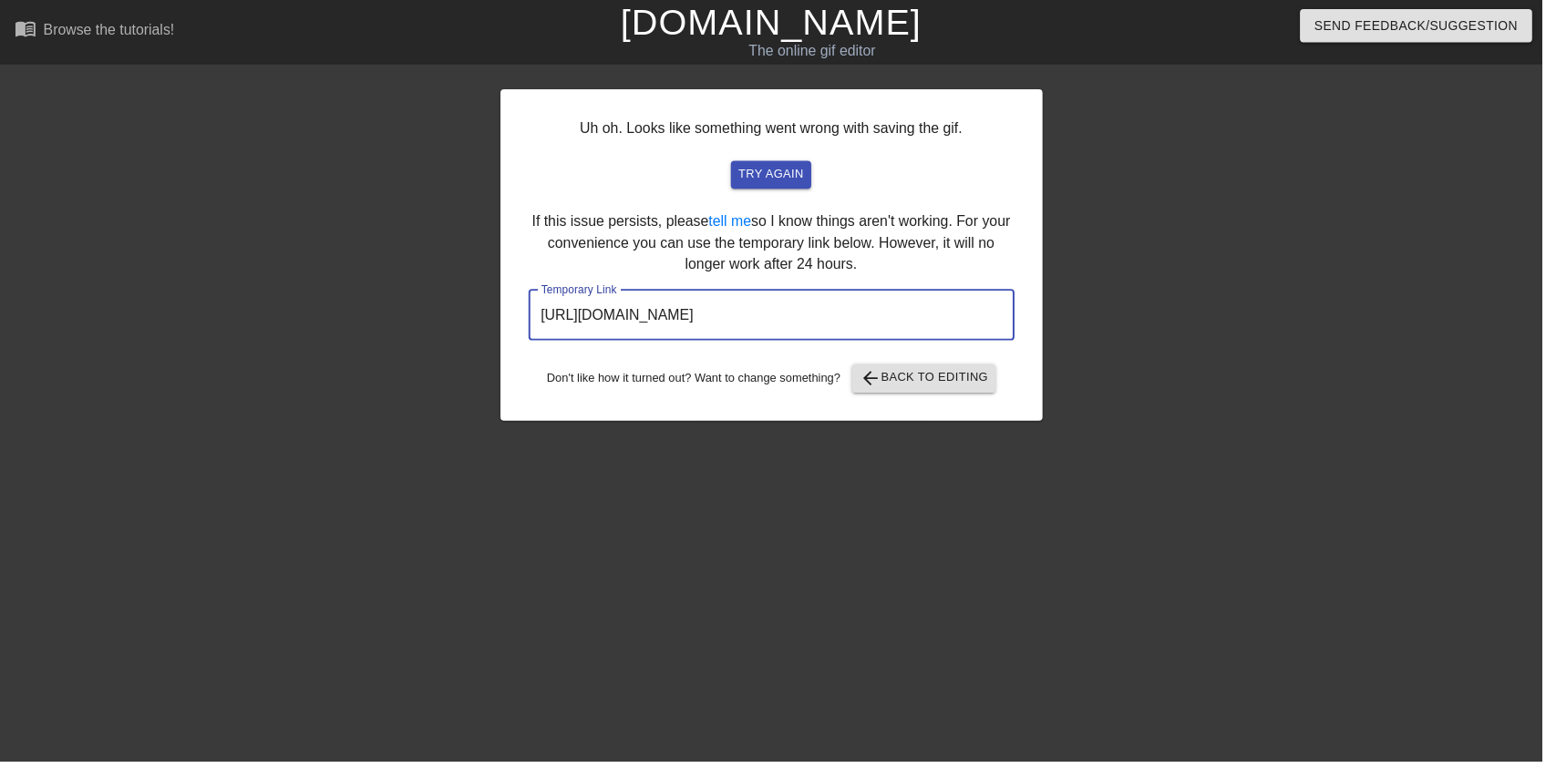
click at [973, 412] on div "Uh oh. Looks like something went wrong with saving the gif. try again If this i…" at bounding box center [778, 257] width 547 height 335
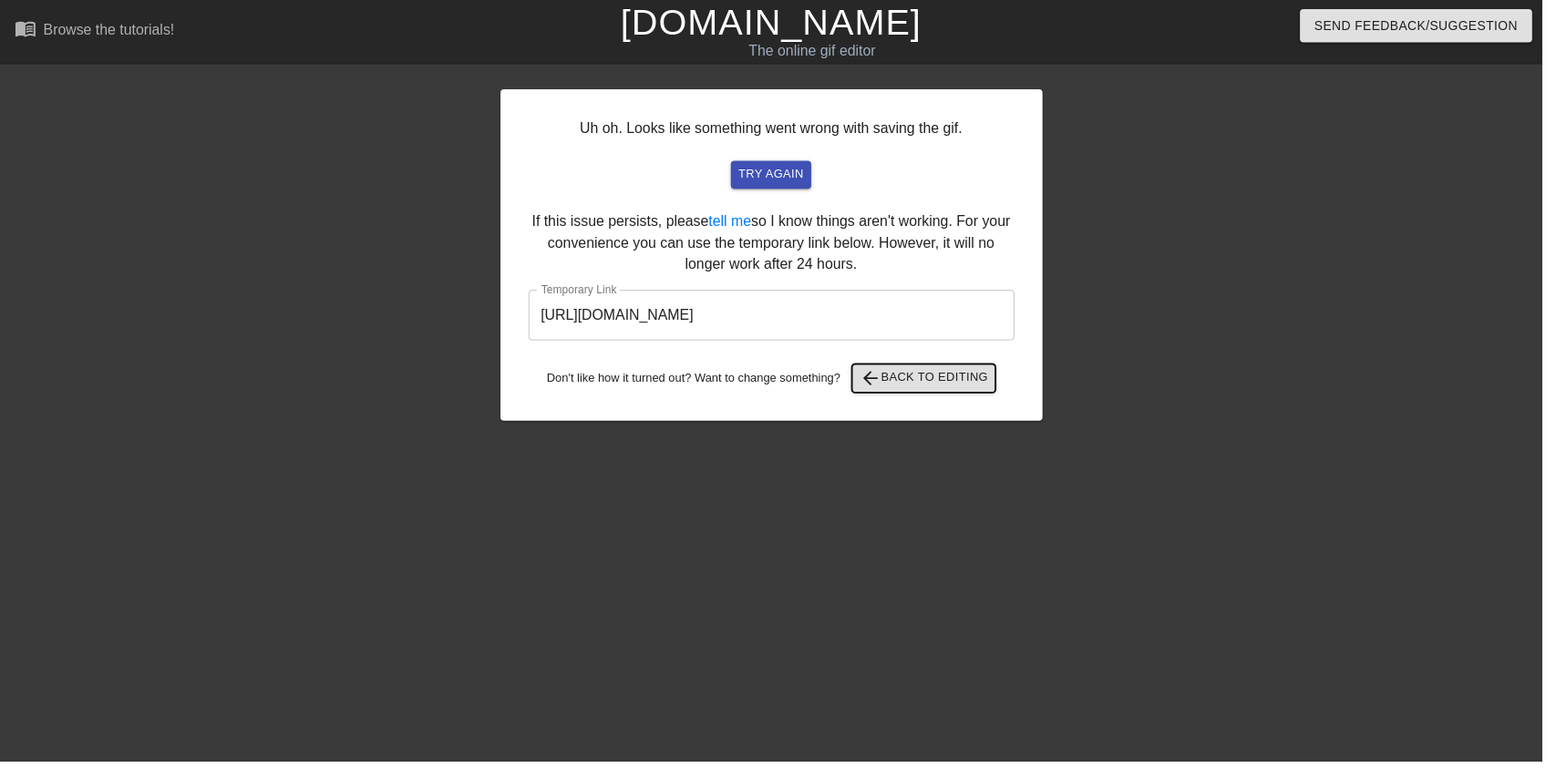
click at [966, 367] on button "arrow_back Back to Editing" at bounding box center [932, 381] width 145 height 29
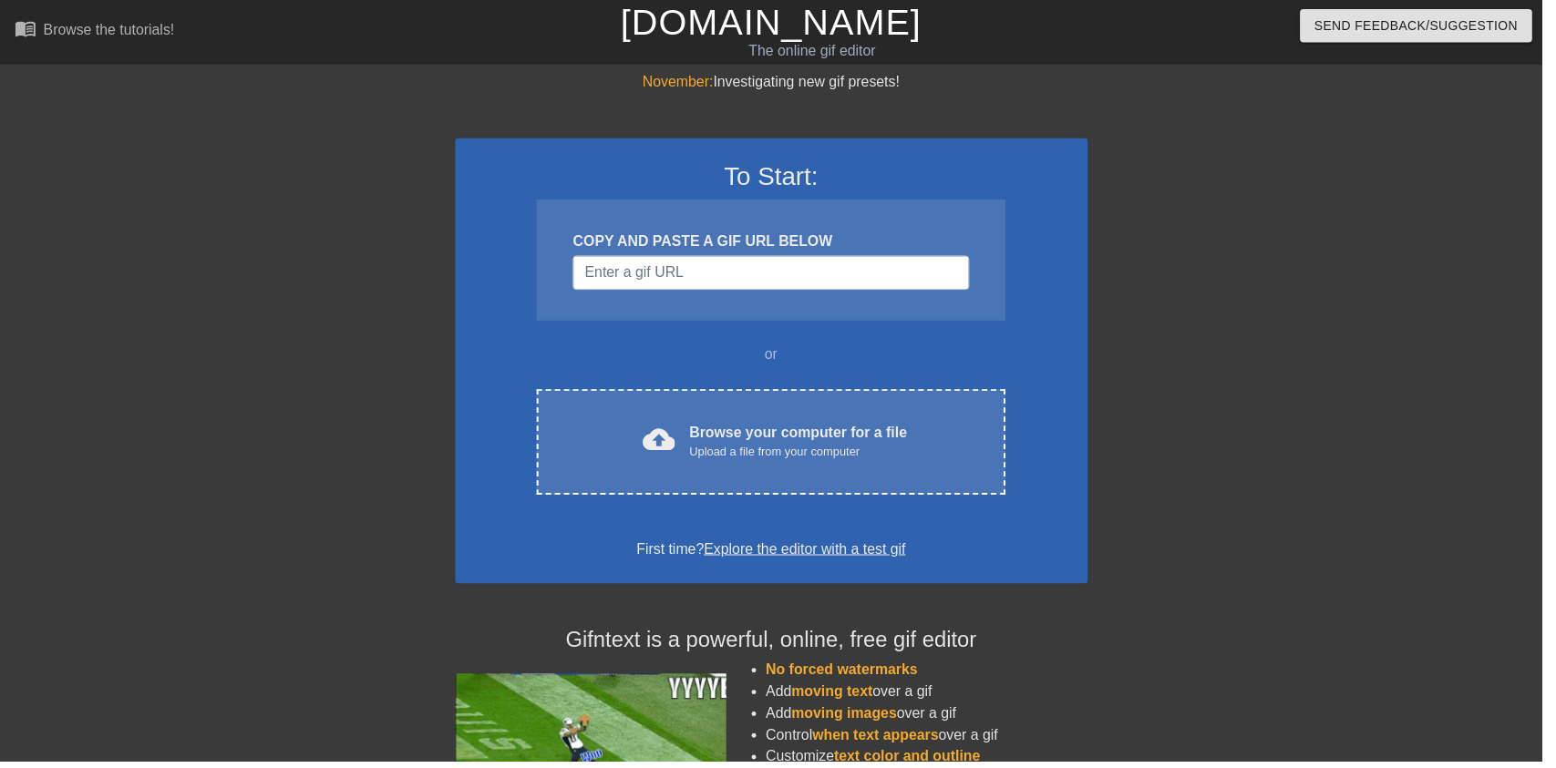
click at [849, 445] on div "Browse your computer for a file Upload a file from your computer" at bounding box center [805, 446] width 220 height 40
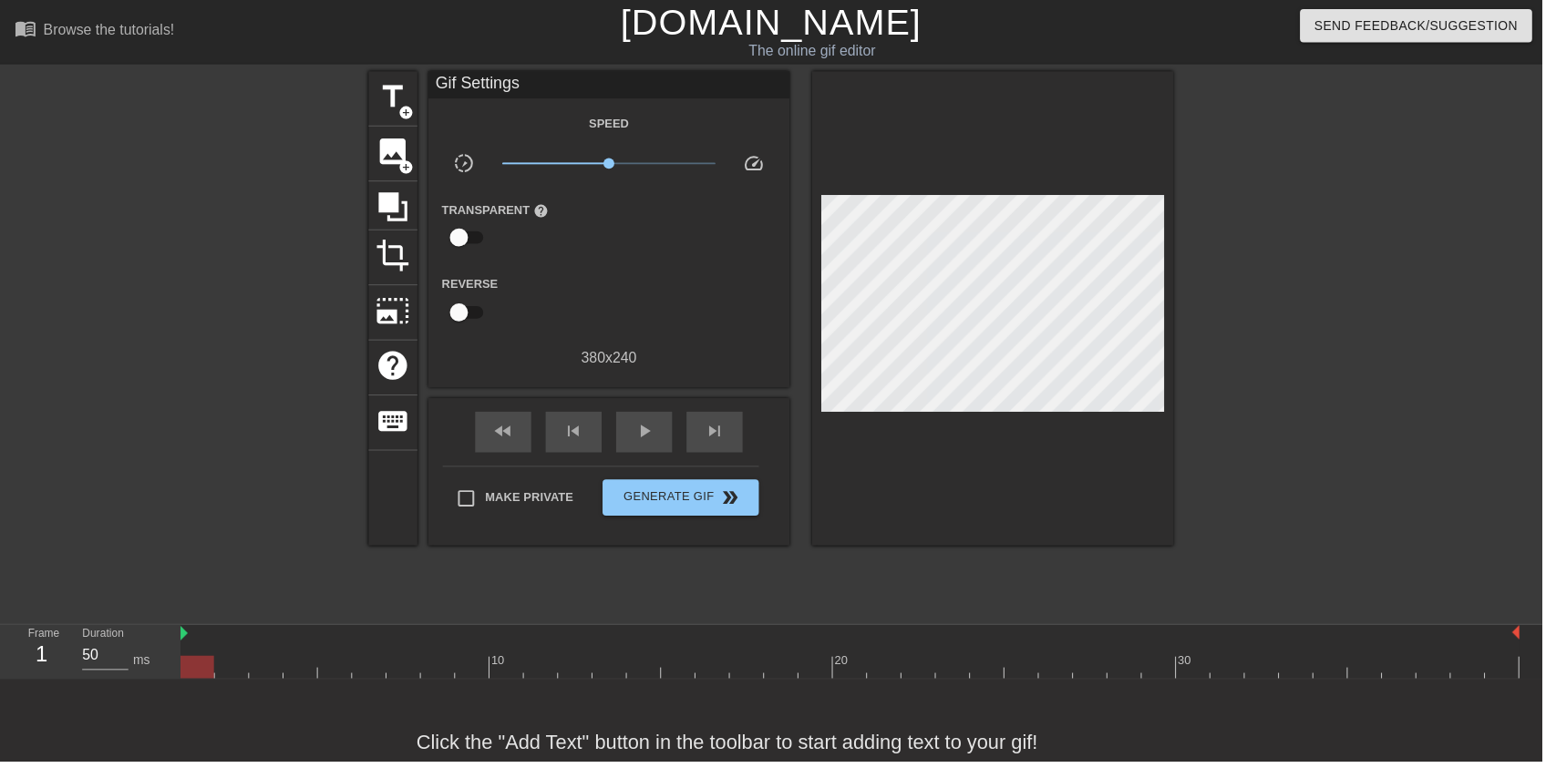
click at [399, 154] on span "image" at bounding box center [396, 153] width 35 height 35
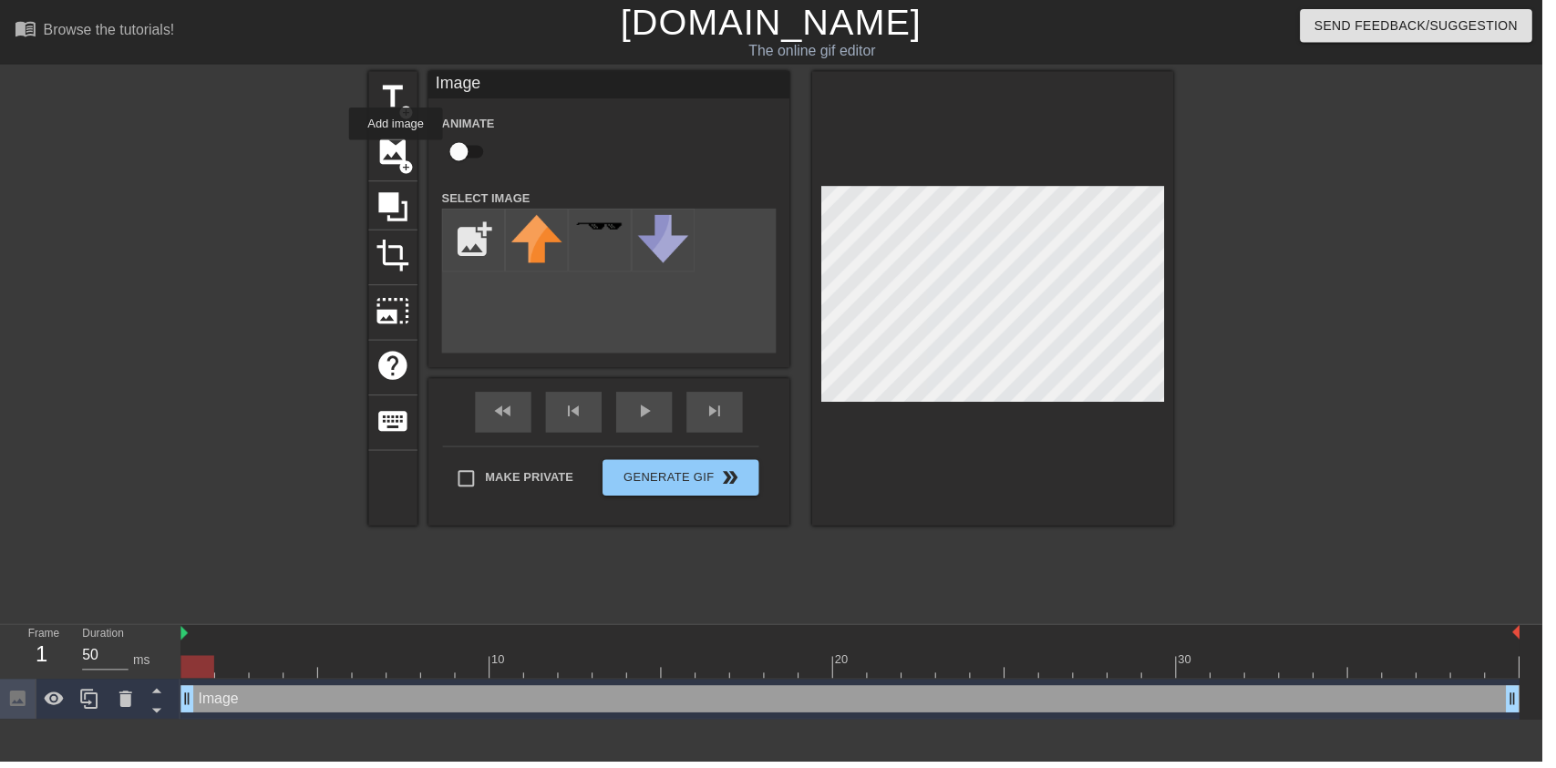
click at [446, 160] on input "checkbox" at bounding box center [463, 153] width 104 height 35
checkbox input "true"
click at [476, 256] on input "file" at bounding box center [478, 242] width 62 height 62
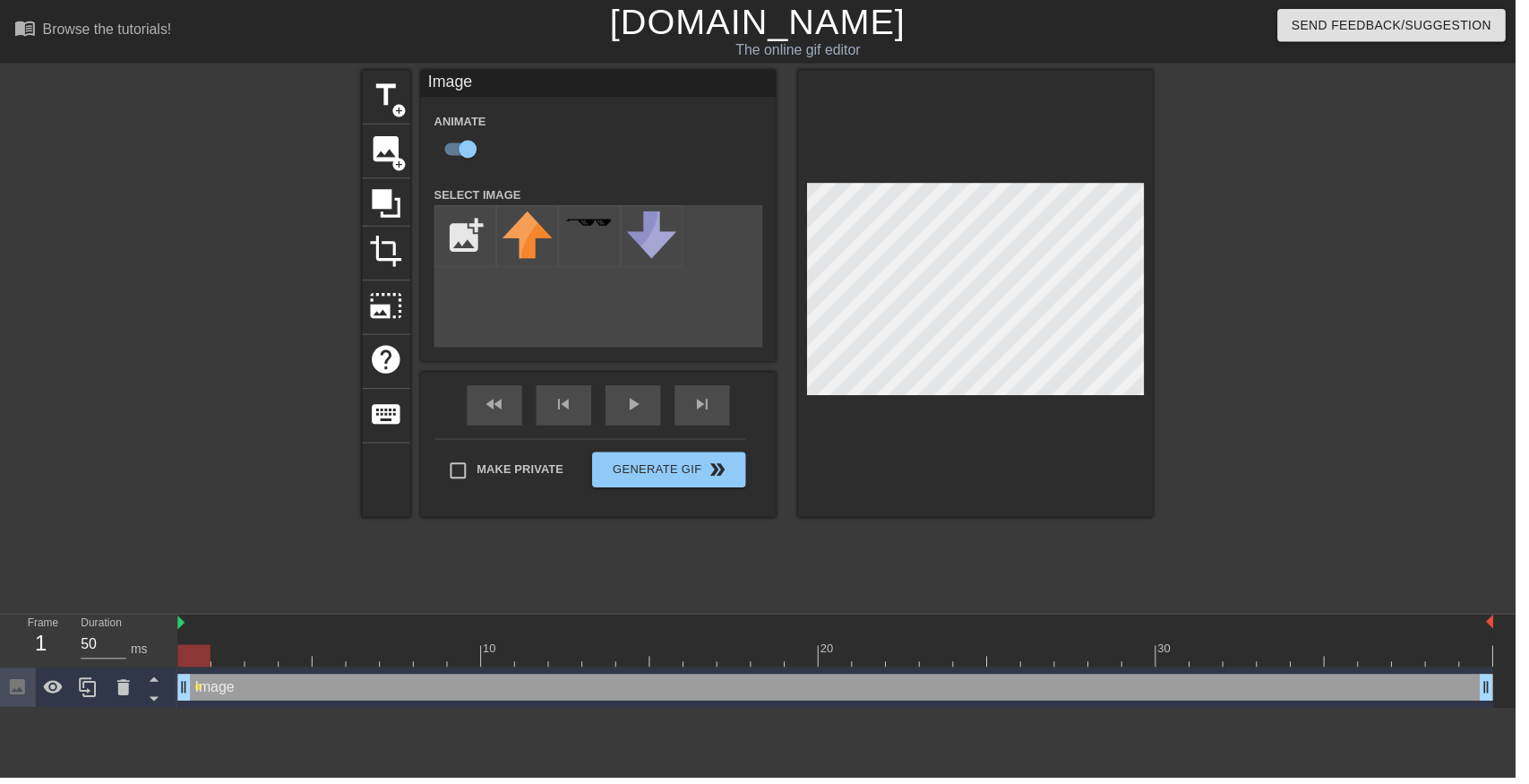
type input "C:\fakepath\octoling_cosplay_by_octolena_d9x0mqv-fullview (1) (1).png"
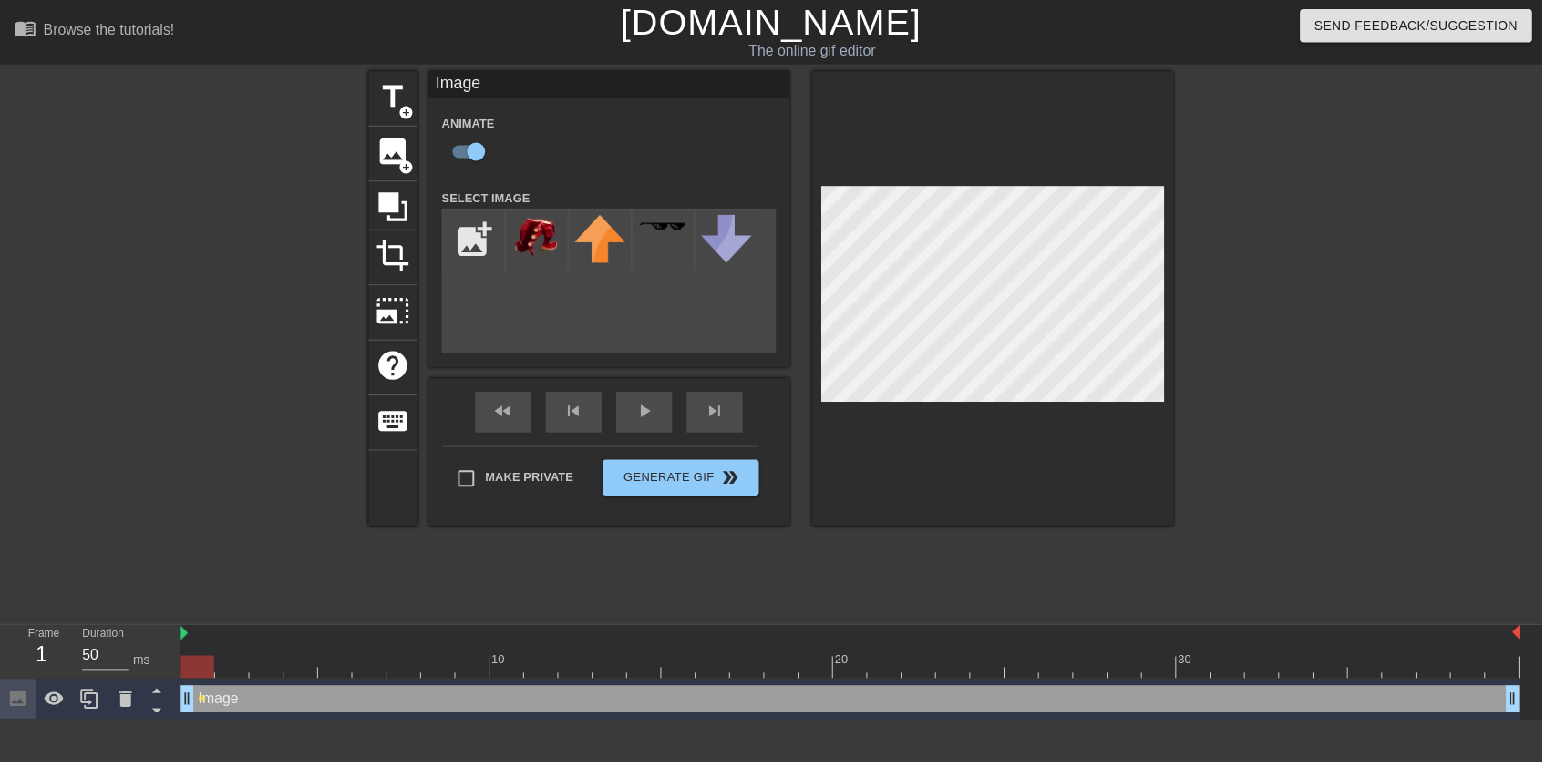
click at [541, 234] on img at bounding box center [541, 240] width 51 height 46
click at [693, 696] on div "Image drag_handle drag_handle" at bounding box center [857, 705] width 1351 height 27
click at [714, 716] on div "Image drag_handle drag_handle" at bounding box center [857, 705] width 1351 height 27
click at [1139, 434] on div at bounding box center [1001, 301] width 365 height 458
click at [638, 417] on div "play_arrow" at bounding box center [650, 416] width 57 height 41
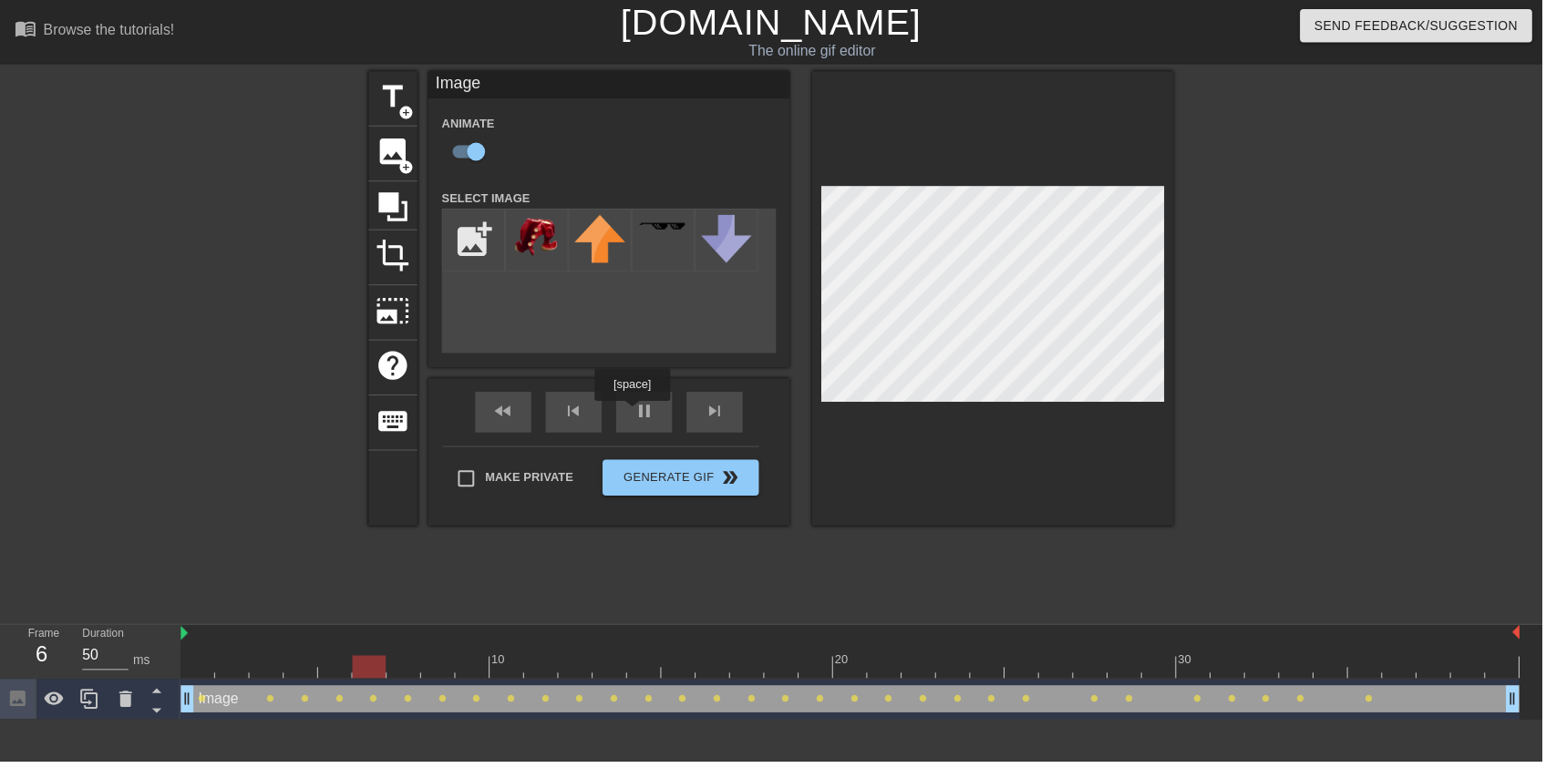
click at [969, 704] on span "lens" at bounding box center [966, 705] width 8 height 8
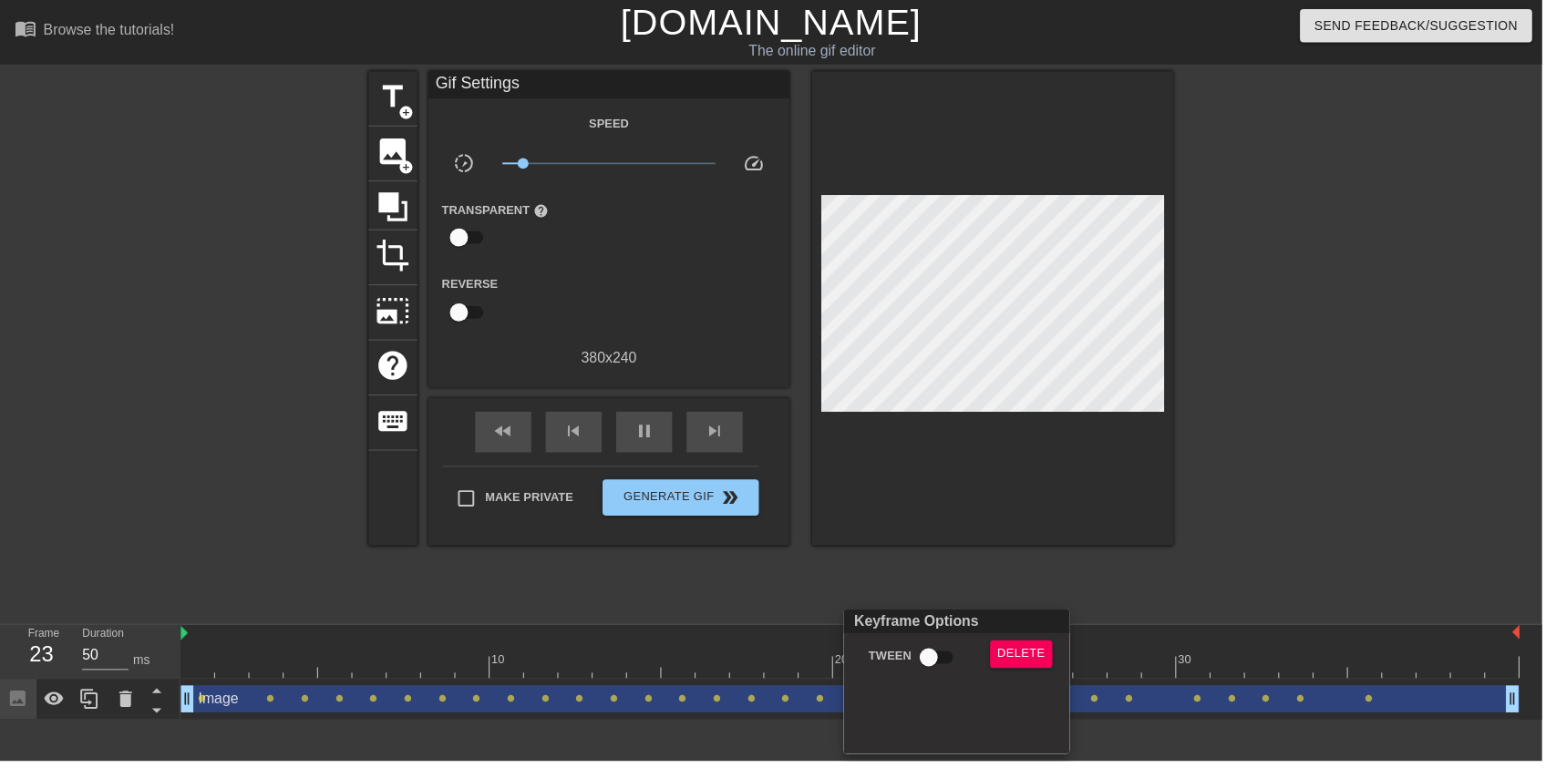
click at [1100, 397] on div at bounding box center [778, 384] width 1556 height 768
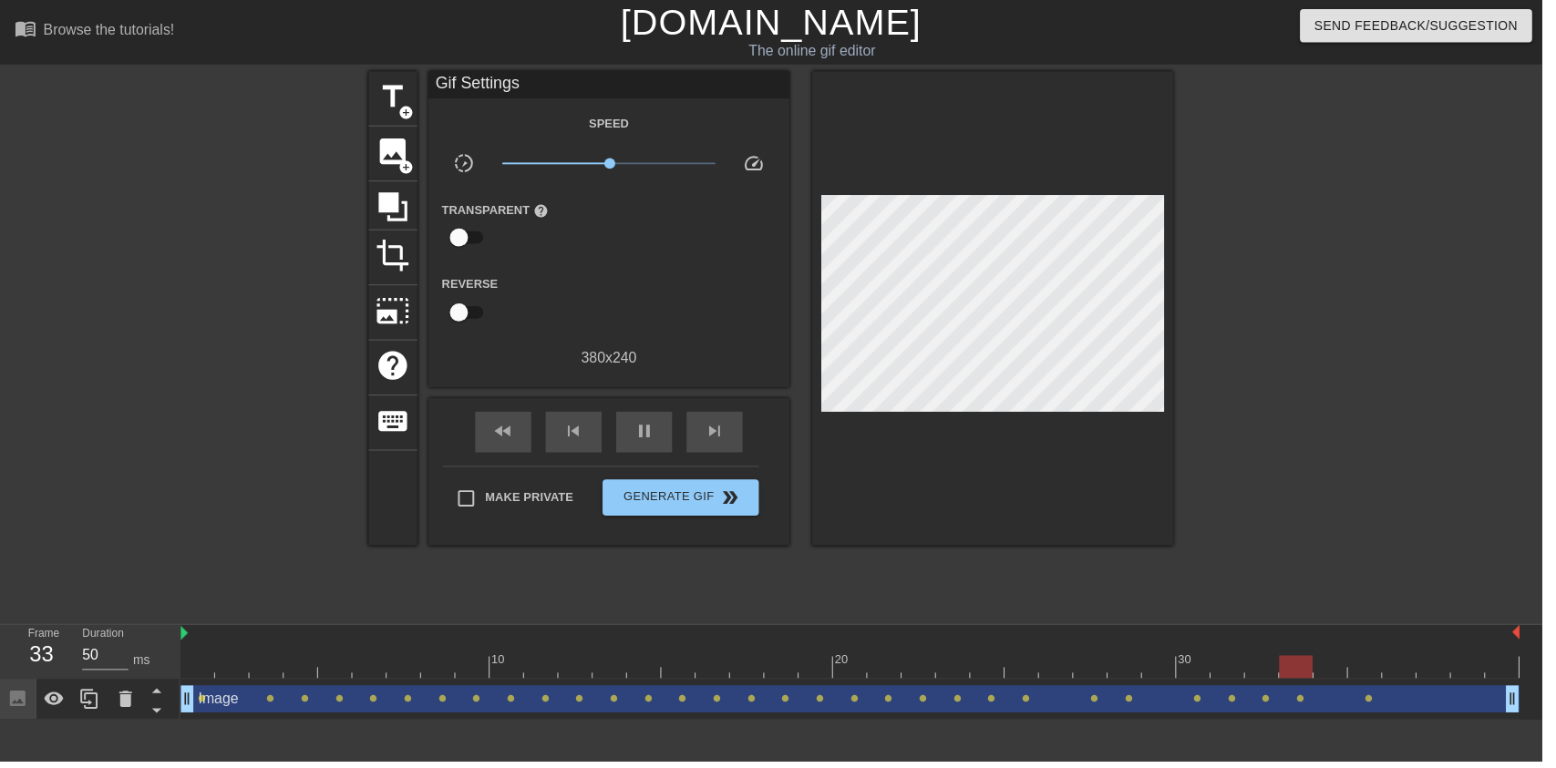
click at [638, 177] on div "x1.01" at bounding box center [614, 168] width 243 height 28
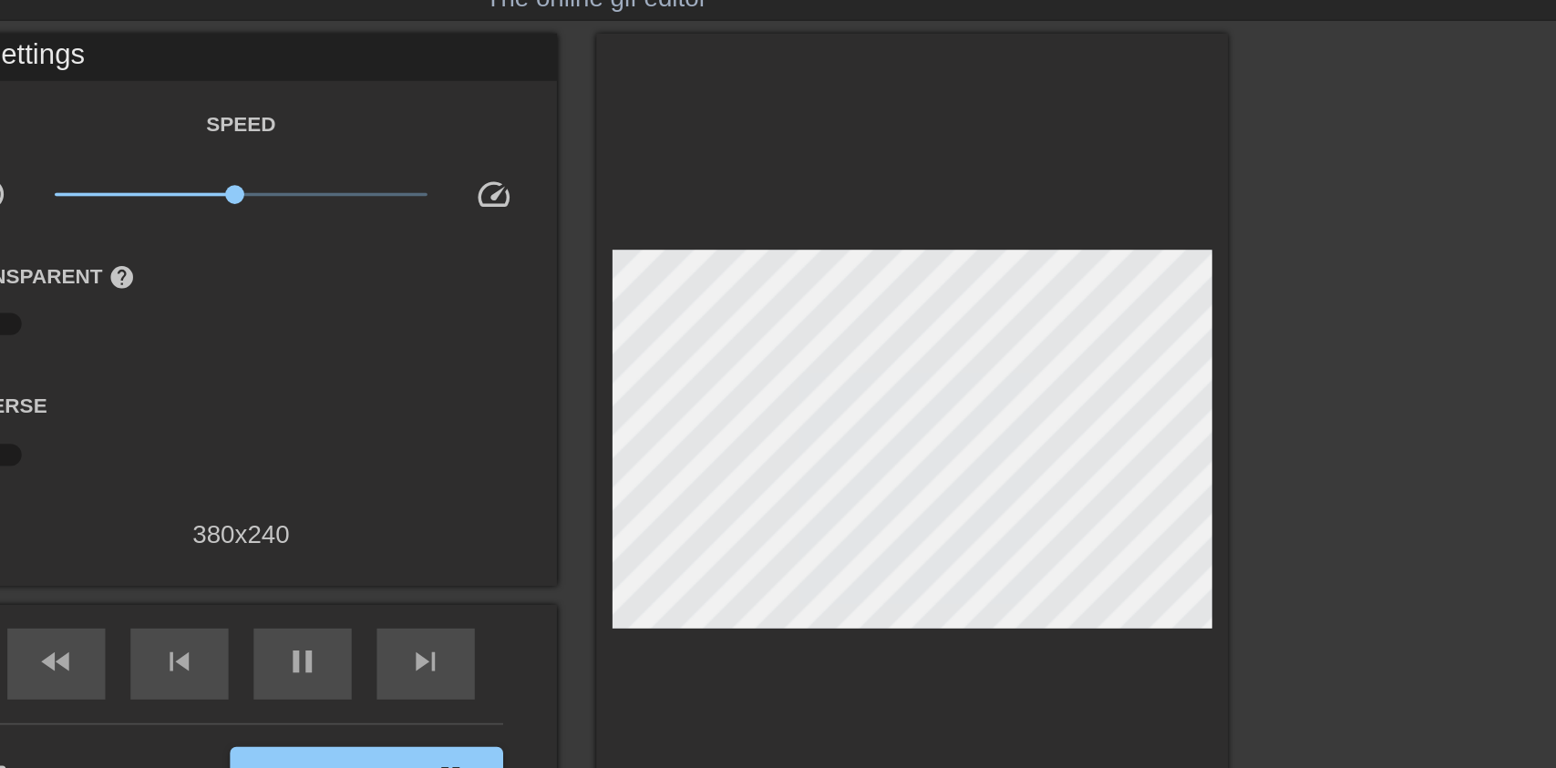
click at [638, 450] on div "pause" at bounding box center [650, 436] width 57 height 41
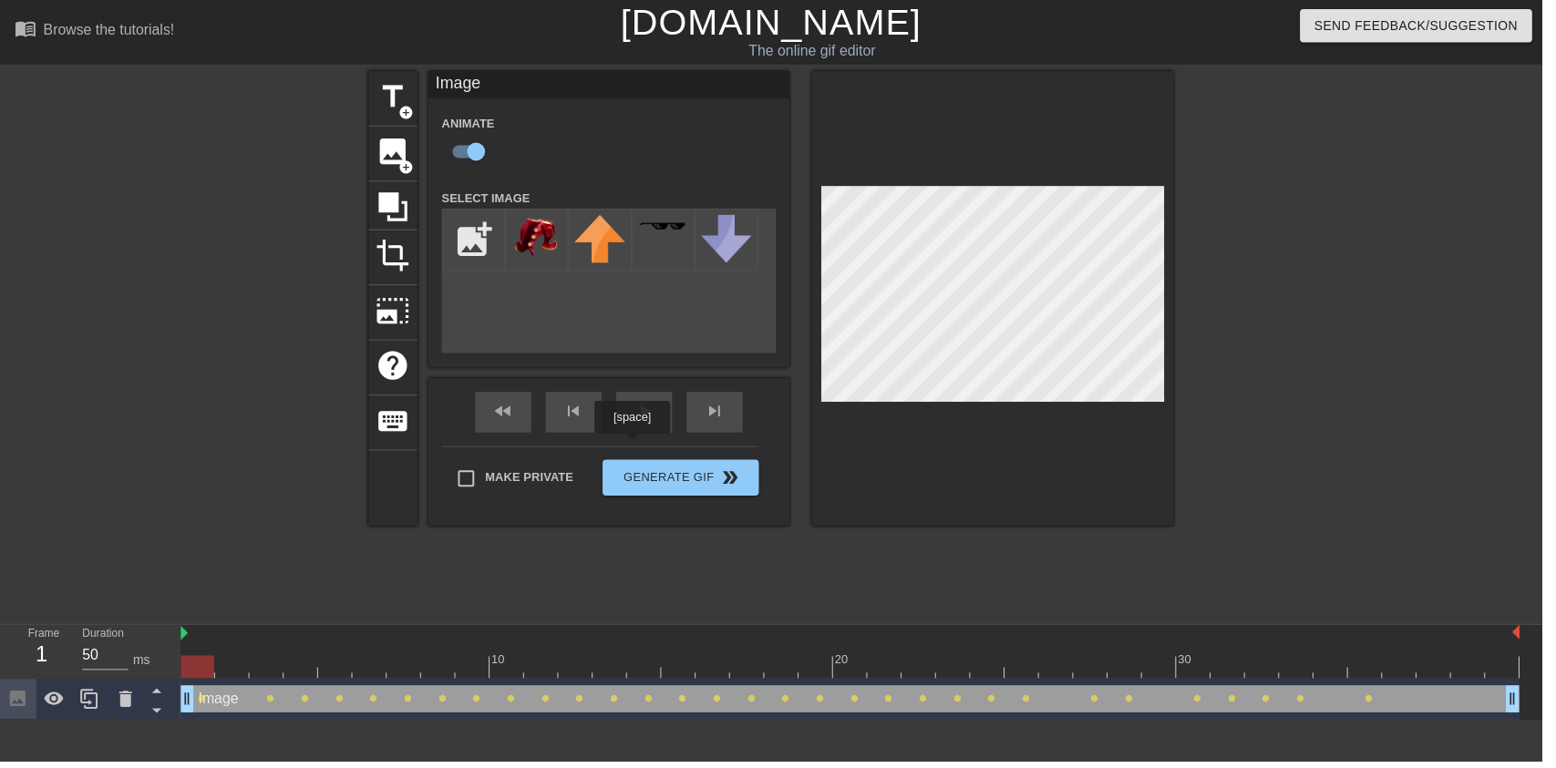
click at [203, 702] on span "lens" at bounding box center [204, 705] width 8 height 8
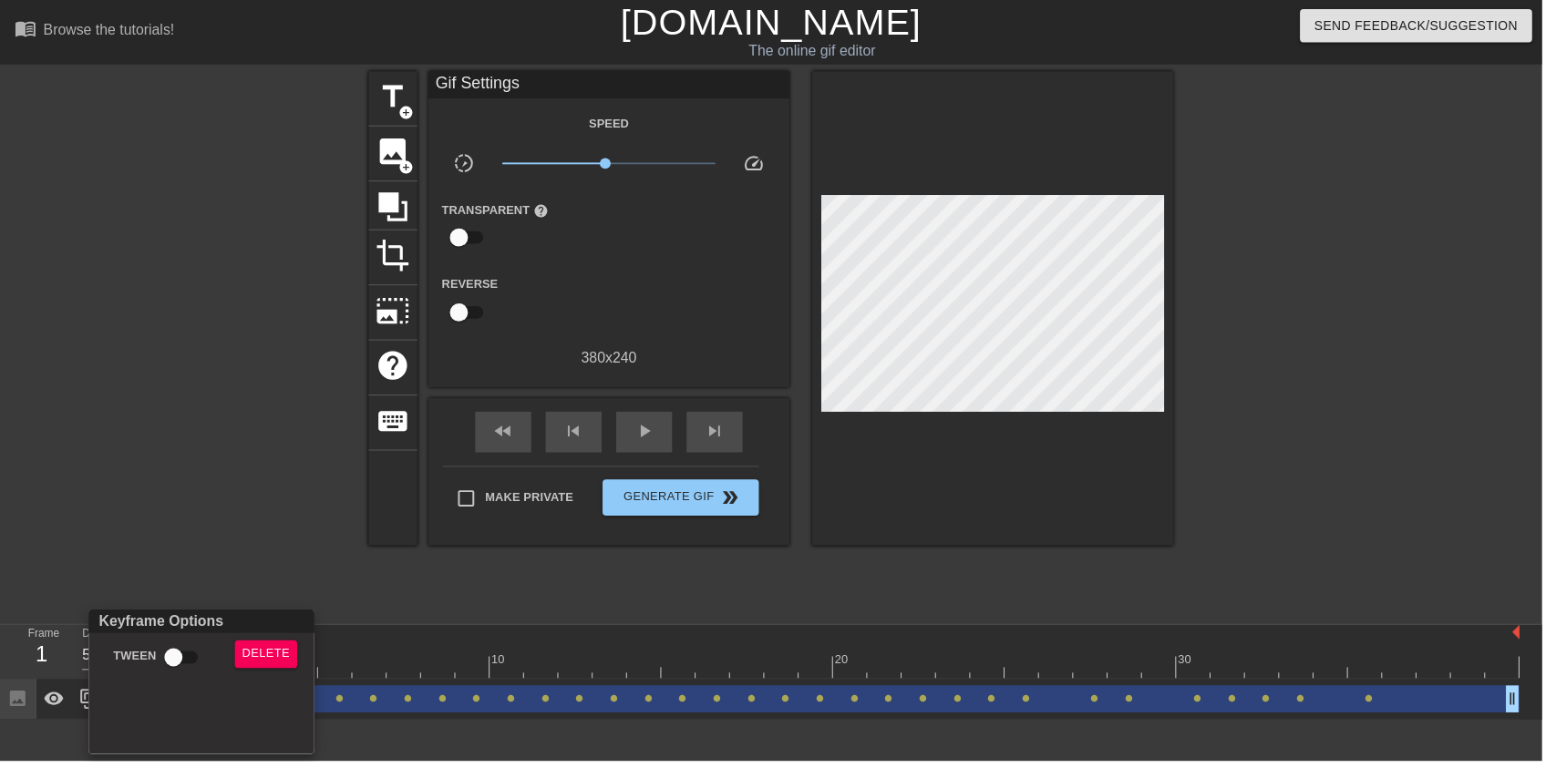
click at [144, 289] on div at bounding box center [778, 384] width 1556 height 768
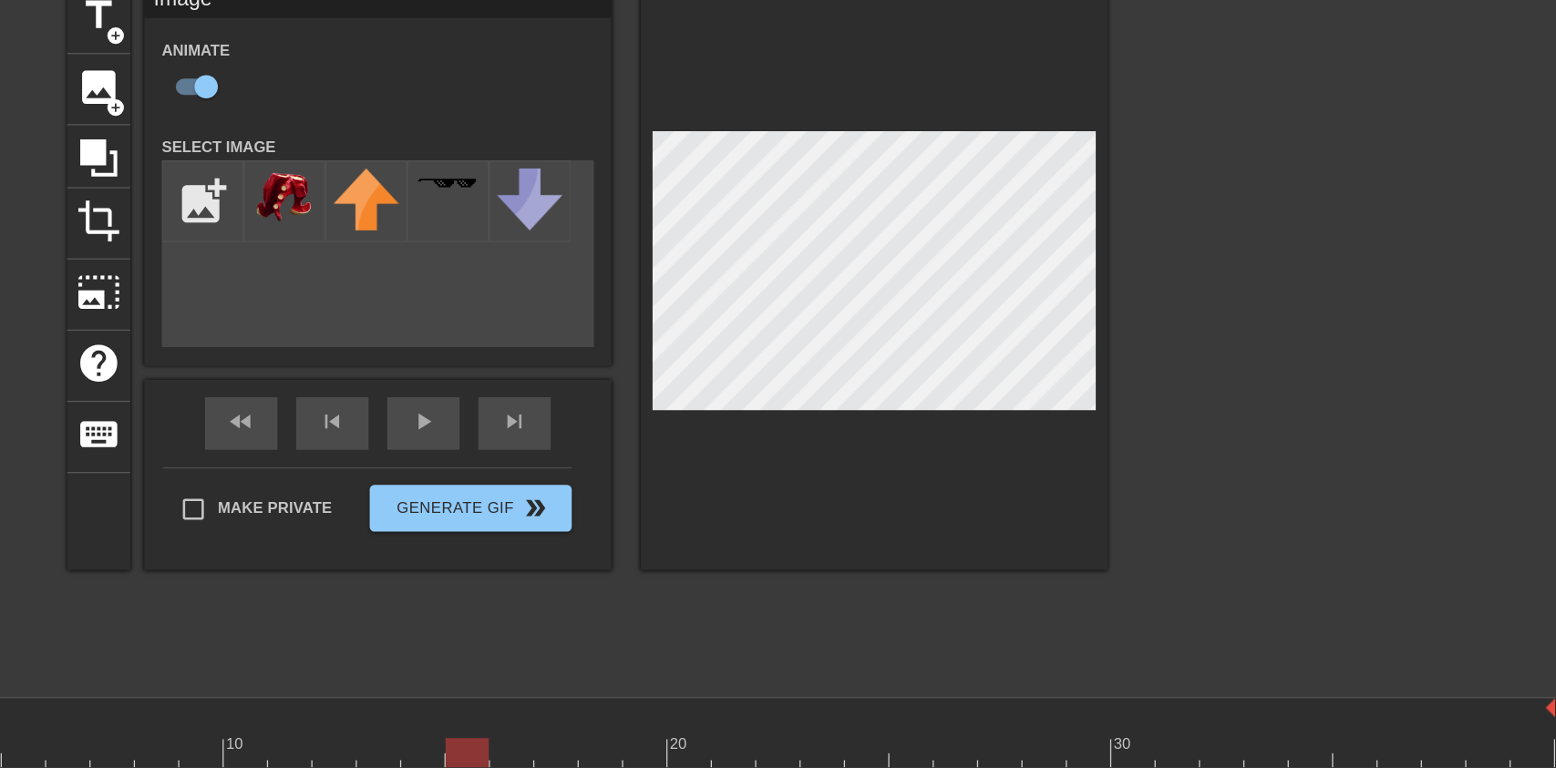
click at [743, 665] on div at bounding box center [857, 673] width 1351 height 23
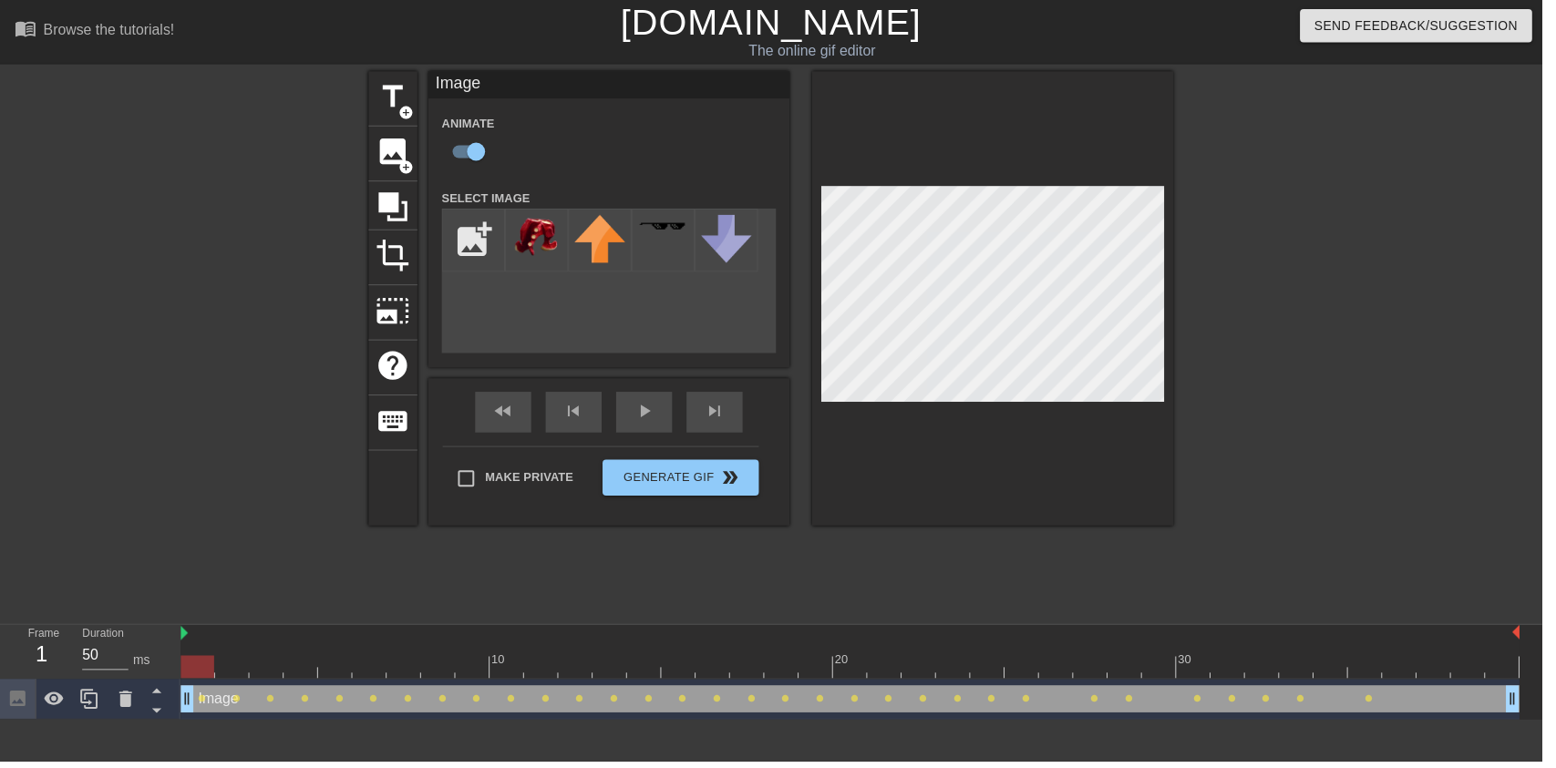
click at [657, 424] on span "play_arrow" at bounding box center [650, 415] width 22 height 22
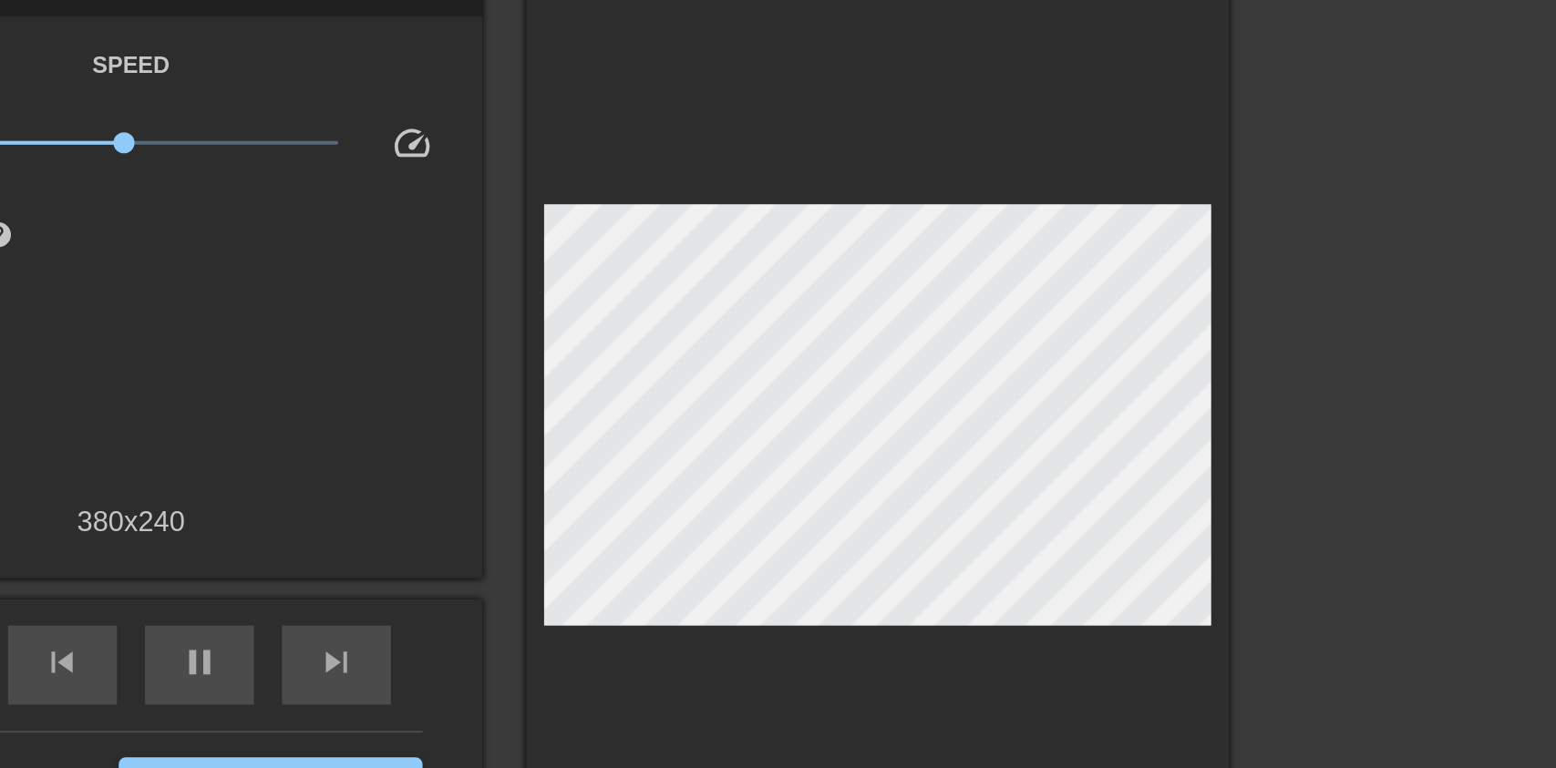
click at [659, 434] on span "pause" at bounding box center [650, 435] width 22 height 22
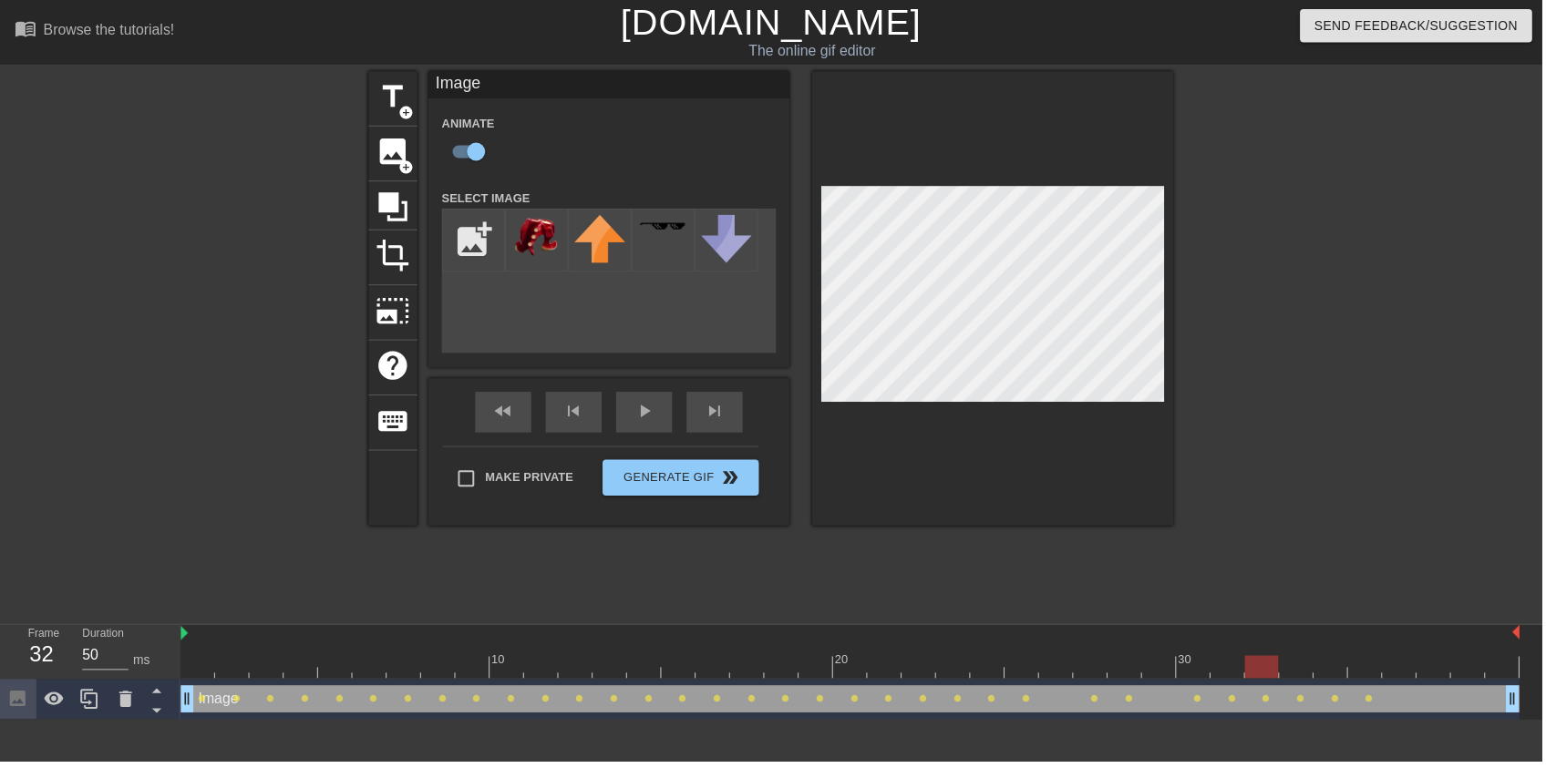
click at [1321, 665] on div at bounding box center [857, 673] width 1351 height 23
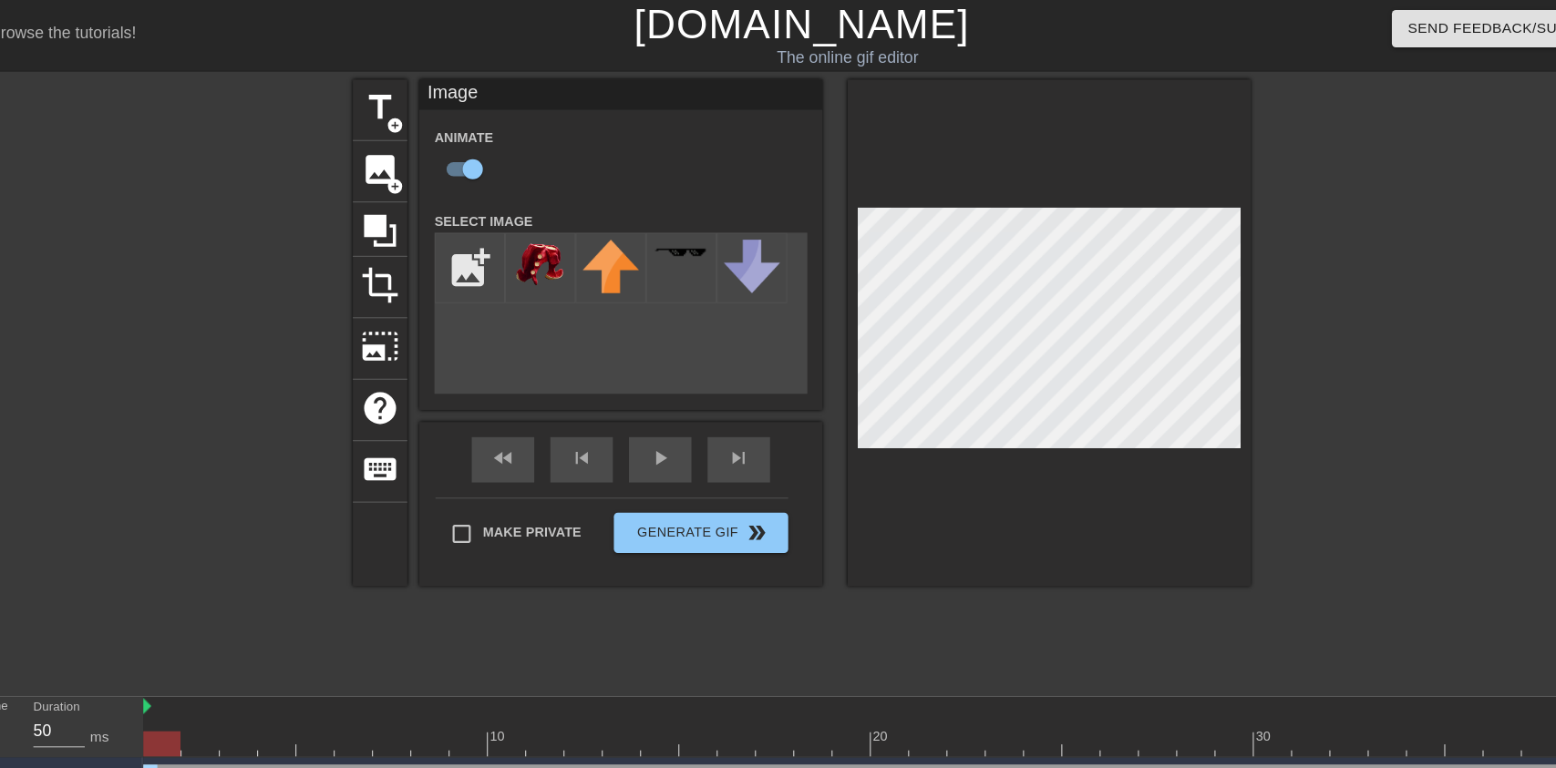
click at [655, 432] on div "play_arrow" at bounding box center [650, 416] width 57 height 41
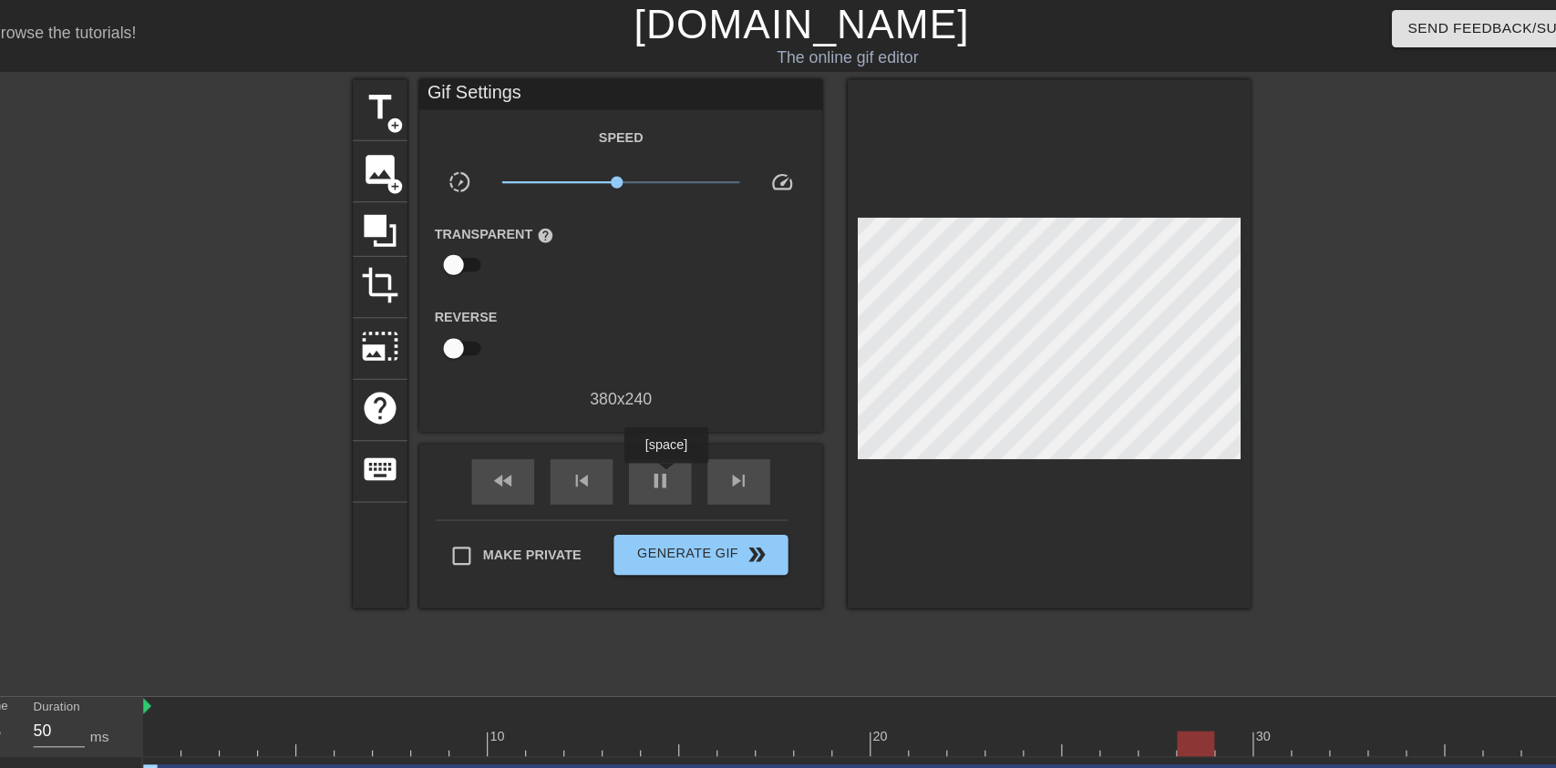
click at [660, 425] on span "pause" at bounding box center [650, 435] width 22 height 22
click at [1119, 670] on div at bounding box center [857, 673] width 1351 height 23
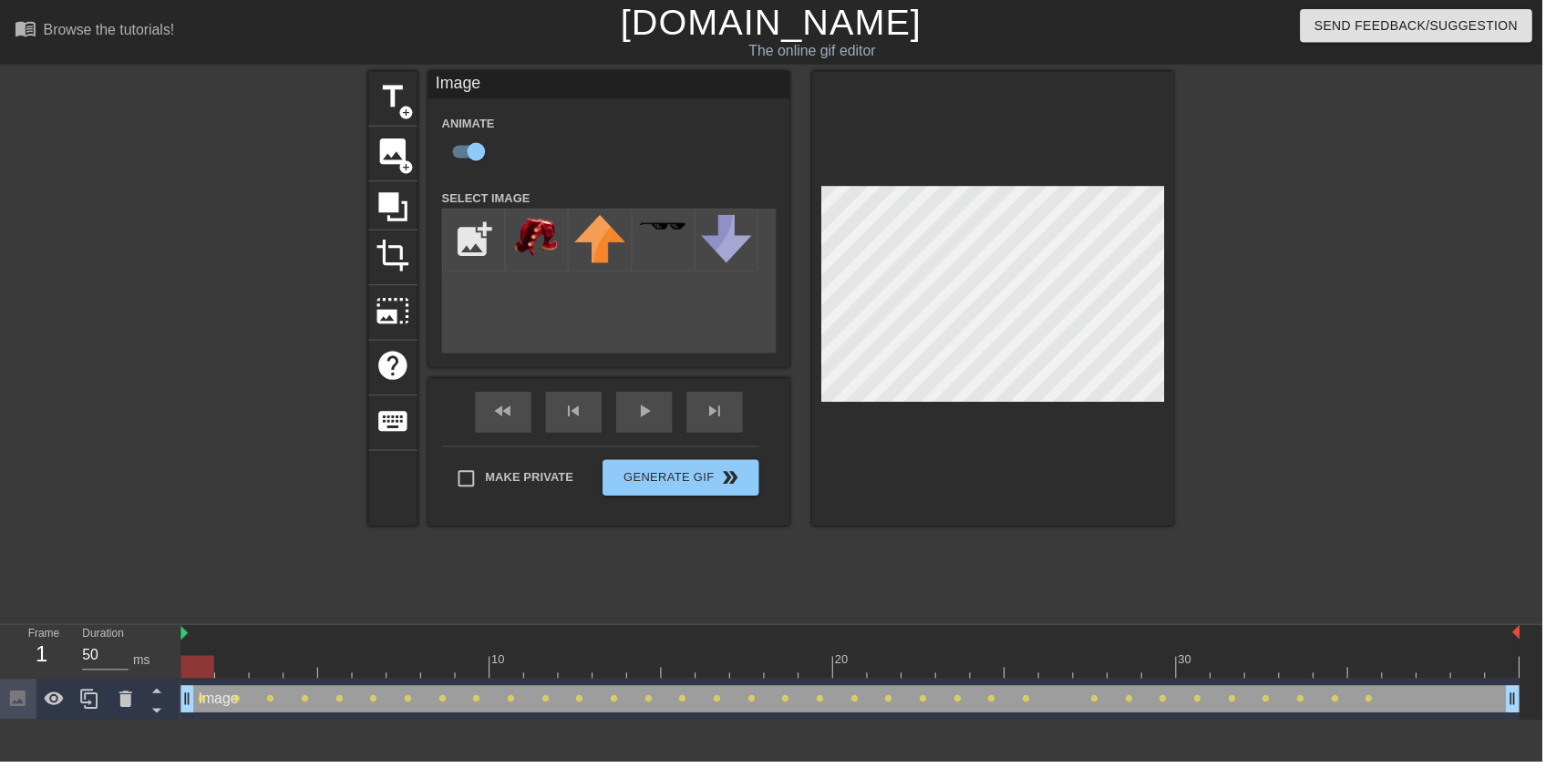
click at [658, 396] on div "Image Animate Select Image add_photo_alternate fast_rewind skip_previous play_a…" at bounding box center [614, 301] width 365 height 458
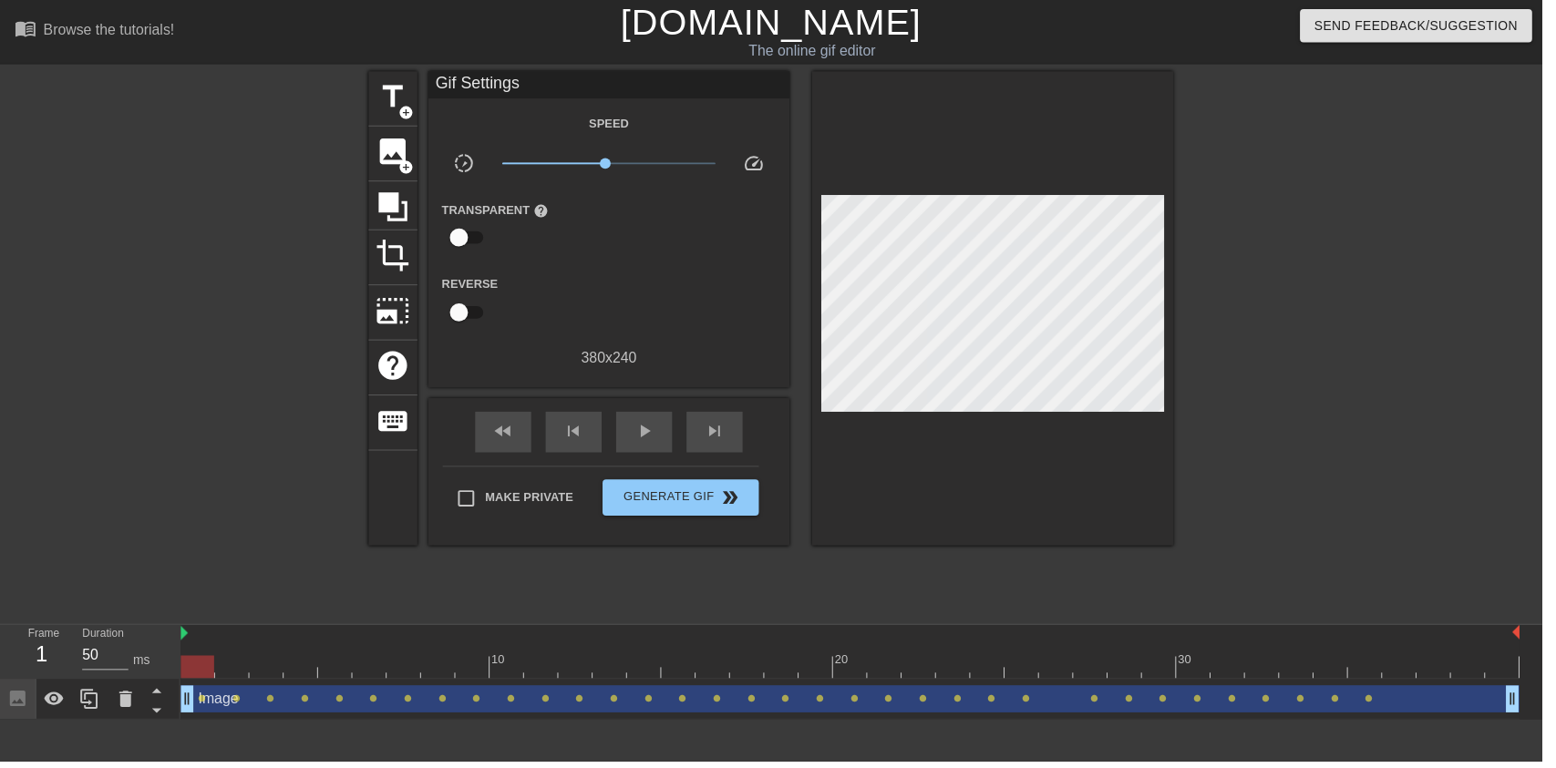
click at [633, 433] on div "play_arrow" at bounding box center [650, 436] width 57 height 41
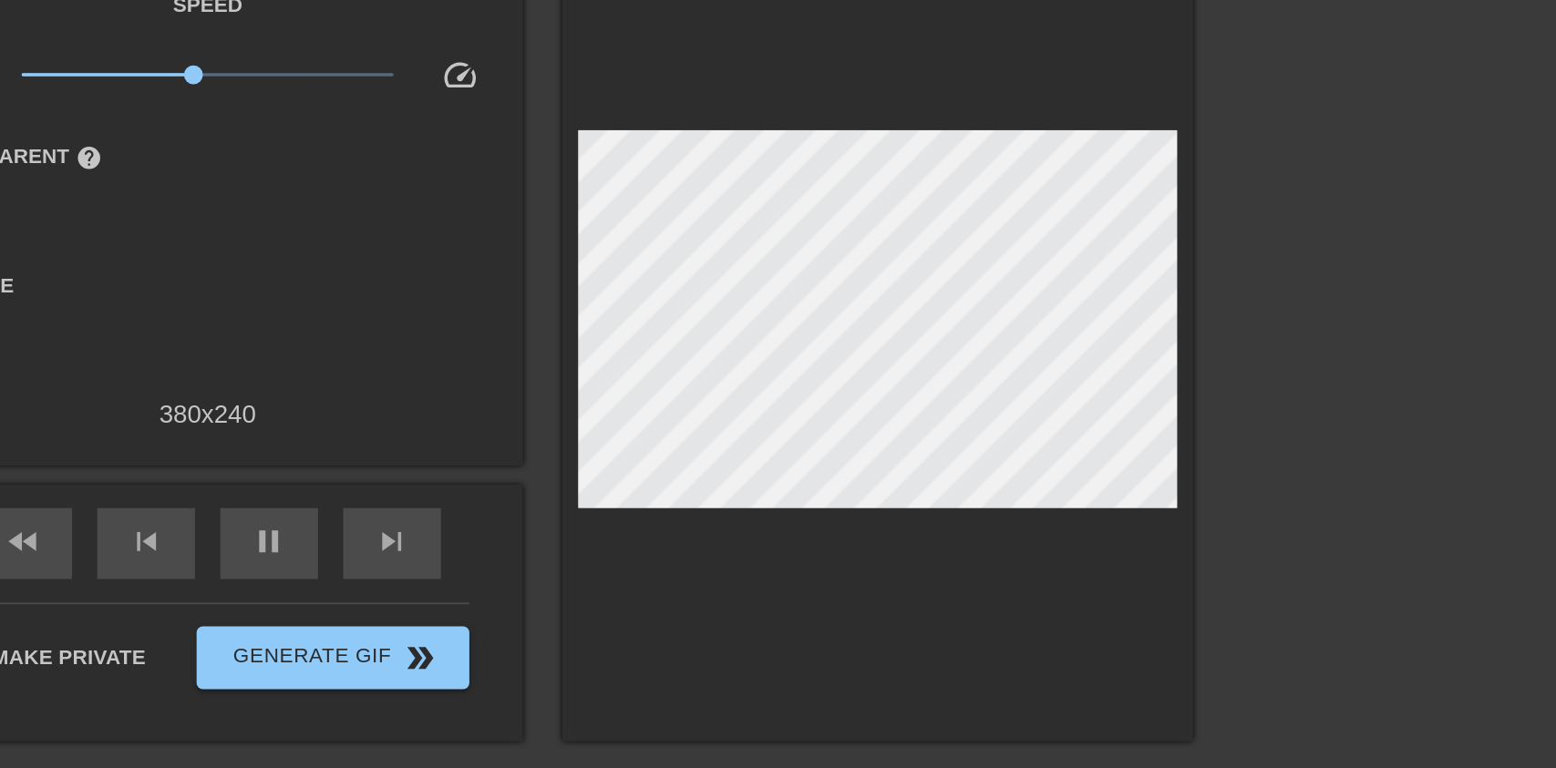
click at [649, 437] on span "pause" at bounding box center [650, 435] width 22 height 22
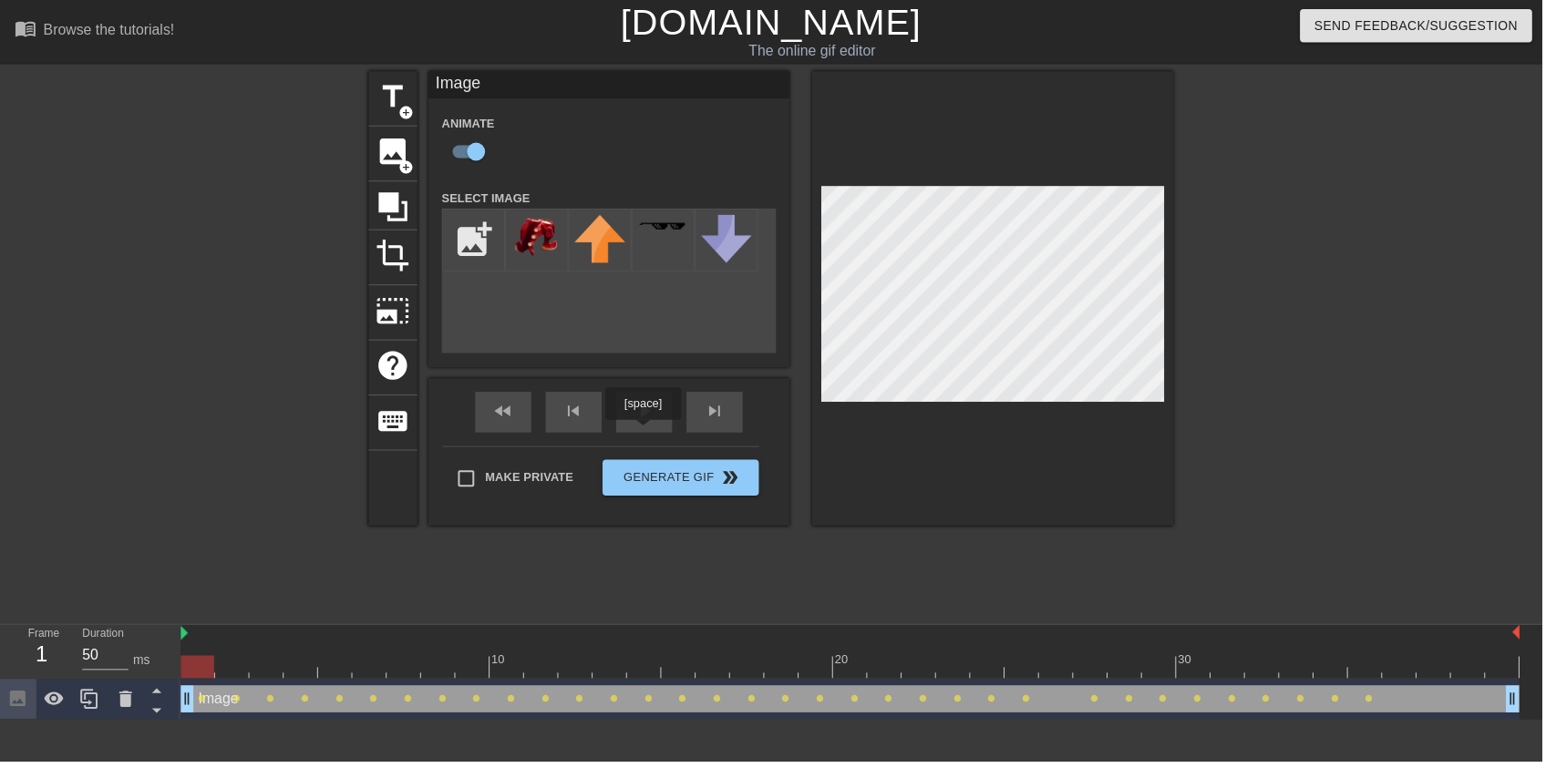
click at [668, 428] on div "play_arrow" at bounding box center [650, 416] width 57 height 41
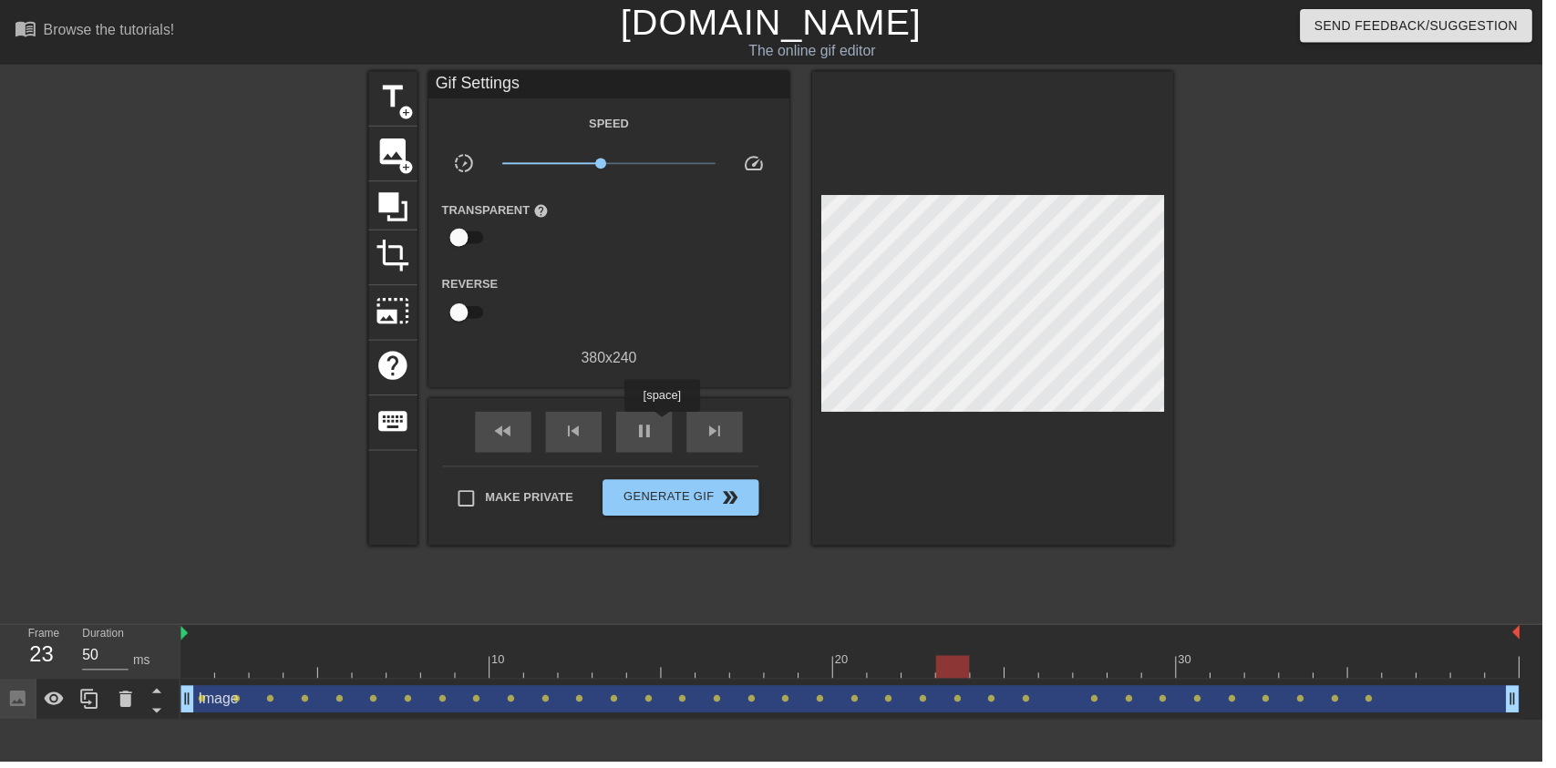
click at [657, 446] on span "pause" at bounding box center [650, 435] width 22 height 22
click at [494, 665] on div at bounding box center [857, 673] width 1351 height 23
click at [664, 446] on div "play_arrow" at bounding box center [650, 436] width 57 height 41
click at [639, 511] on span "Generate Gif double_arrow" at bounding box center [686, 502] width 143 height 22
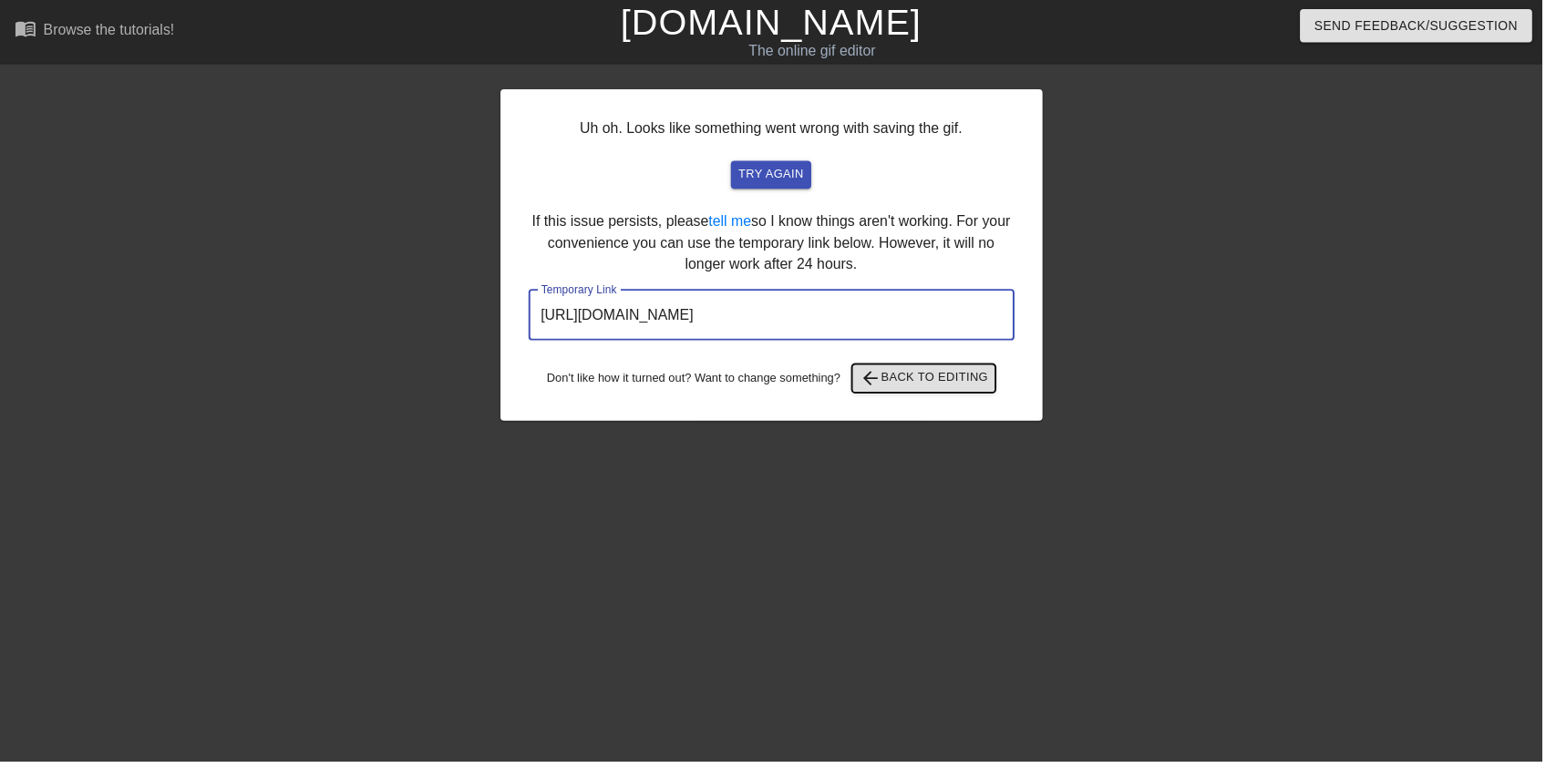
click at [974, 381] on span "arrow_back Back to Editing" at bounding box center [932, 382] width 130 height 22
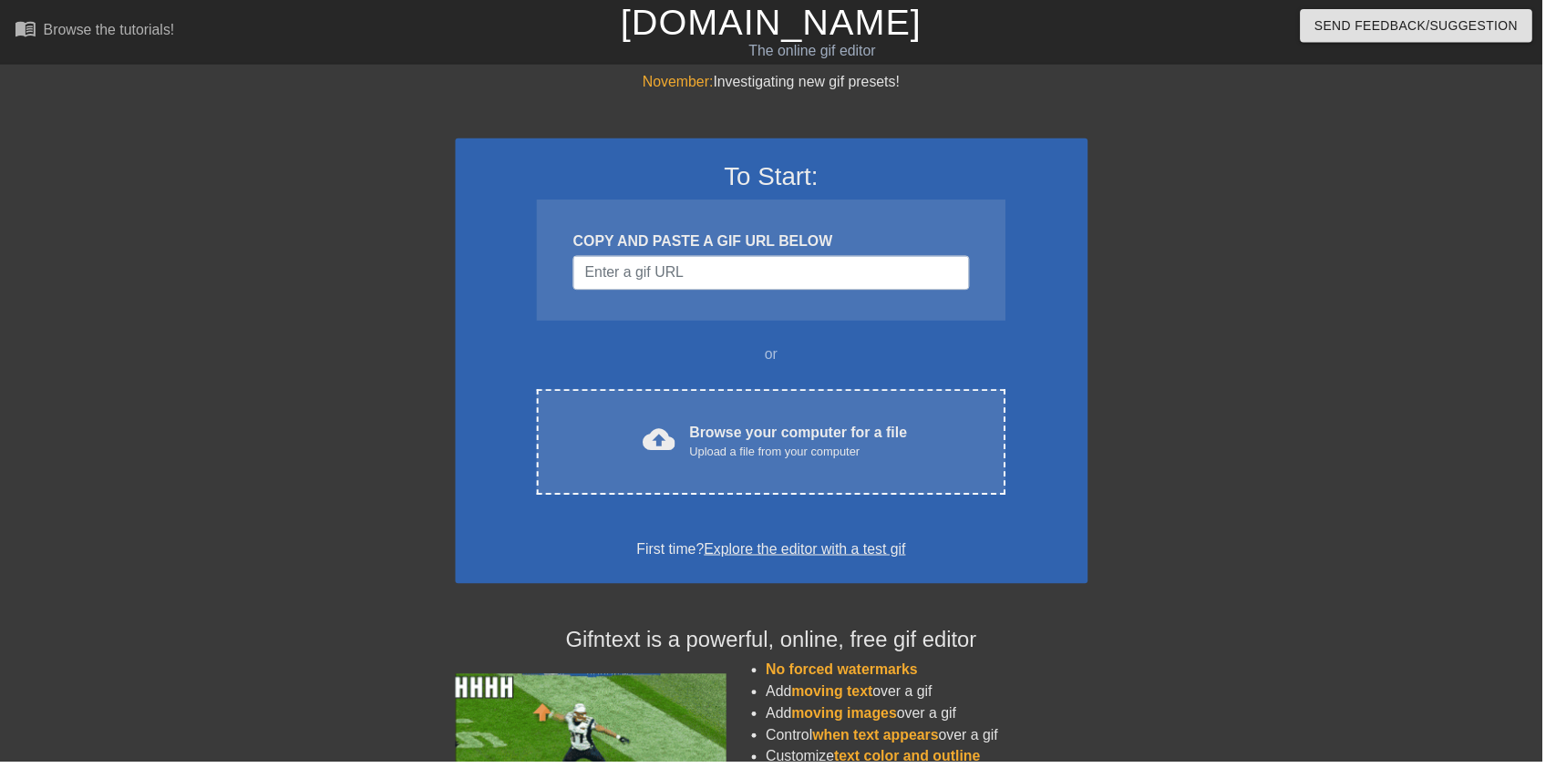
click at [908, 422] on div "cloud_upload Browse your computer for a file Upload a file from your computer C…" at bounding box center [777, 446] width 472 height 107
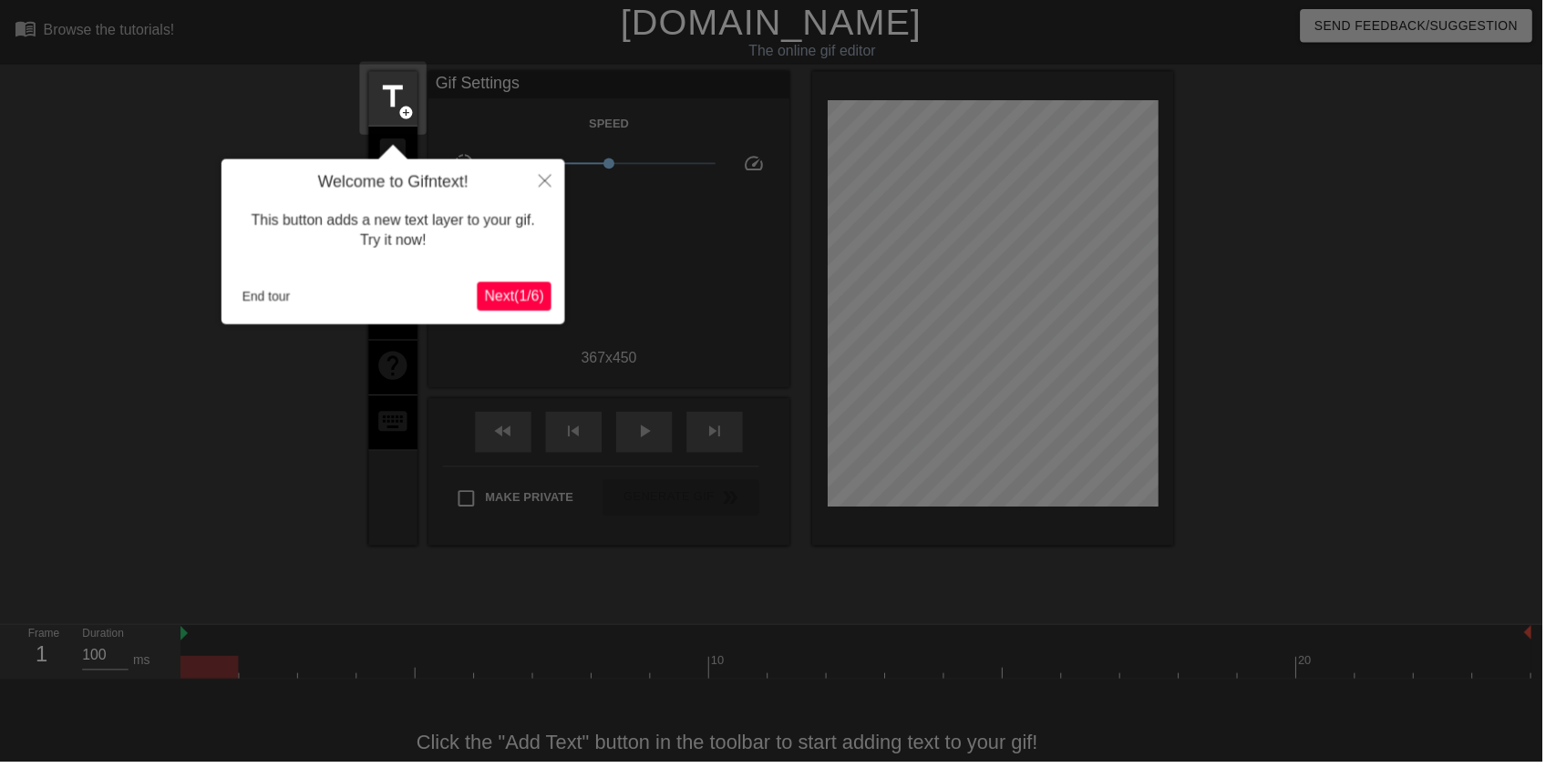
scroll to position [36, 0]
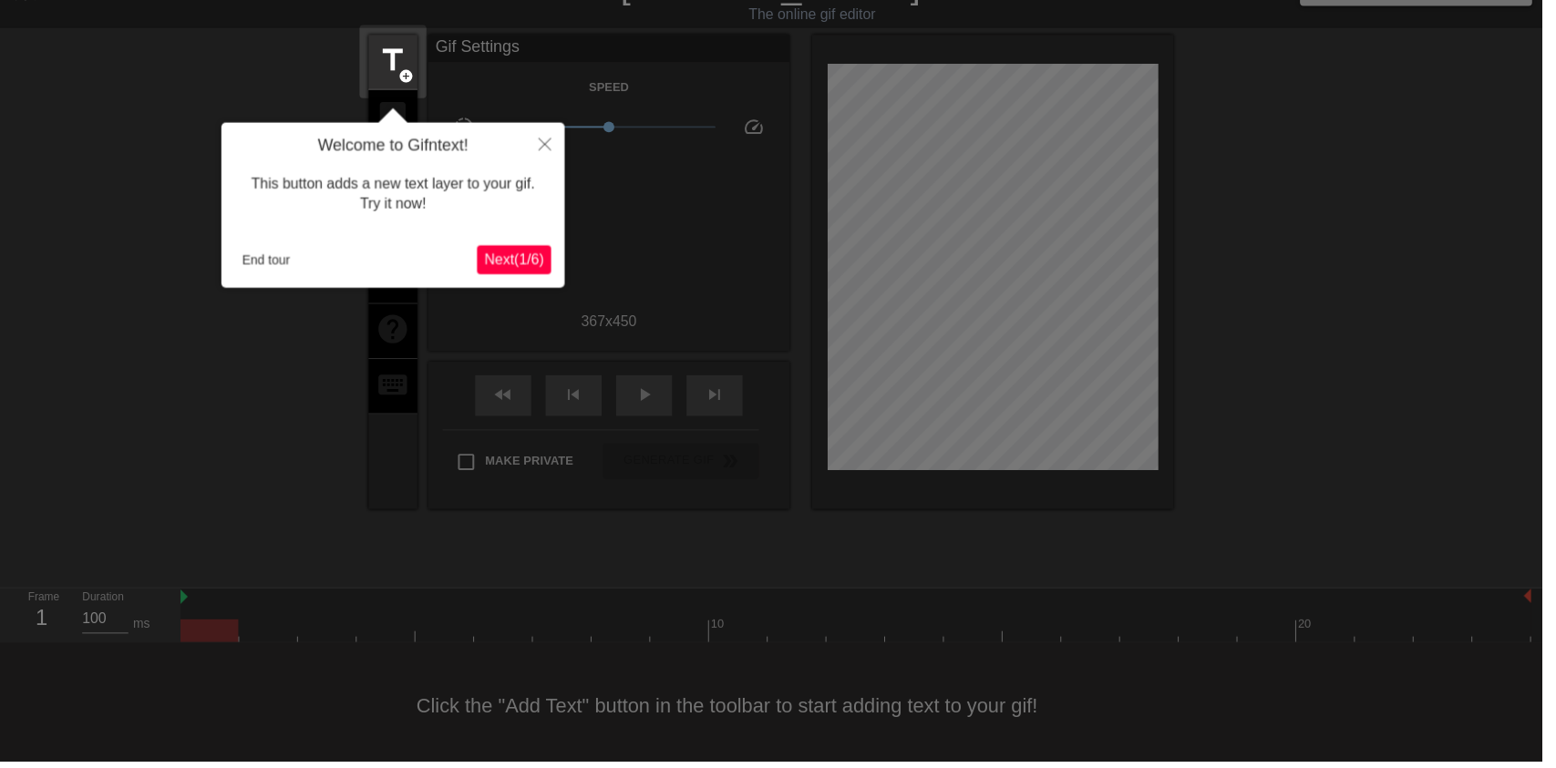
click at [254, 287] on div "Welcome to Gifntext! This button adds a new text layer to your gif. Try it now!…" at bounding box center [396, 207] width 346 height 167
click at [270, 260] on button "End tour" at bounding box center [268, 262] width 63 height 27
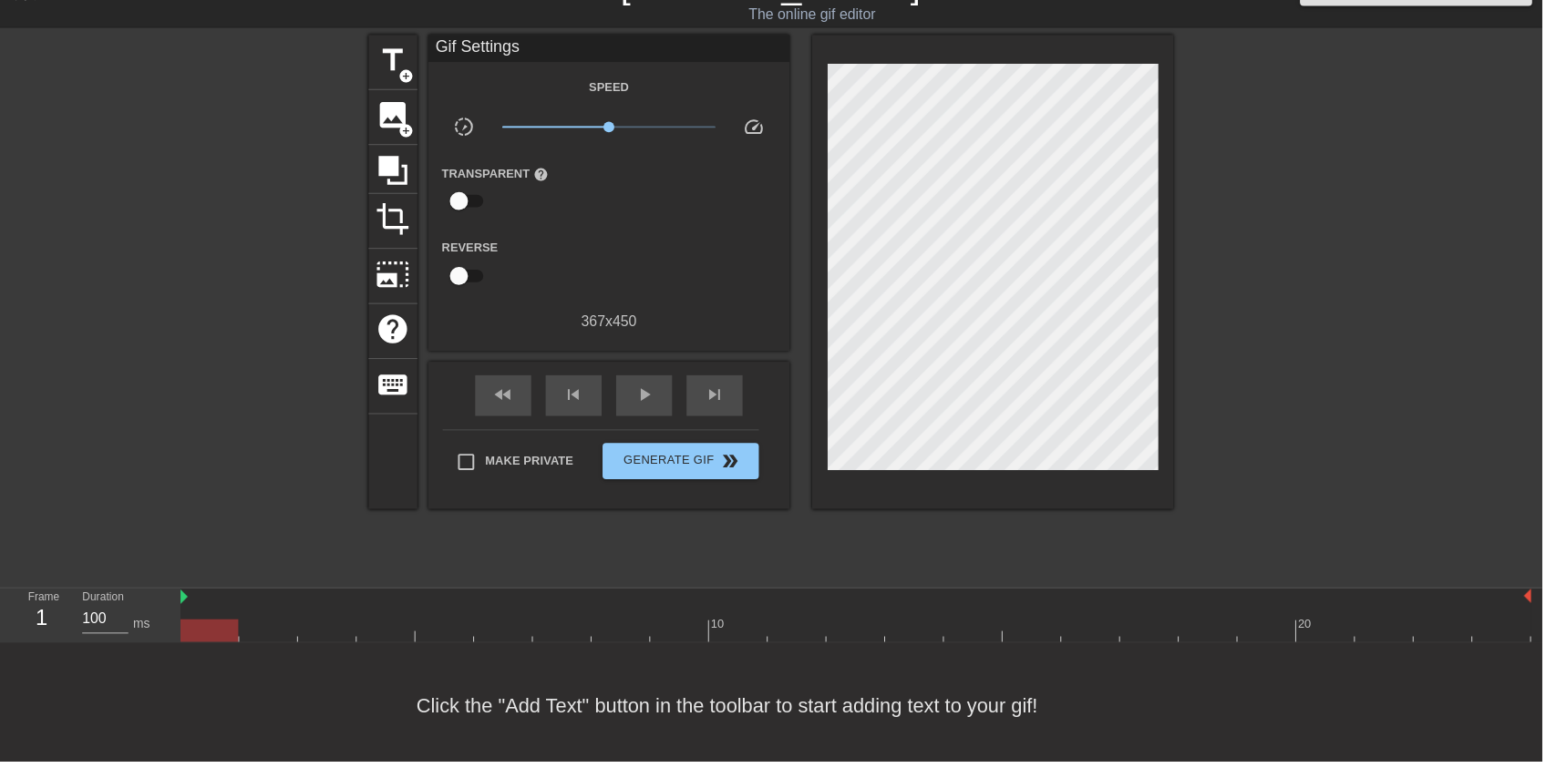
click at [412, 102] on span "image" at bounding box center [396, 116] width 35 height 35
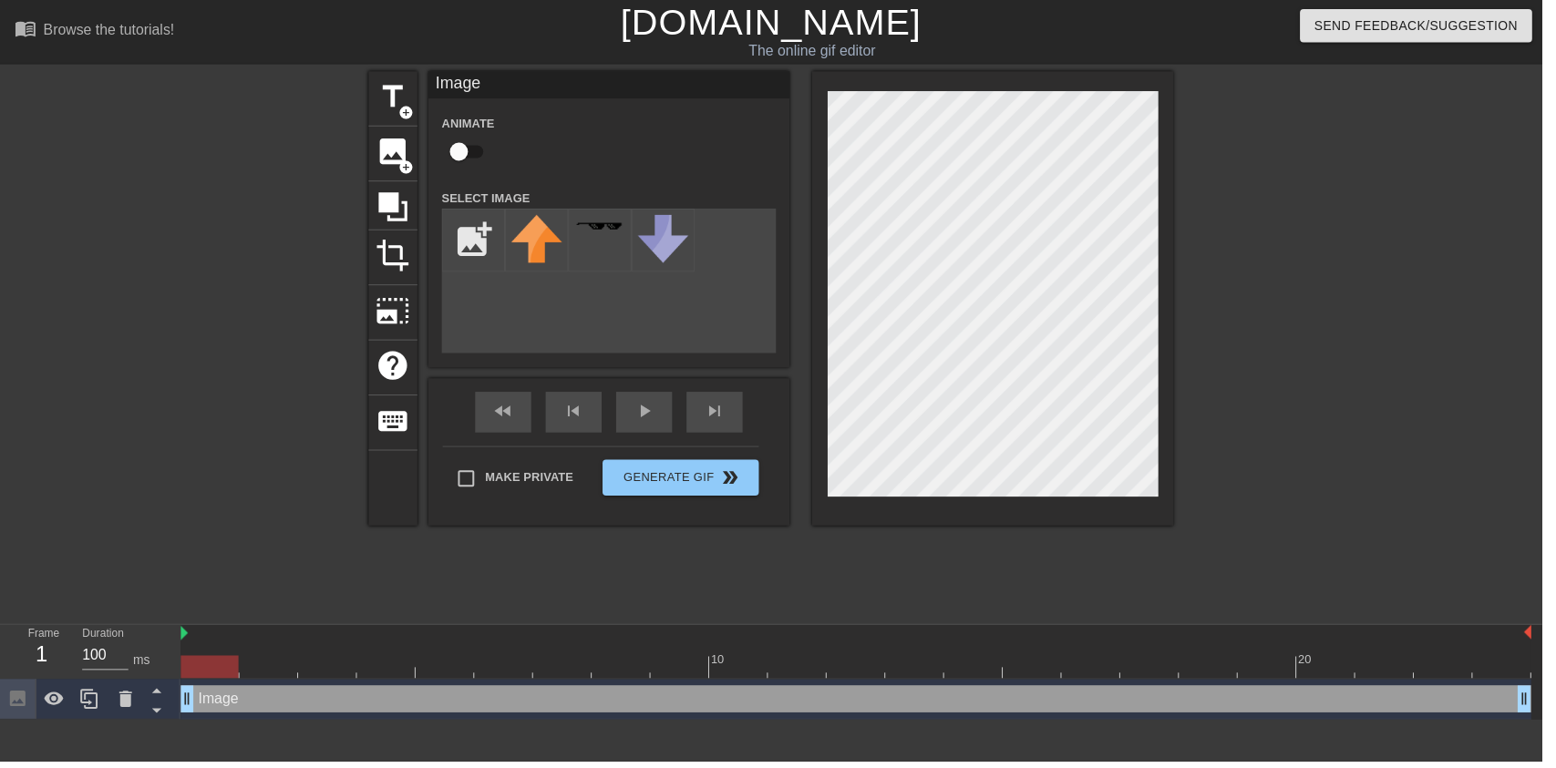
scroll to position [0, 0]
click at [471, 160] on input "checkbox" at bounding box center [463, 153] width 104 height 35
click at [481, 149] on input "checkbox" at bounding box center [480, 153] width 104 height 35
checkbox input "false"
click at [462, 236] on input "file" at bounding box center [478, 242] width 62 height 62
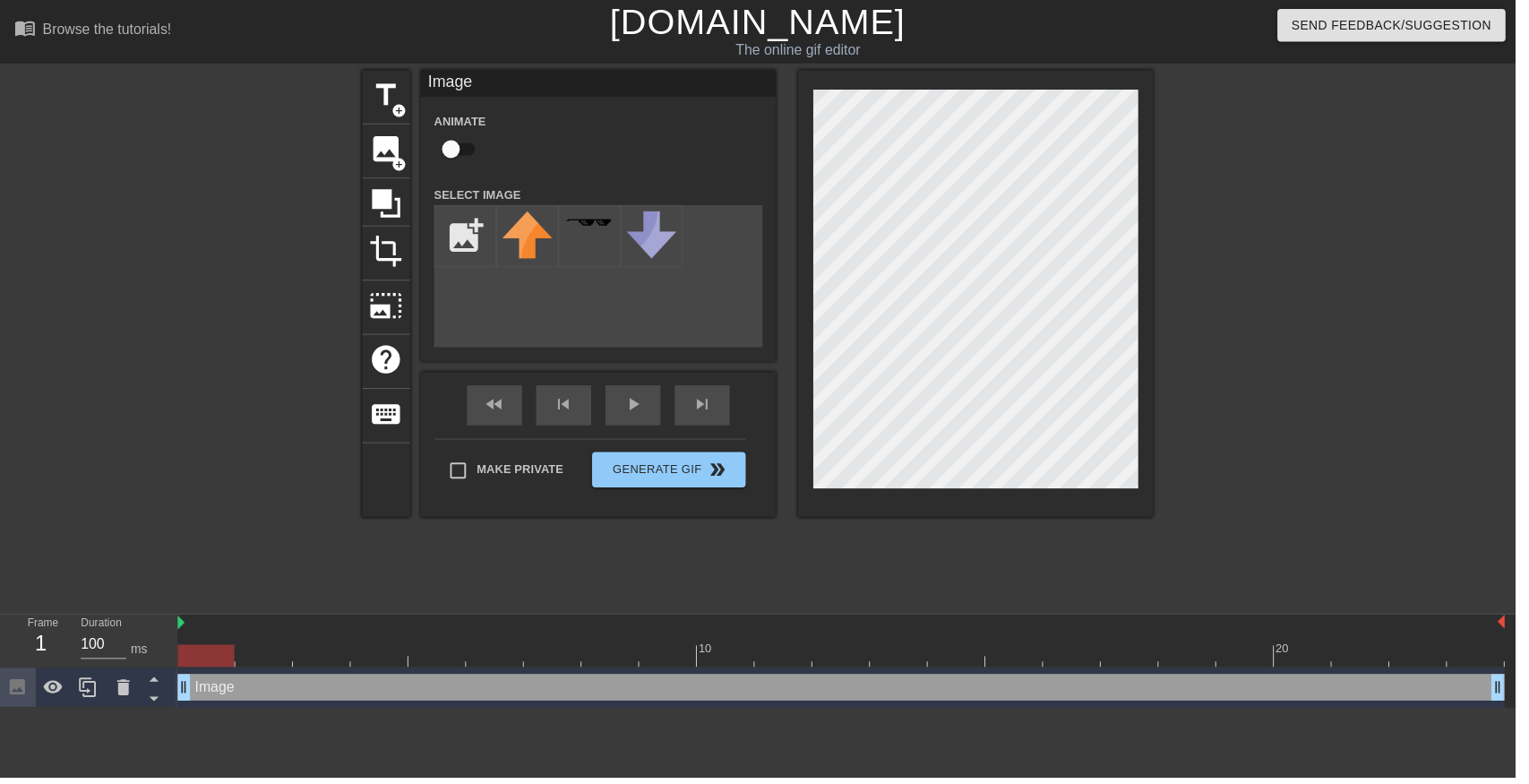
type input "C:\fakepath\octoling_cosplay_by_octolena_d9x0mqv-fullview (1) (1).png"
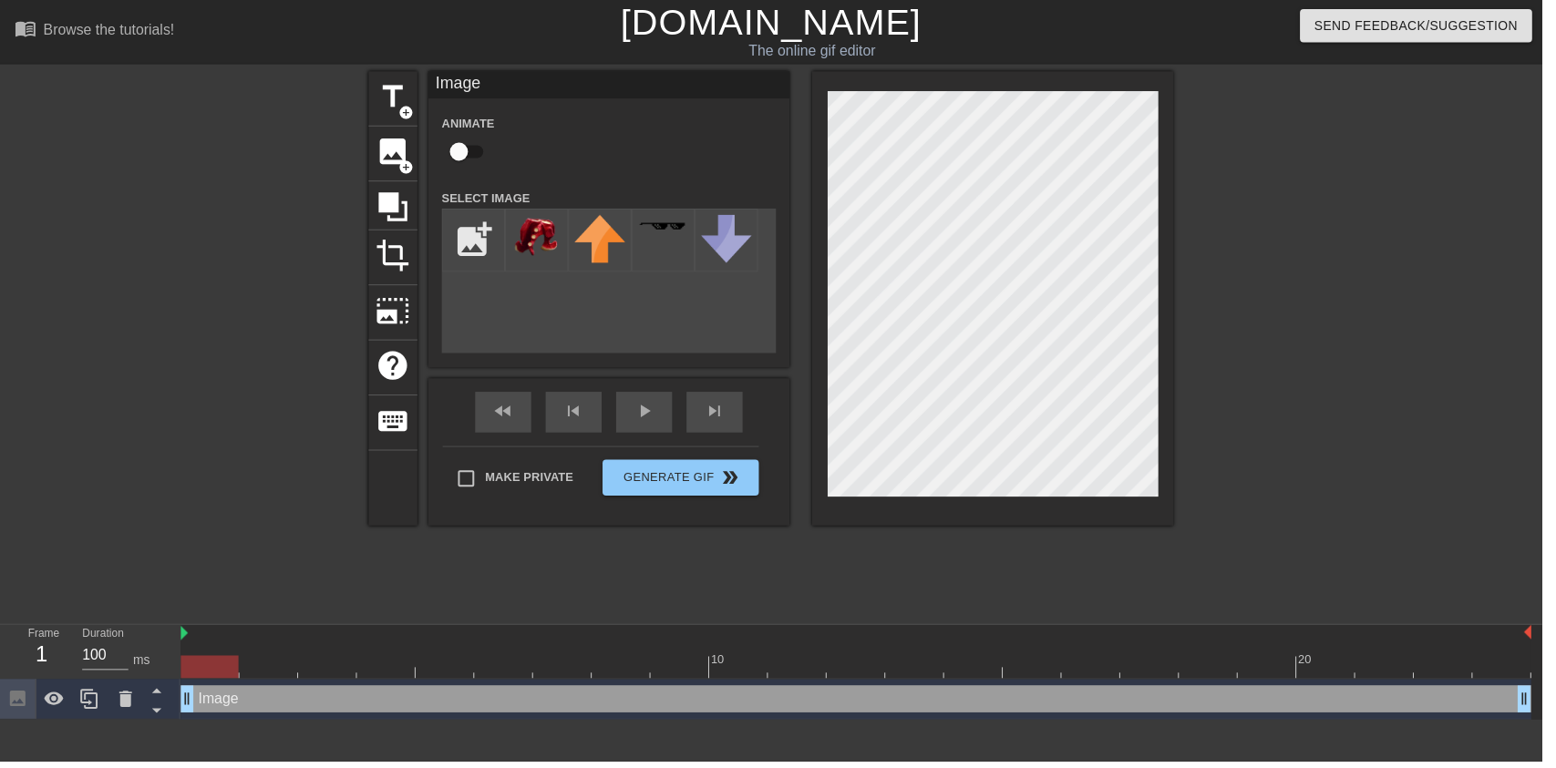
click at [546, 243] on img at bounding box center [541, 240] width 51 height 46
click at [129, 704] on icon at bounding box center [126, 705] width 13 height 16
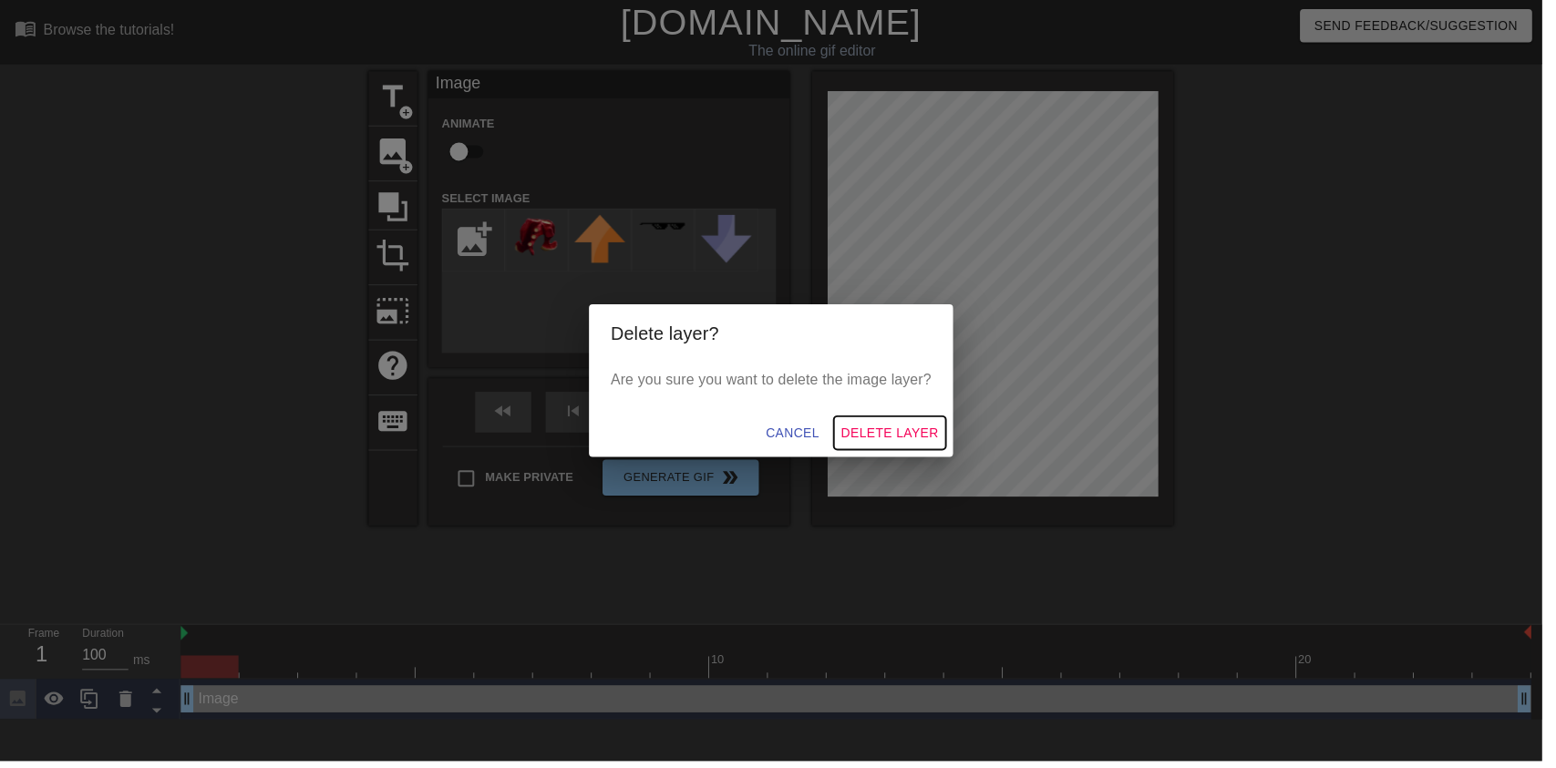
click at [952, 440] on button "Delete Layer" at bounding box center [897, 437] width 113 height 34
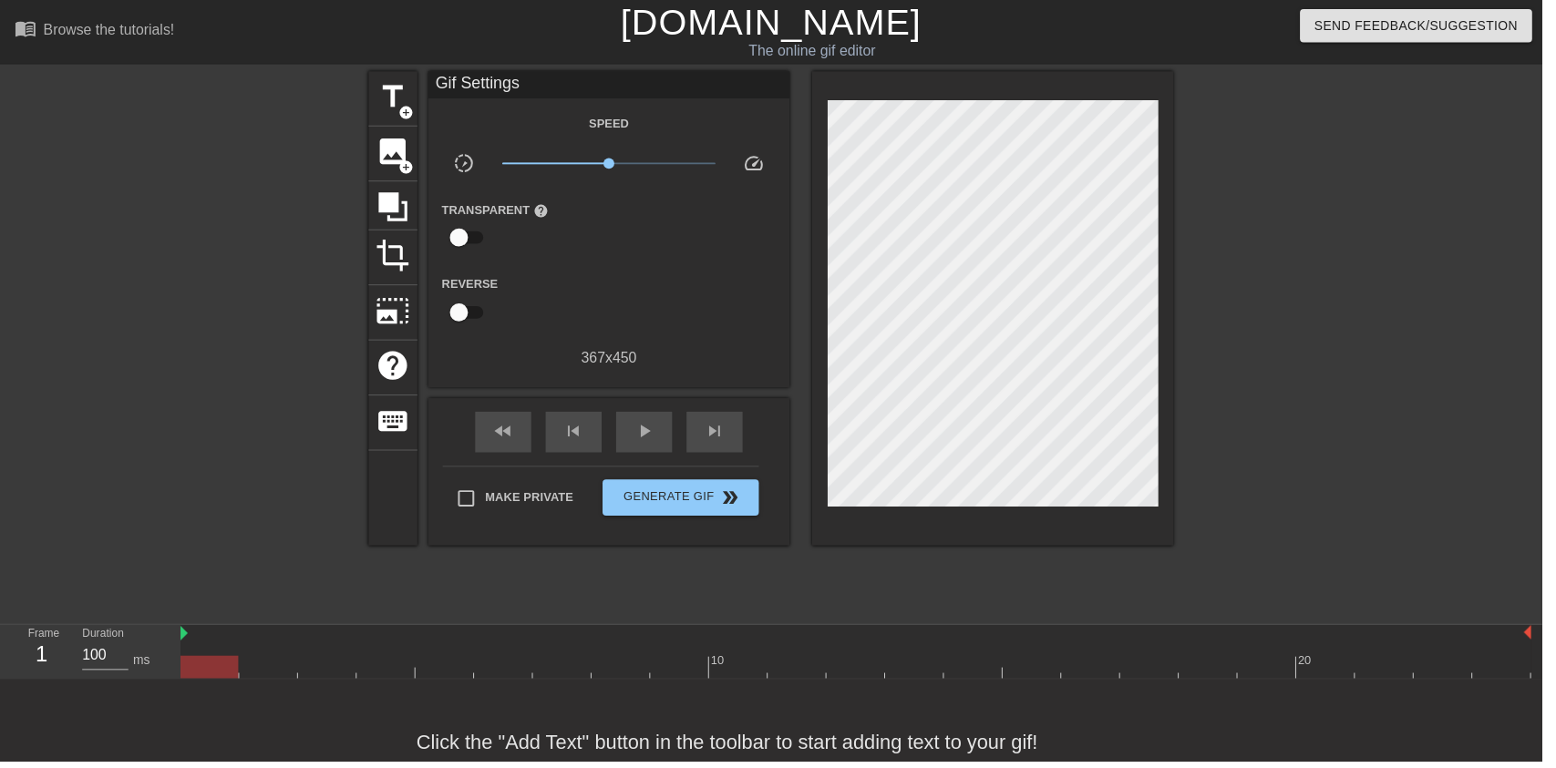
click at [383, 154] on span "image" at bounding box center [396, 153] width 35 height 35
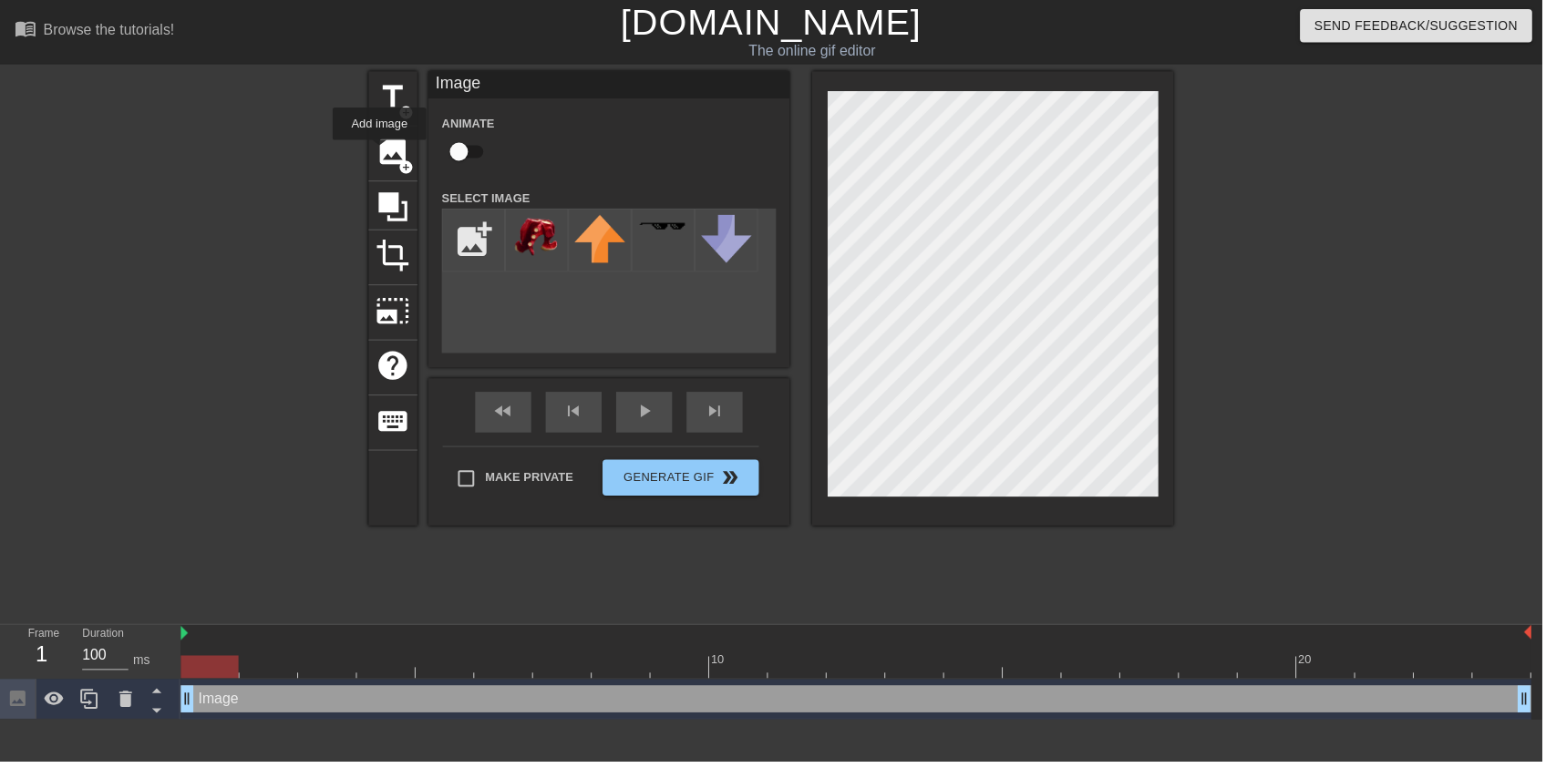
click at [472, 233] on input "file" at bounding box center [478, 242] width 62 height 62
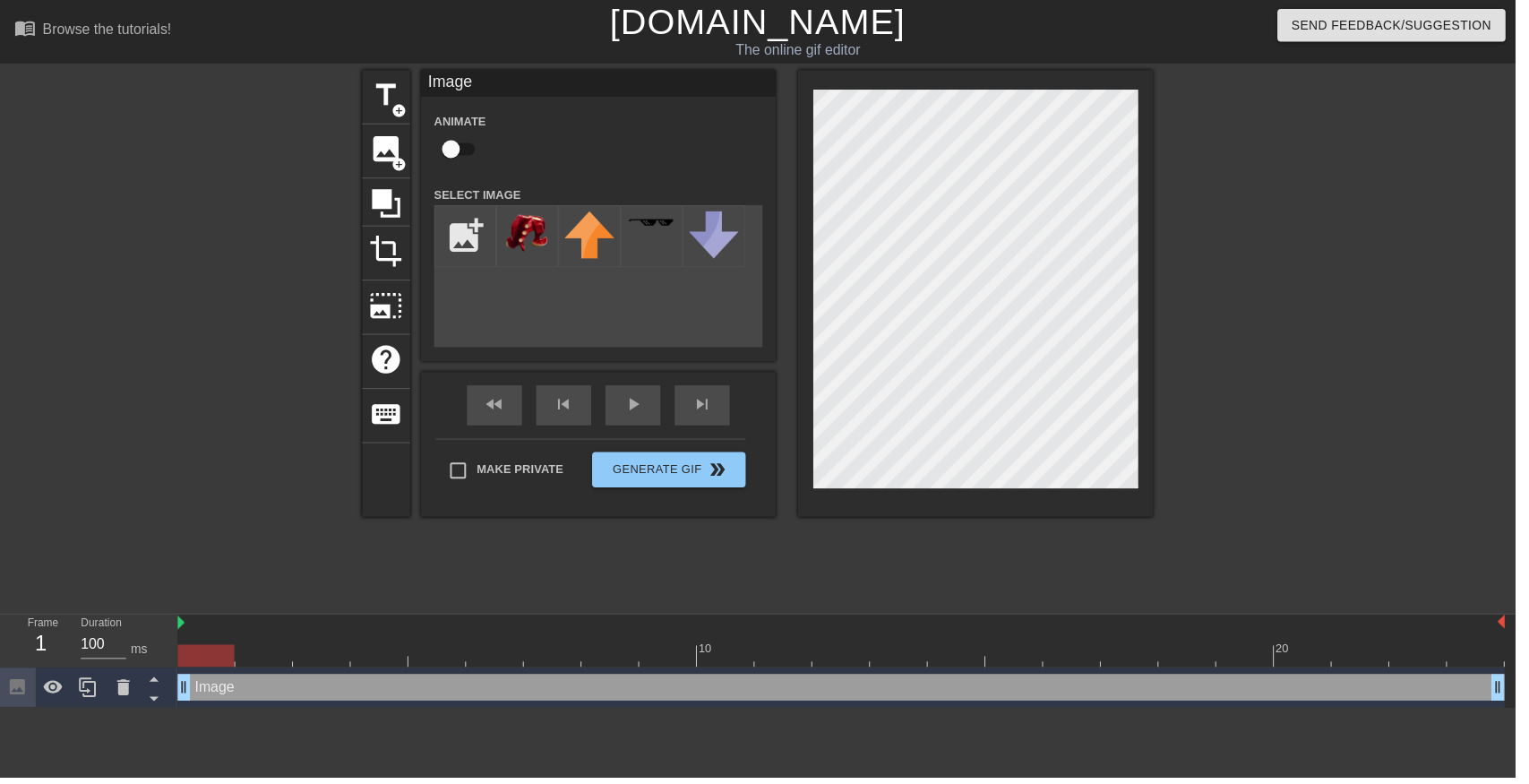
type input "C:\fakepath\octoling_cosplay_by_octolena_d9x0mqv-fullview (1) (1) (3).png"
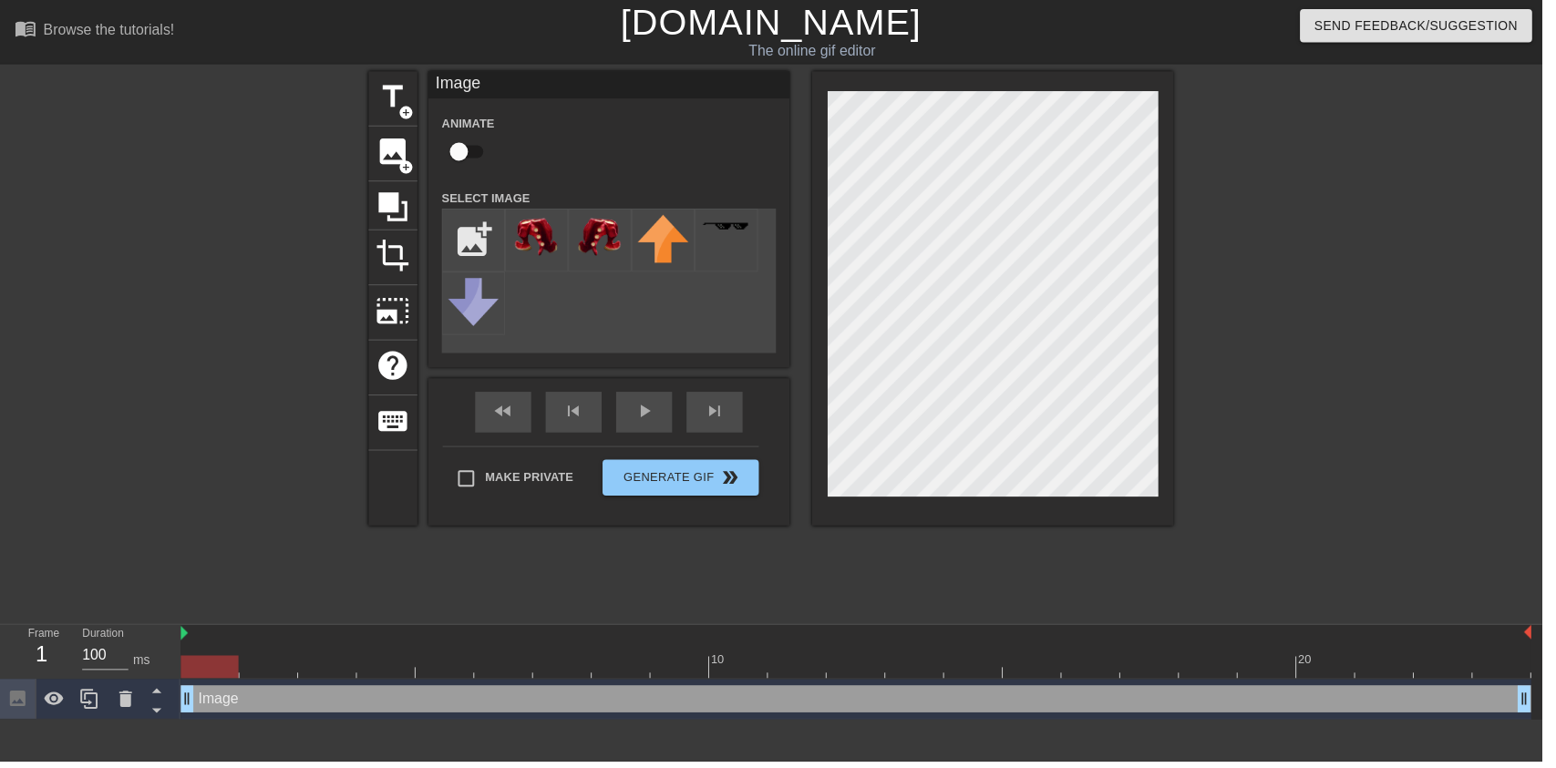
click at [537, 244] on img at bounding box center [541, 240] width 51 height 46
click at [246, 709] on div "Image drag_handle drag_handle" at bounding box center [863, 705] width 1363 height 27
click at [107, 698] on div at bounding box center [90, 705] width 36 height 40
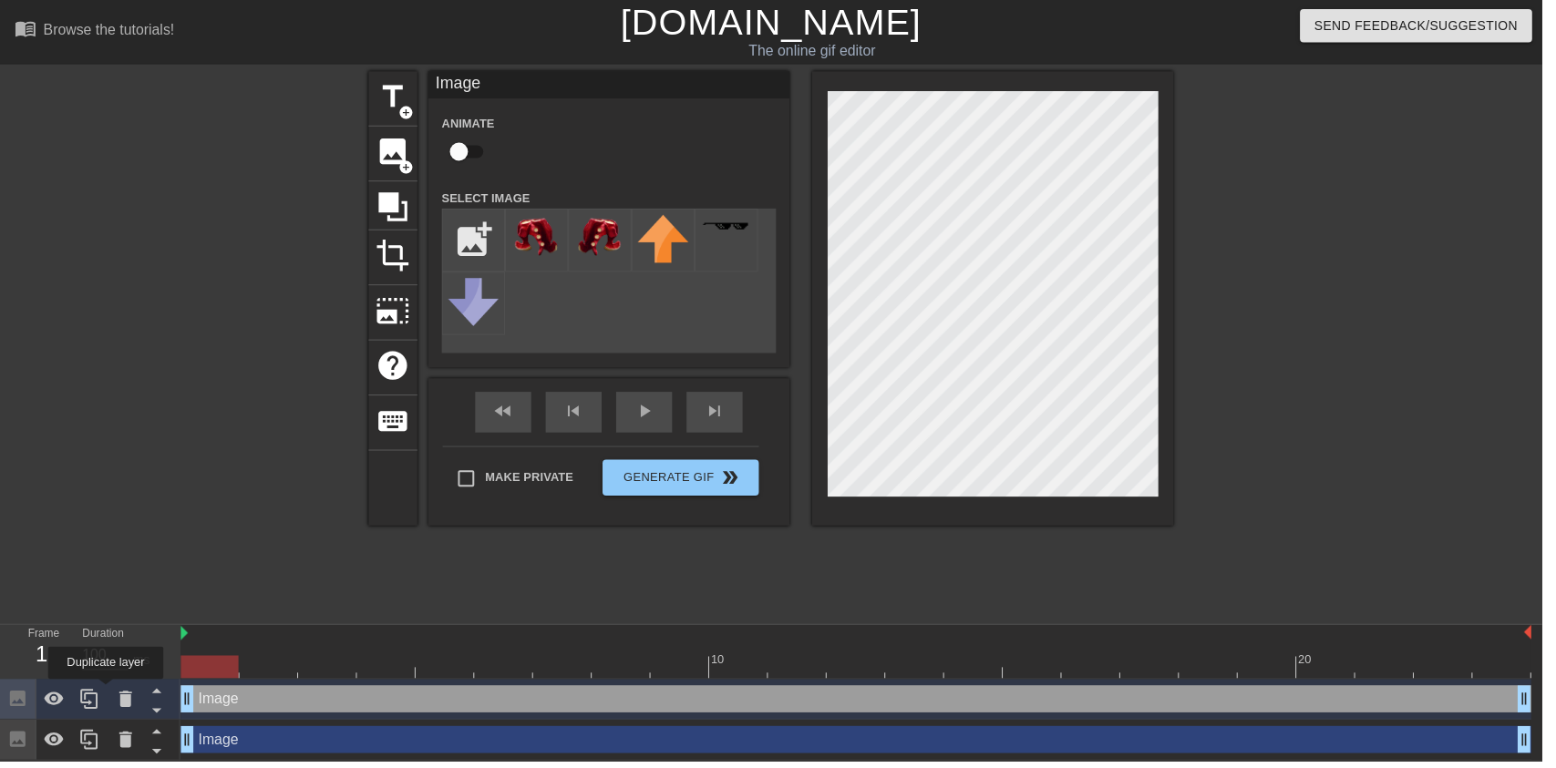
click at [127, 703] on icon at bounding box center [126, 705] width 13 height 16
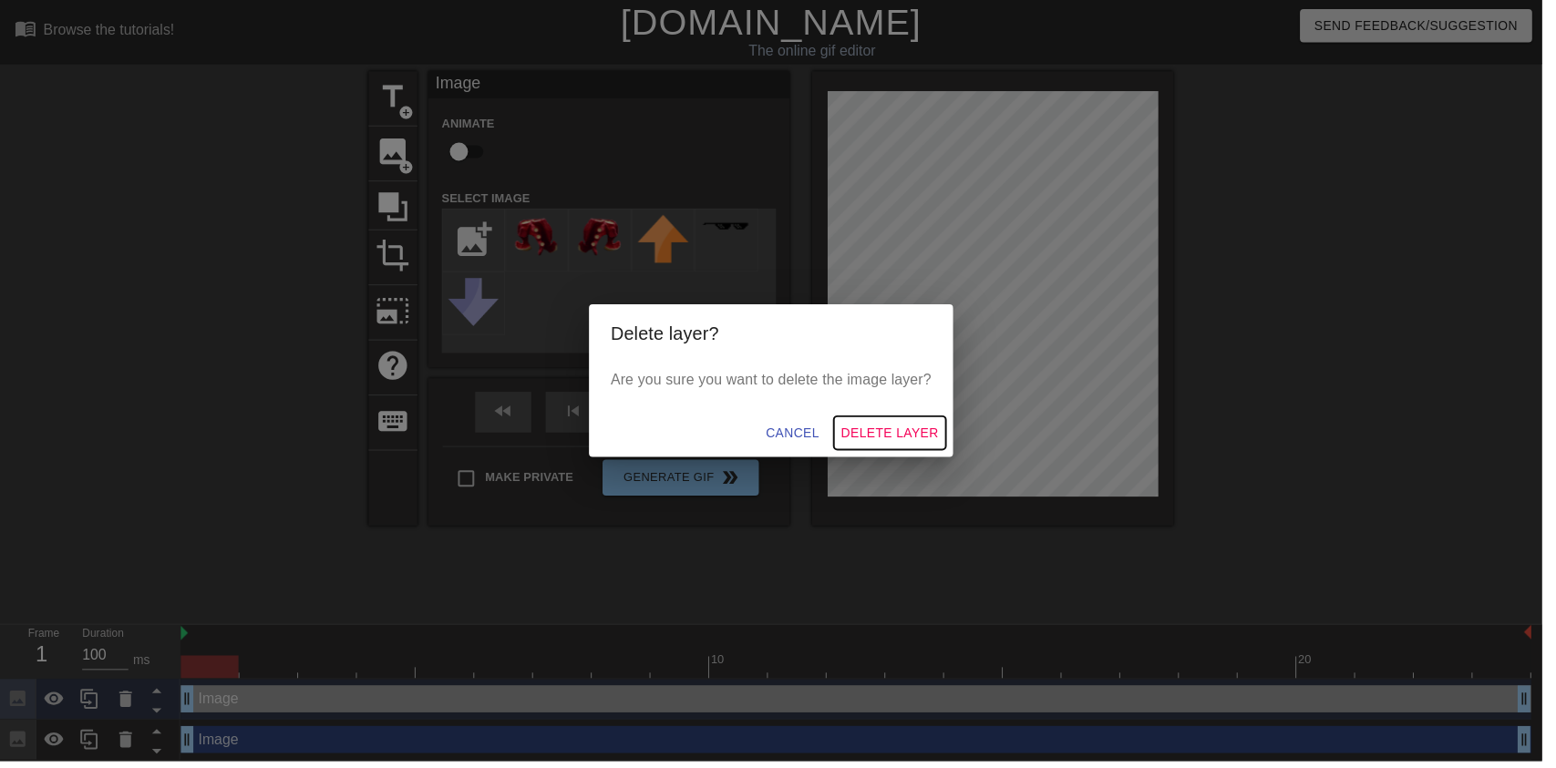
click at [895, 446] on span "Delete Layer" at bounding box center [898, 437] width 98 height 23
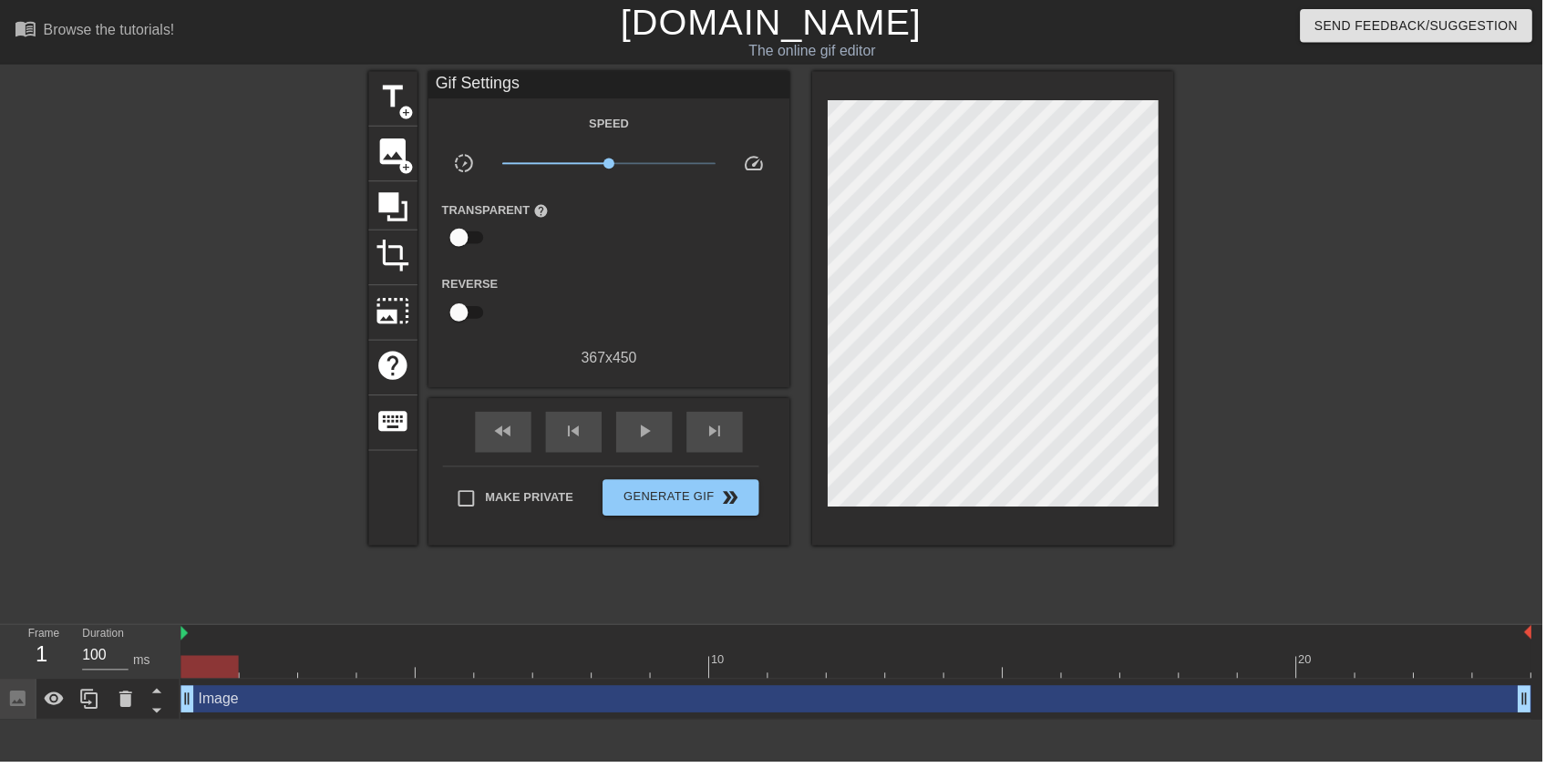
click at [116, 699] on icon at bounding box center [127, 706] width 22 height 22
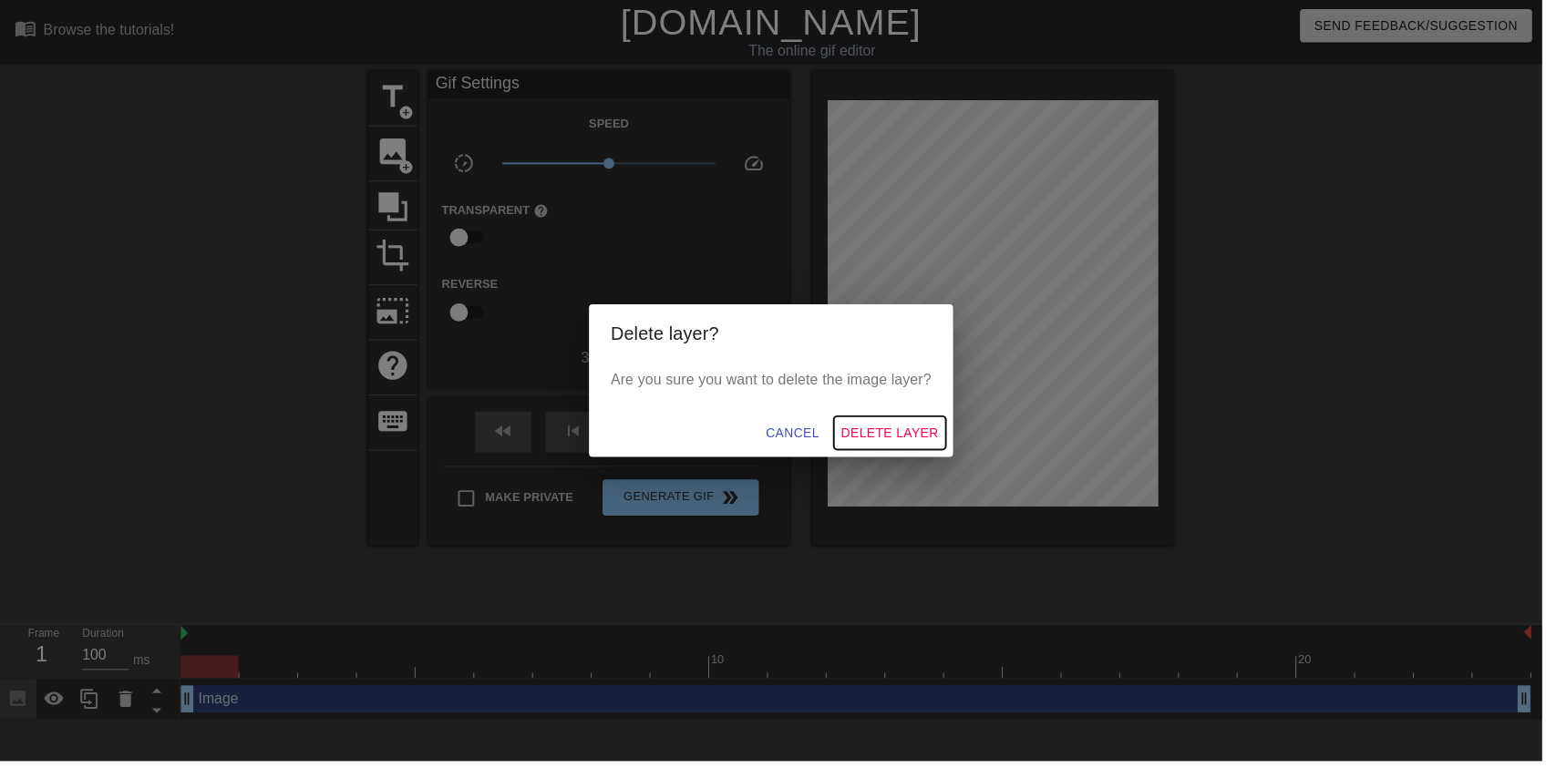
click at [926, 427] on button "Delete Layer" at bounding box center [897, 437] width 113 height 34
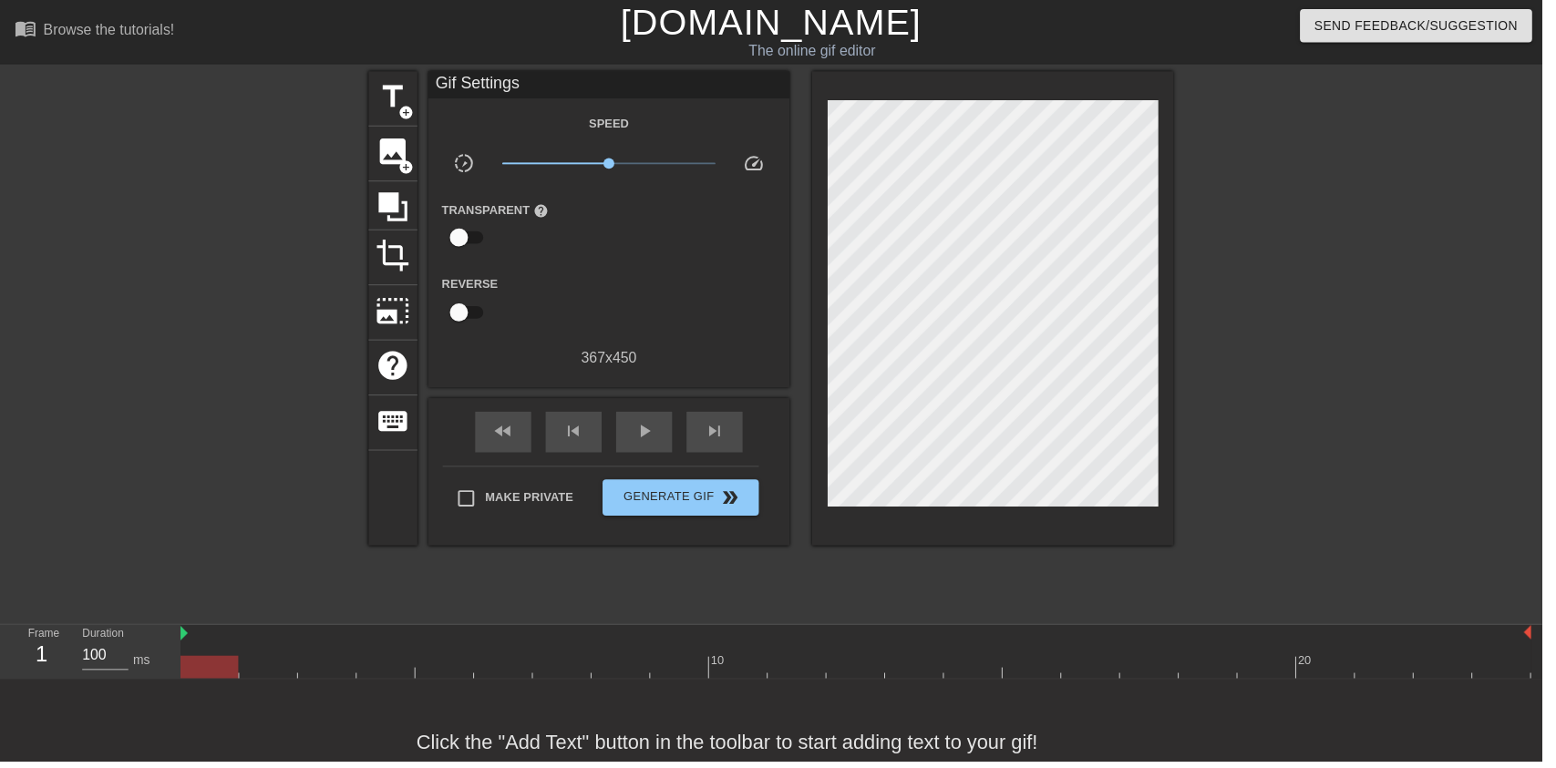
click at [397, 156] on span "image" at bounding box center [396, 153] width 35 height 35
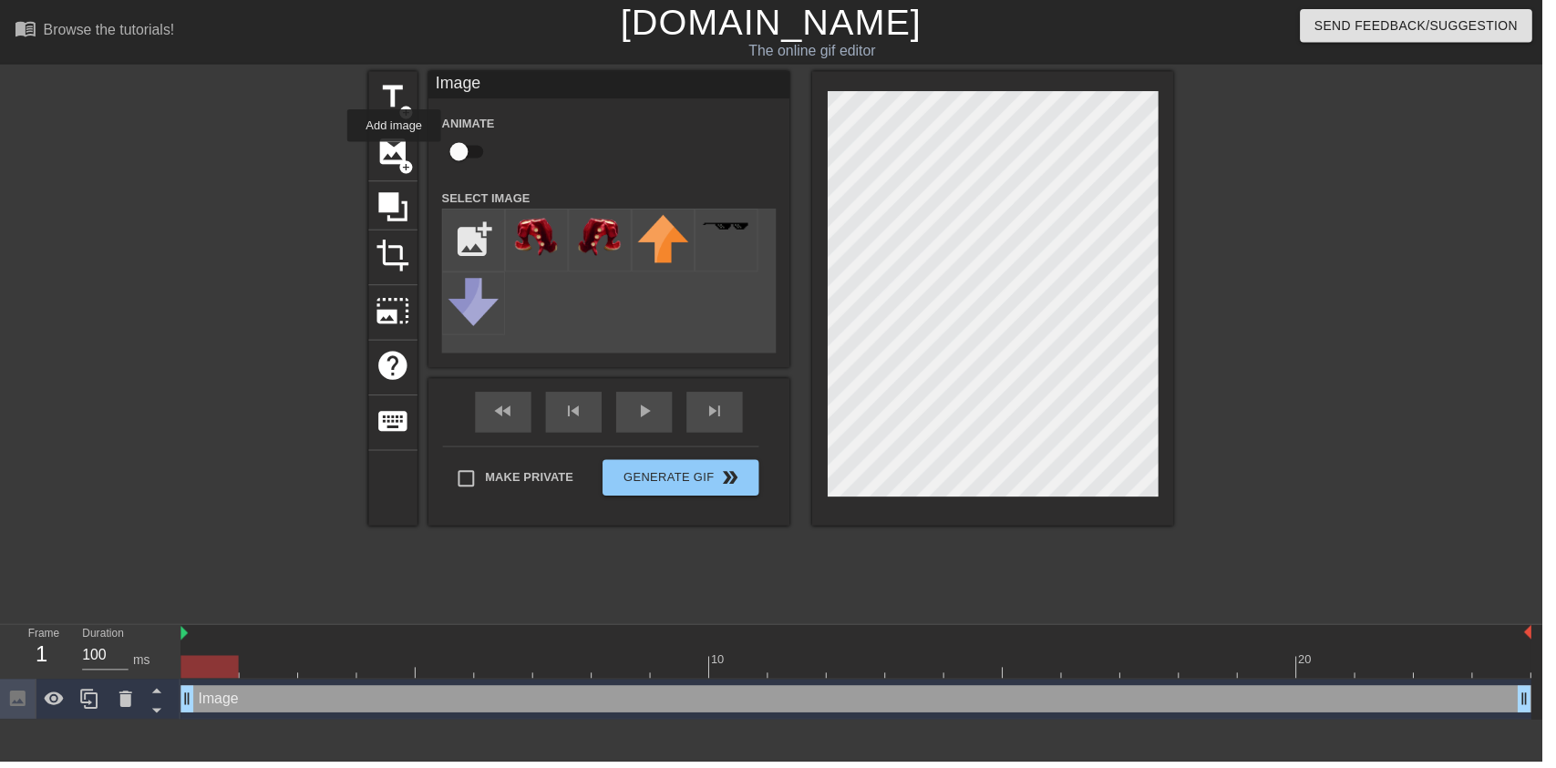
click at [548, 262] on img at bounding box center [541, 240] width 51 height 46
click at [461, 141] on input "checkbox" at bounding box center [463, 153] width 104 height 35
checkbox input "true"
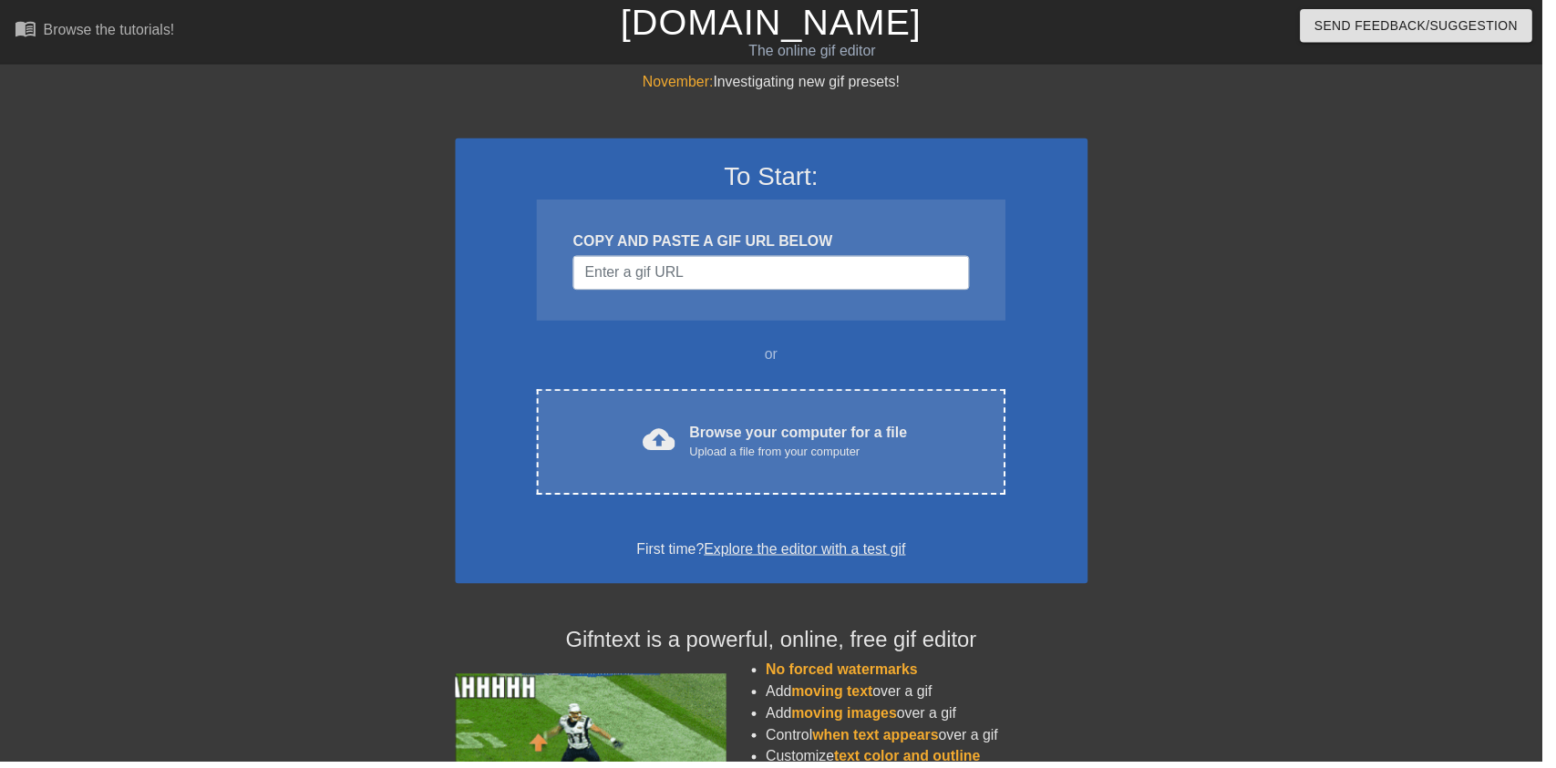
click at [824, 422] on div "cloud_upload Browse your computer for a file Upload a file from your computer C…" at bounding box center [777, 446] width 472 height 107
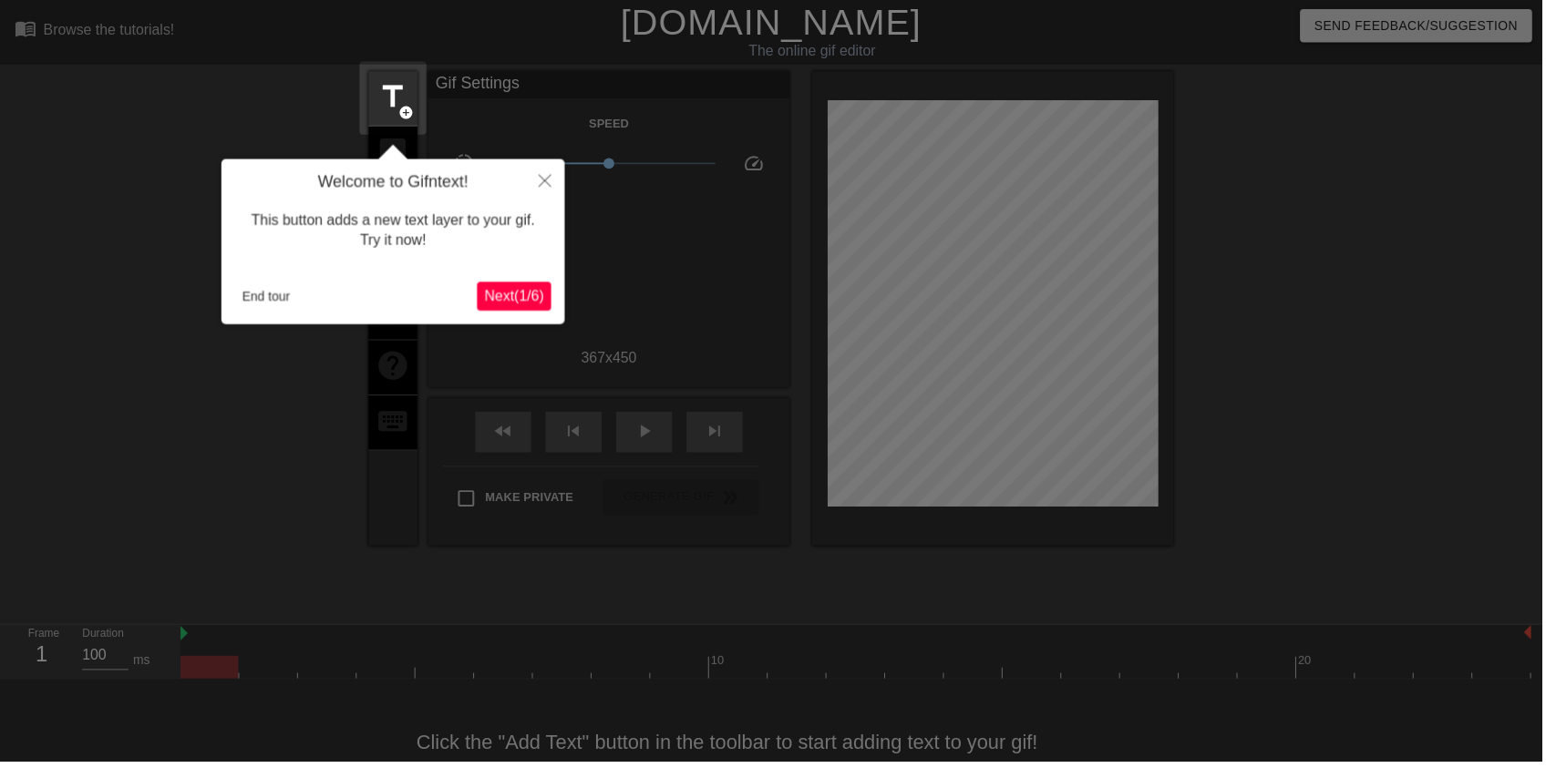
scroll to position [36, 0]
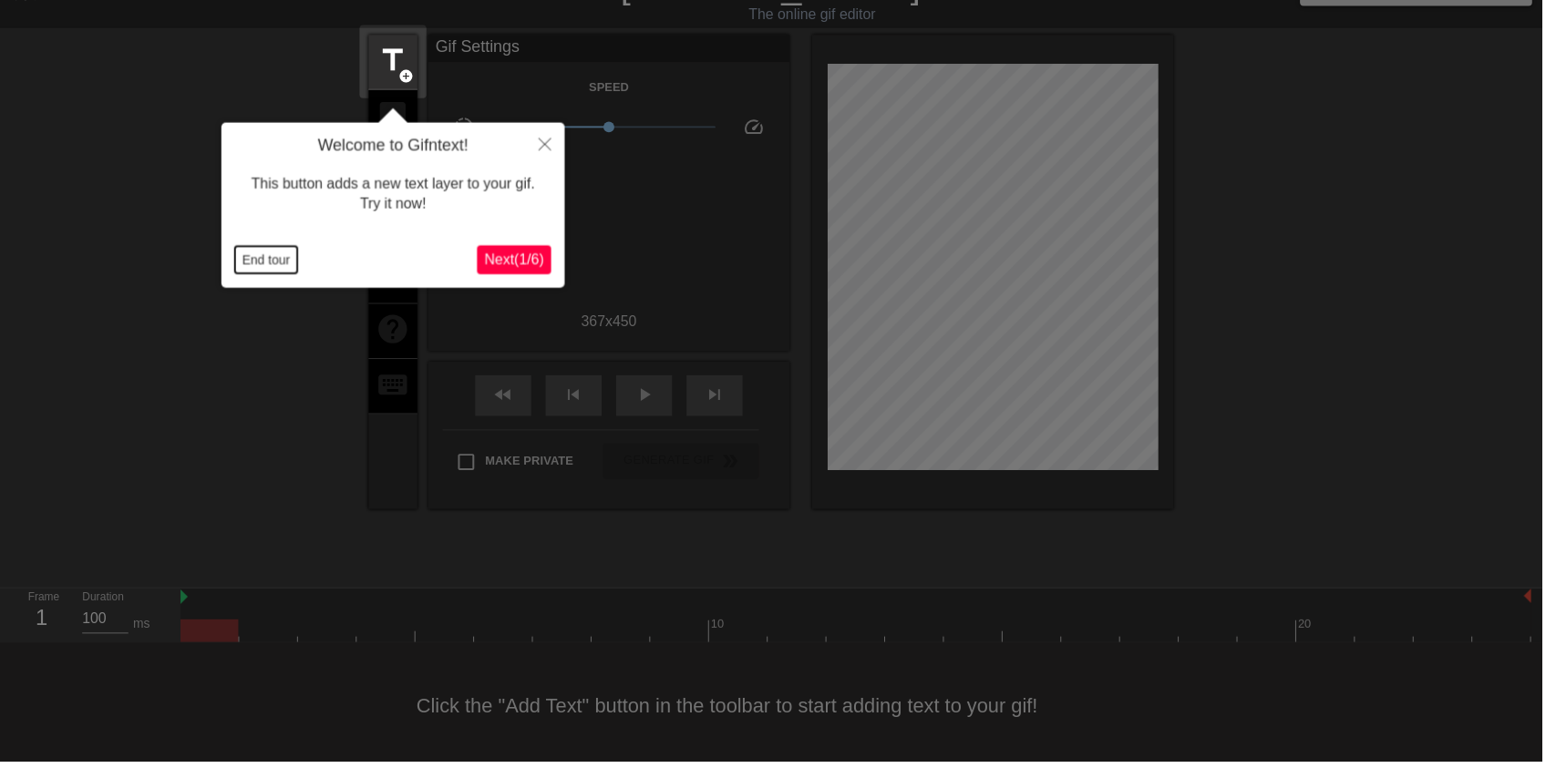
click at [273, 258] on button "End tour" at bounding box center [268, 262] width 63 height 27
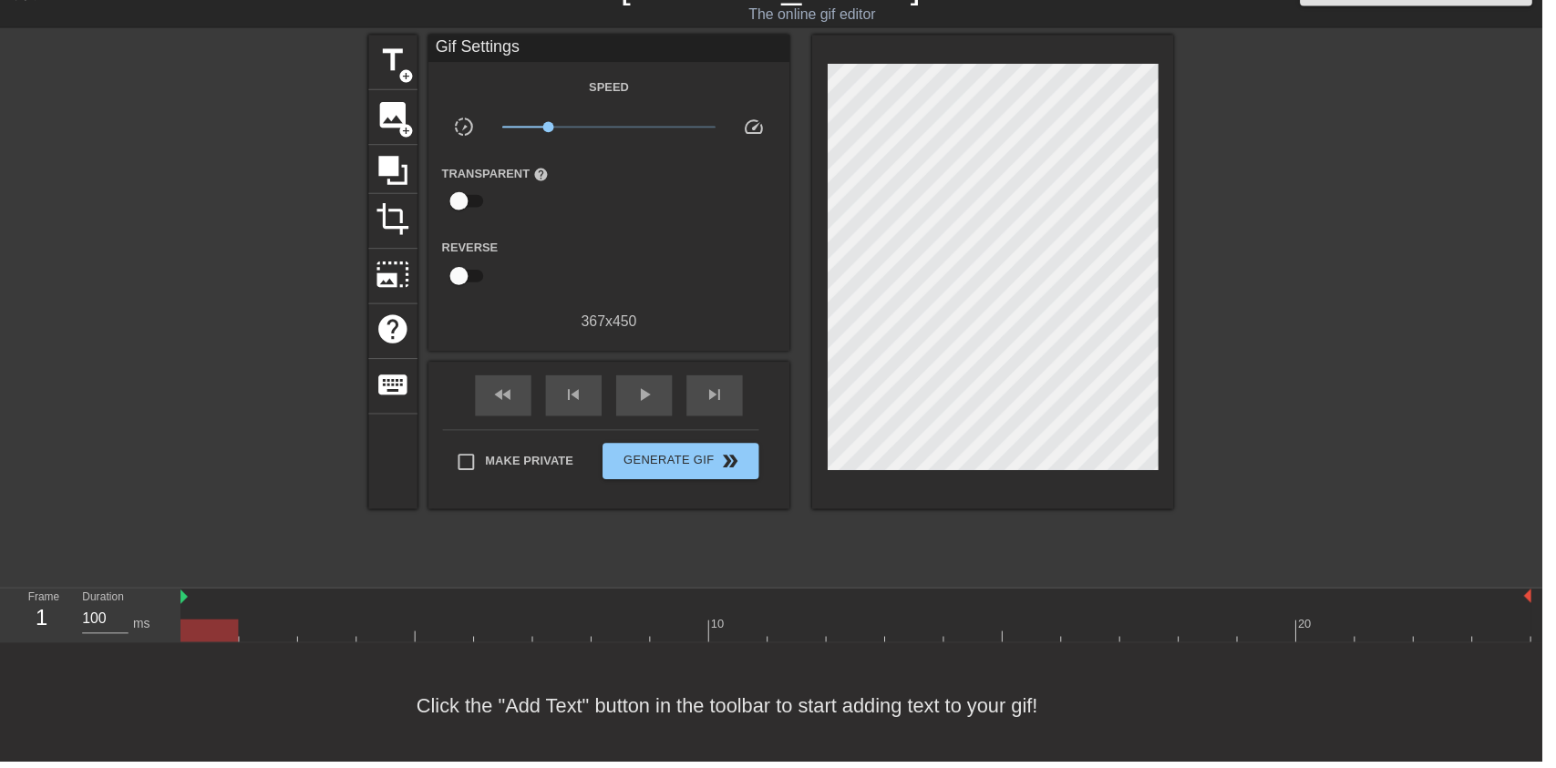
click at [400, 131] on span "image" at bounding box center [396, 116] width 35 height 35
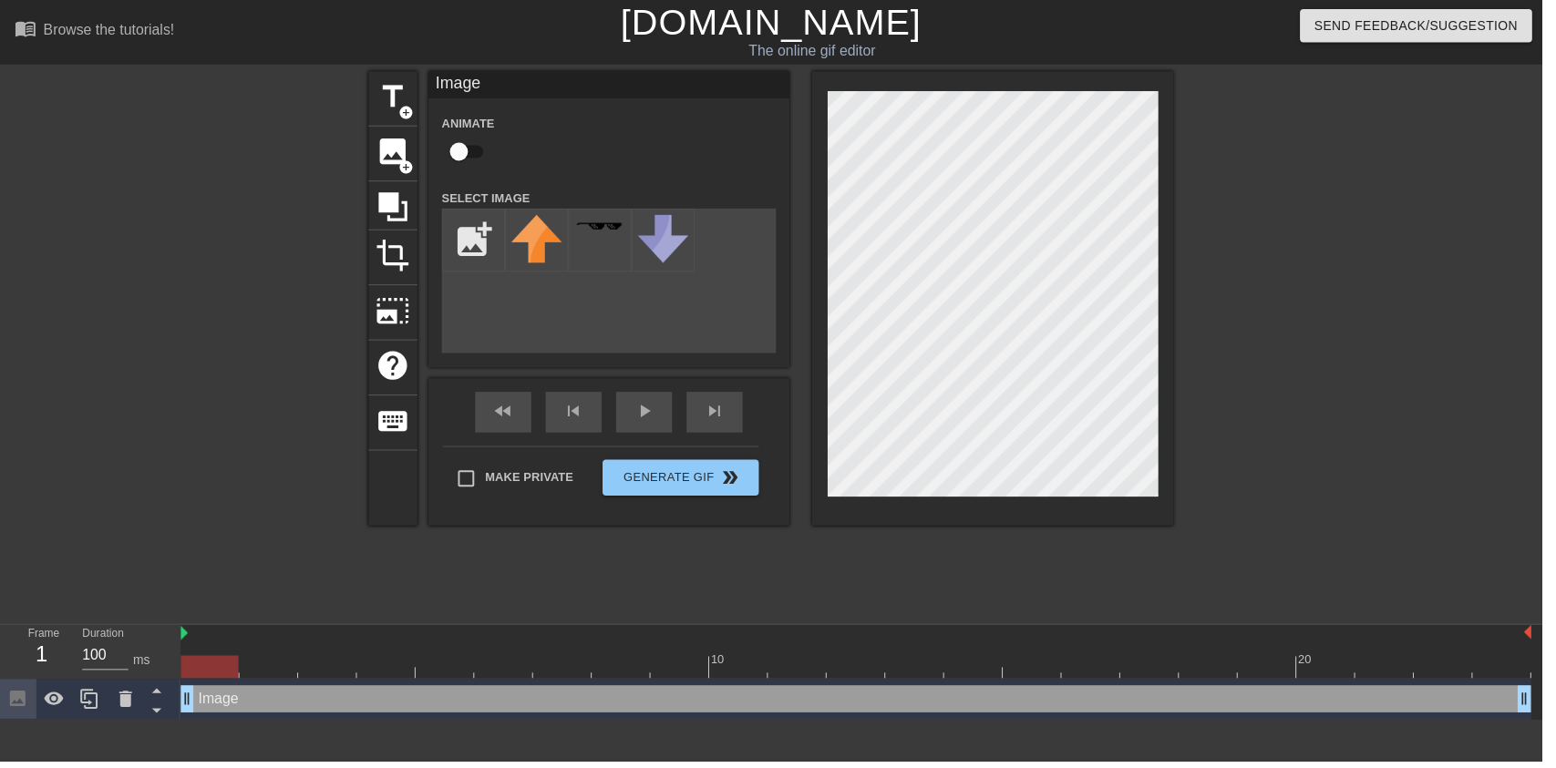
scroll to position [0, 0]
click at [448, 224] on input "file" at bounding box center [478, 242] width 62 height 62
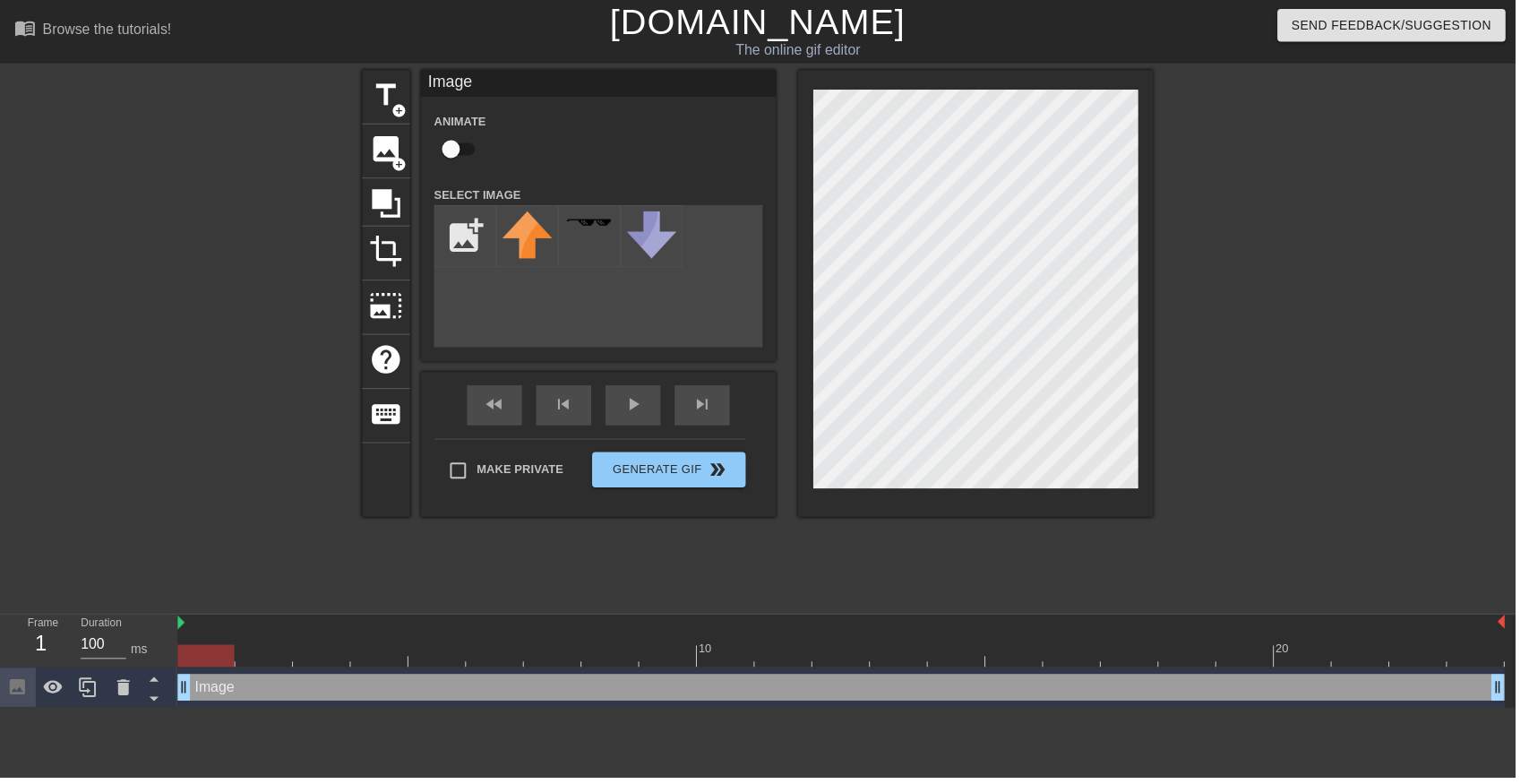
type input "C:\fakepath\octoling_cosplay_by_octolena_d9x0mqv-fullview (1) (1).png"
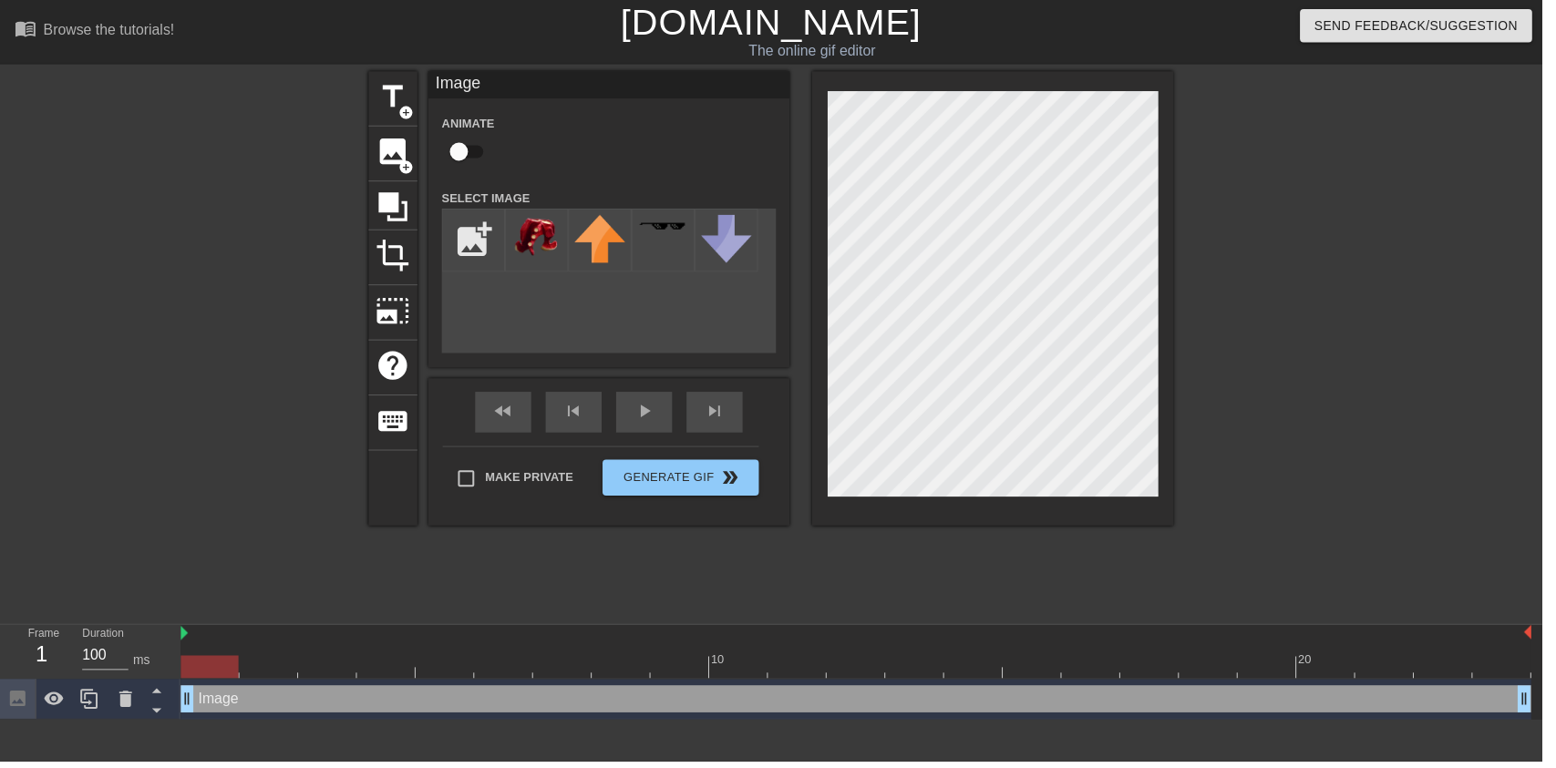
click at [541, 241] on img at bounding box center [541, 240] width 51 height 46
click at [646, 427] on div "play_arrow" at bounding box center [650, 416] width 57 height 41
click at [664, 417] on div "pause" at bounding box center [650, 416] width 57 height 41
click at [767, 696] on div "Image drag_handle drag_handle" at bounding box center [863, 705] width 1363 height 27
click at [712, 696] on div "Image drag_handle drag_handle" at bounding box center [863, 705] width 1363 height 27
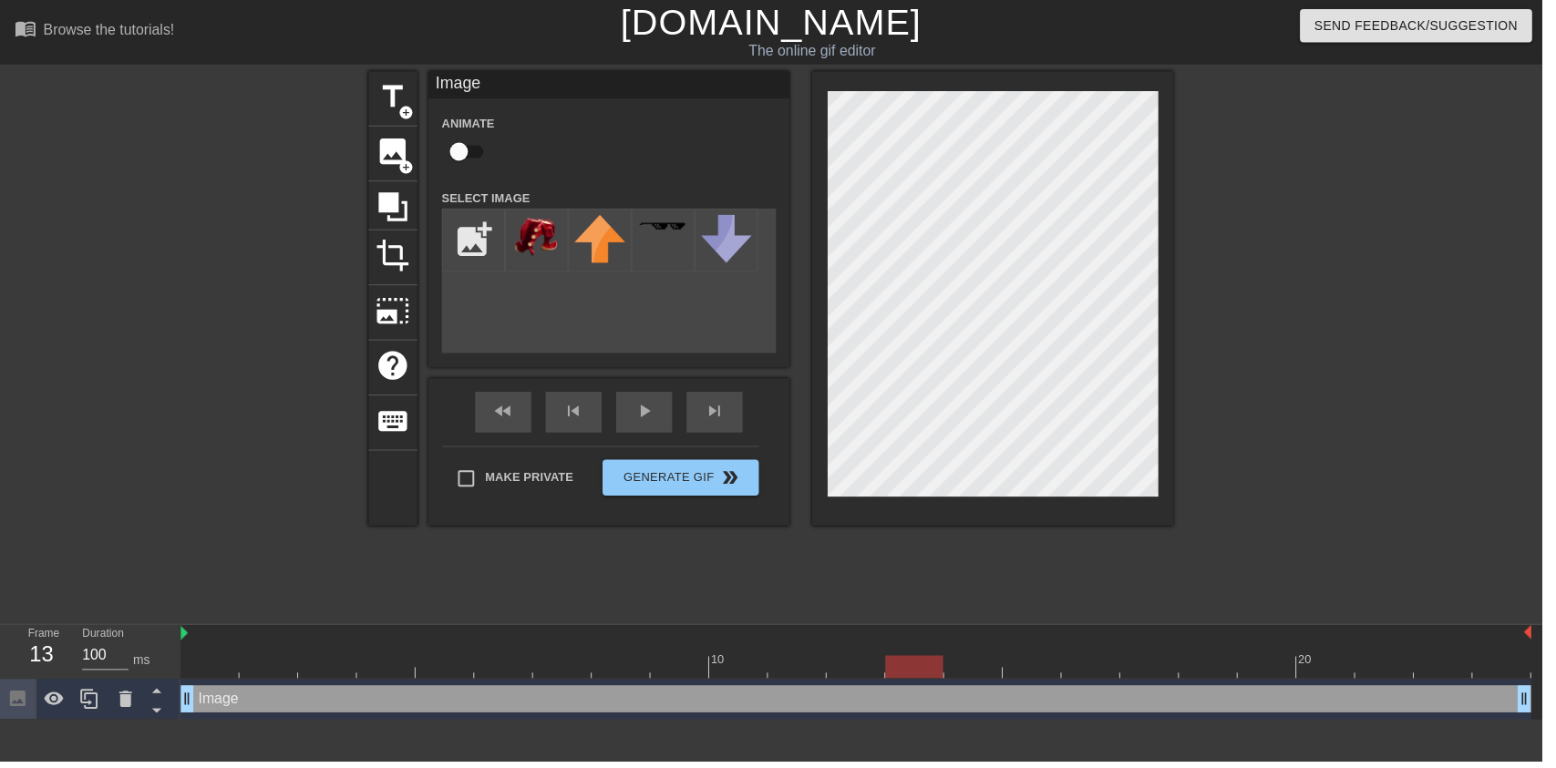
click at [468, 149] on input "checkbox" at bounding box center [463, 153] width 104 height 35
checkbox input "true"
click at [465, 662] on div at bounding box center [863, 673] width 1363 height 23
click at [438, 667] on div at bounding box center [448, 673] width 58 height 23
click at [649, 449] on div "fast_rewind skip_previous play_arrow skip_next Make Private Generate Gif double…" at bounding box center [614, 456] width 365 height 149
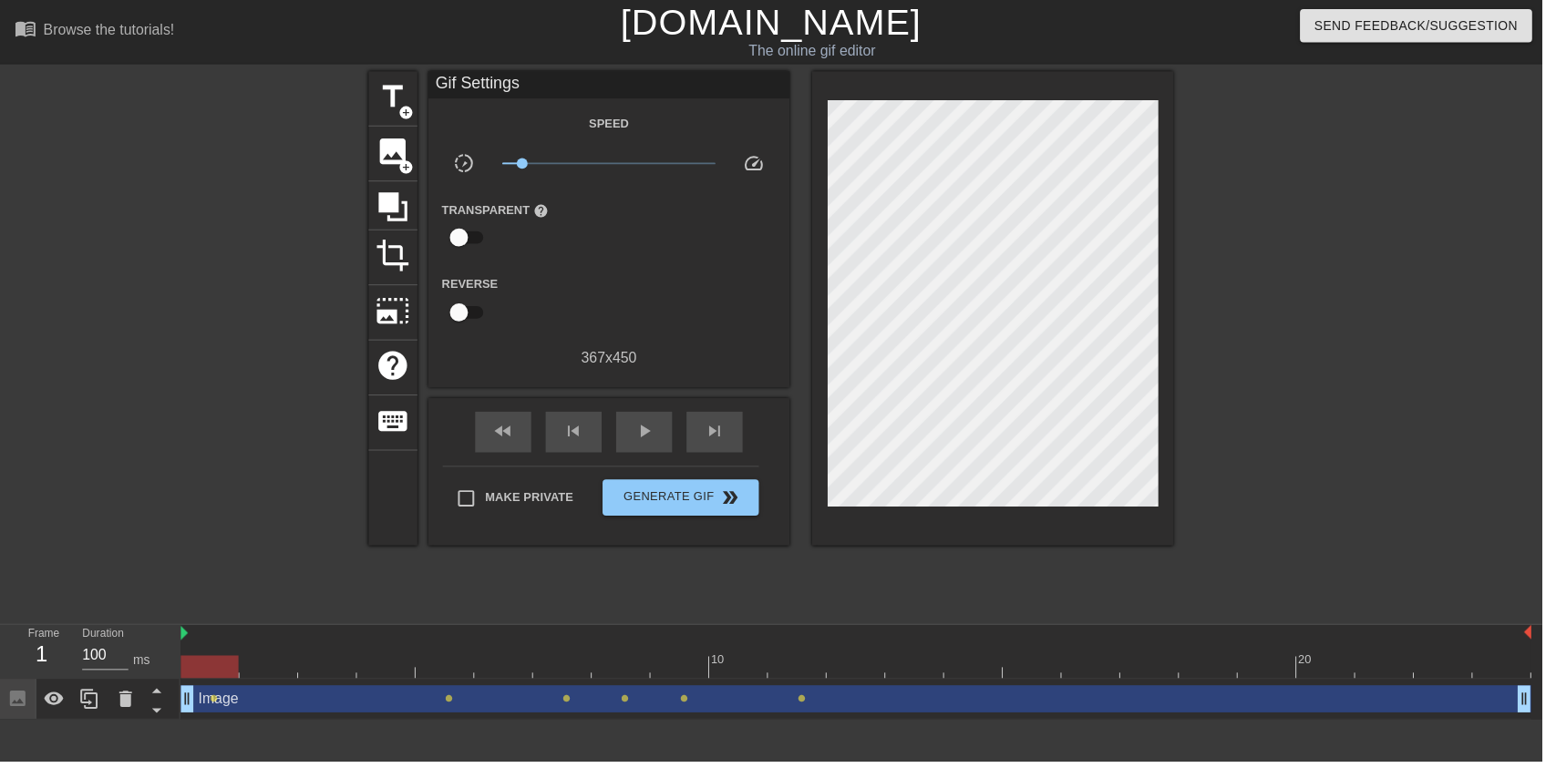
click at [643, 434] on span "play_arrow" at bounding box center [650, 435] width 22 height 22
click at [634, 444] on div "pause" at bounding box center [650, 436] width 57 height 41
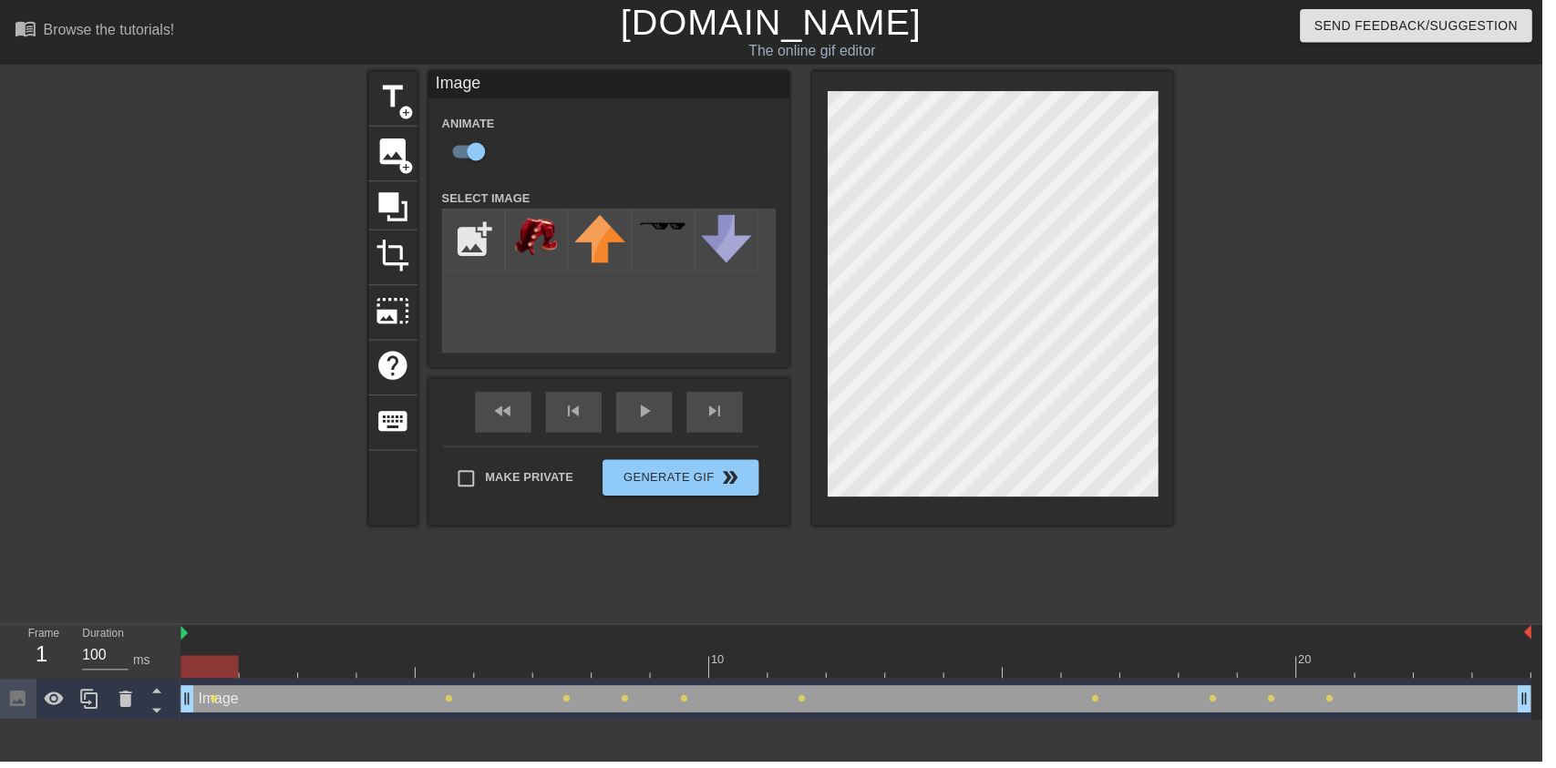
click at [660, 428] on div "play_arrow" at bounding box center [650, 416] width 57 height 41
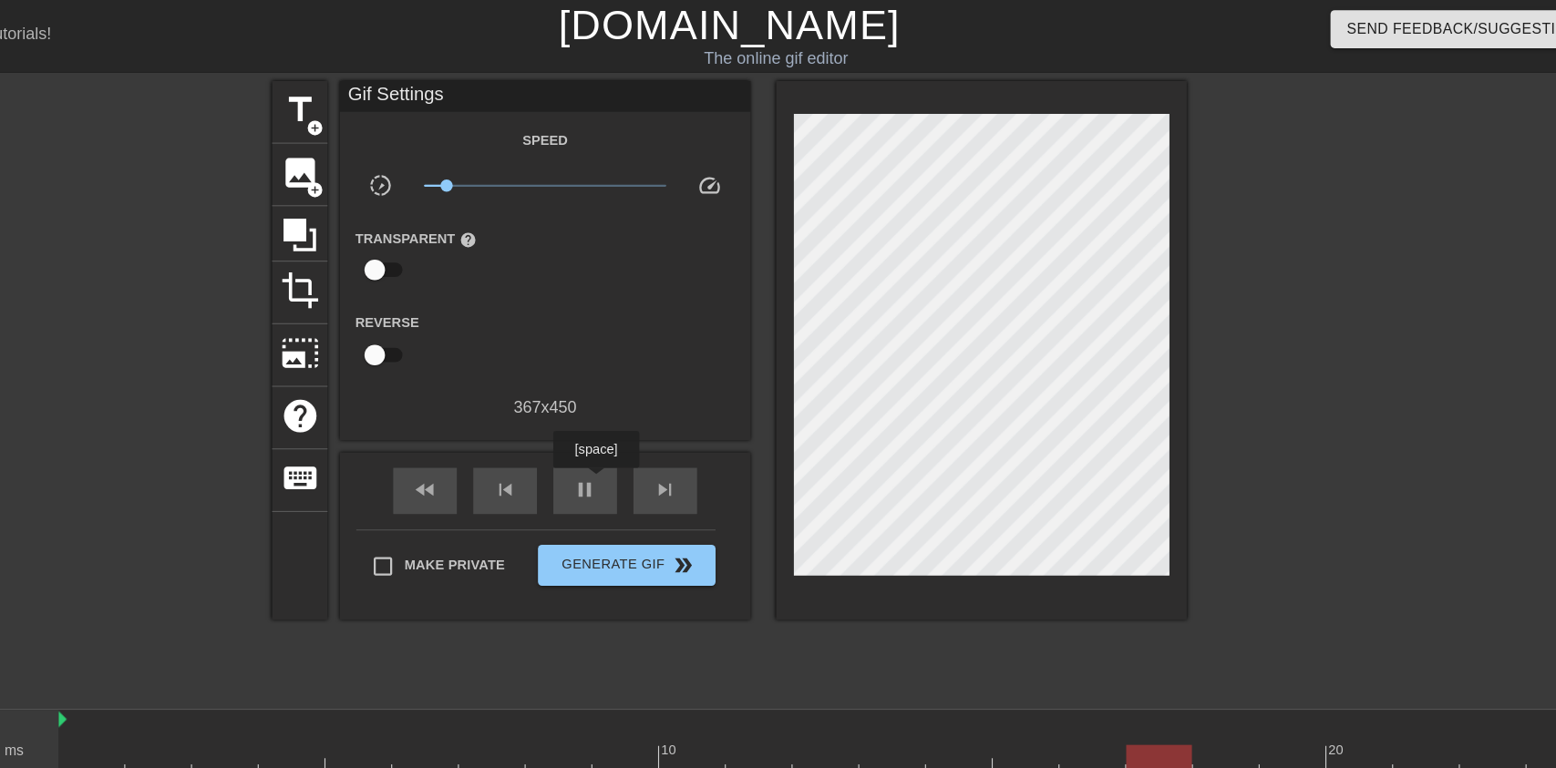
click at [658, 432] on span "pause" at bounding box center [650, 435] width 22 height 22
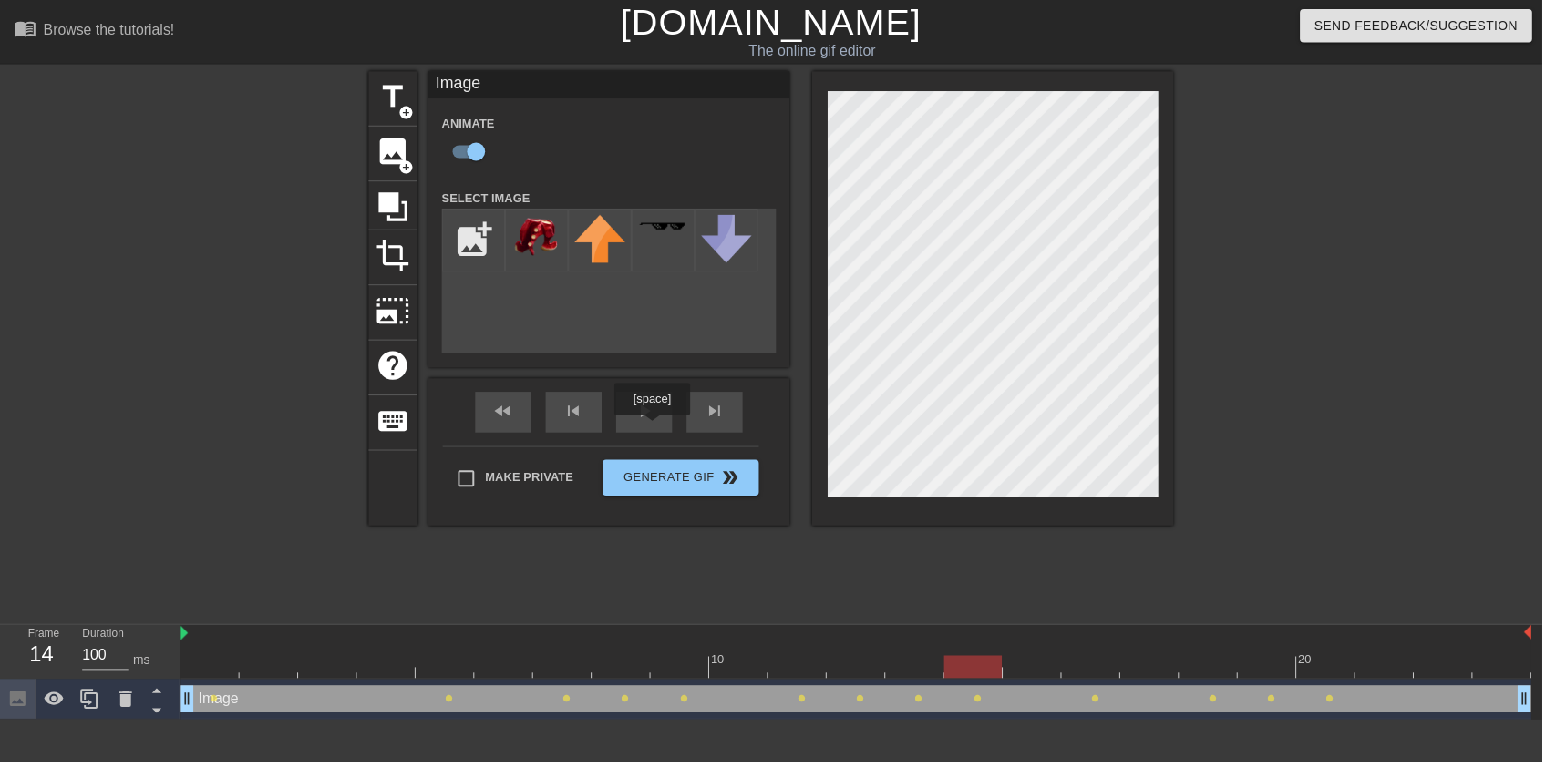
click at [1068, 673] on div at bounding box center [863, 673] width 1363 height 23
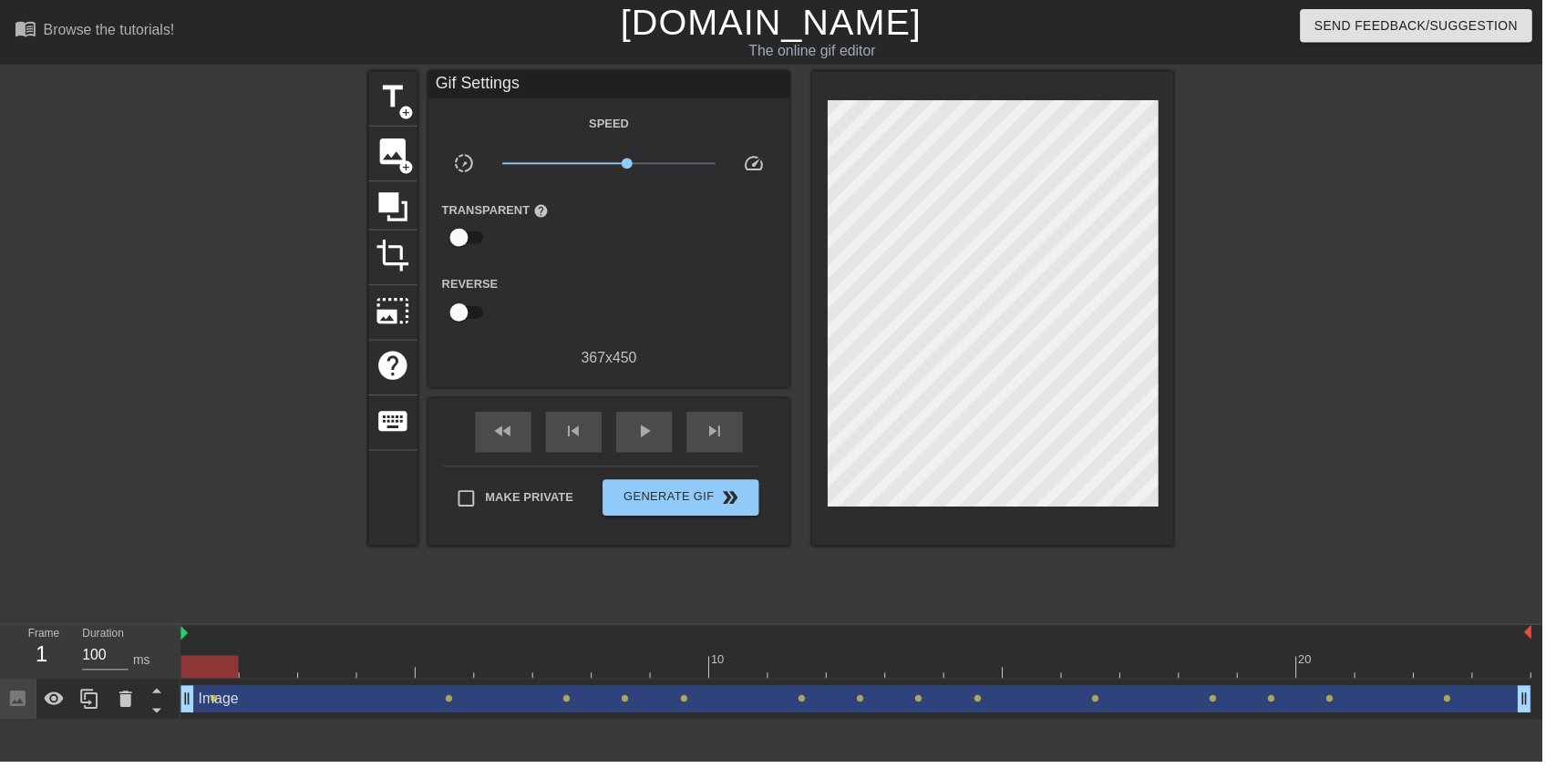
click at [650, 449] on div "play_arrow" at bounding box center [650, 436] width 57 height 41
click at [664, 427] on div "pause" at bounding box center [650, 436] width 57 height 41
click at [637, 443] on div "play_arrow" at bounding box center [650, 436] width 57 height 41
click at [675, 447] on div "pause" at bounding box center [650, 436] width 57 height 41
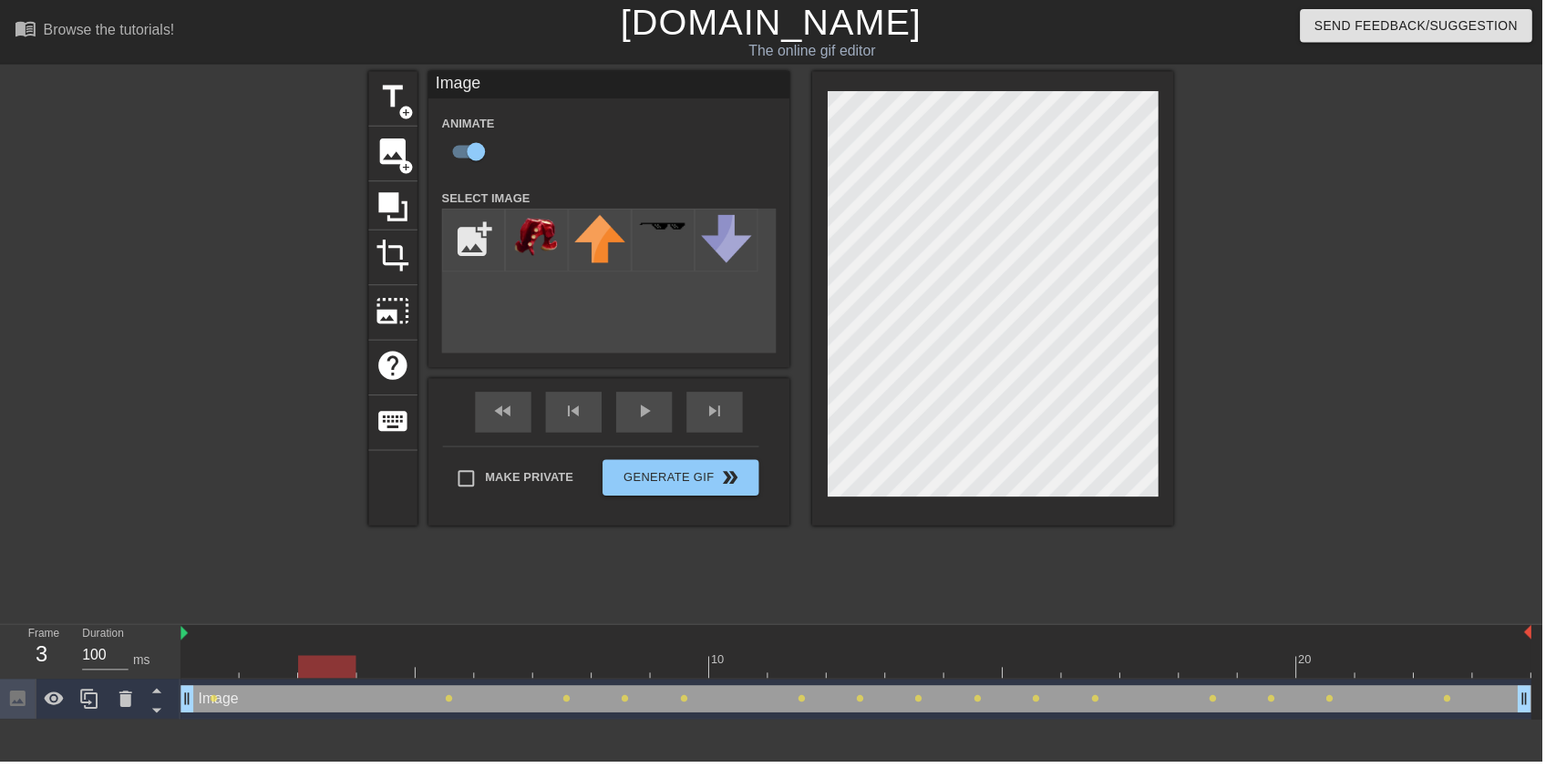
click at [693, 416] on div "fast_rewind skip_previous play_arrow skip_next" at bounding box center [614, 416] width 297 height 68
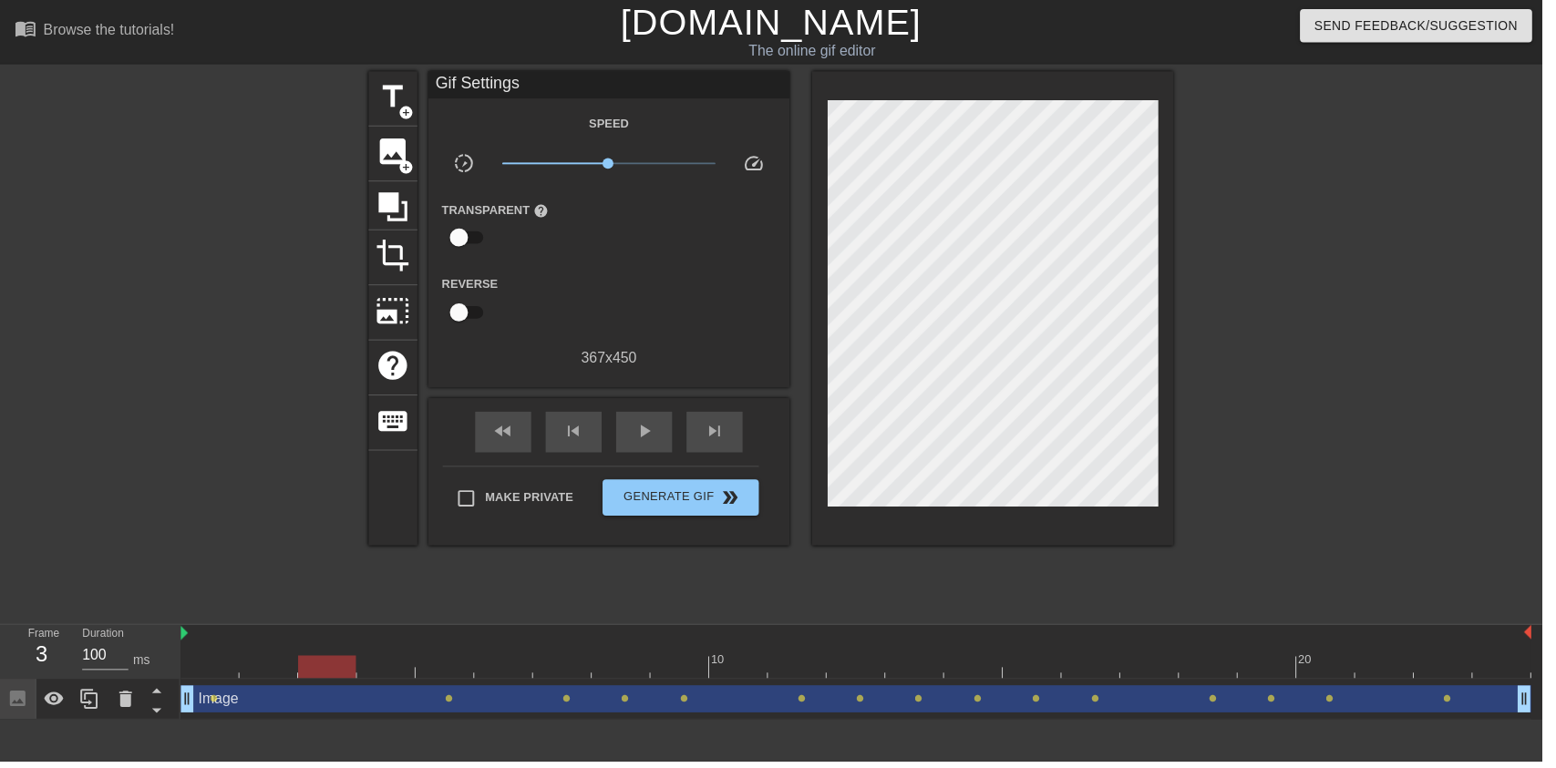
click at [659, 436] on span "play_arrow" at bounding box center [650, 435] width 22 height 22
click at [732, 505] on span "double_arrow" at bounding box center [737, 502] width 22 height 22
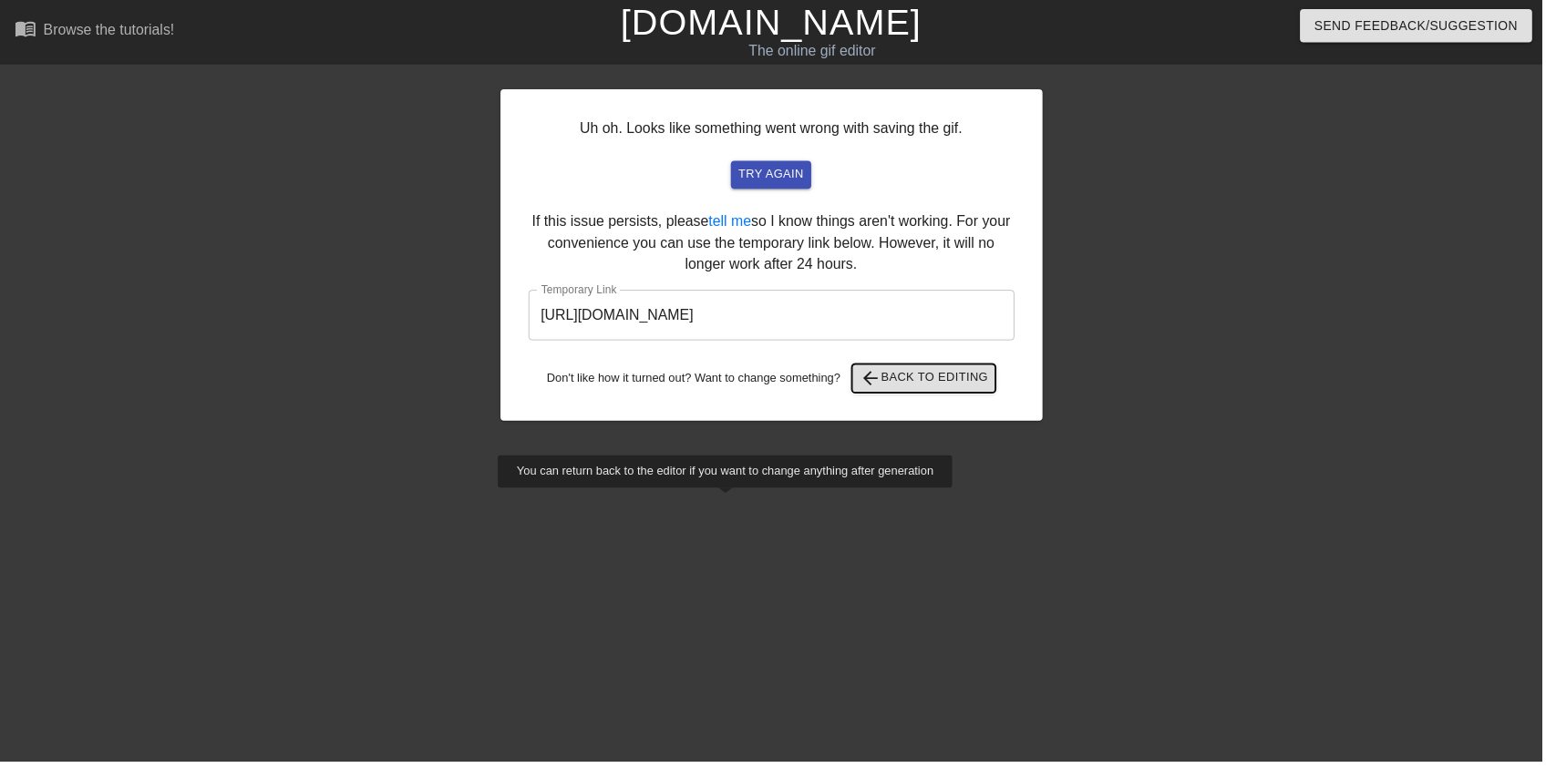
click at [965, 376] on span "arrow_back Back to Editing" at bounding box center [932, 382] width 130 height 22
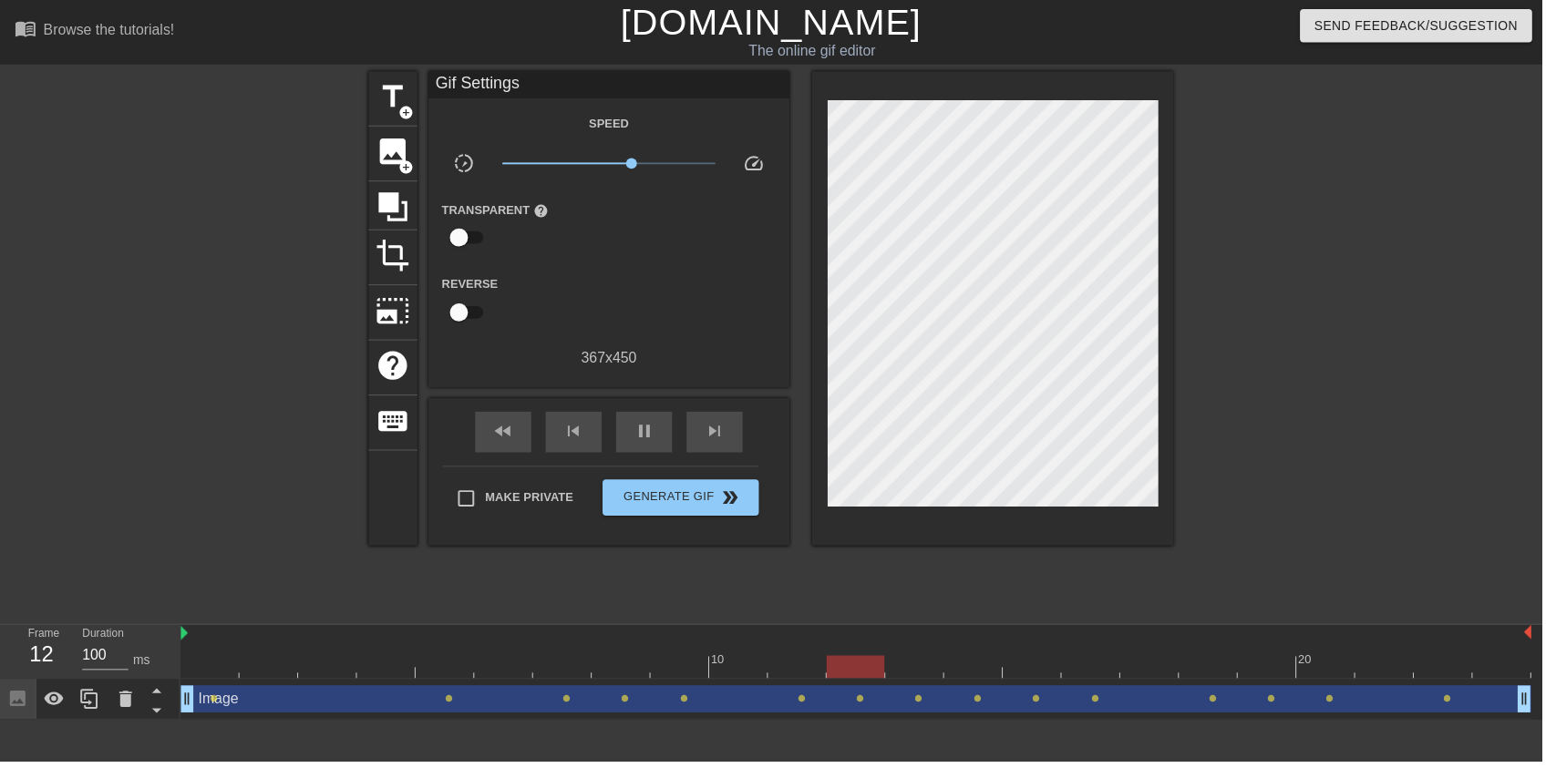
click at [658, 449] on div "pause" at bounding box center [650, 436] width 57 height 41
click at [651, 434] on span "play_arrow" at bounding box center [650, 435] width 22 height 22
click at [648, 424] on div "pause" at bounding box center [650, 436] width 57 height 41
click at [710, 511] on span "Generate Gif double_arrow" at bounding box center [686, 502] width 143 height 22
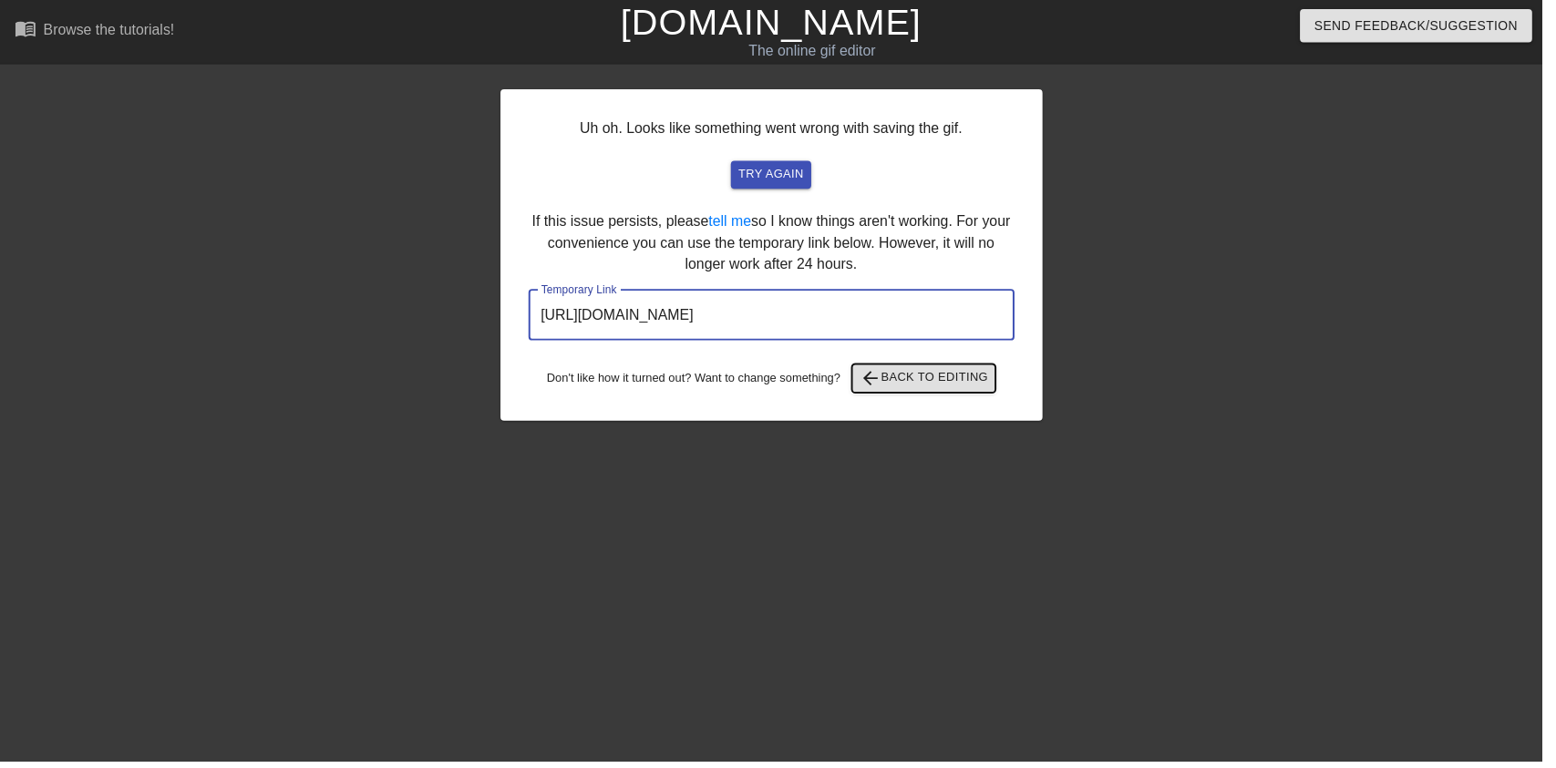
click at [964, 380] on span "arrow_back Back to Editing" at bounding box center [932, 382] width 130 height 22
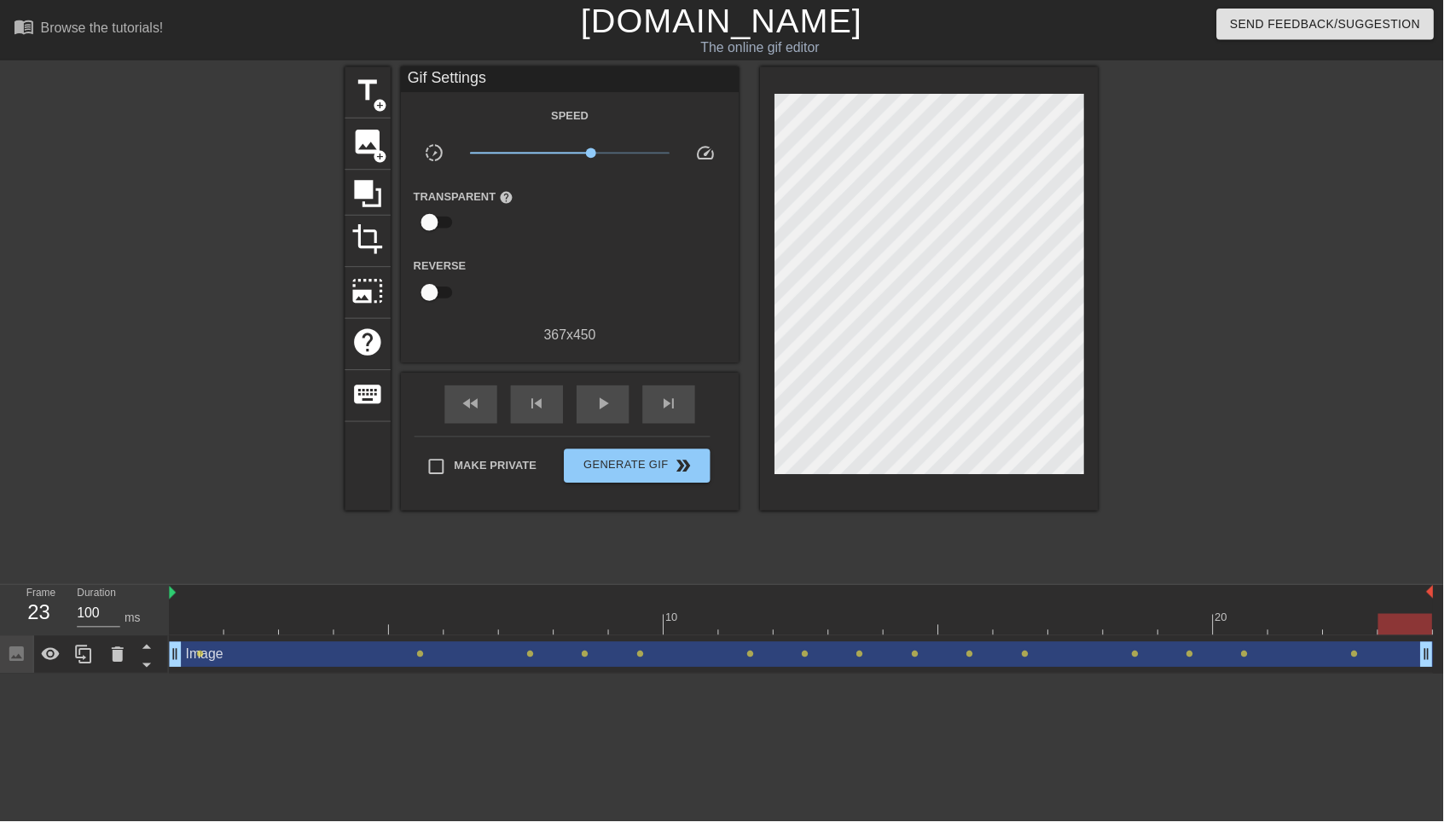
click at [614, 414] on span "play_arrow" at bounding box center [608, 407] width 21 height 21
click at [780, 30] on link "[DOMAIN_NAME]" at bounding box center [728, 21] width 284 height 37
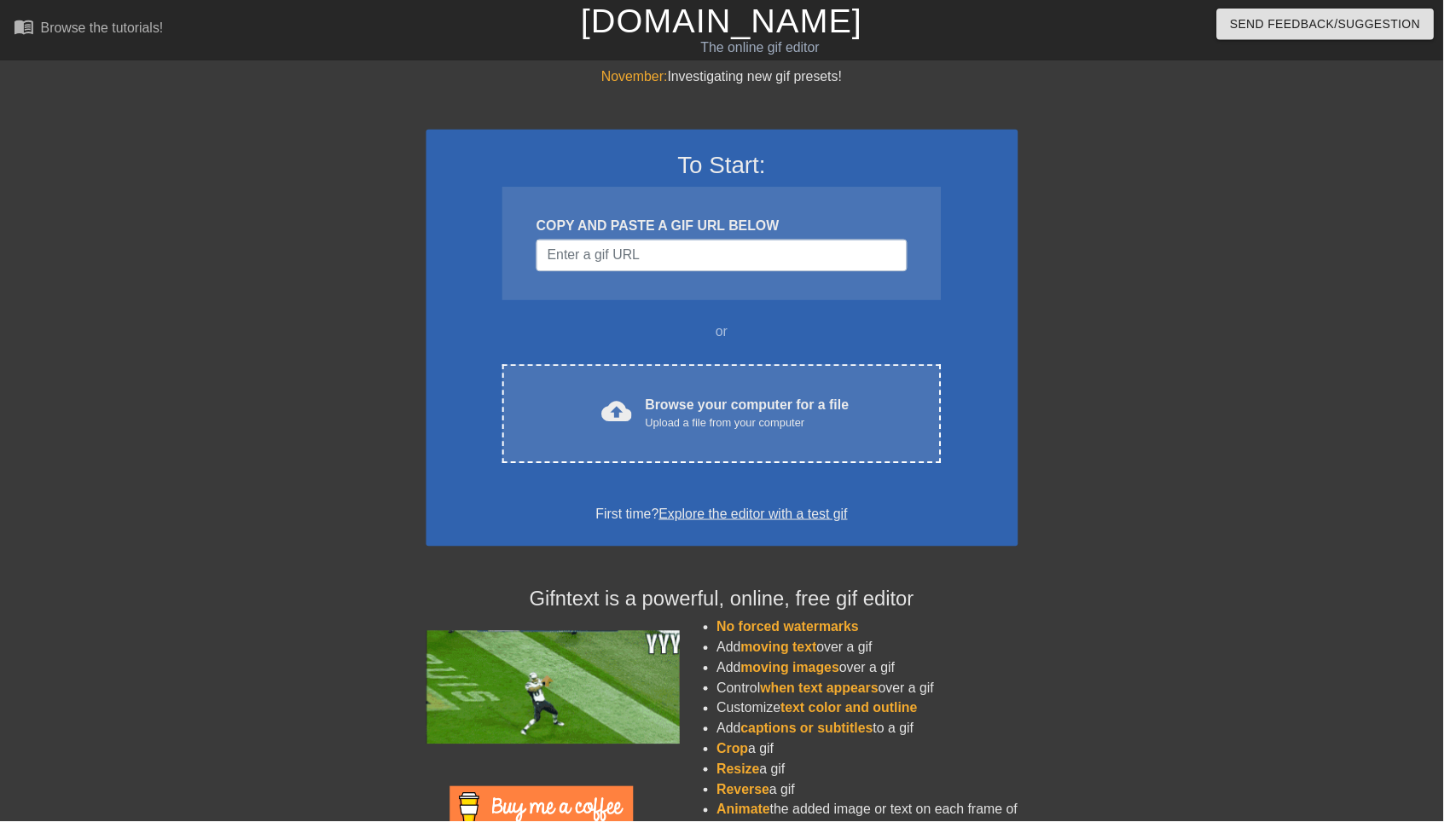
click at [852, 405] on div "cloud_upload Browse your computer for a file Upload a file from your computer" at bounding box center [728, 417] width 371 height 38
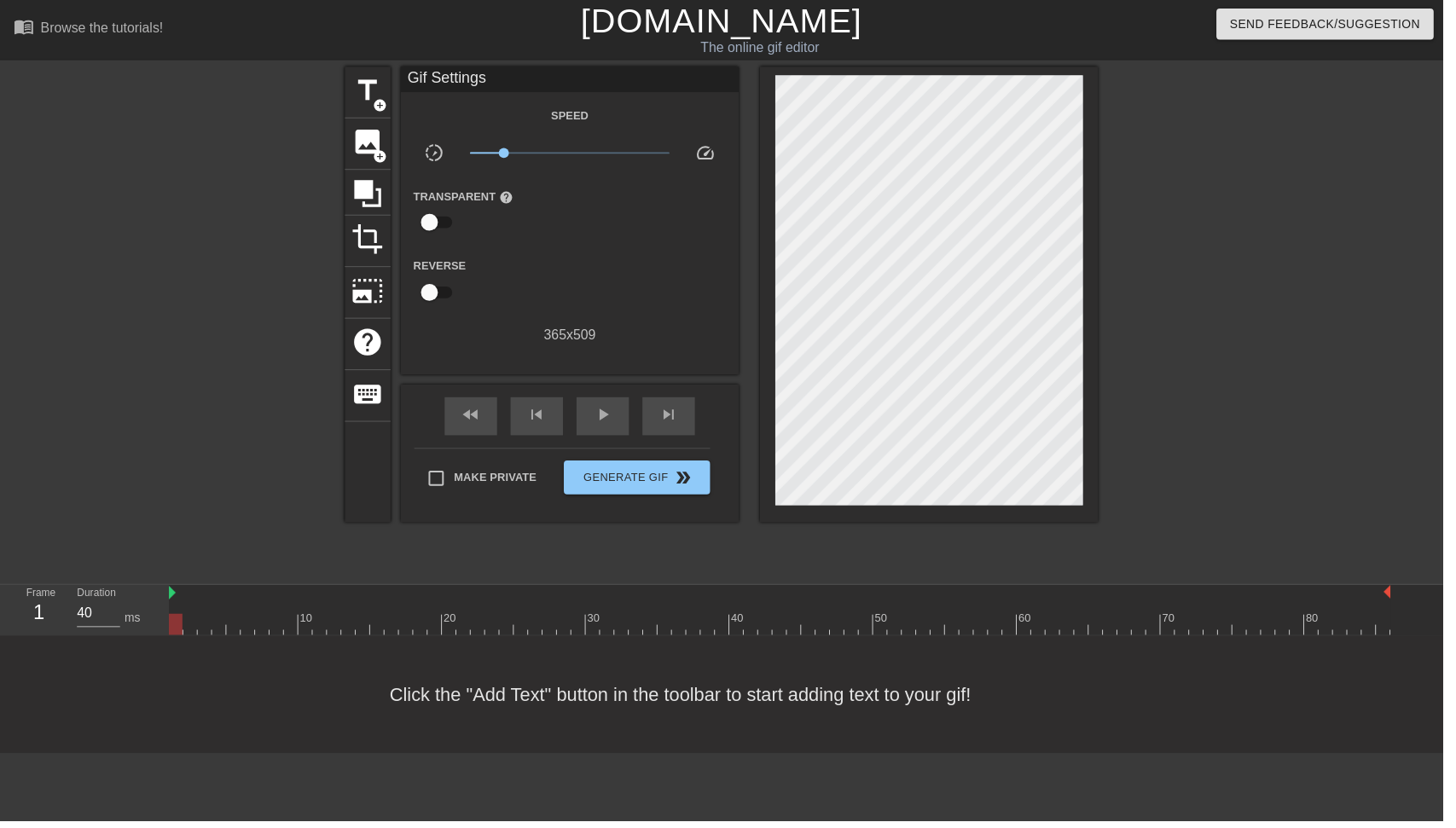
click at [372, 142] on span "image" at bounding box center [371, 143] width 33 height 33
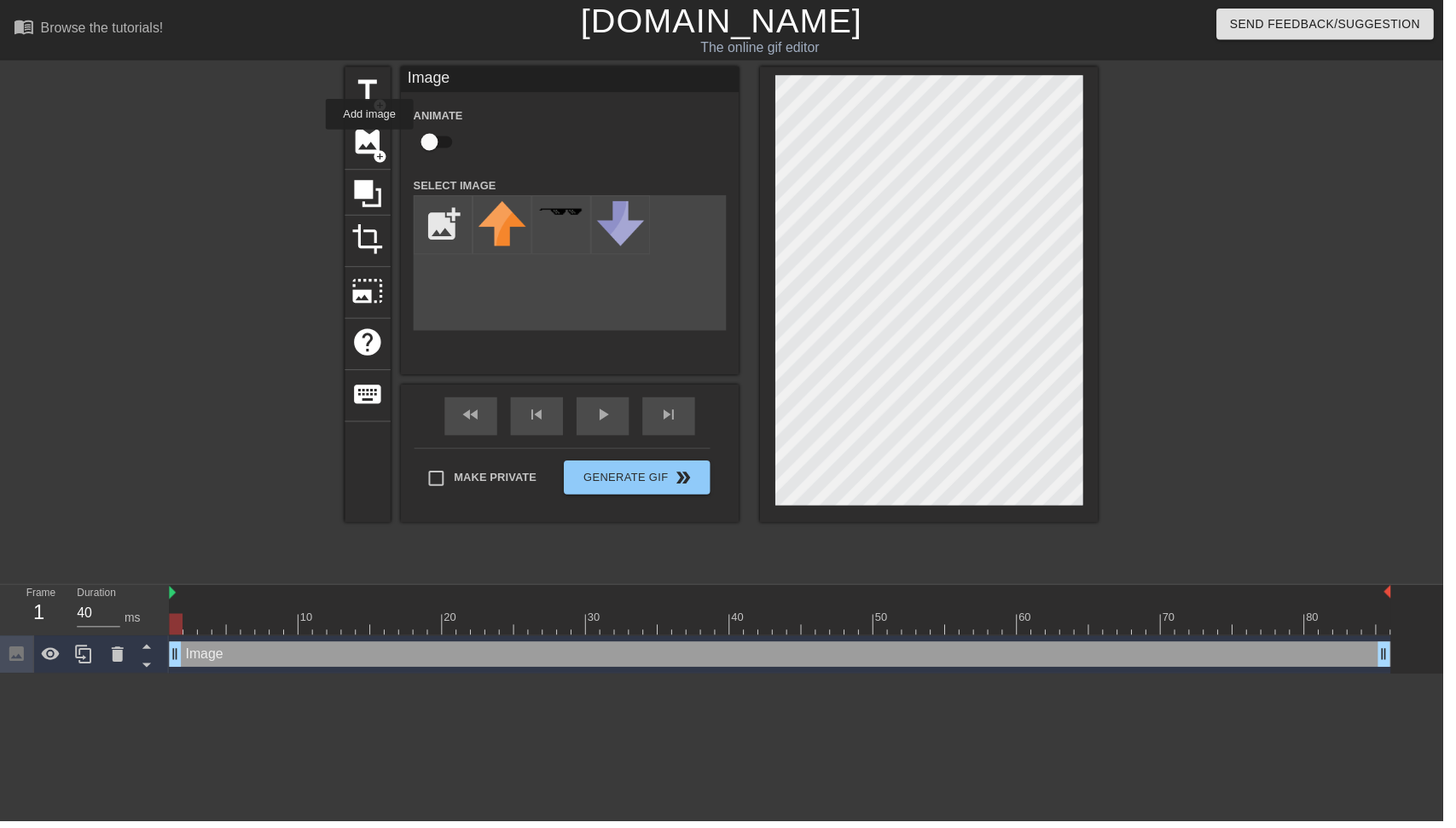
click at [429, 153] on input "checkbox" at bounding box center [433, 143] width 97 height 33
checkbox input "true"
click at [441, 218] on input "file" at bounding box center [447, 226] width 58 height 58
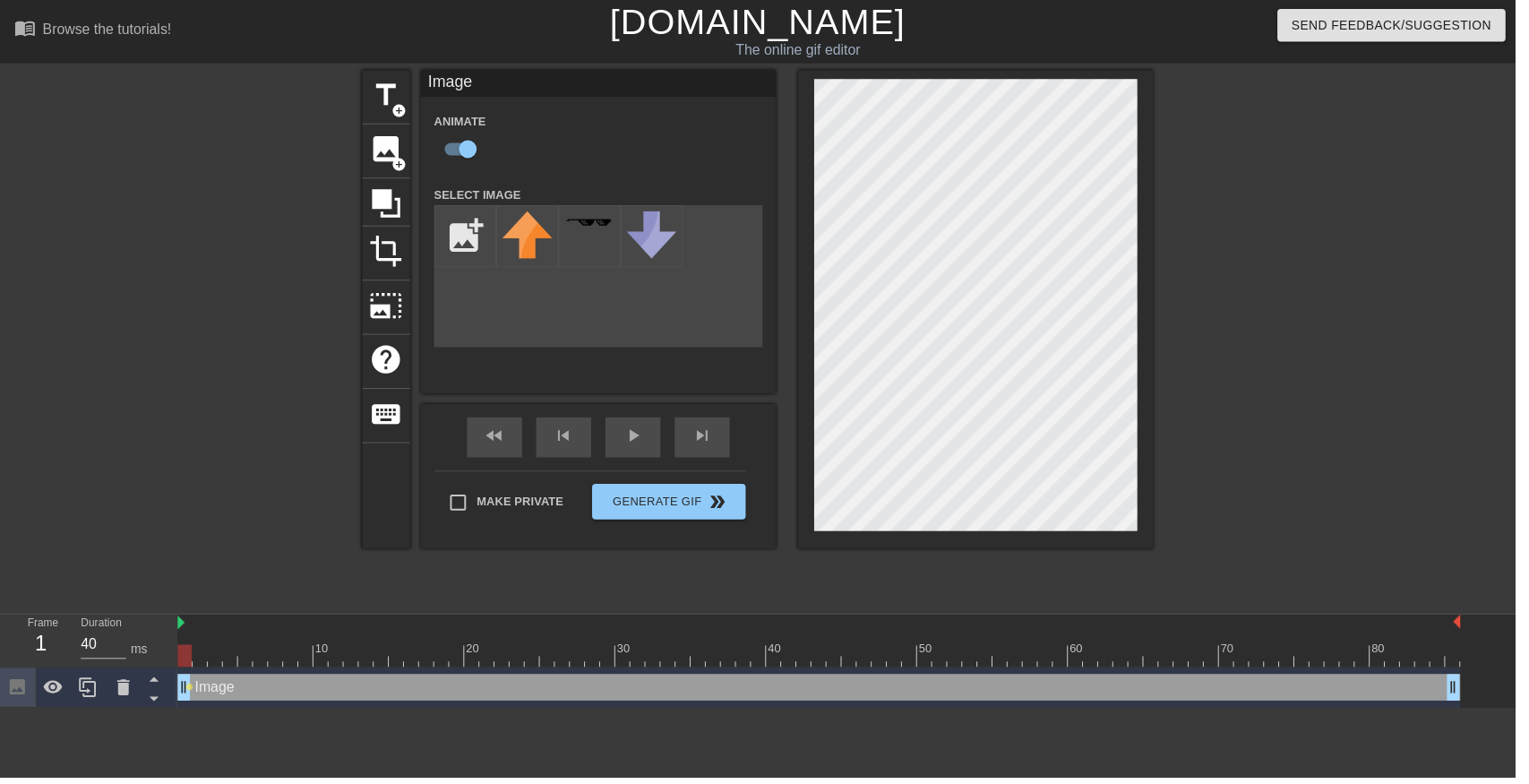
type input "C:\fakepath\octoling_cosplay_by_octolena_d9x0mqv-fullview (1) (1).png"
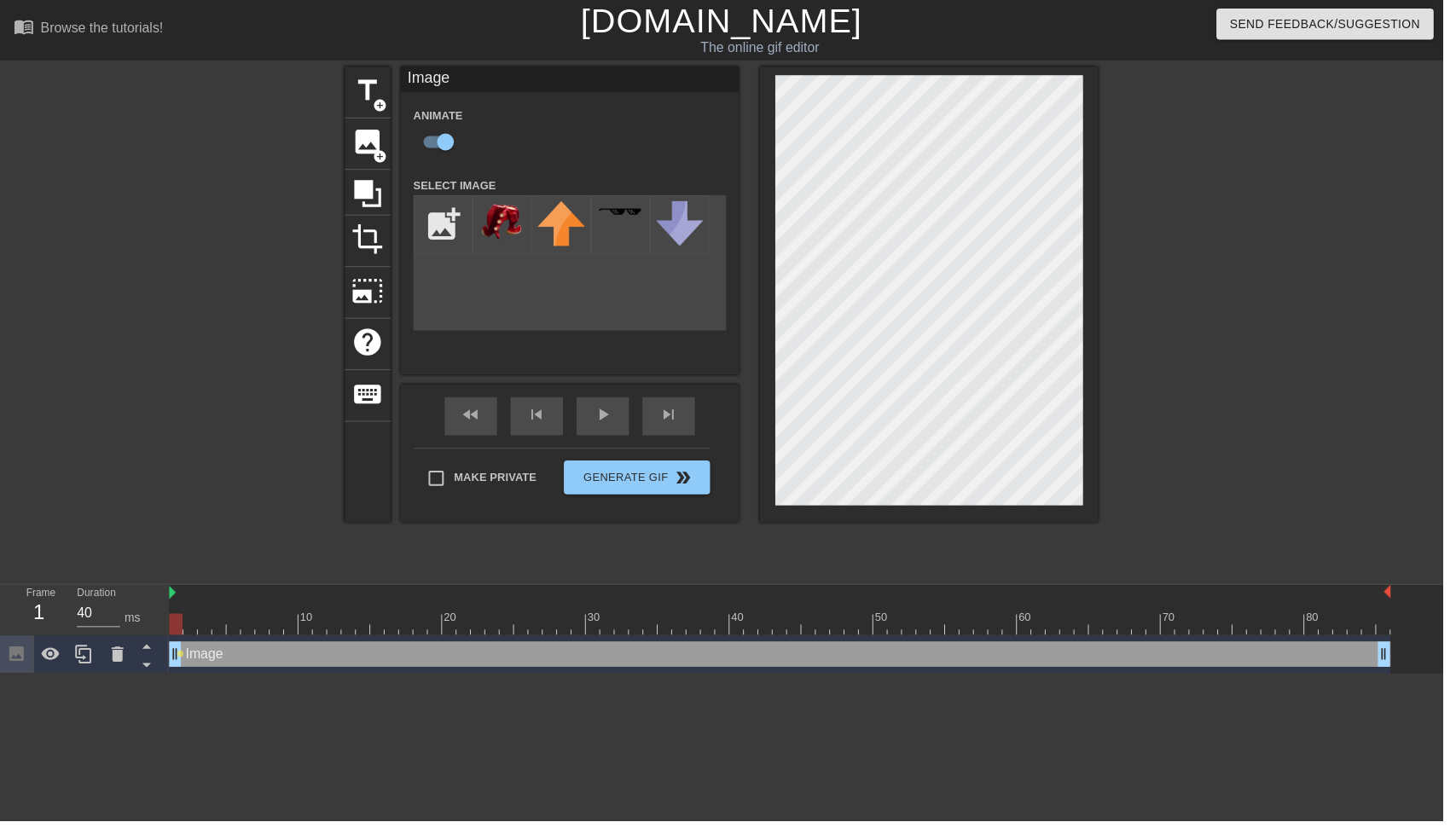
click at [493, 225] on img at bounding box center [506, 225] width 48 height 43
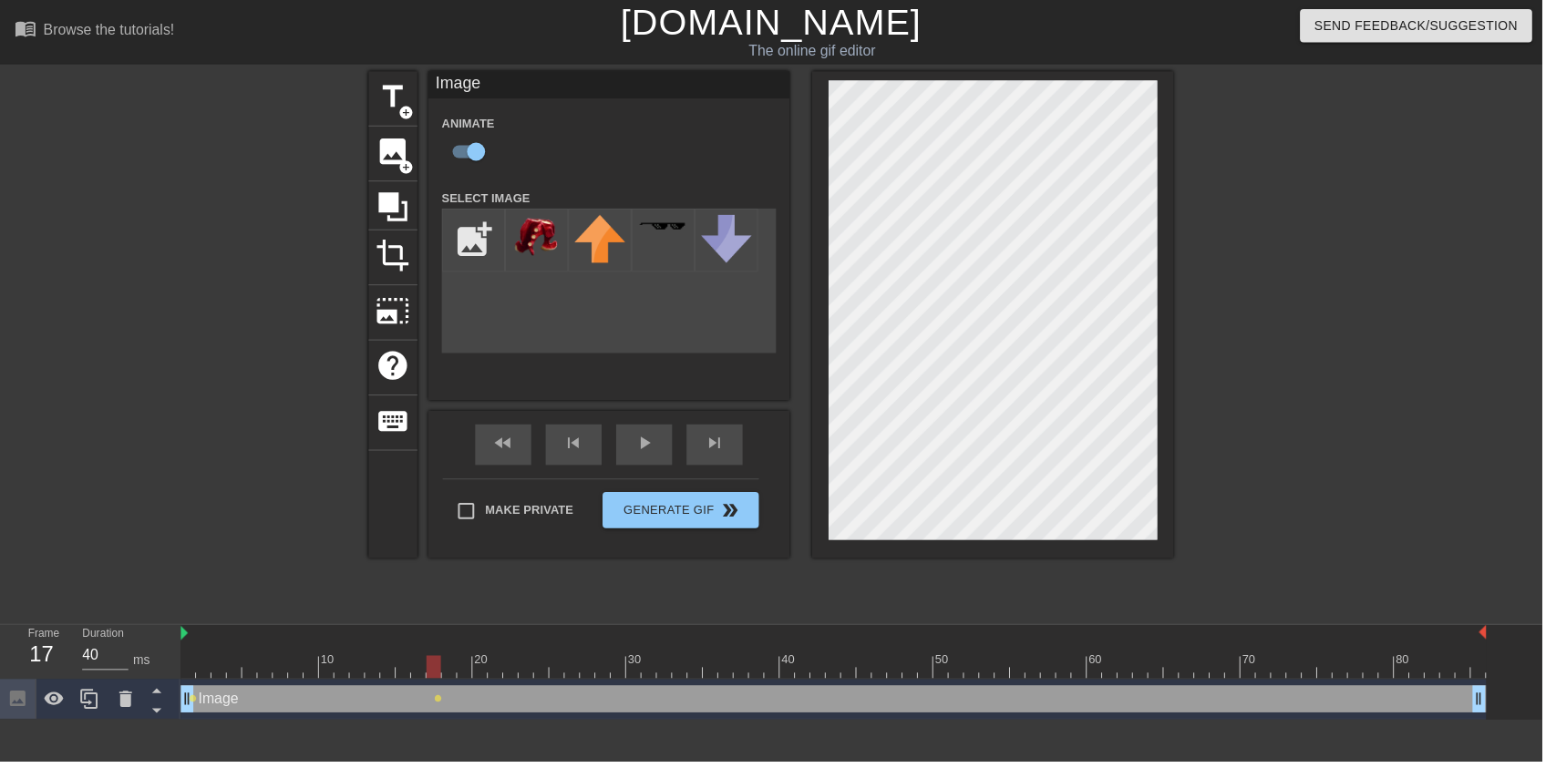
click at [1263, 360] on div at bounding box center [1342, 345] width 273 height 547
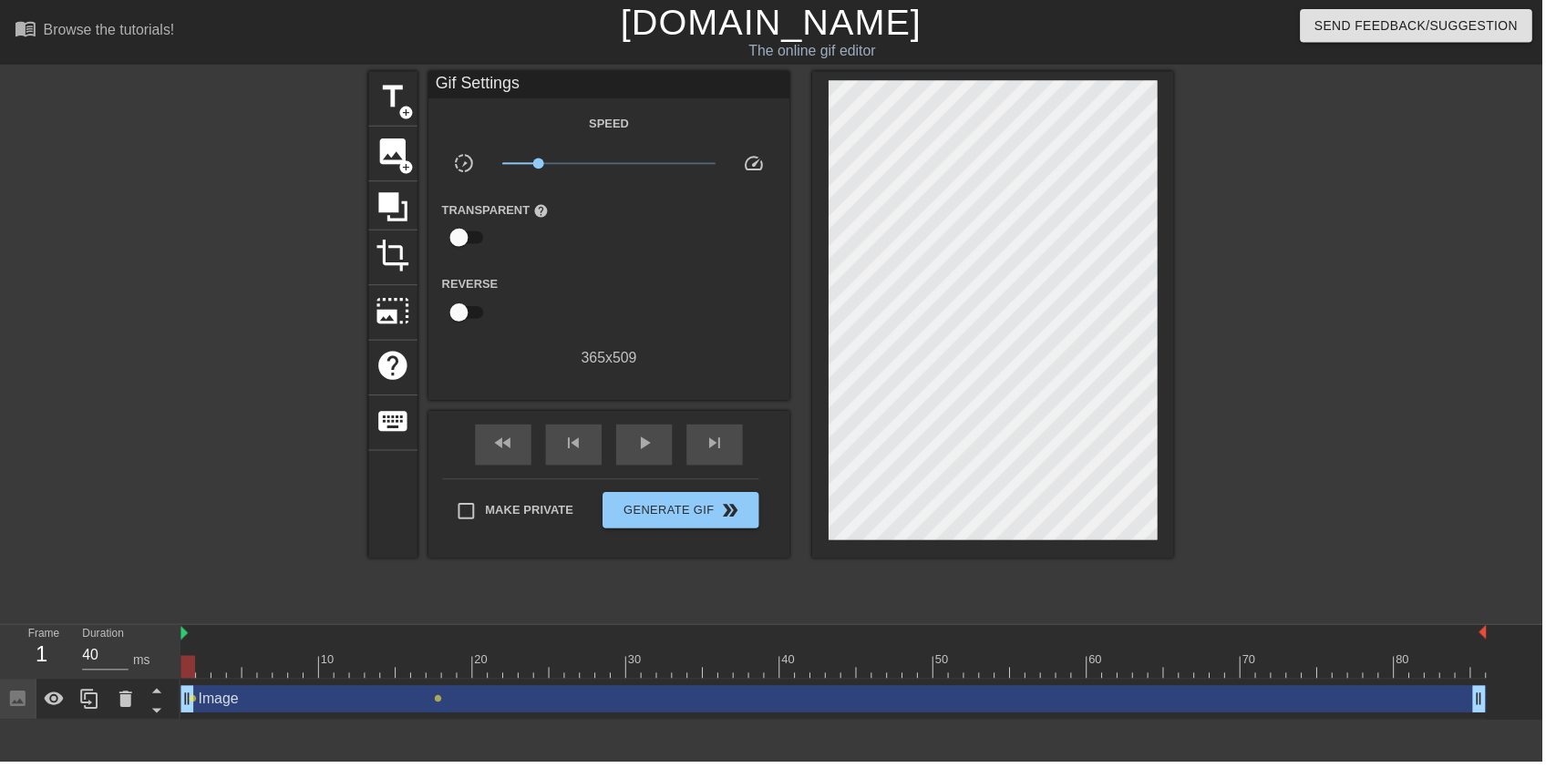
click at [131, 714] on icon at bounding box center [127, 706] width 22 height 22
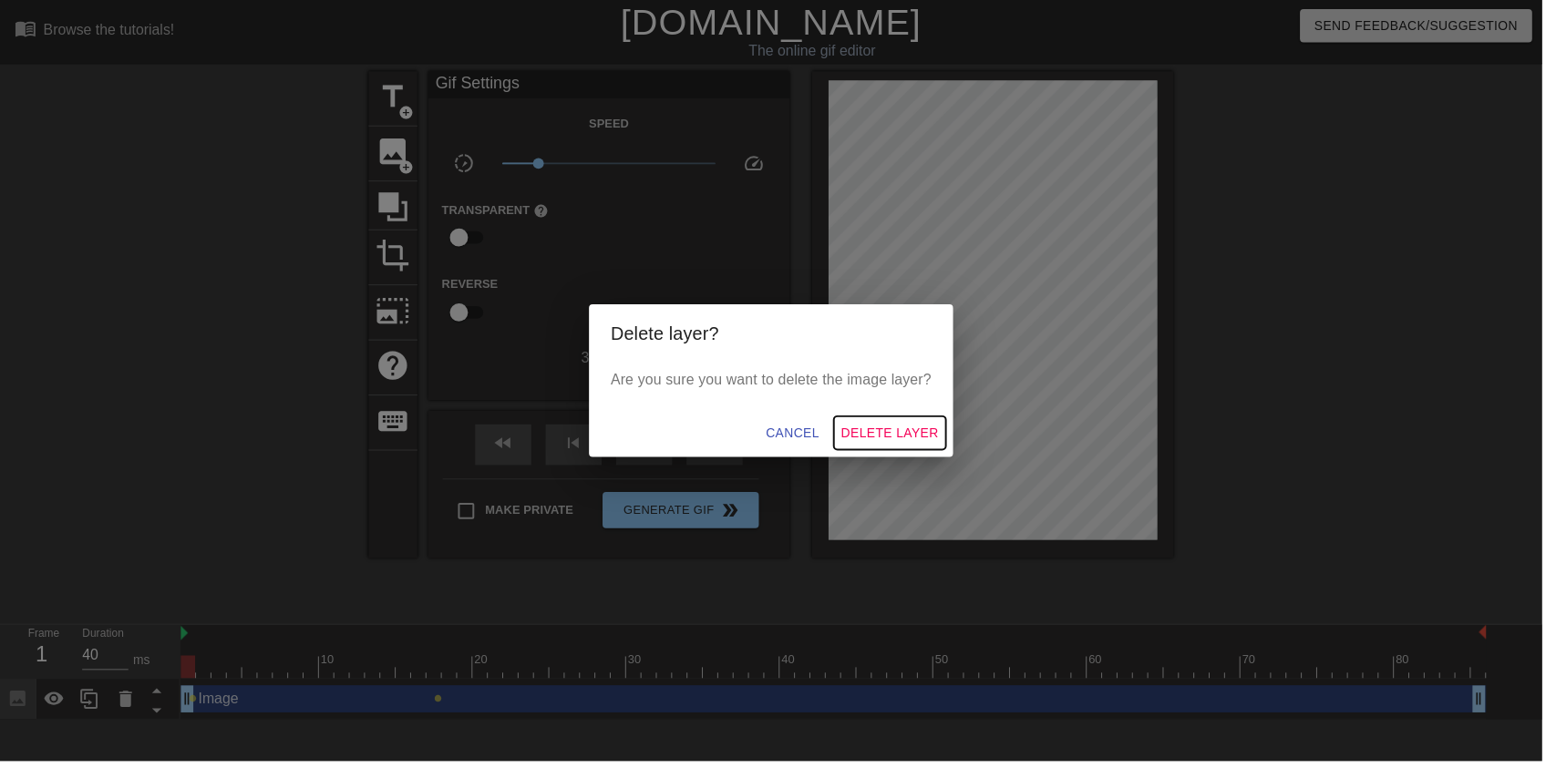
click at [925, 437] on span "Delete Layer" at bounding box center [898, 437] width 98 height 23
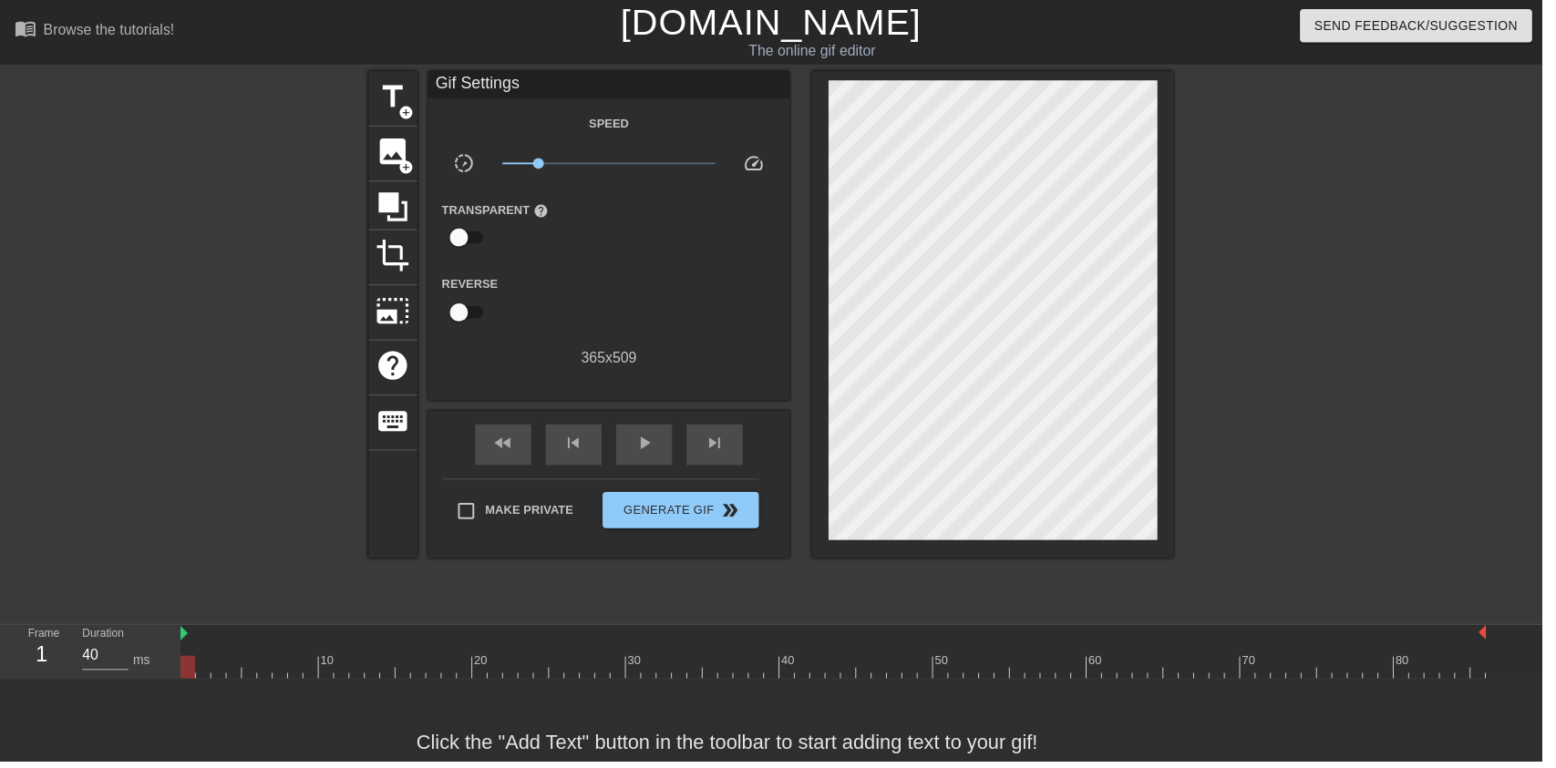
click at [395, 110] on span "title" at bounding box center [396, 97] width 35 height 35
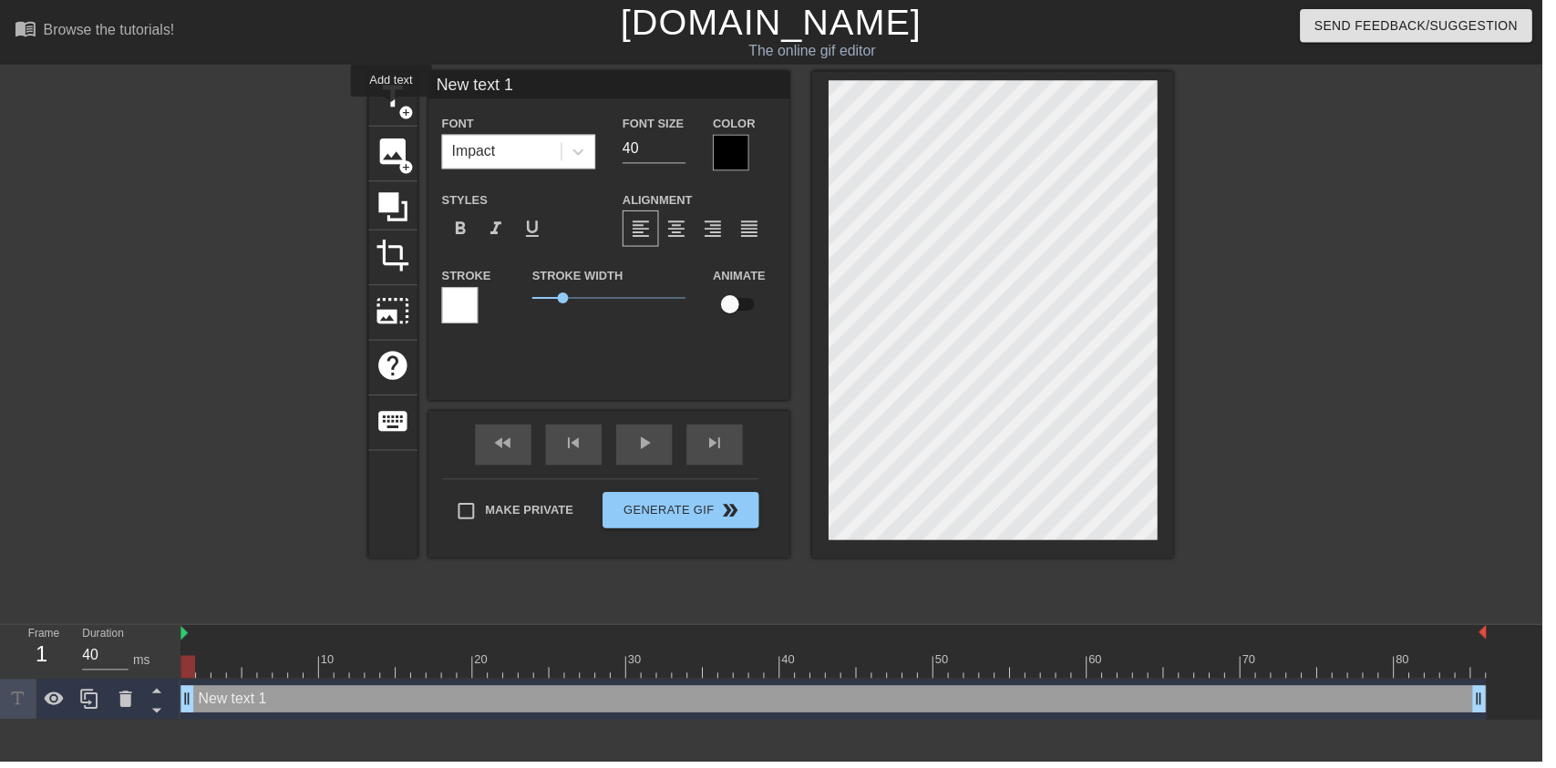
click at [116, 706] on icon at bounding box center [127, 706] width 22 height 22
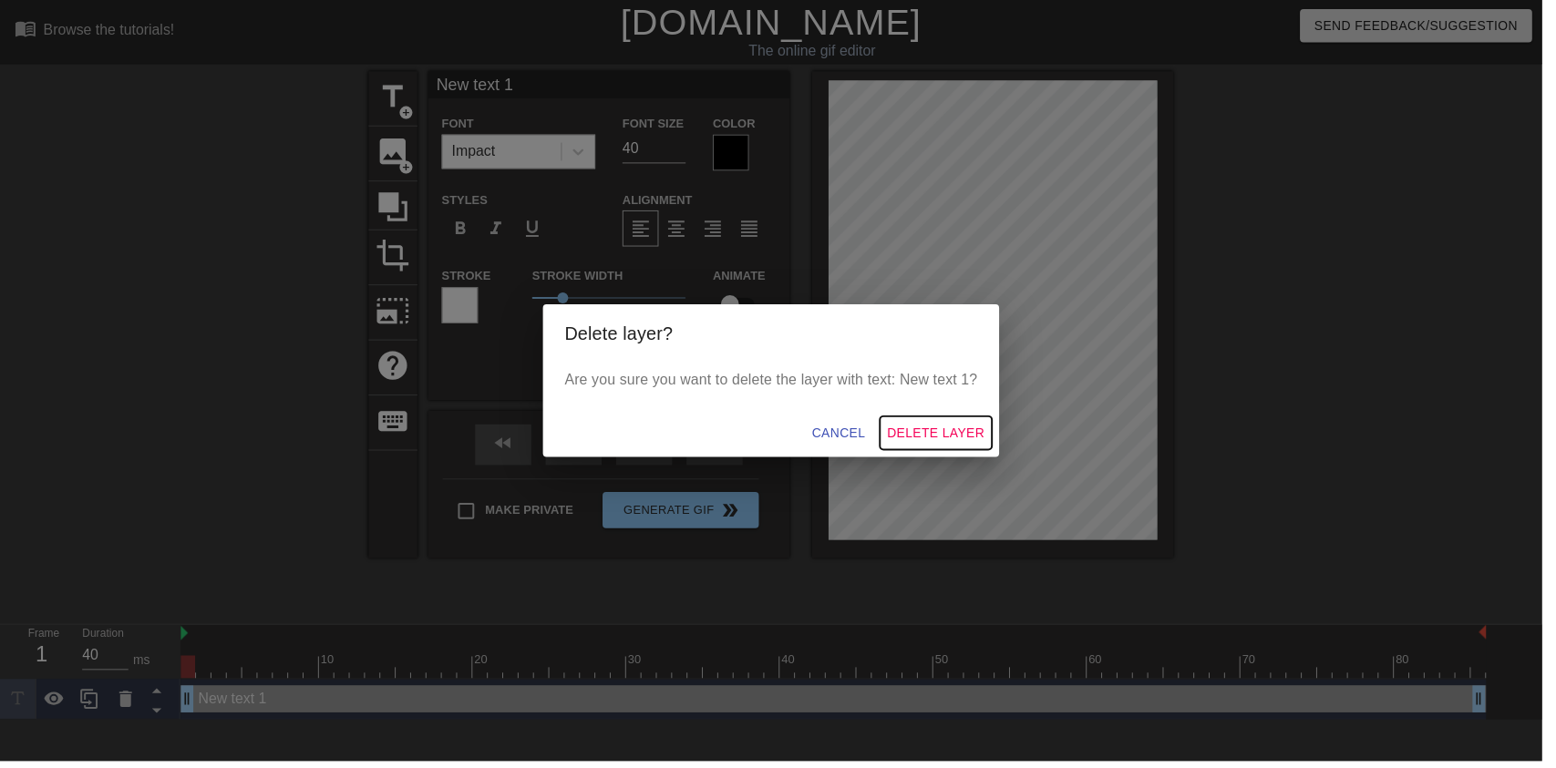
click at [994, 438] on span "Delete Layer" at bounding box center [944, 437] width 98 height 23
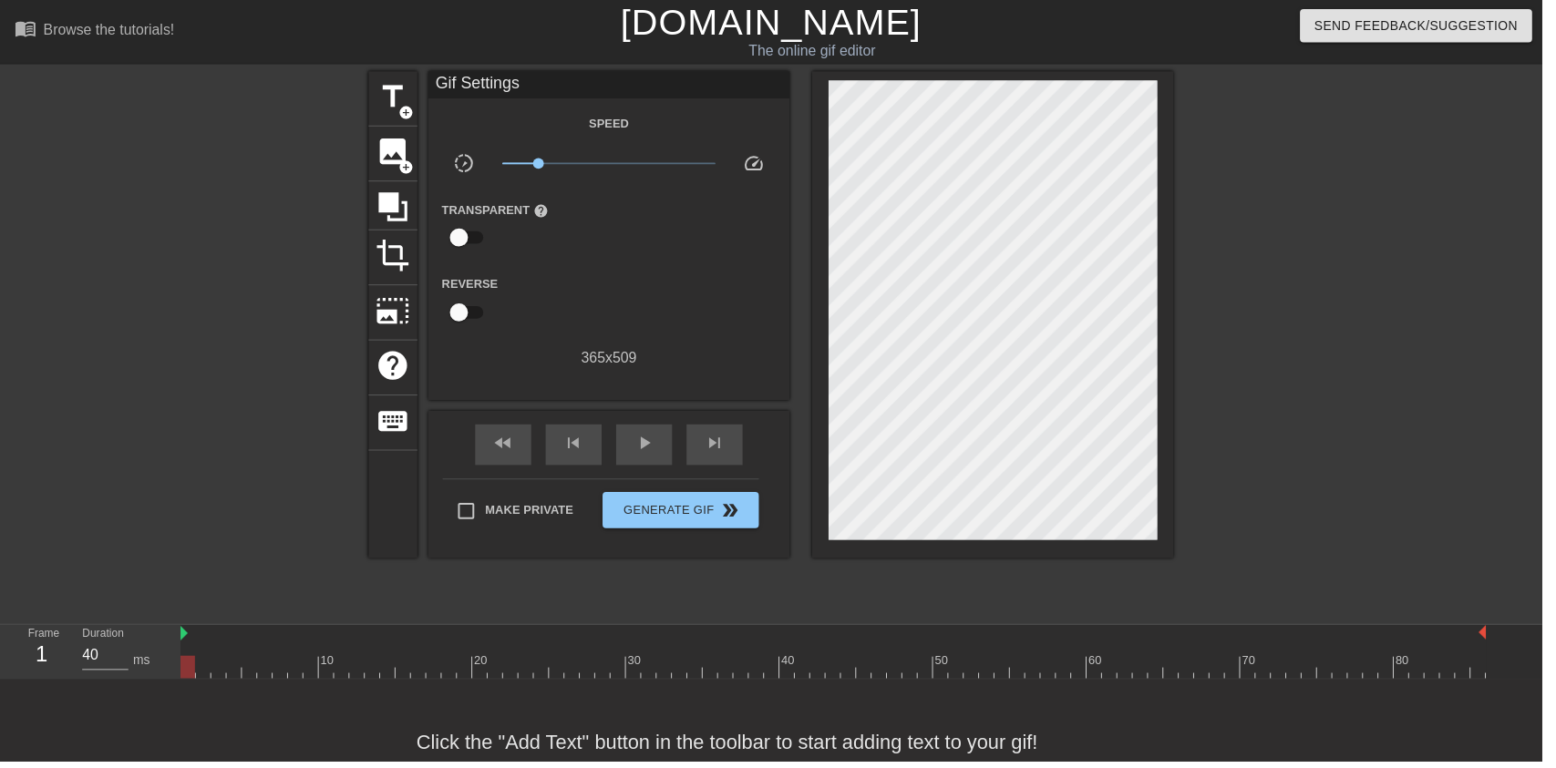
click at [396, 159] on span "image" at bounding box center [396, 153] width 35 height 35
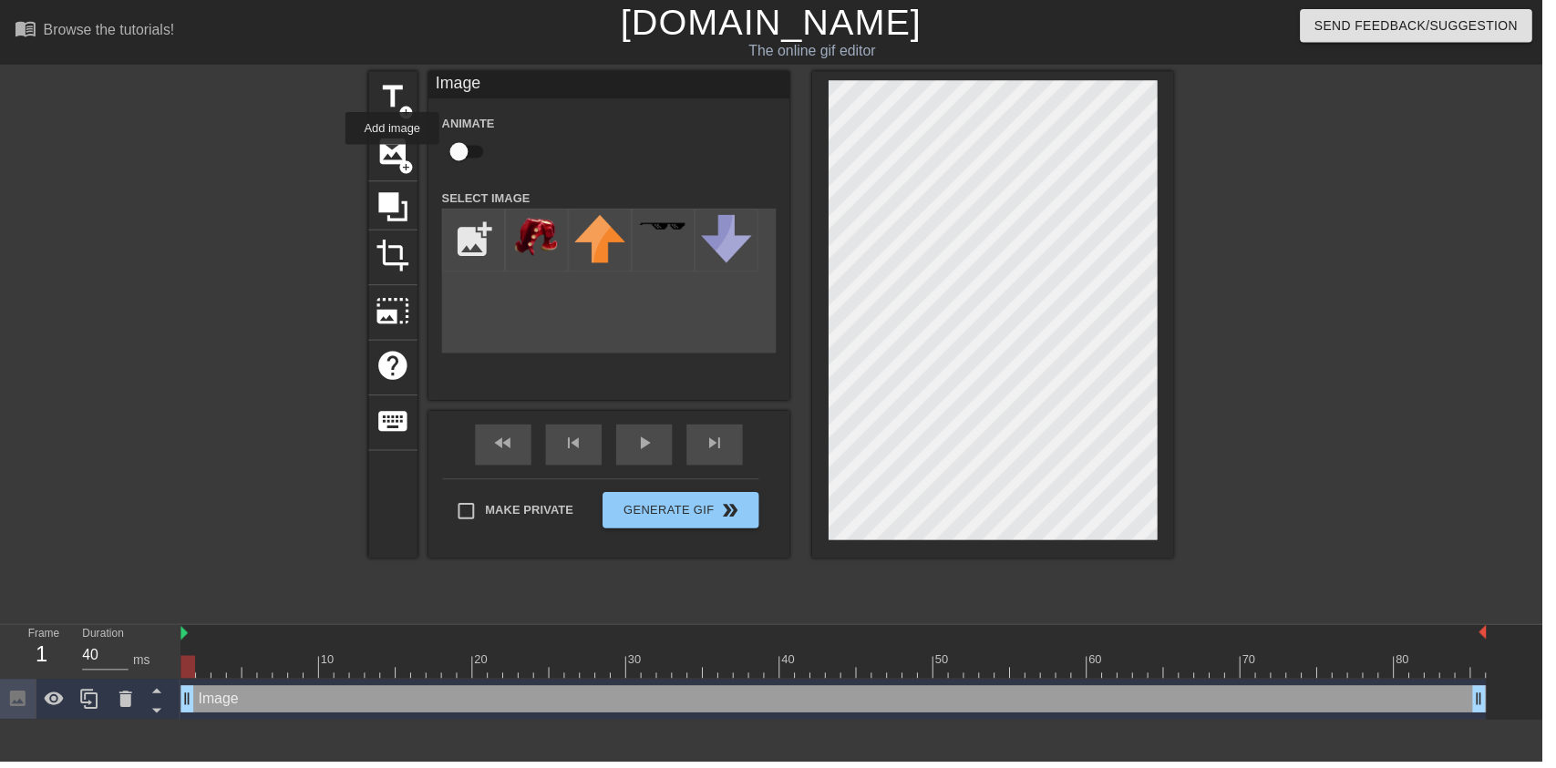
click at [533, 226] on img at bounding box center [541, 240] width 51 height 46
click at [464, 144] on input "checkbox" at bounding box center [463, 153] width 104 height 35
checkbox input "true"
click at [644, 458] on span "play_arrow" at bounding box center [650, 448] width 22 height 22
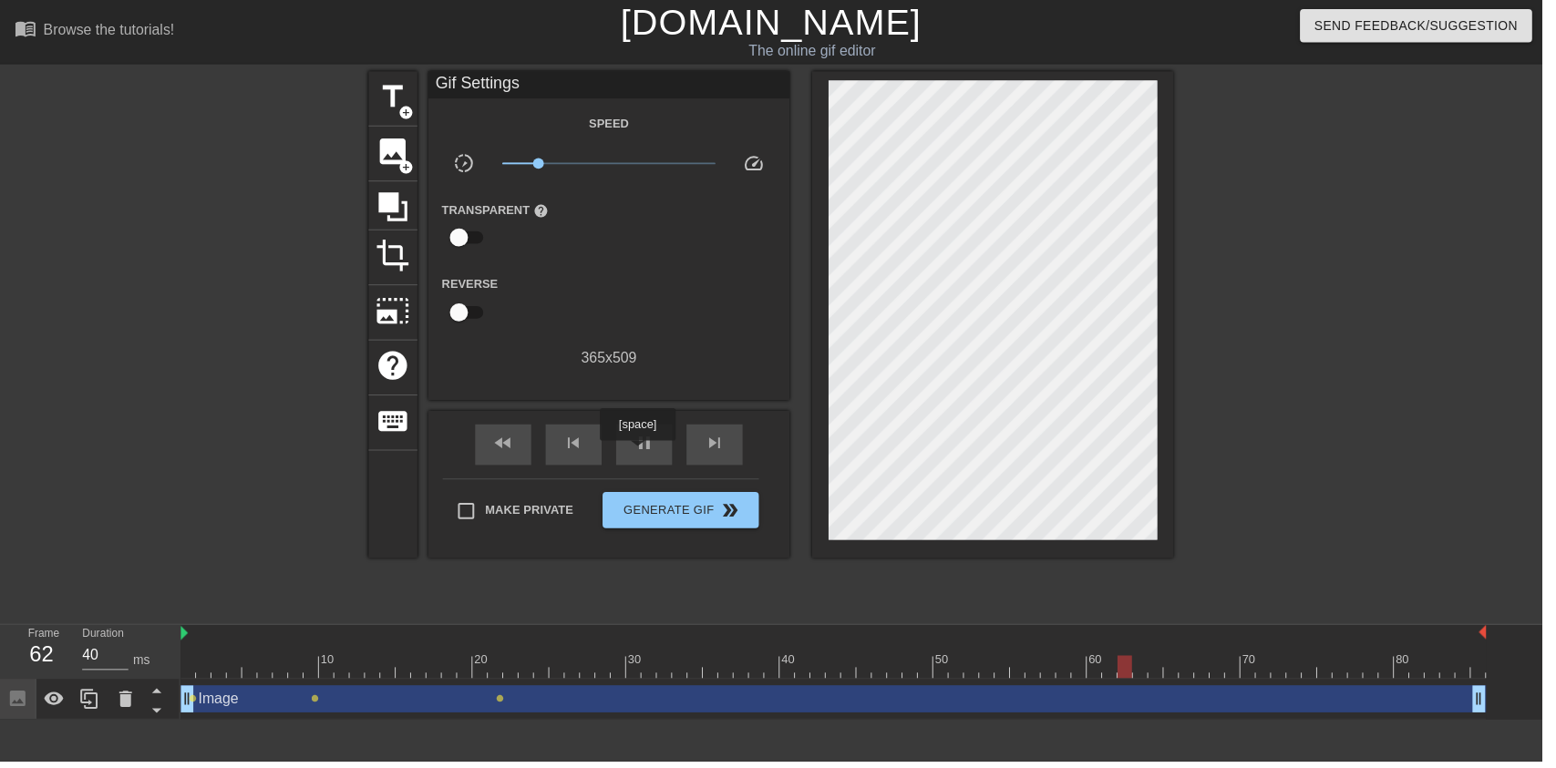
click at [660, 467] on div "pause" at bounding box center [650, 448] width 57 height 41
click at [666, 456] on div "play_arrow" at bounding box center [650, 448] width 57 height 41
click at [672, 443] on div "pause" at bounding box center [650, 448] width 57 height 41
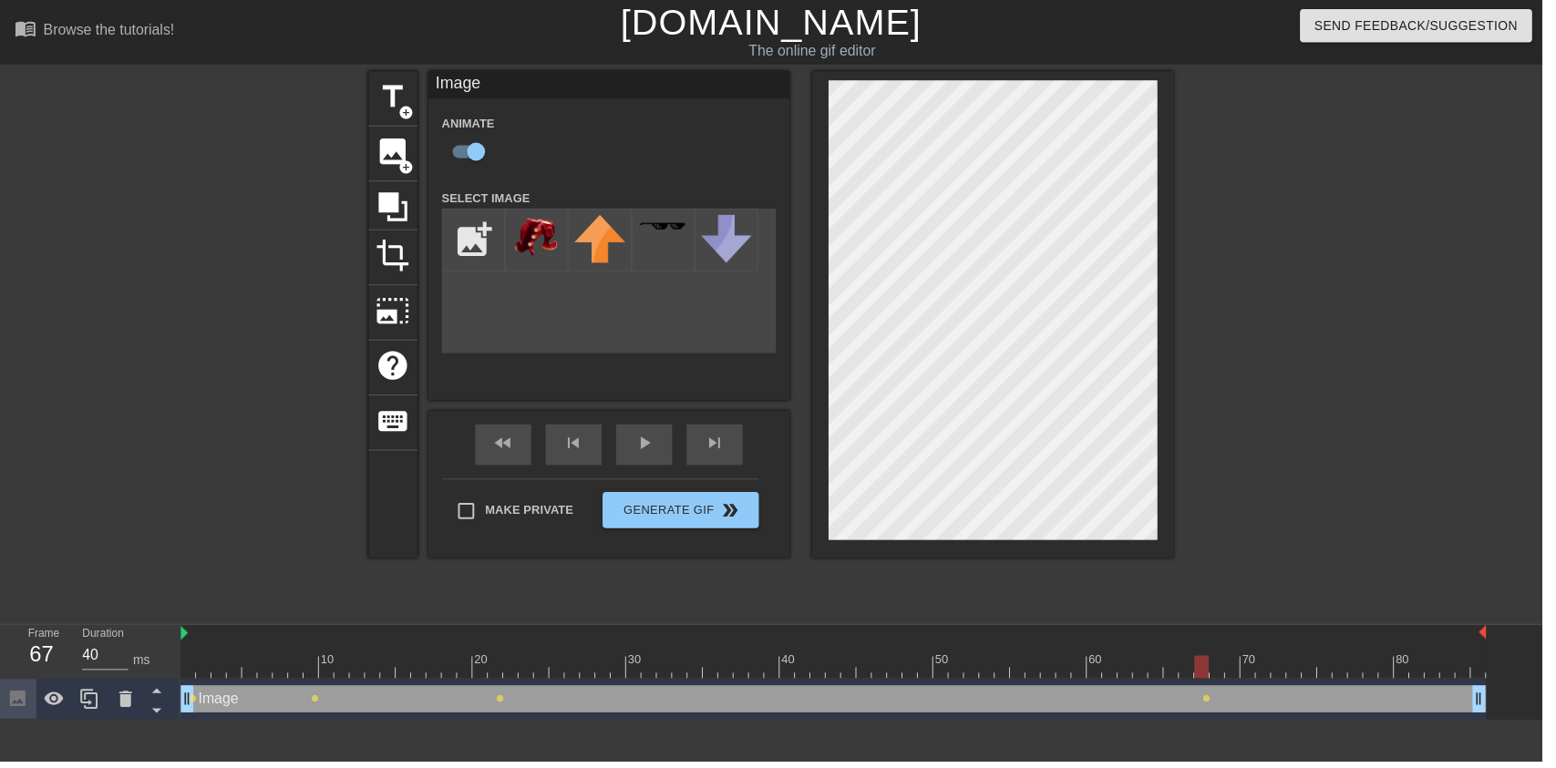
click at [637, 455] on div "play_arrow" at bounding box center [650, 448] width 57 height 41
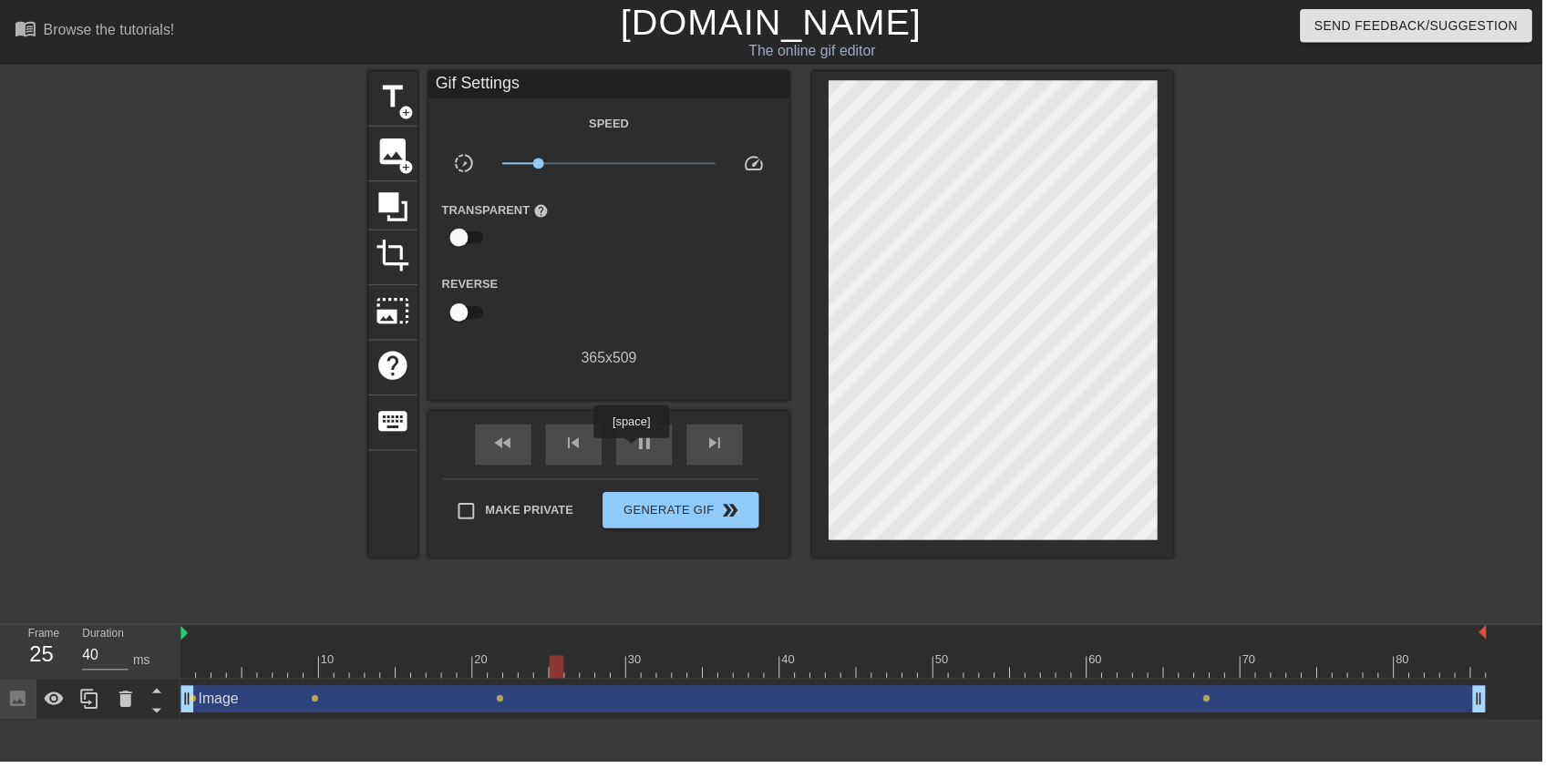
click at [673, 453] on div "pause" at bounding box center [650, 448] width 57 height 41
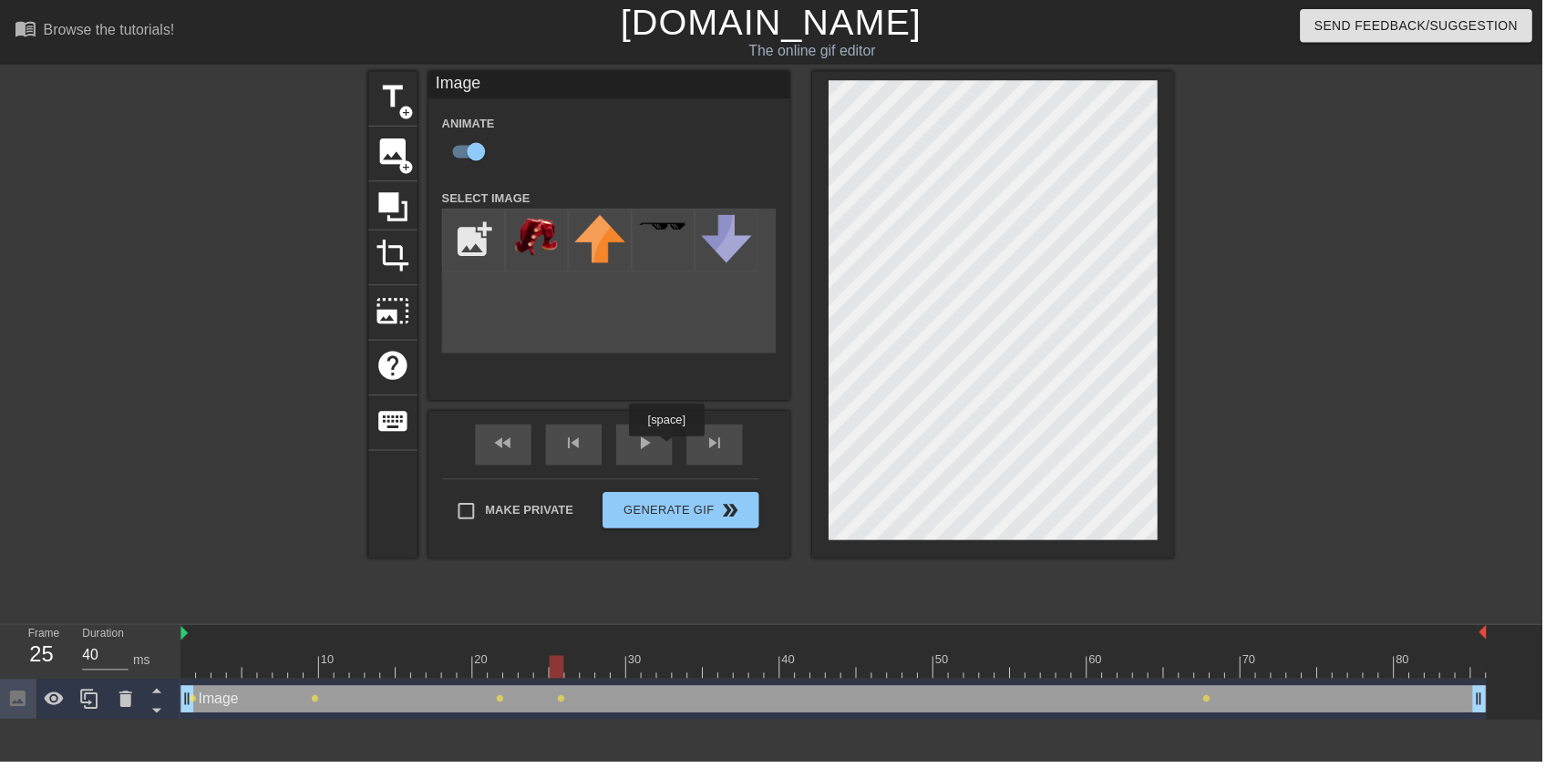
click at [860, 57] on div "The online gif editor" at bounding box center [819, 52] width 583 height 22
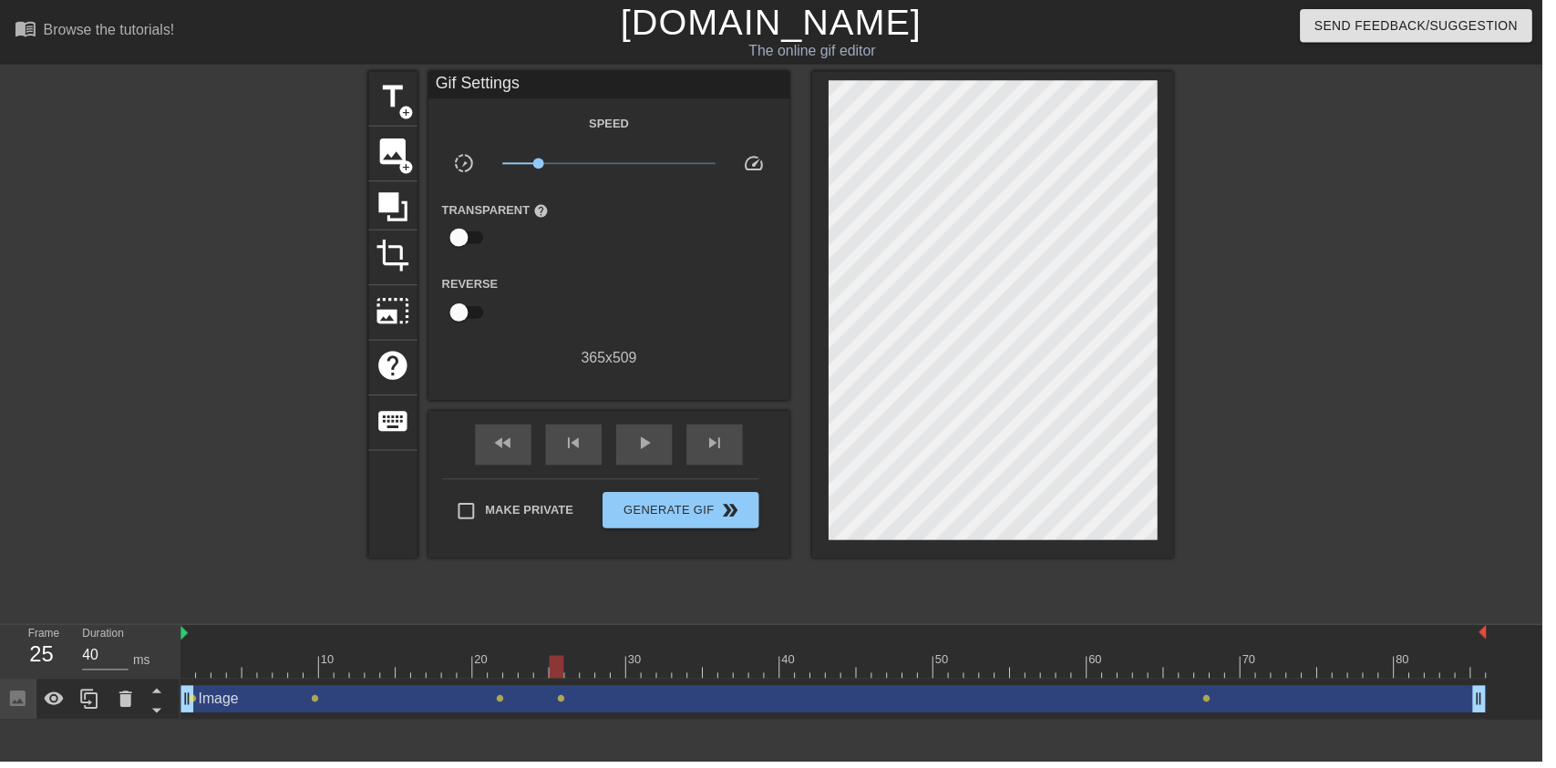
click at [834, 39] on link "[DOMAIN_NAME]" at bounding box center [778, 22] width 304 height 40
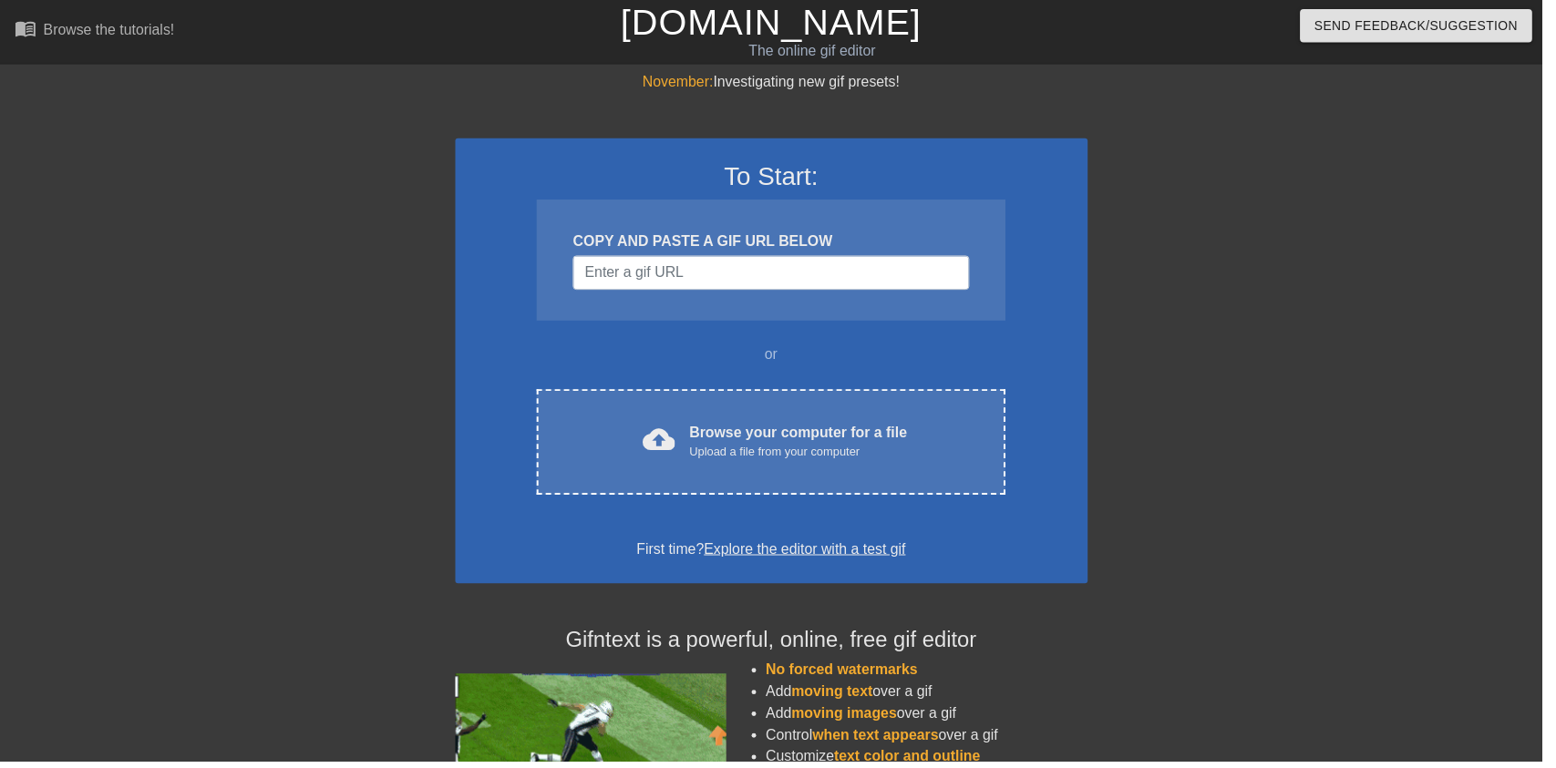
click at [876, 431] on div "Browse your computer for a file Upload a file from your computer" at bounding box center [805, 446] width 220 height 40
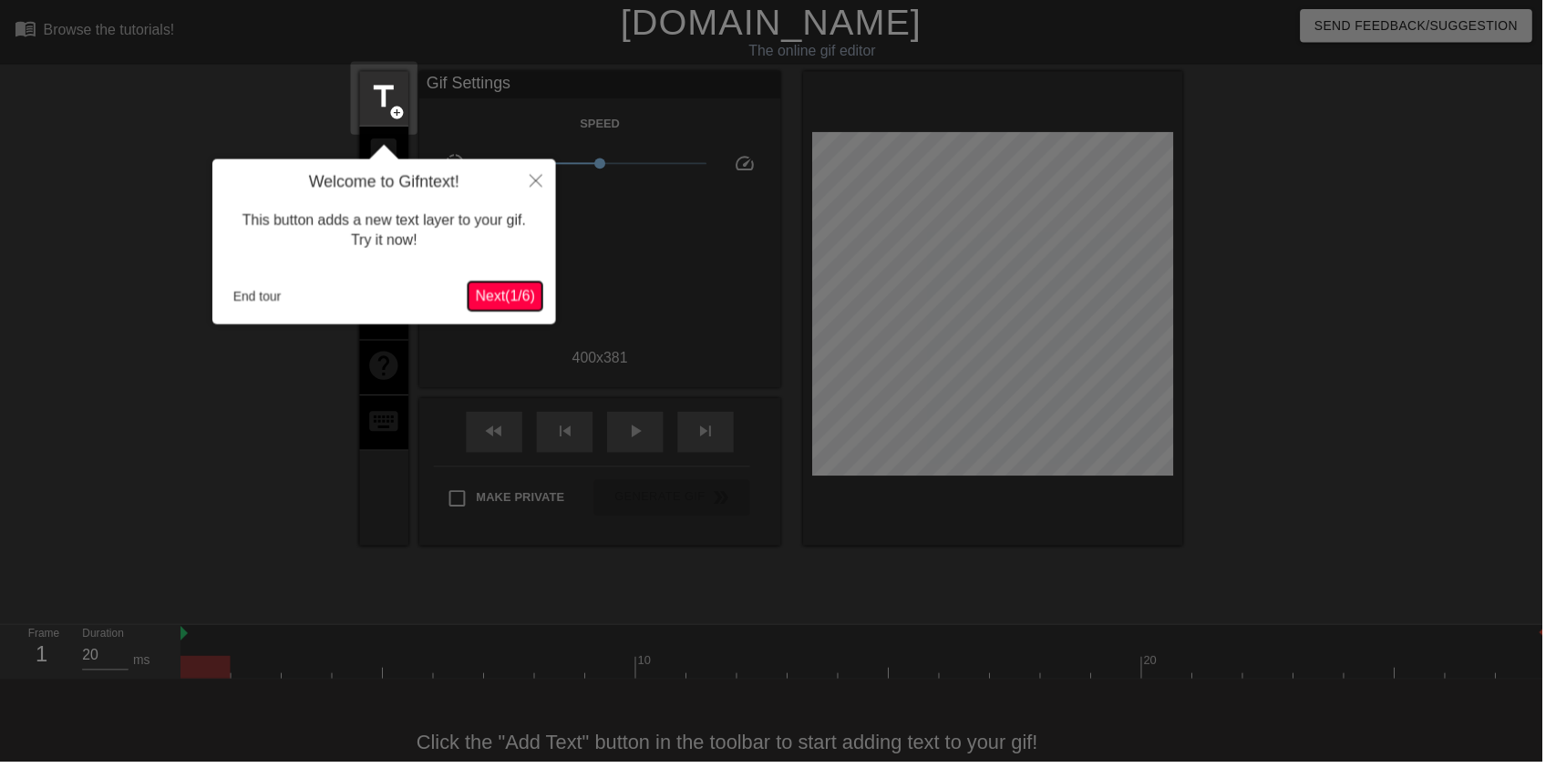
scroll to position [36, 0]
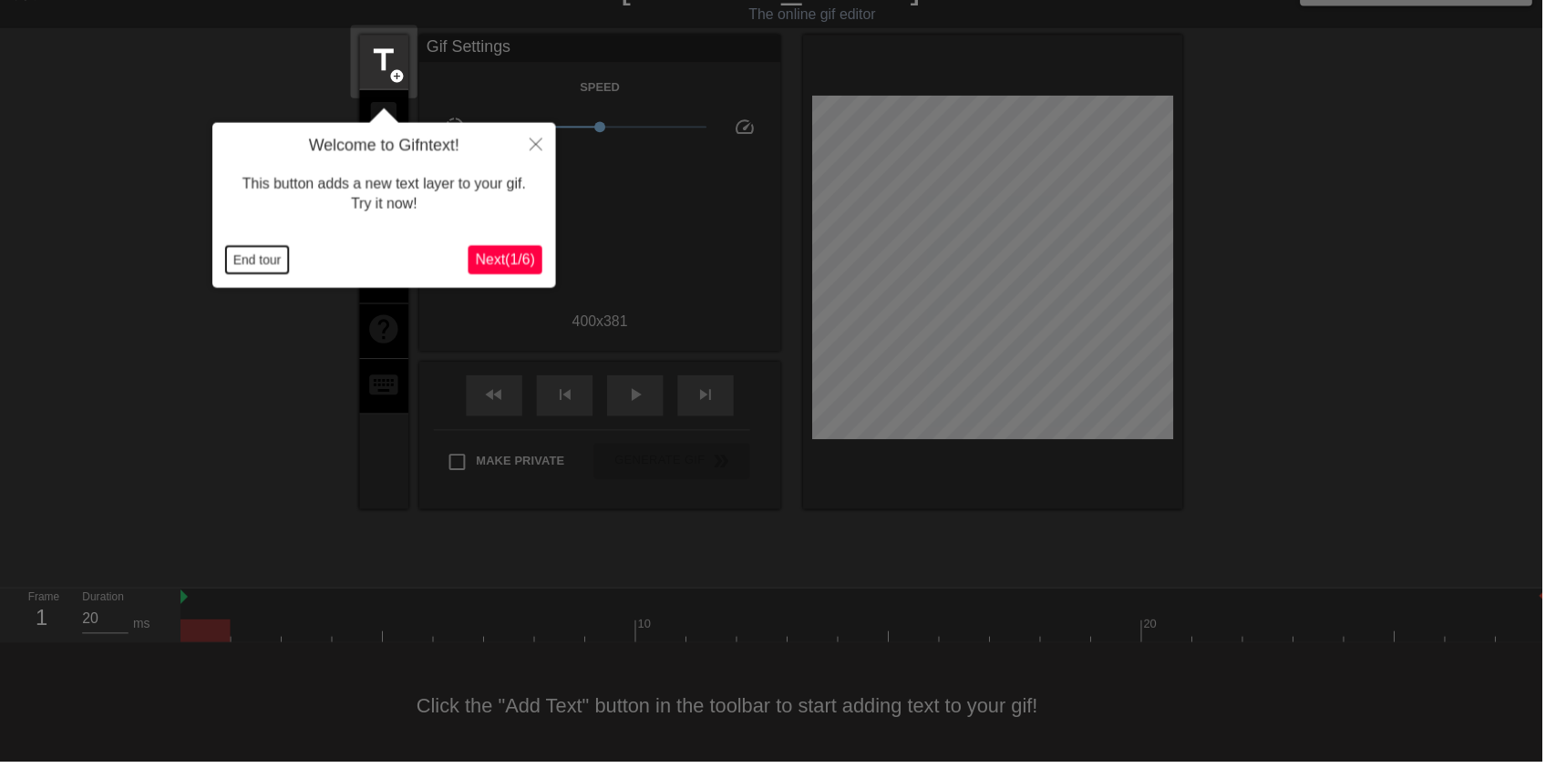
click at [258, 249] on button "End tour" at bounding box center [259, 262] width 63 height 27
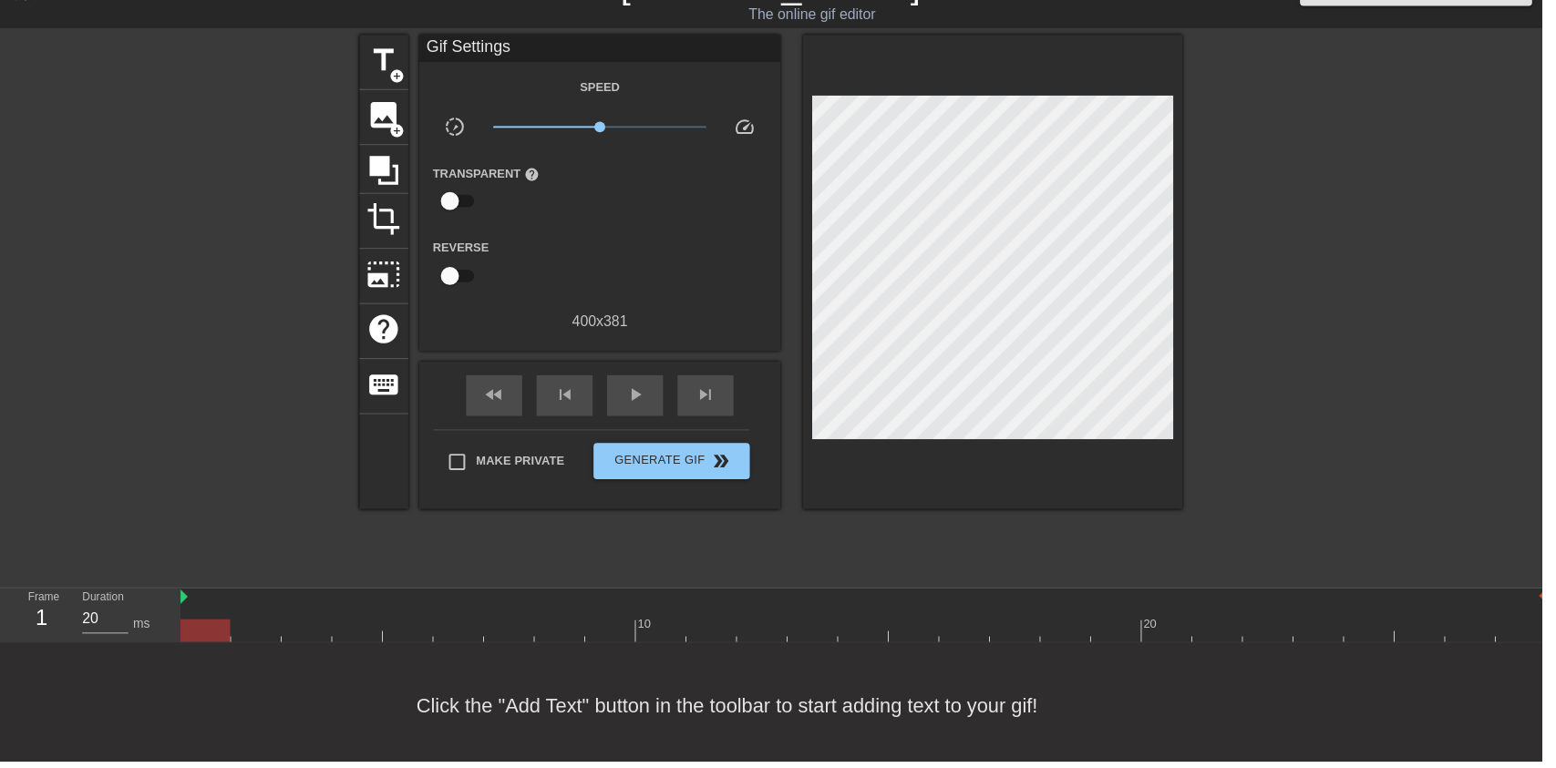
click at [384, 117] on span "image" at bounding box center [387, 116] width 35 height 35
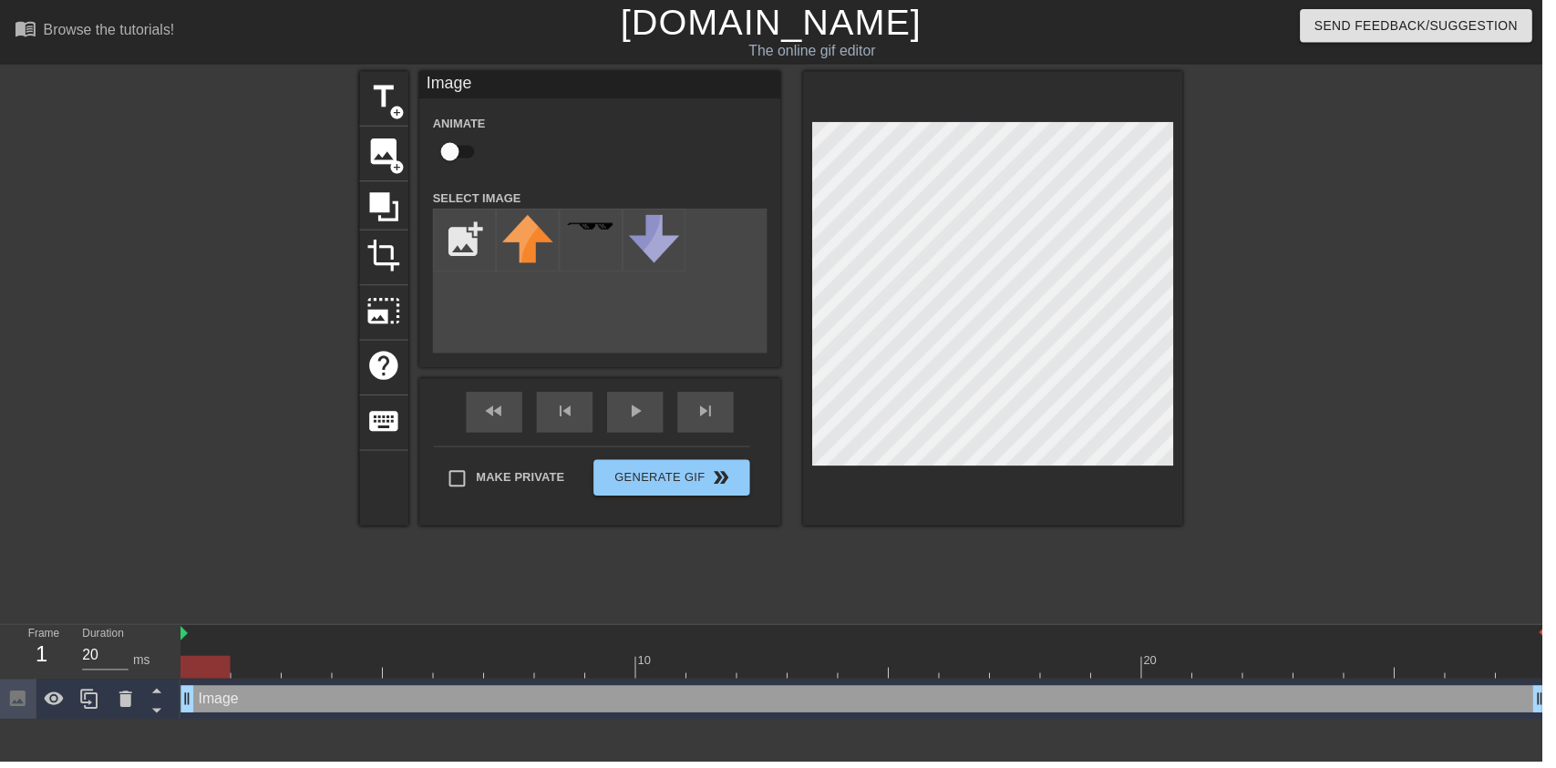
scroll to position [0, 0]
click at [470, 234] on input "file" at bounding box center [469, 242] width 62 height 62
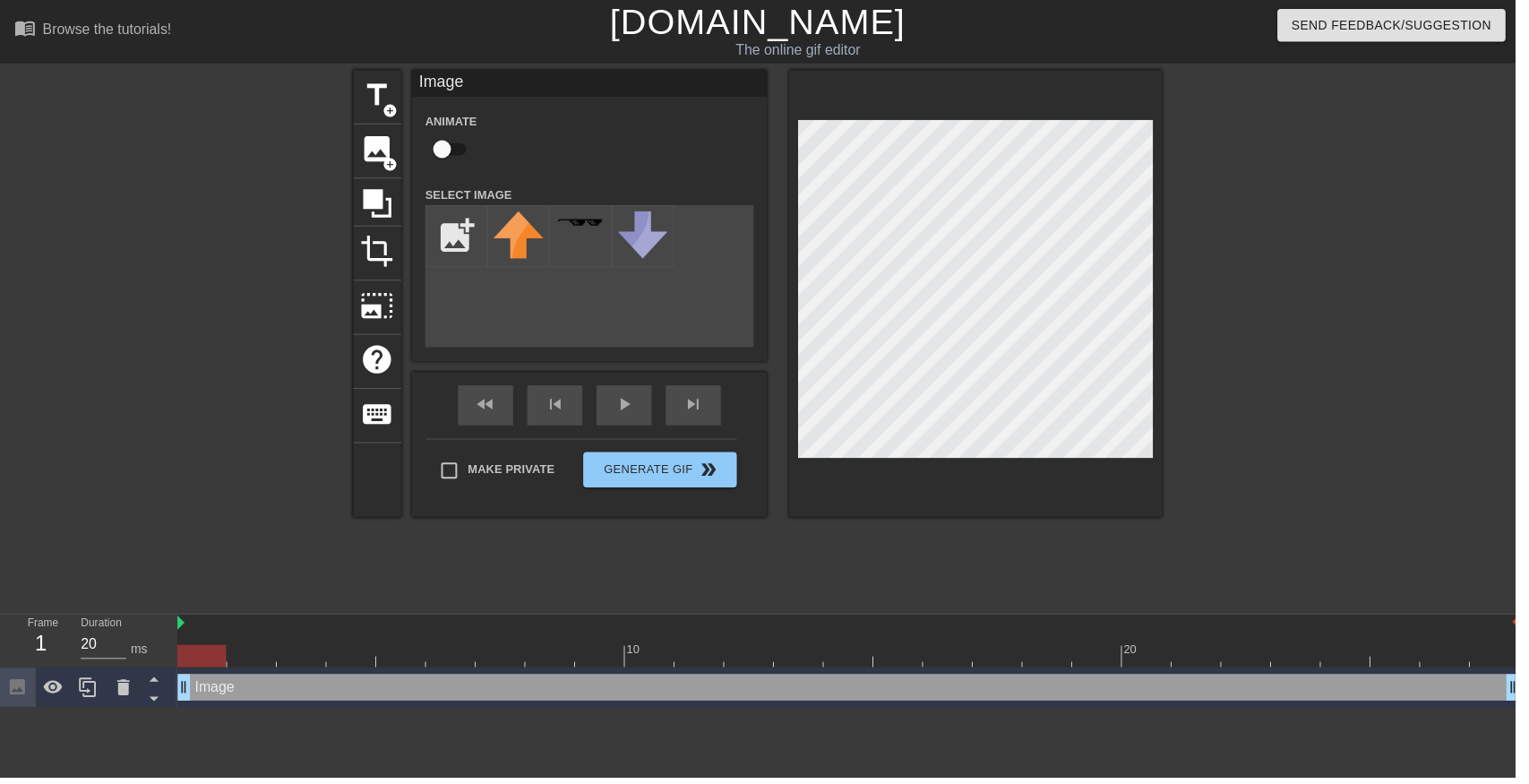
type input "C:\fakepath\octoling_cosplay_by_octolena_d9x0mqv-fullview (1) (1).png"
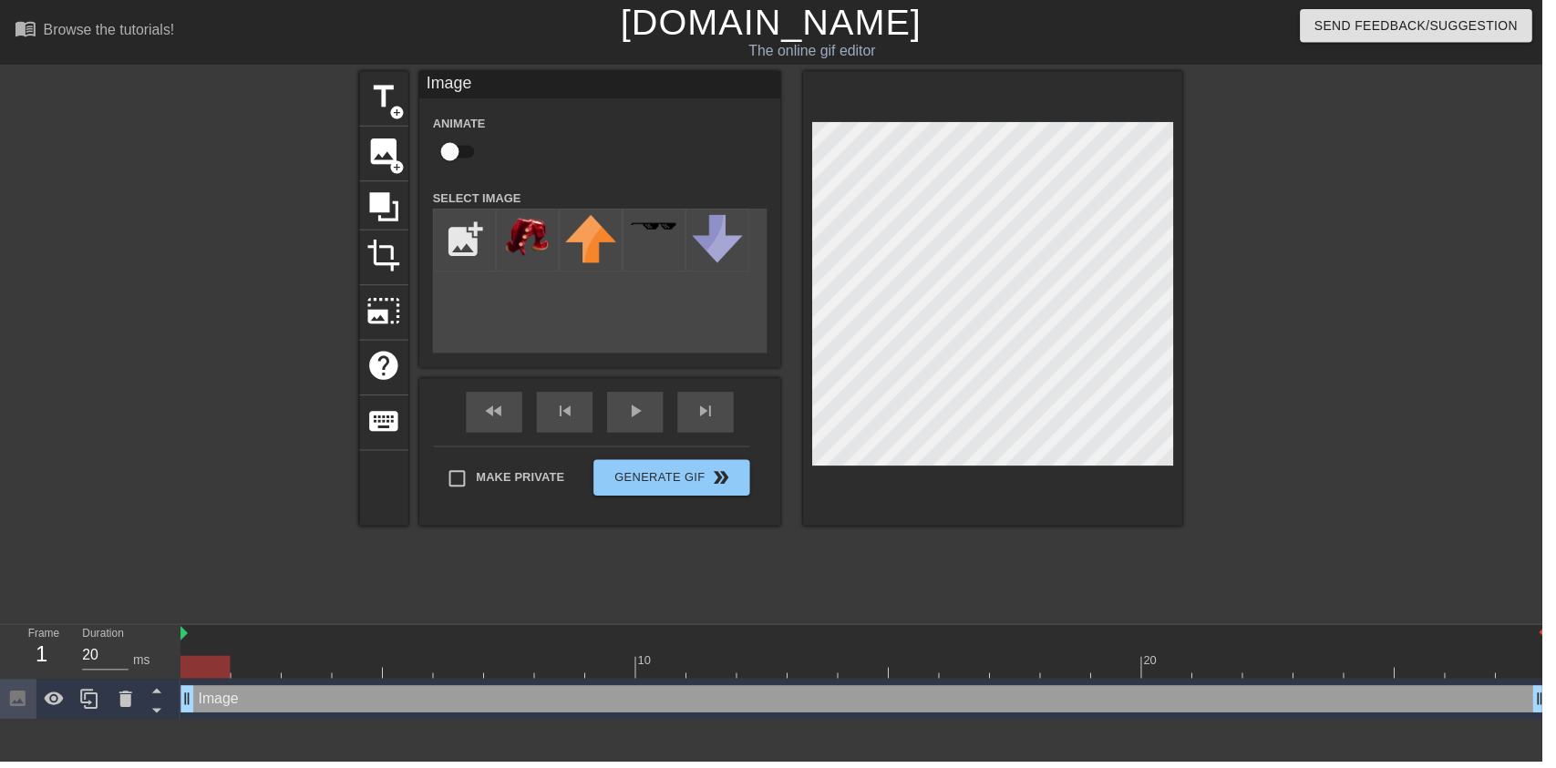
click at [530, 247] on img at bounding box center [532, 240] width 51 height 46
click at [458, 160] on input "checkbox" at bounding box center [454, 153] width 104 height 35
checkbox input "true"
click at [630, 417] on div "play_arrow" at bounding box center [641, 416] width 57 height 41
click at [1326, 271] on div at bounding box center [1351, 345] width 273 height 547
